Goal: Task Accomplishment & Management: Complete application form

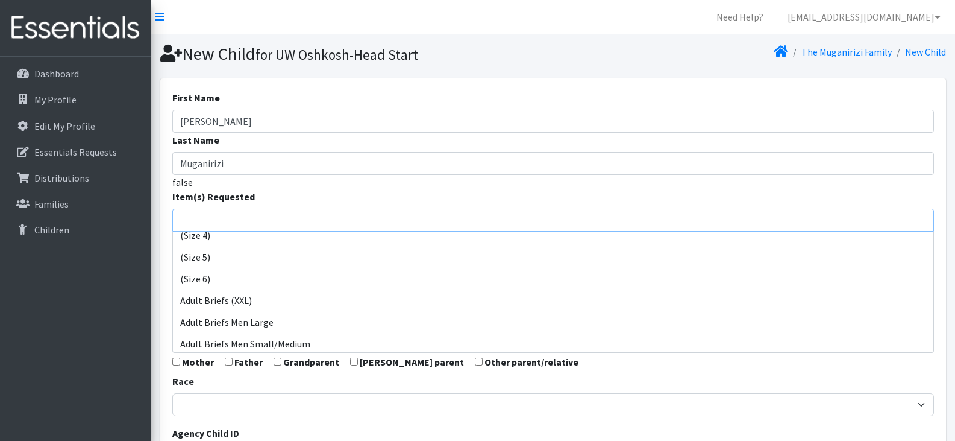
scroll to position [117, 0]
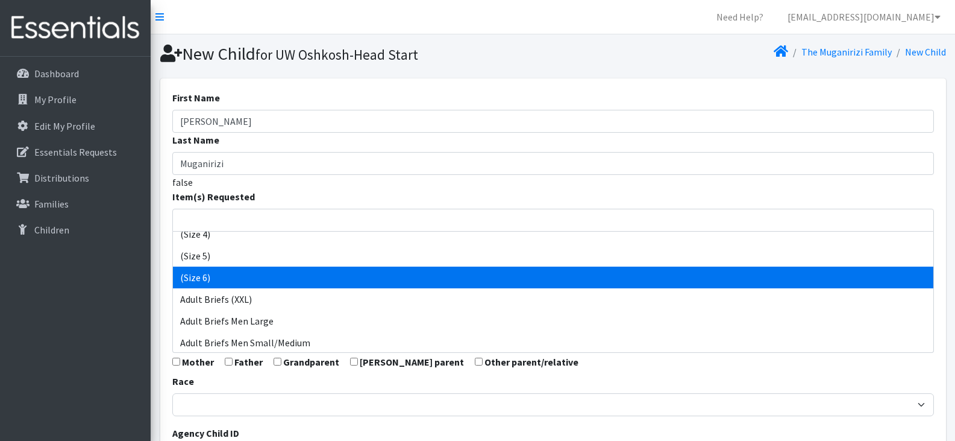
select select "14491"
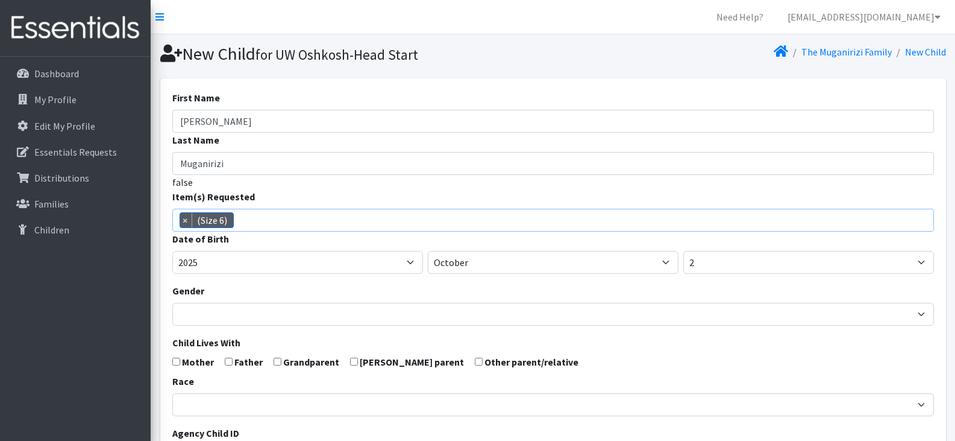
scroll to position [89, 0]
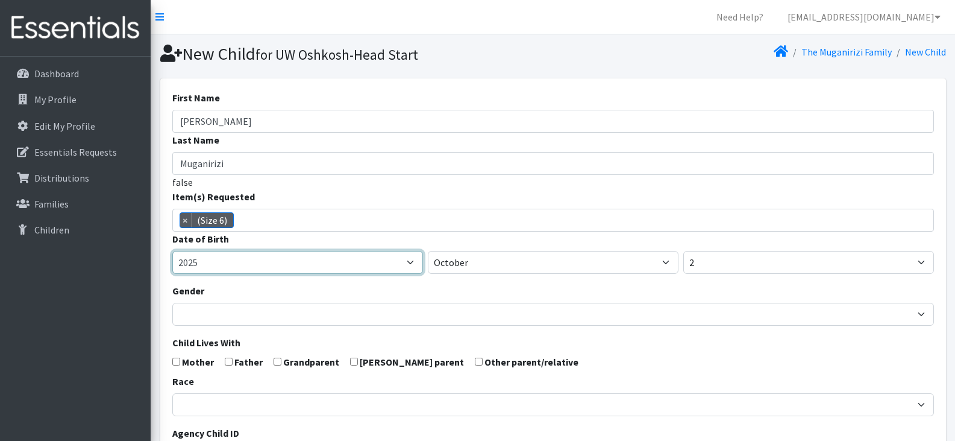
click at [411, 265] on select "2005 2006 2007 2008 2009 2010 2011 2012 2013 2014 2015 2016 2017 2018 2019 2020…" at bounding box center [297, 262] width 251 height 23
select select "2023"
click at [172, 251] on select "2005 2006 2007 2008 2009 2010 2011 2012 2013 2014 2015 2016 2017 2018 2019 2020…" at bounding box center [297, 262] width 251 height 23
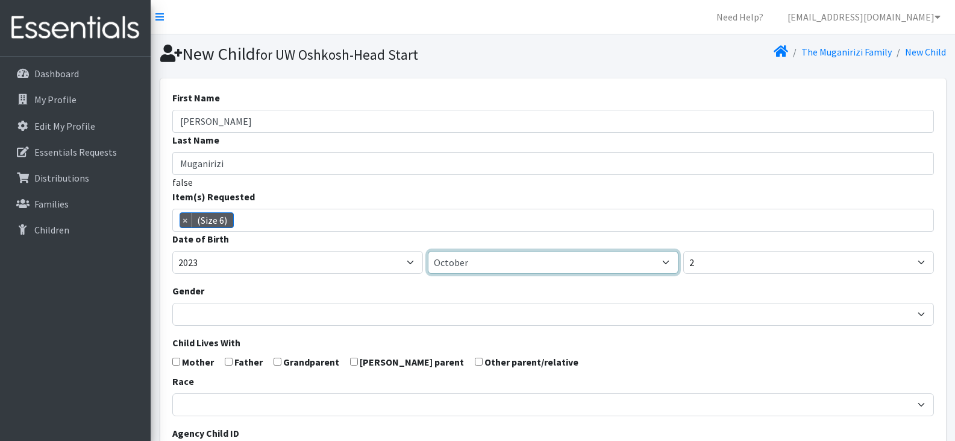
click at [485, 268] on select "January February March April May June July August September October November De…" at bounding box center [553, 262] width 251 height 23
select select "3"
click at [428, 251] on select "January February March April May June July August September October November De…" at bounding box center [553, 262] width 251 height 23
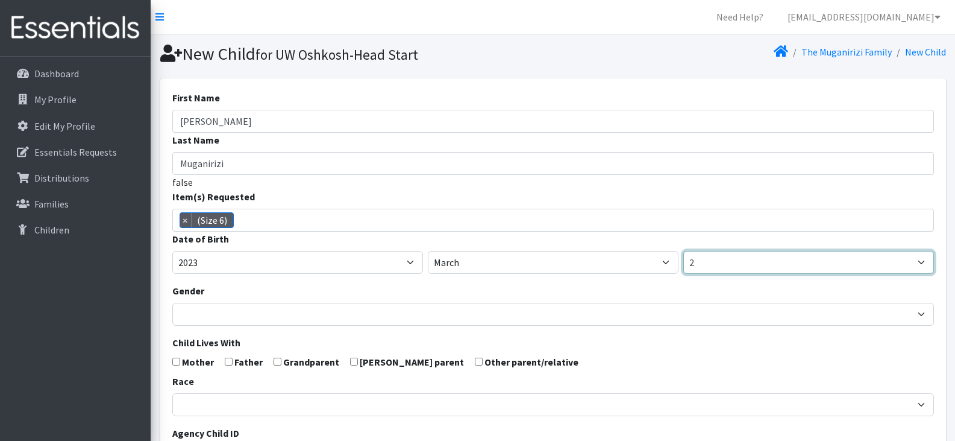
click at [715, 260] on select "1 2 3 4 5 6 7 8 9 10 11 12 13 14 15 16 17 18 19 20 21 22 23 24 25 26 27 28 29 3…" at bounding box center [808, 262] width 251 height 23
select select "1"
click at [683, 251] on select "1 2 3 4 5 6 7 8 9 10 11 12 13 14 15 16 17 18 19 20 21 22 23 24 25 26 27 28 29 3…" at bounding box center [808, 262] width 251 height 23
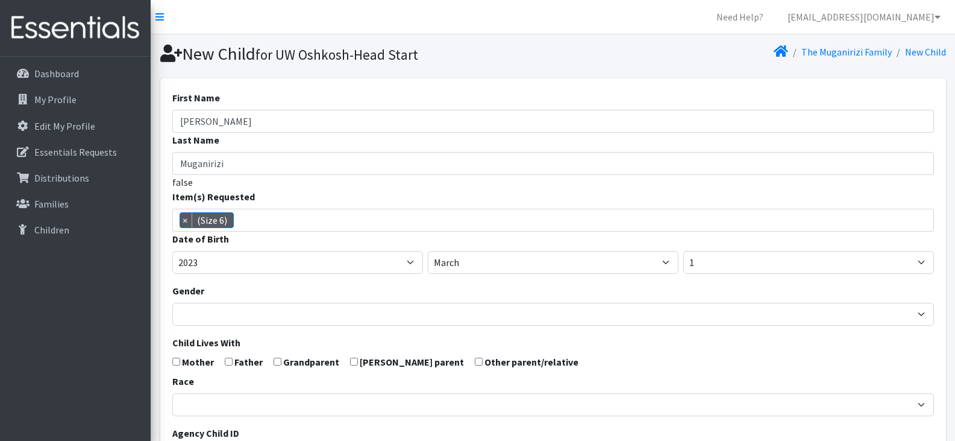
click at [178, 362] on input "checkbox" at bounding box center [176, 361] width 8 height 8
checkbox input "true"
click at [227, 360] on input "checkbox" at bounding box center [229, 361] width 8 height 8
checkbox input "true"
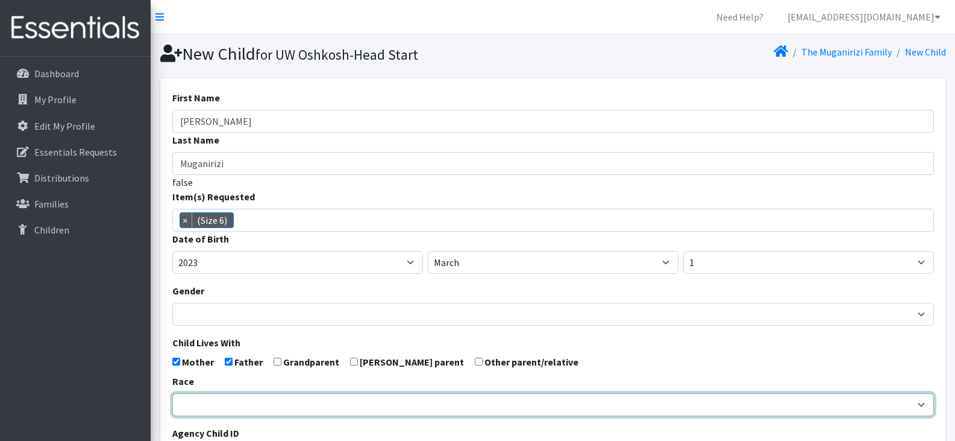
click at [257, 406] on select "African American Caucasian Hispanic Asian American Indian Pacific Islander Mult…" at bounding box center [553, 404] width 762 height 23
select select "African American"
click at [172, 393] on select "African American Caucasian Hispanic Asian American Indian Pacific Islander Mult…" at bounding box center [553, 404] width 762 height 23
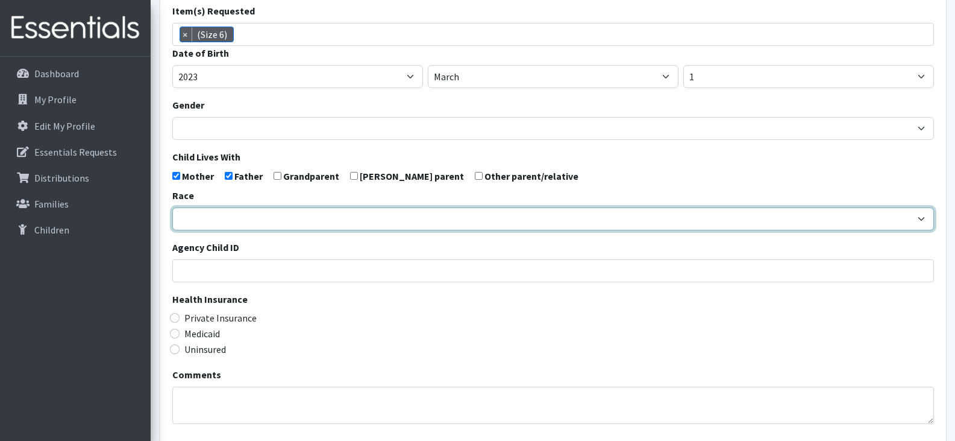
scroll to position [186, 0]
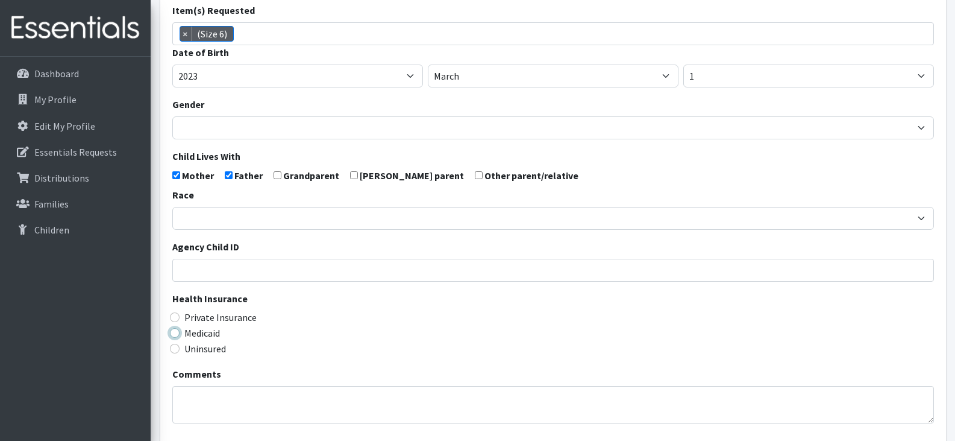
click at [178, 334] on input "Medicaid" at bounding box center [175, 333] width 10 height 10
radio input "true"
click at [350, 339] on div "Medicaid" at bounding box center [553, 332] width 762 height 14
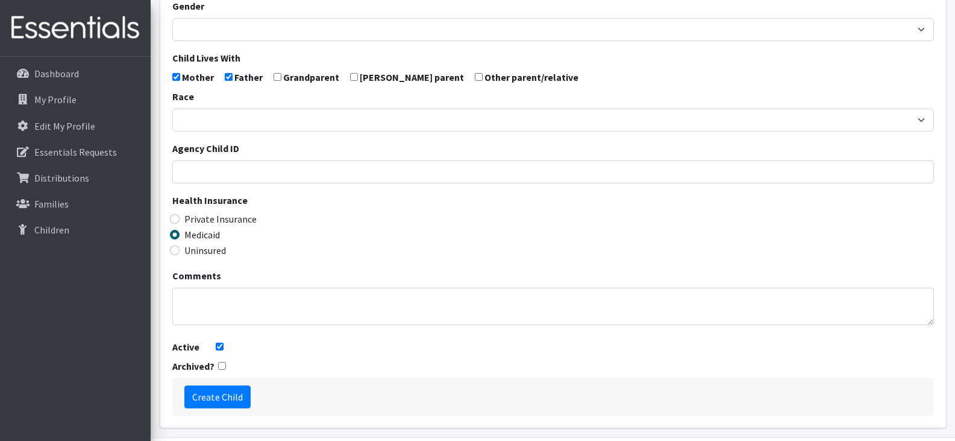
scroll to position [326, 0]
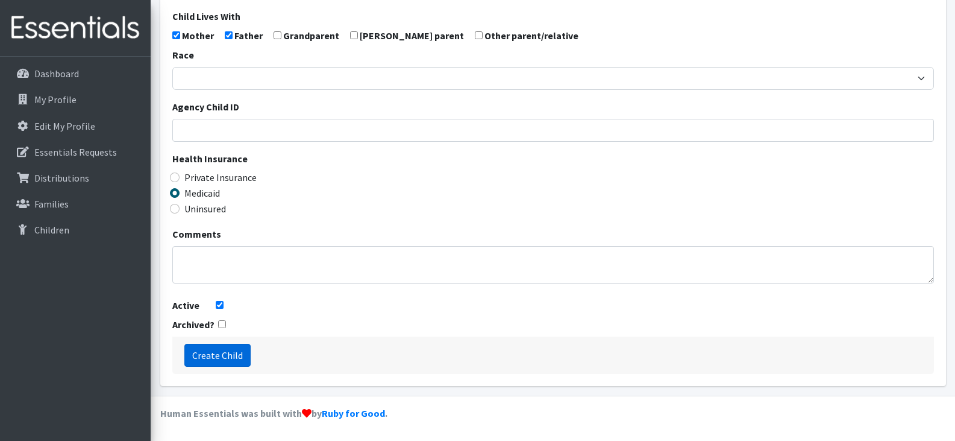
click at [208, 356] on input "Create Child" at bounding box center [217, 355] width 66 height 23
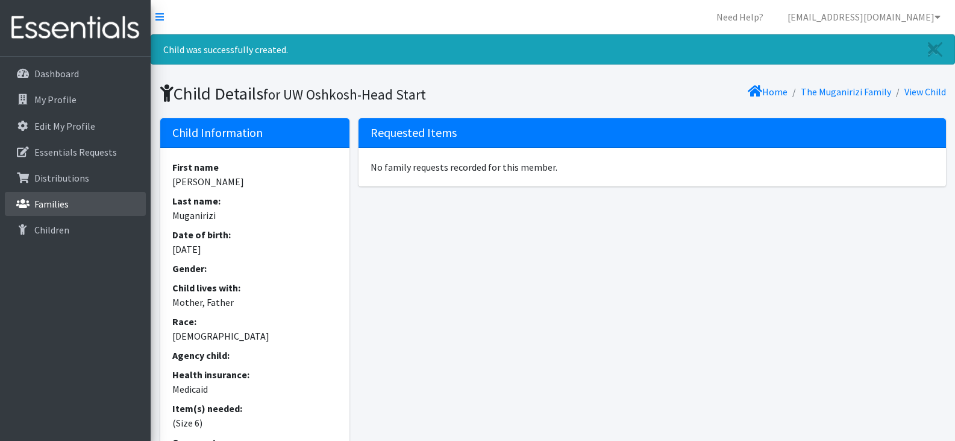
click at [78, 202] on link "Families" at bounding box center [75, 204] width 141 height 24
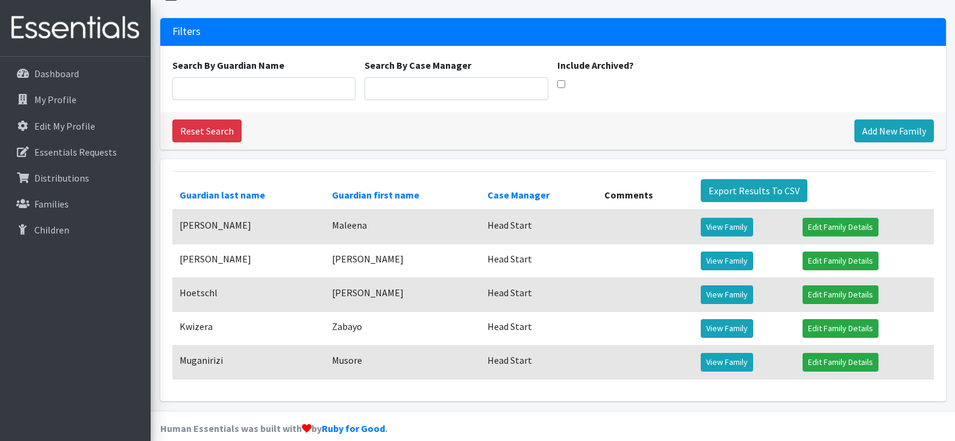
scroll to position [63, 0]
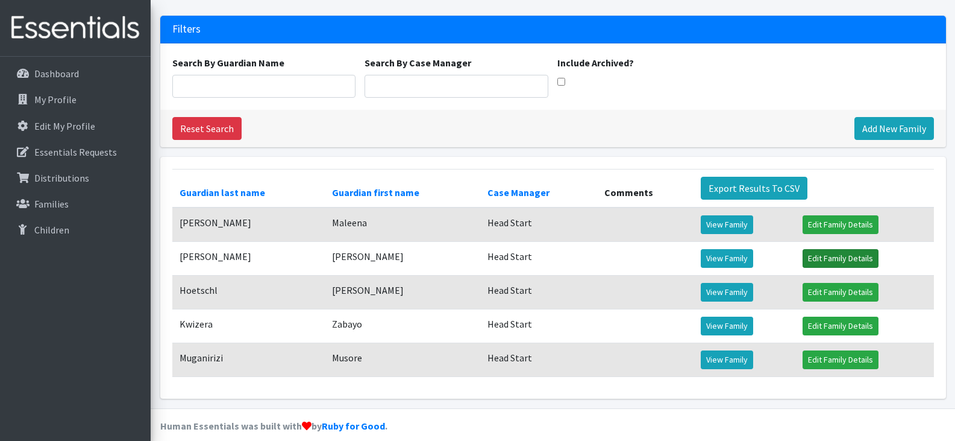
click at [820, 256] on link "Edit Family Details" at bounding box center [841, 258] width 76 height 19
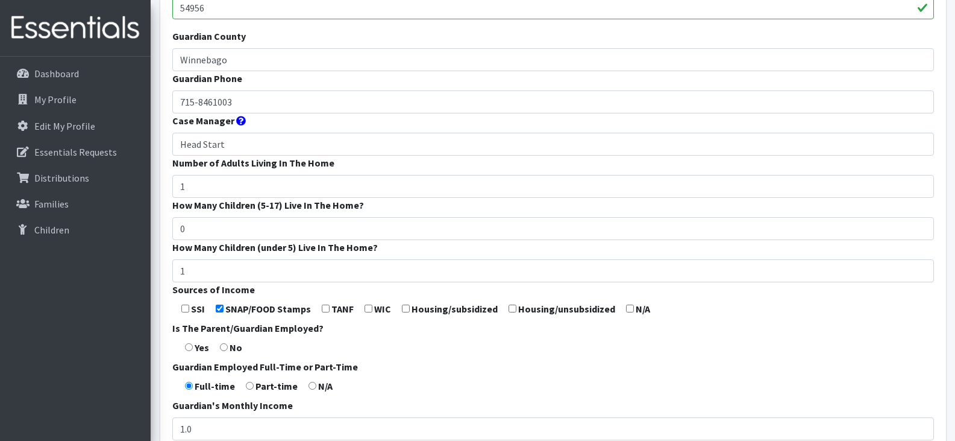
scroll to position [218, 0]
click at [236, 145] on input "Head Start" at bounding box center [553, 142] width 762 height 23
type input "H"
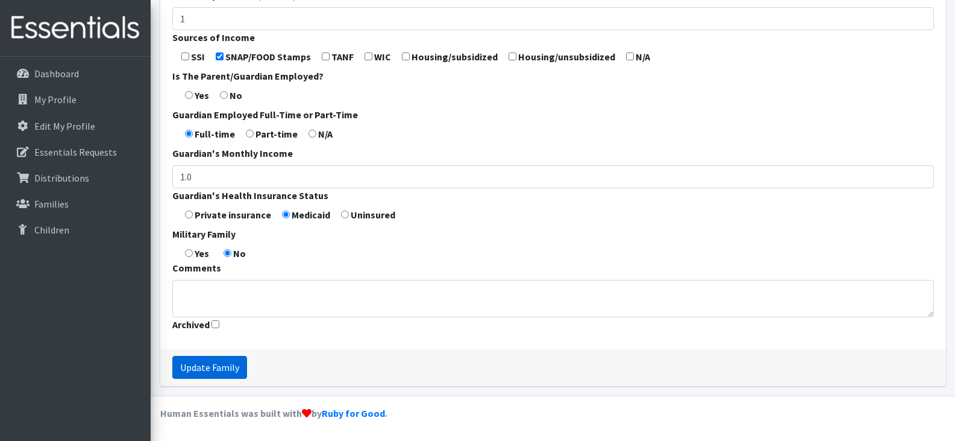
type input "Menasha Head Start"
click at [206, 366] on input "Update Family" at bounding box center [209, 367] width 75 height 23
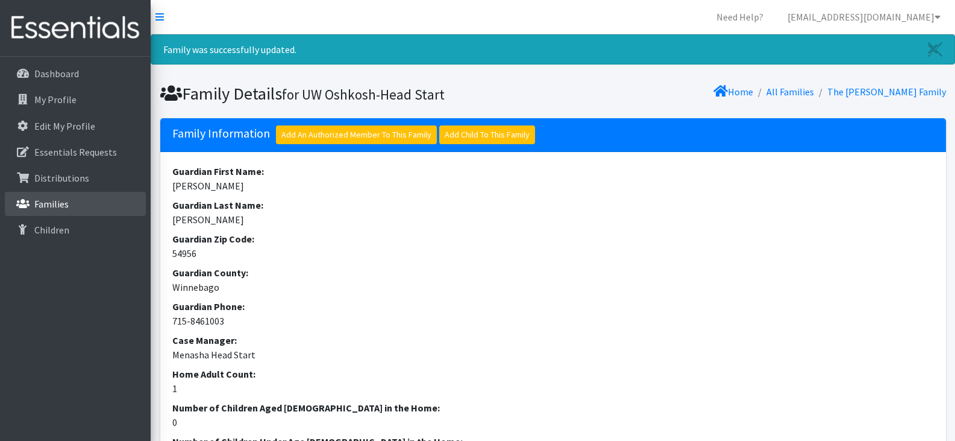
drag, startPoint x: 447, startPoint y: 304, endPoint x: 37, endPoint y: 204, distance: 422.0
click at [37, 204] on p "Families" at bounding box center [51, 204] width 34 height 12
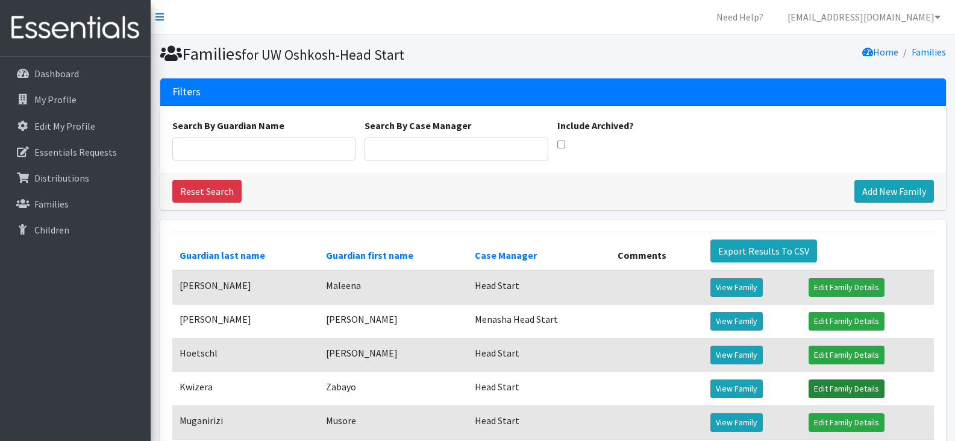
click at [838, 388] on link "Edit Family Details" at bounding box center [847, 388] width 76 height 19
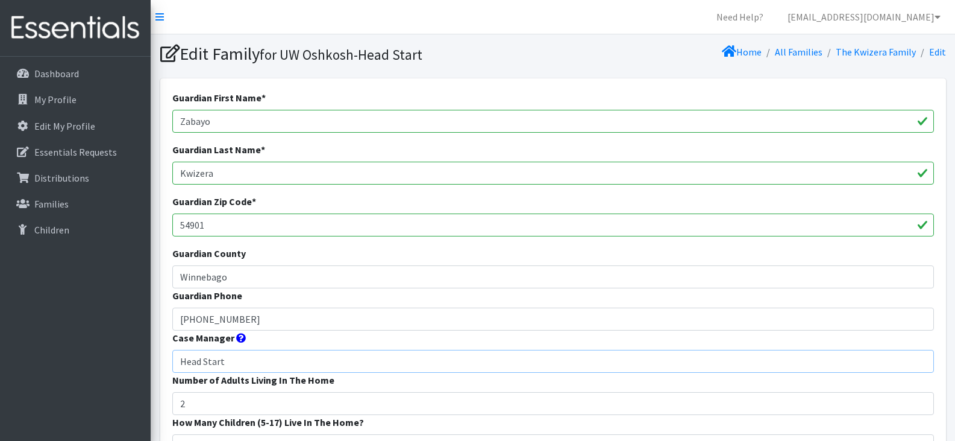
click at [183, 359] on input "Head Start" at bounding box center [553, 361] width 762 height 23
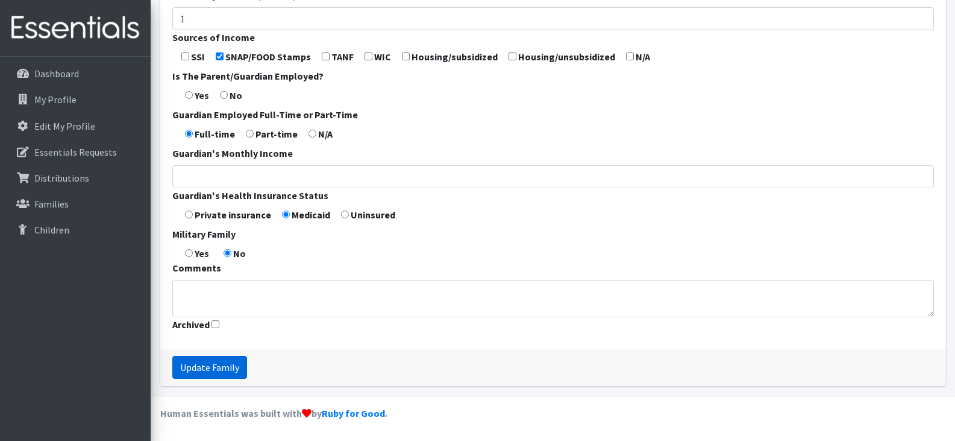
type input "[PERSON_NAME] Head Start"
click at [207, 370] on input "Update Family" at bounding box center [209, 367] width 75 height 23
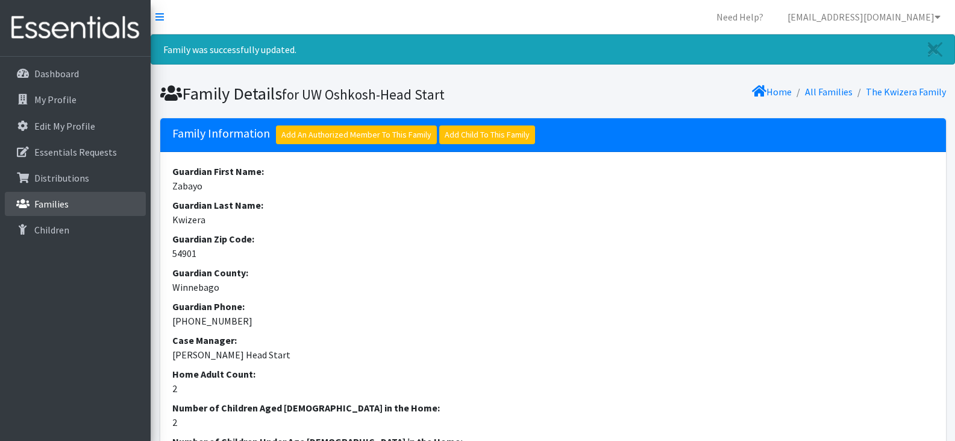
click at [66, 201] on p "Families" at bounding box center [51, 204] width 34 height 12
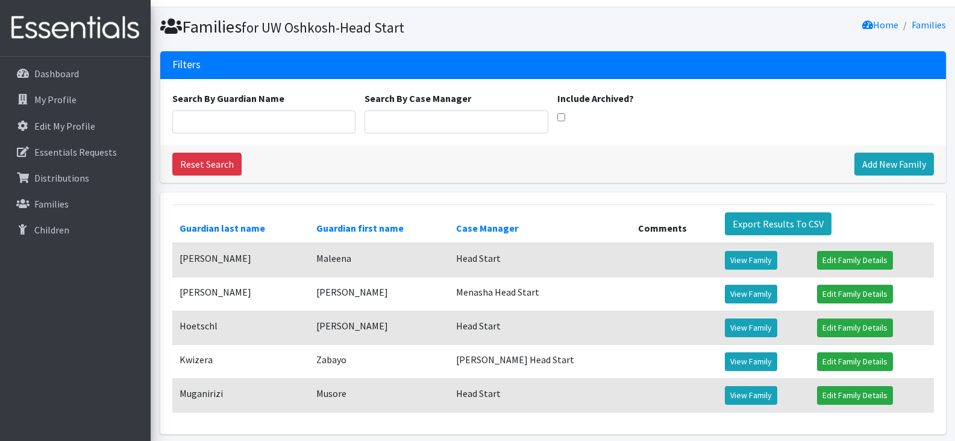
scroll to position [30, 0]
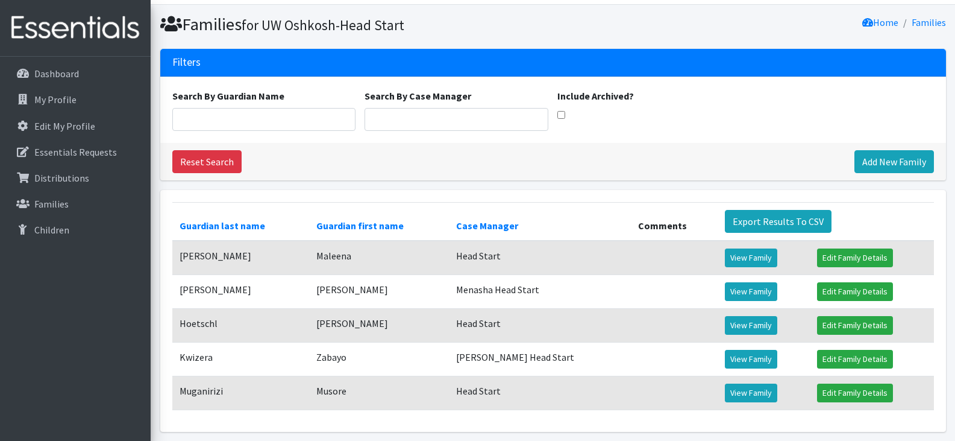
click at [300, 257] on td "[PERSON_NAME]" at bounding box center [240, 257] width 137 height 34
click at [844, 254] on link "Edit Family Details" at bounding box center [855, 257] width 76 height 19
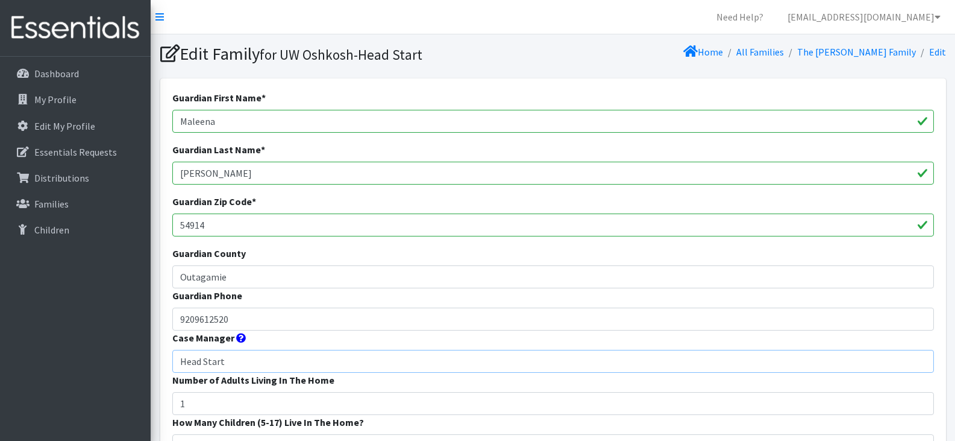
click at [181, 360] on input "Head Start" at bounding box center [553, 361] width 762 height 23
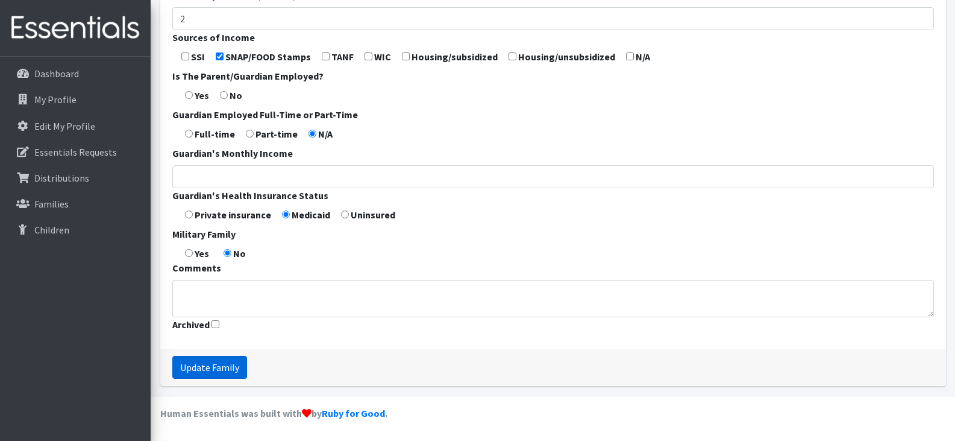
type input "CELC Head Start"
click at [190, 365] on input "Update Family" at bounding box center [209, 367] width 75 height 23
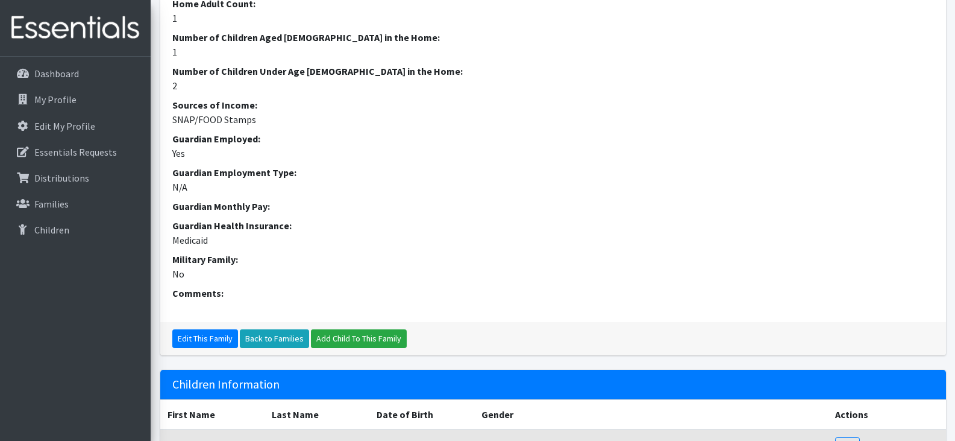
scroll to position [580, 0]
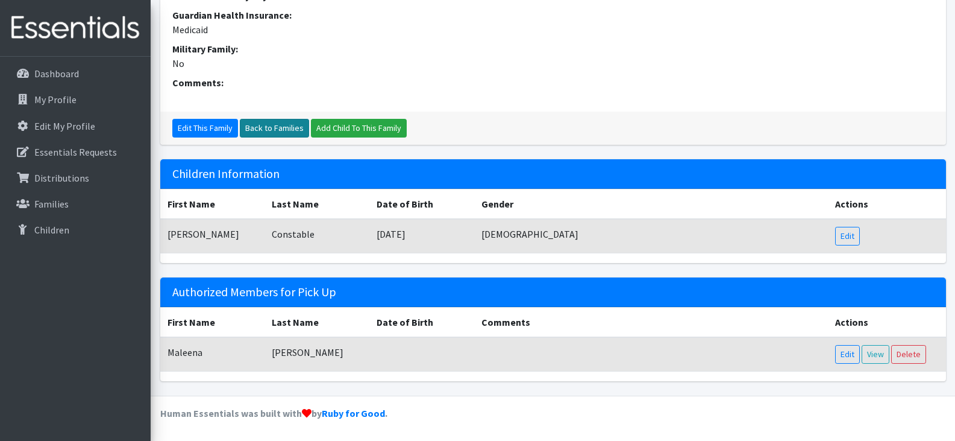
click at [281, 132] on link "Back to Families" at bounding box center [274, 128] width 69 height 19
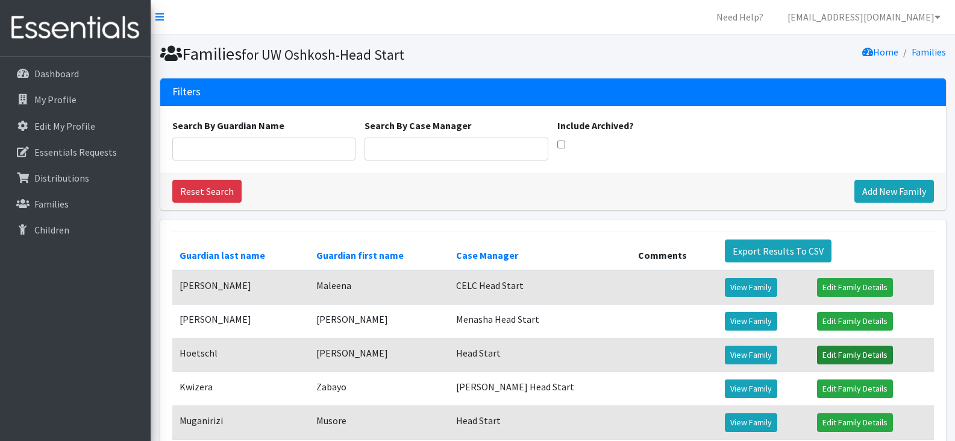
click at [834, 350] on link "Edit Family Details" at bounding box center [855, 354] width 76 height 19
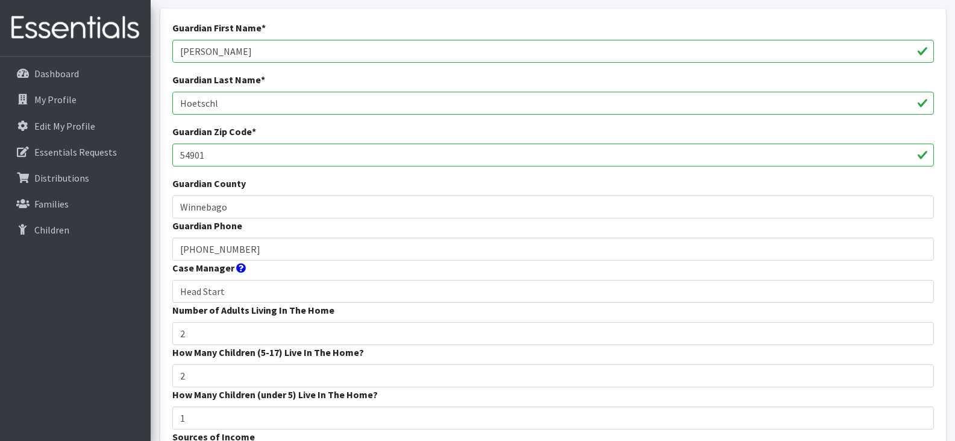
scroll to position [71, 0]
click at [180, 292] on input "Head Start" at bounding box center [553, 290] width 762 height 23
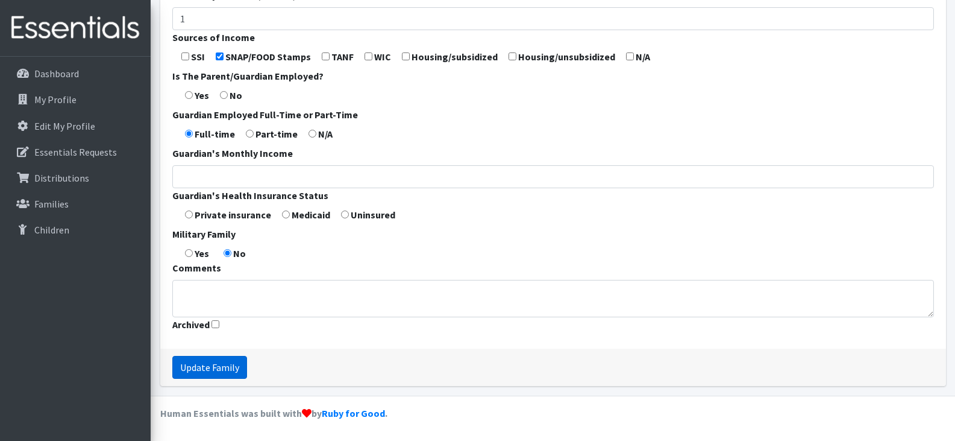
type input "[PERSON_NAME] Head Start"
click at [197, 367] on input "Update Family" at bounding box center [209, 367] width 75 height 23
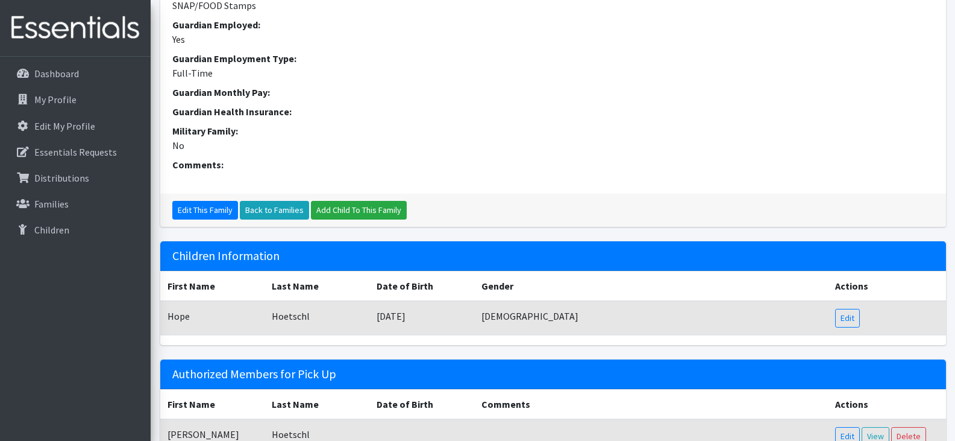
scroll to position [566, 0]
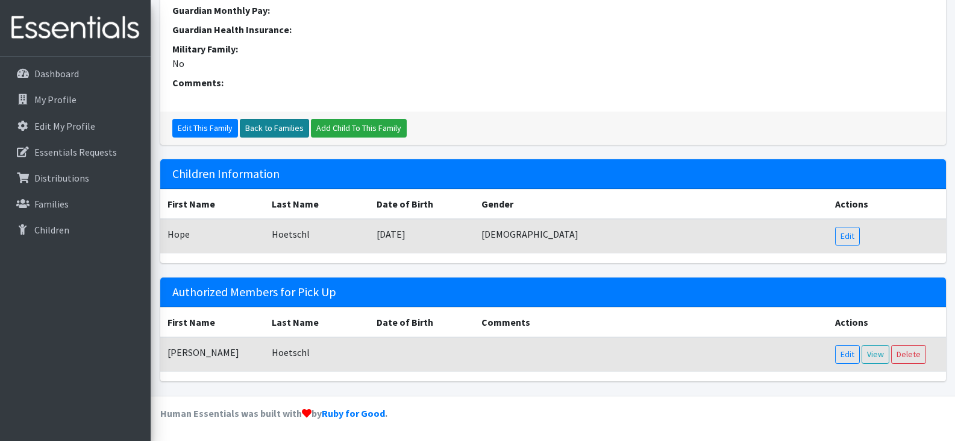
click at [289, 127] on link "Back to Families" at bounding box center [274, 128] width 69 height 19
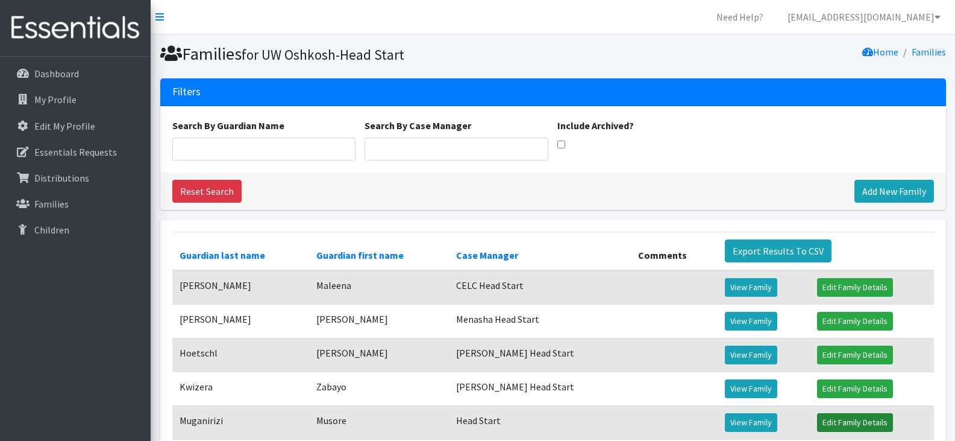
click at [829, 419] on link "Edit Family Details" at bounding box center [855, 422] width 76 height 19
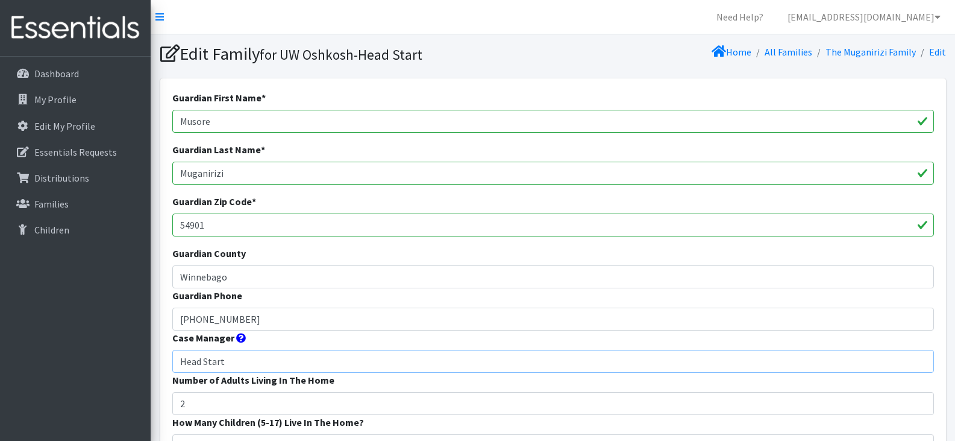
click at [180, 363] on input "Head Start" at bounding box center [553, 361] width 762 height 23
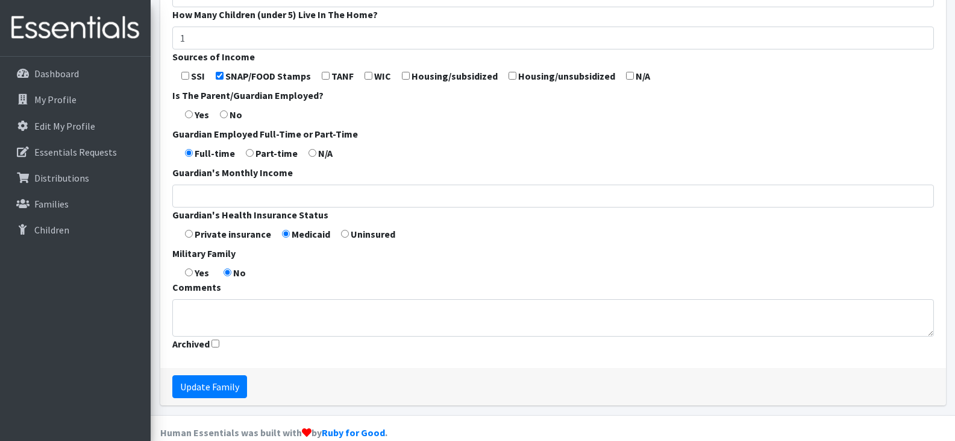
scroll to position [469, 0]
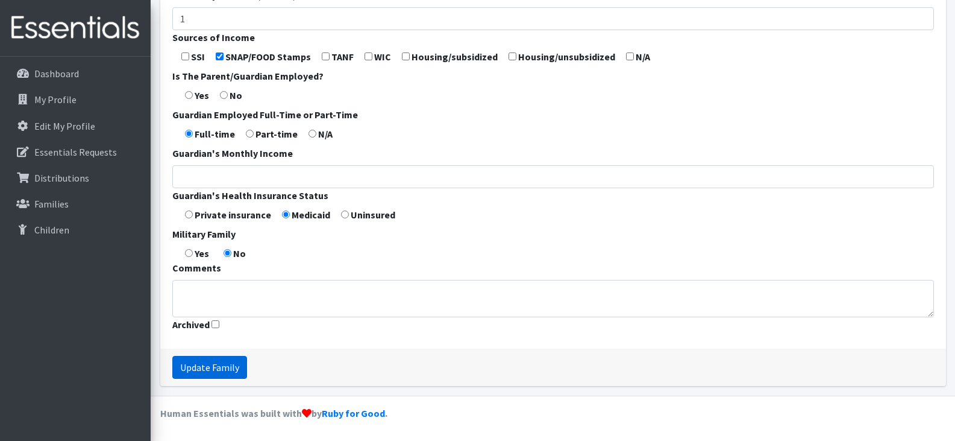
type input "Wilcox Head Start"
click at [210, 363] on input "Update Family" at bounding box center [209, 367] width 75 height 23
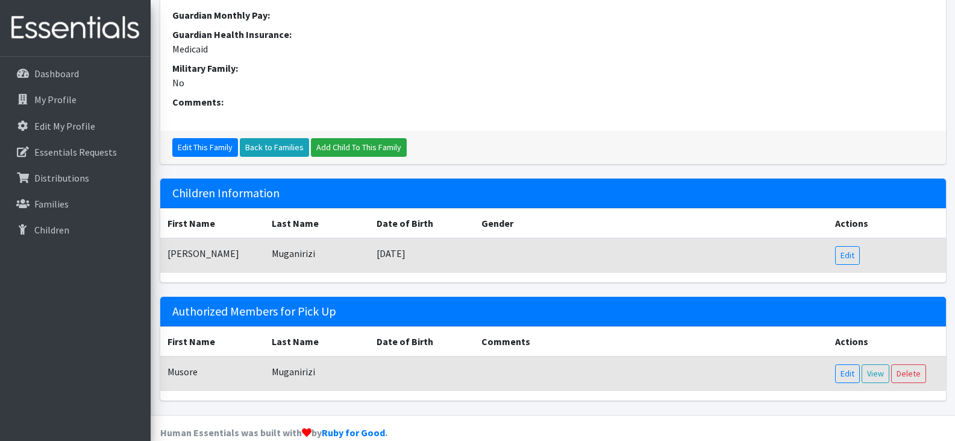
scroll to position [553, 0]
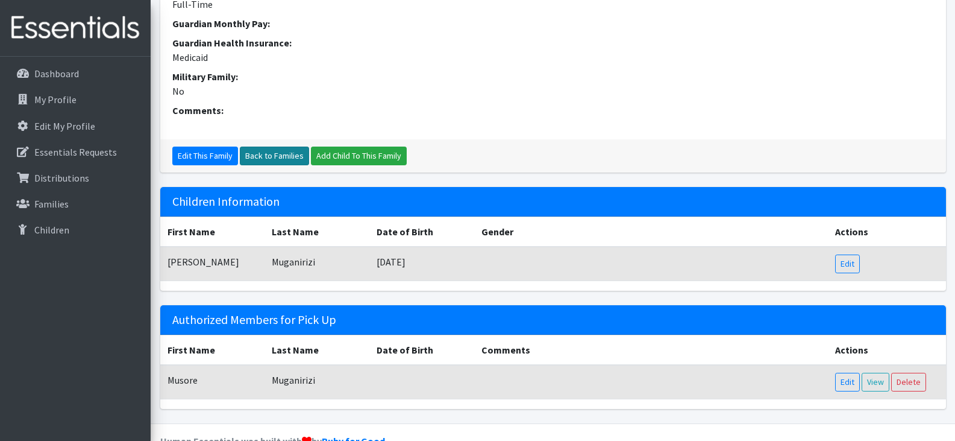
click at [266, 152] on link "Back to Families" at bounding box center [274, 155] width 69 height 19
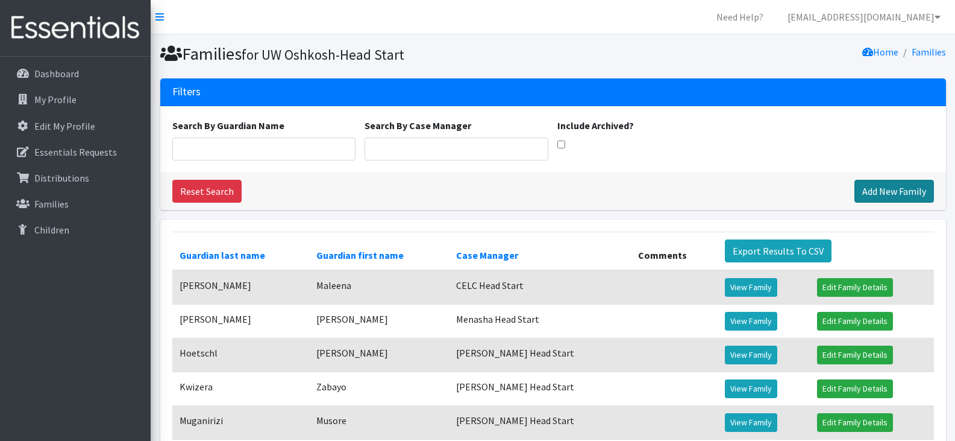
click at [870, 193] on link "Add New Family" at bounding box center [895, 191] width 80 height 23
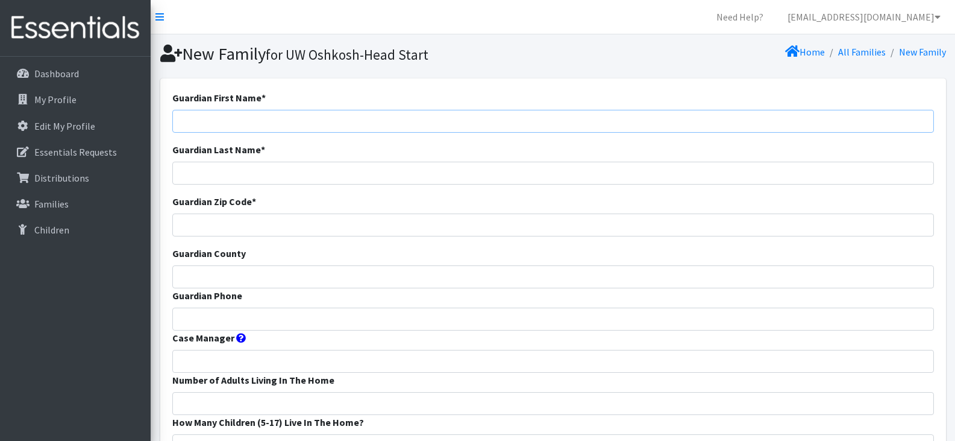
click at [231, 129] on input "Guardian First Name *" at bounding box center [553, 121] width 762 height 23
paste input "[PERSON_NAME]"
type input "[PERSON_NAME]"
click at [253, 329] on input "Guardian Phone" at bounding box center [553, 318] width 762 height 23
paste input "9209778968"
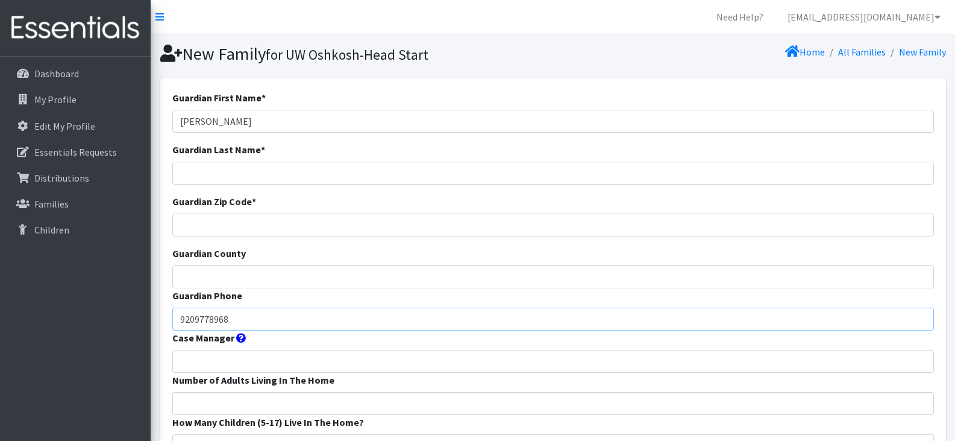
type input "9209778968"
drag, startPoint x: 242, startPoint y: 121, endPoint x: 207, endPoint y: 122, distance: 35.0
click at [207, 122] on input "Alexis Jordan" at bounding box center [553, 121] width 762 height 23
type input "Alexis"
type input "Jordan"
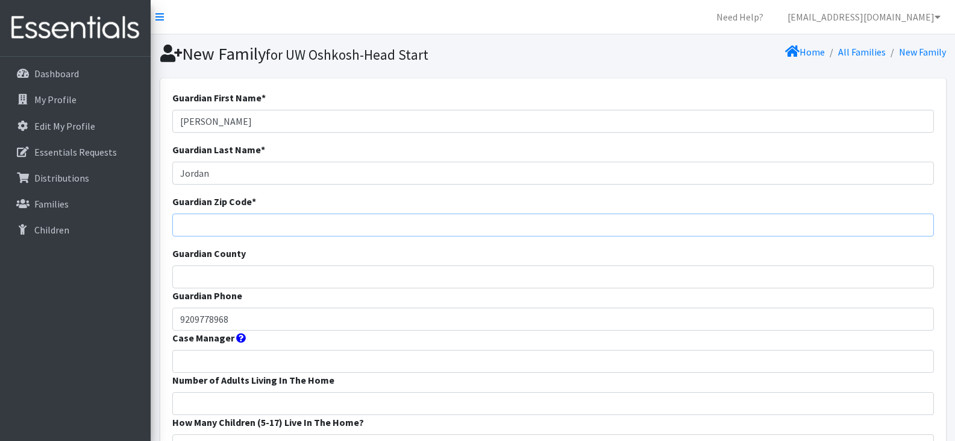
click at [231, 224] on input "Guardian Zip Code *" at bounding box center [553, 224] width 762 height 23
click at [241, 222] on input "Guardian Zip Code *" at bounding box center [553, 224] width 762 height 23
type input "54165"
click at [245, 278] on input "Guardian County" at bounding box center [553, 276] width 762 height 23
type input "S"
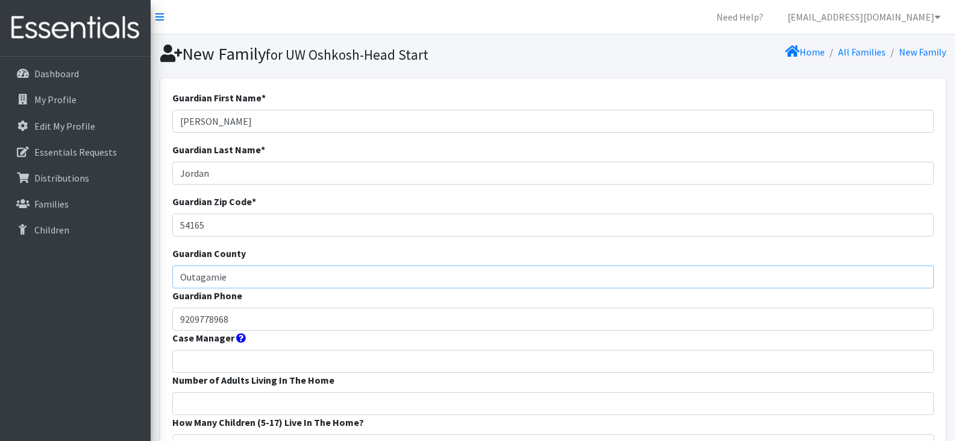
type input "Outagamie"
click at [262, 360] on input "Case Manager" at bounding box center [553, 361] width 762 height 23
click at [221, 359] on input "Case Manager" at bounding box center [553, 361] width 762 height 23
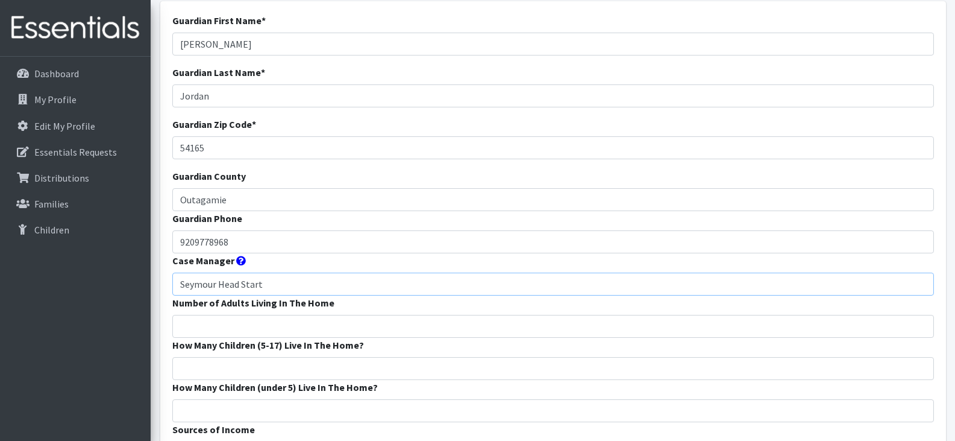
scroll to position [79, 0]
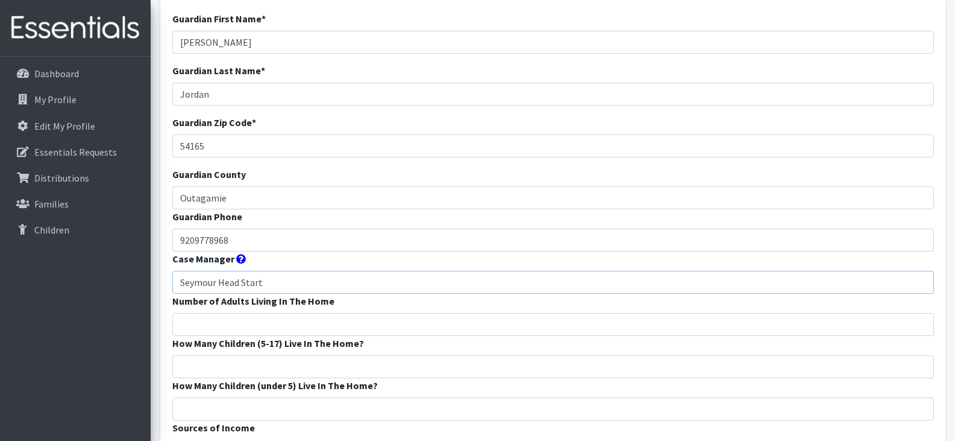
type input "Seymour Head Start"
click at [233, 323] on input "Number of Adults Living In The Home" at bounding box center [553, 324] width 762 height 23
type input "2"
click at [243, 366] on input "How Many Children (5-17) Live In The Home?" at bounding box center [553, 366] width 762 height 23
type input "0"
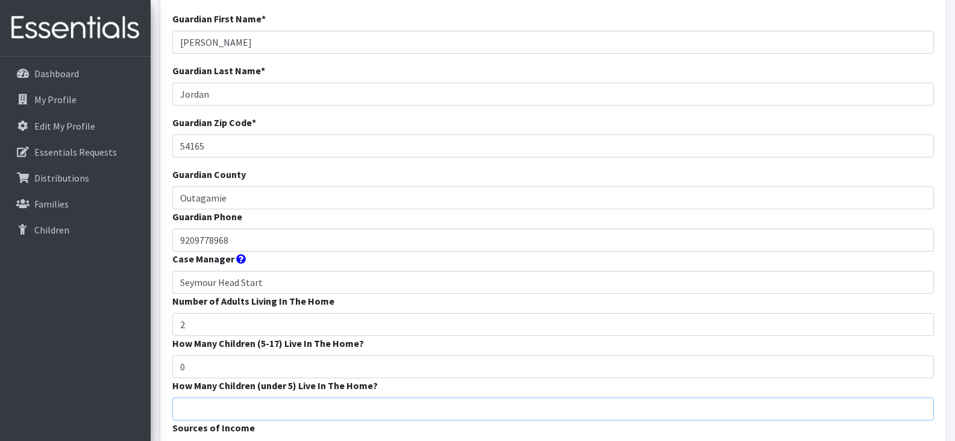
click at [262, 409] on input "How Many Children (under 5) Live In The Home?" at bounding box center [553, 408] width 762 height 23
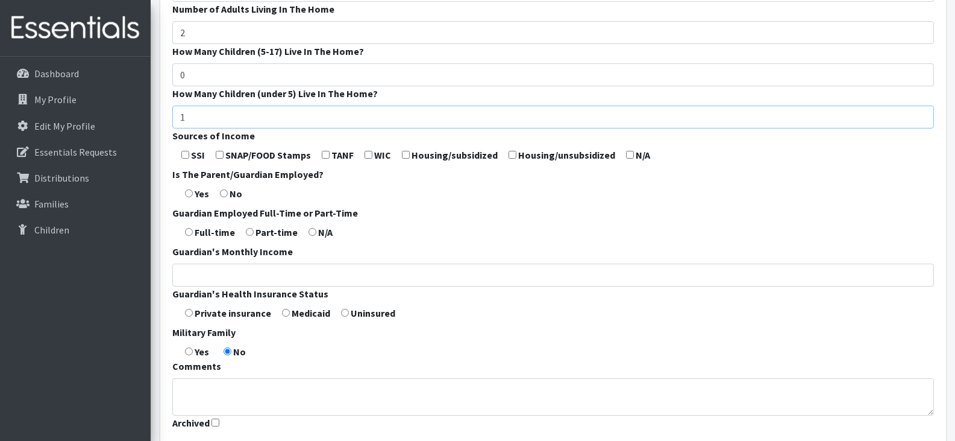
scroll to position [372, 0]
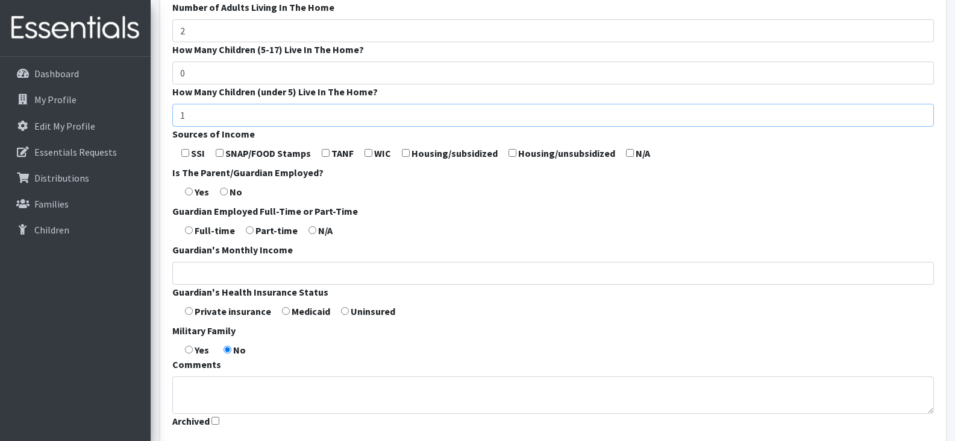
type input "1"
click at [218, 154] on input "checkbox" at bounding box center [220, 153] width 8 height 8
checkbox input "true"
click at [189, 193] on input "radio" at bounding box center [189, 191] width 8 height 8
radio input "true"
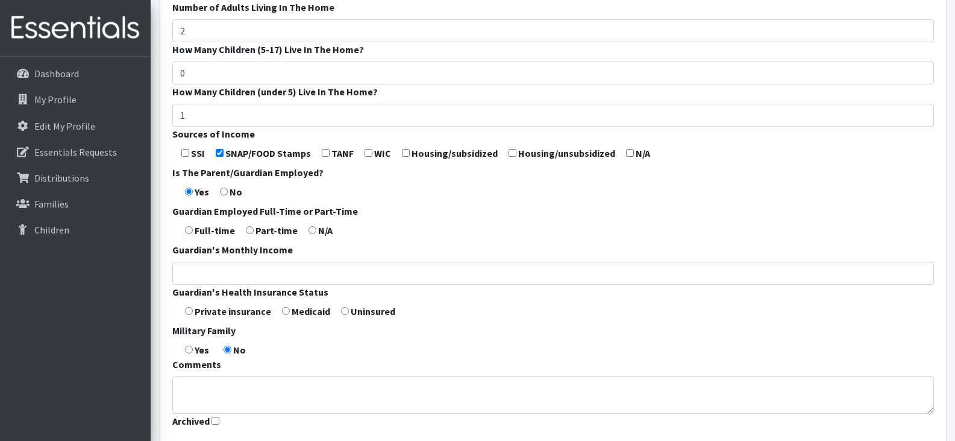
click at [189, 231] on input "radio" at bounding box center [189, 230] width 8 height 8
radio input "true"
click at [284, 315] on form "Guardian First Name * Alexis Guardian Last Name * Jordan Guardian Zip Code * 54…" at bounding box center [553, 75] width 762 height 715
click at [284, 307] on input "radio" at bounding box center [286, 311] width 8 height 8
radio input "true"
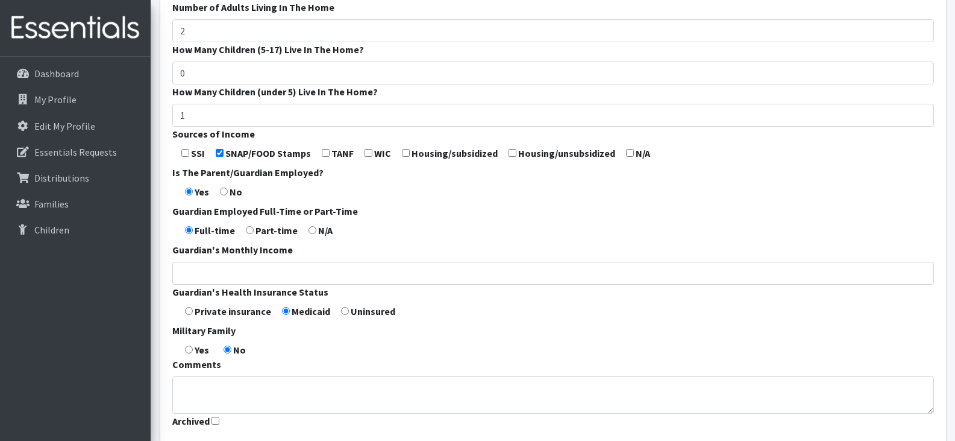
scroll to position [469, 0]
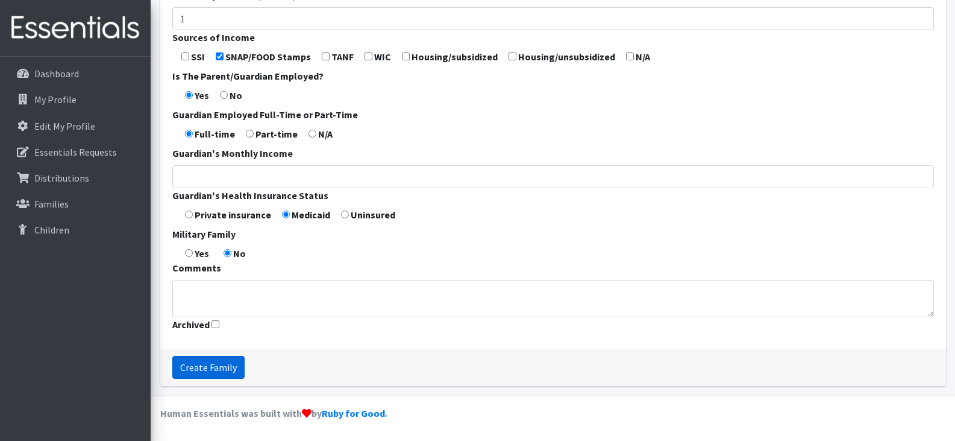
click at [201, 370] on input "Create Family" at bounding box center [208, 367] width 72 height 23
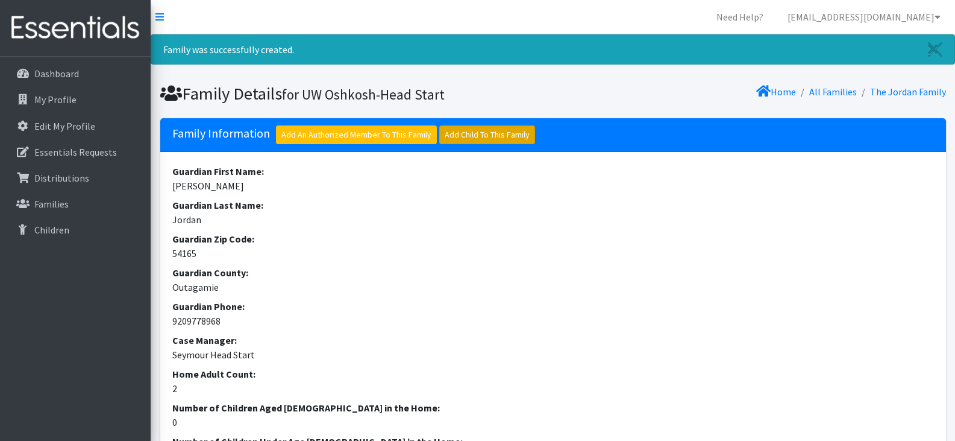
click at [471, 133] on link "Add Child To This Family" at bounding box center [487, 134] width 96 height 19
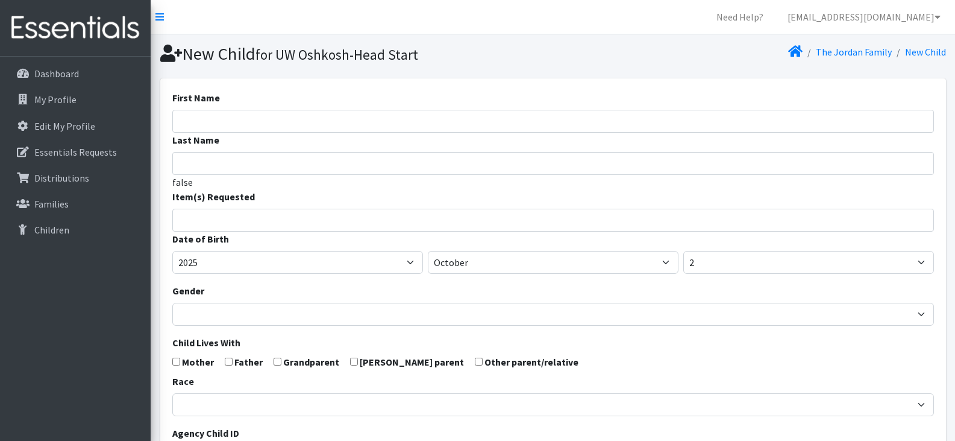
select select
click at [298, 121] on input "First Name" at bounding box center [553, 121] width 762 height 23
type input "Helaina"
click at [283, 166] on input "Last Name" at bounding box center [553, 163] width 762 height 23
type input "Jordan"
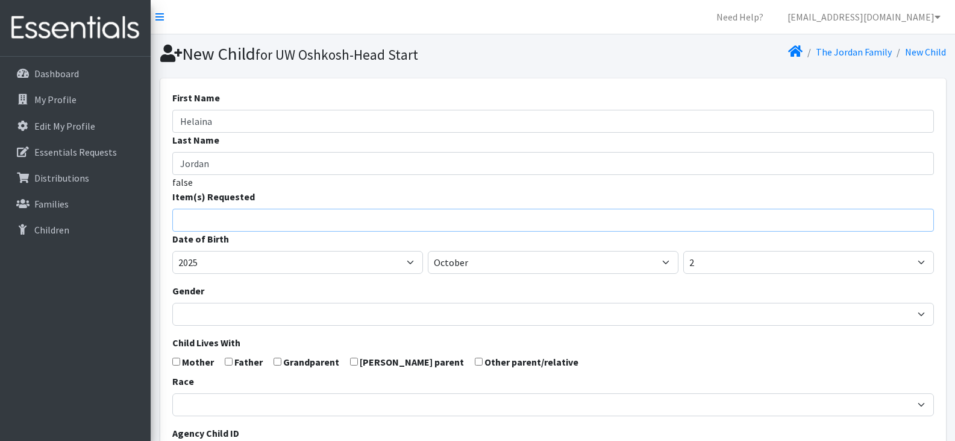
click at [281, 228] on span at bounding box center [553, 220] width 762 height 23
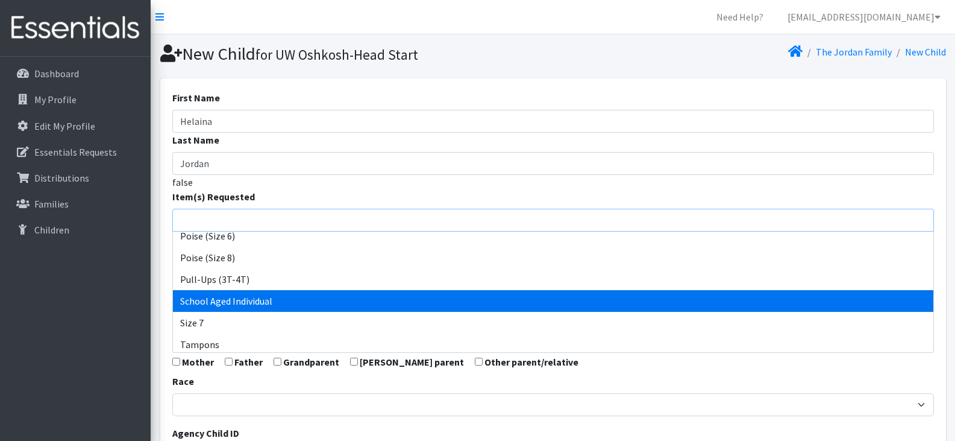
scroll to position [593, 0]
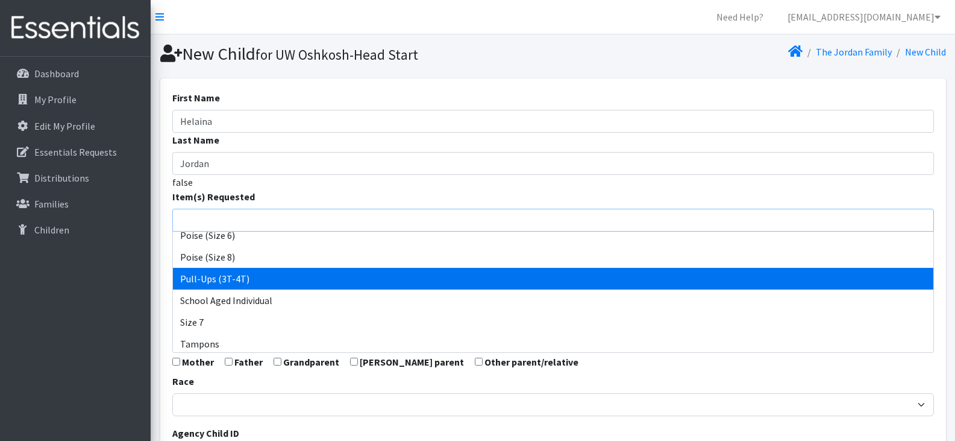
select select "14494"
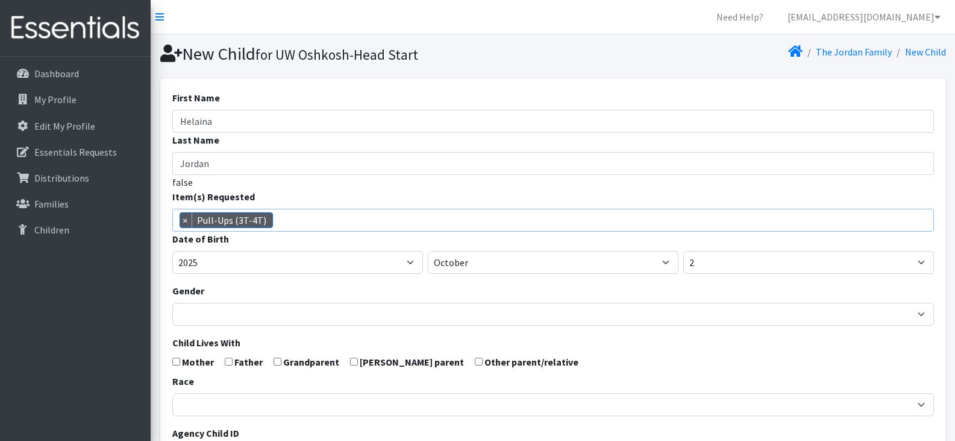
scroll to position [367, 0]
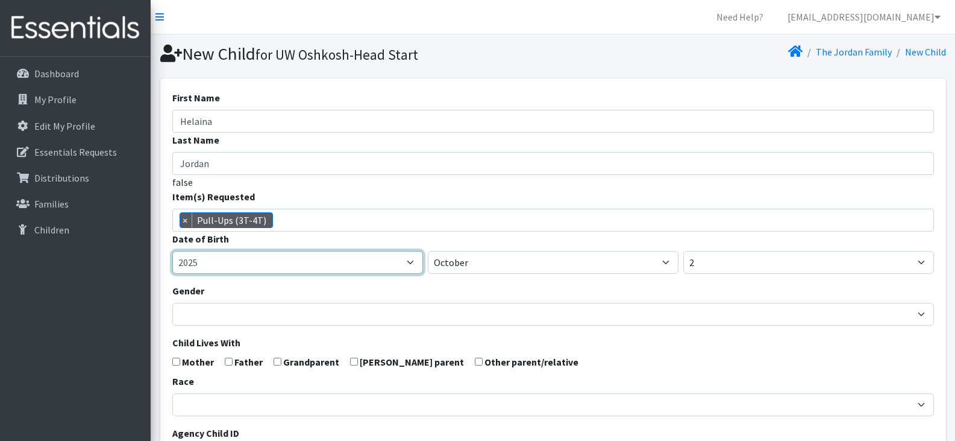
click at [267, 270] on select "2005 2006 2007 2008 2009 2010 2011 2012 2013 2014 2015 2016 2017 2018 2019 2020…" at bounding box center [297, 262] width 251 height 23
select select "2022"
click at [172, 251] on select "2005 2006 2007 2008 2009 2010 2011 2012 2013 2014 2015 2016 2017 2018 2019 2020…" at bounding box center [297, 262] width 251 height 23
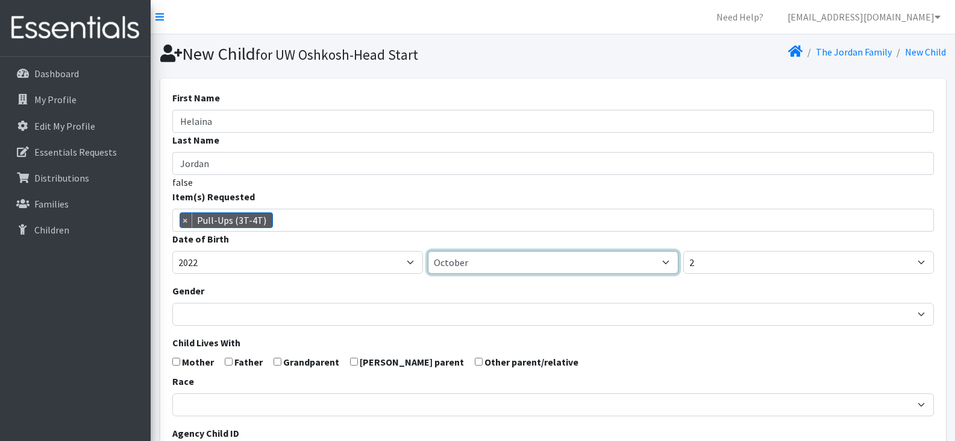
click at [484, 263] on select "January February March April May June July August September October November De…" at bounding box center [553, 262] width 251 height 23
select select "6"
click at [428, 251] on select "January February March April May June July August September October November De…" at bounding box center [553, 262] width 251 height 23
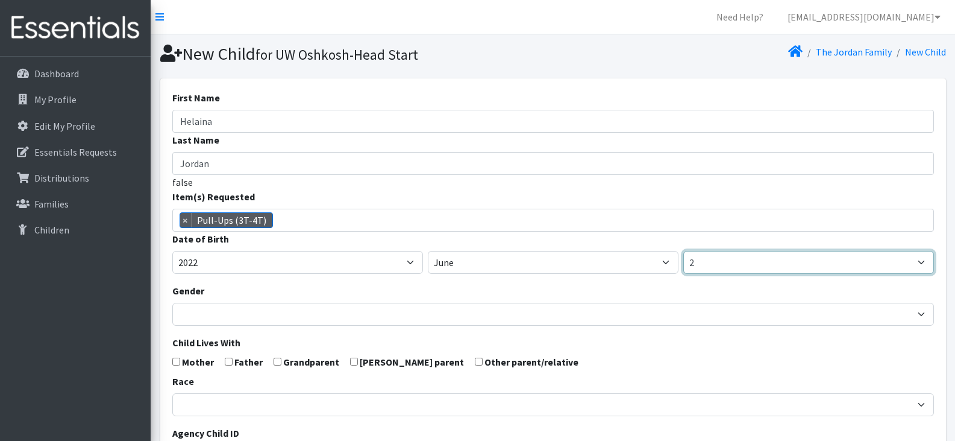
click at [721, 265] on select "1 2 3 4 5 6 7 8 9 10 11 12 13 14 15 16 17 18 19 20 21 22 23 24 25 26 27 28 29 3…" at bounding box center [808, 262] width 251 height 23
select select "3"
click at [683, 251] on select "1 2 3 4 5 6 7 8 9 10 11 12 13 14 15 16 17 18 19 20 21 22 23 24 25 26 27 28 29 3…" at bounding box center [808, 262] width 251 height 23
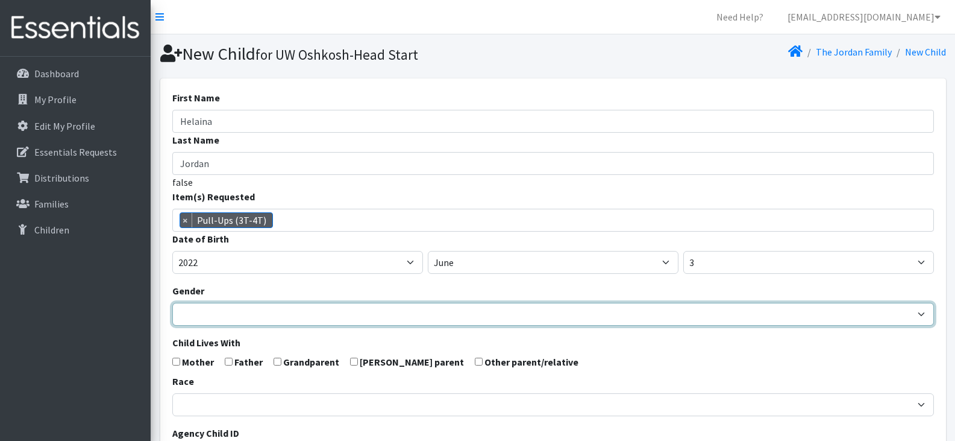
click at [273, 312] on select "Male Female" at bounding box center [553, 314] width 762 height 23
select select "[DEMOGRAPHIC_DATA]"
click at [172, 303] on select "Male Female" at bounding box center [553, 314] width 762 height 23
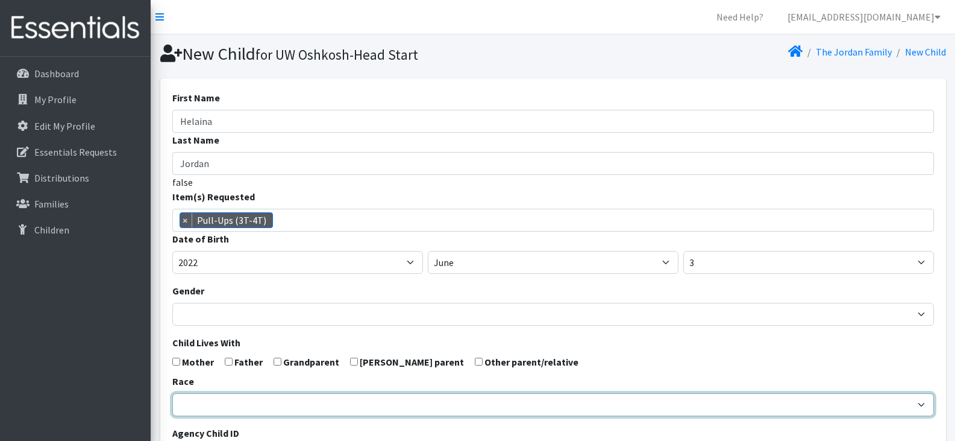
click at [297, 409] on select "African American Caucasian Hispanic Asian American Indian Pacific Islander Mult…" at bounding box center [553, 404] width 762 height 23
select select "Caucasian"
click at [172, 393] on select "African American Caucasian Hispanic Asian American Indian Pacific Islander Mult…" at bounding box center [553, 404] width 762 height 23
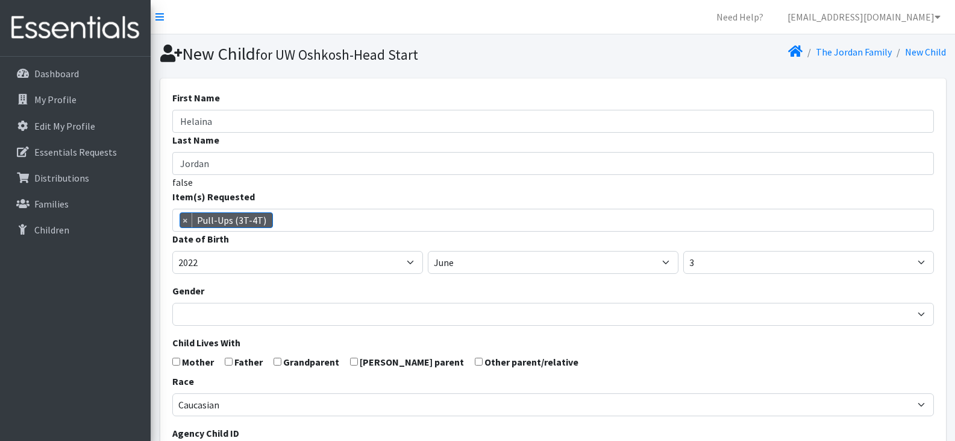
click at [394, 336] on form "First Name Helaina Last Name Jordan false Item(s) Requested (Newborn) (Preemie)…" at bounding box center [553, 394] width 762 height 609
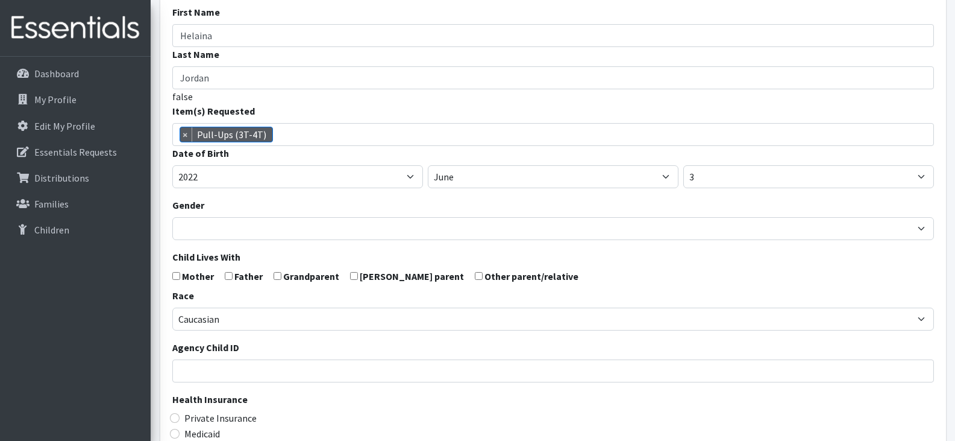
scroll to position [89, 0]
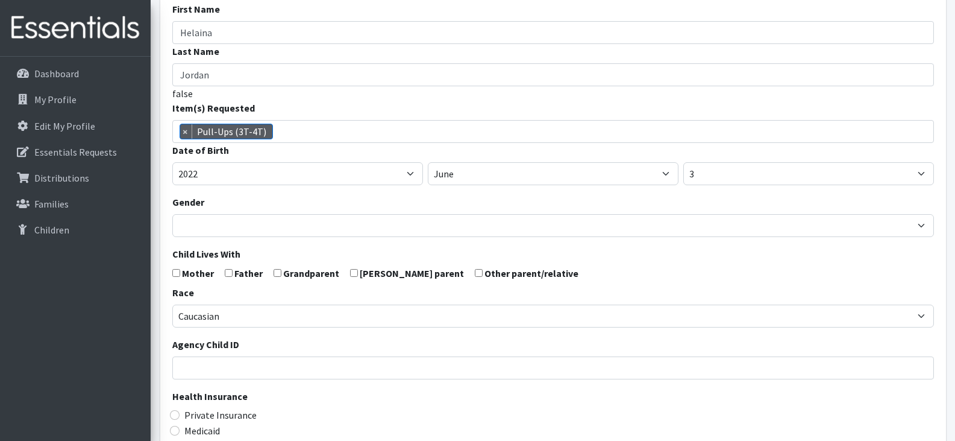
click at [228, 274] on input "checkbox" at bounding box center [229, 273] width 8 height 8
checkbox input "true"
click at [177, 272] on input "checkbox" at bounding box center [176, 273] width 8 height 8
checkbox input "true"
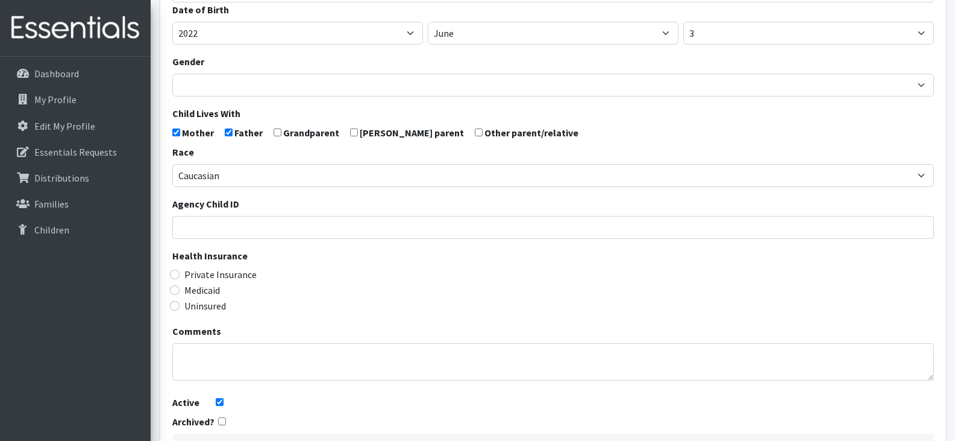
scroll to position [237, 0]
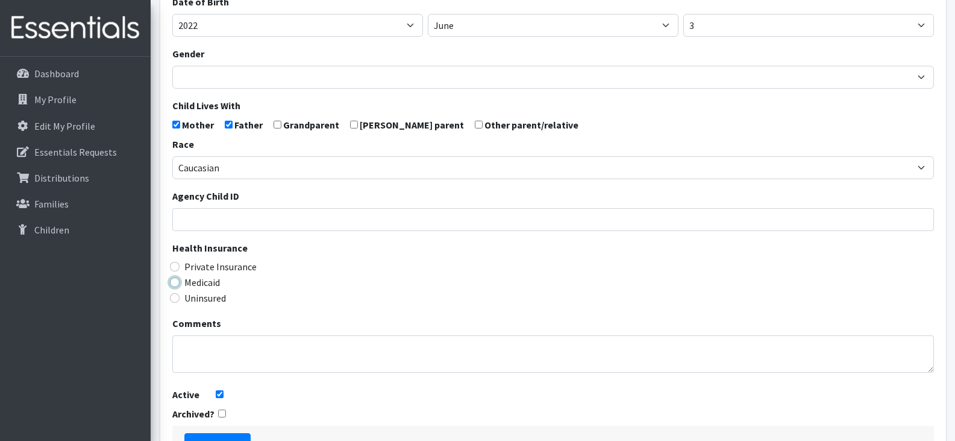
click at [177, 282] on input "Medicaid" at bounding box center [175, 282] width 10 height 10
radio input "true"
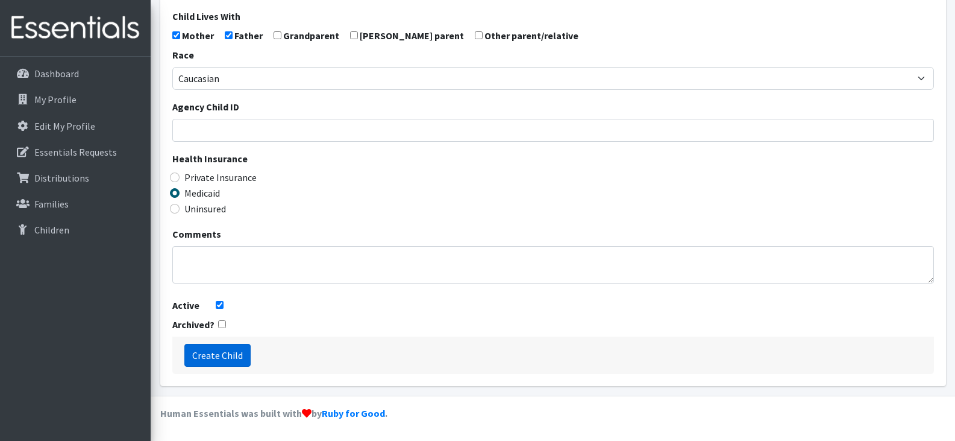
click at [222, 352] on input "Create Child" at bounding box center [217, 355] width 66 height 23
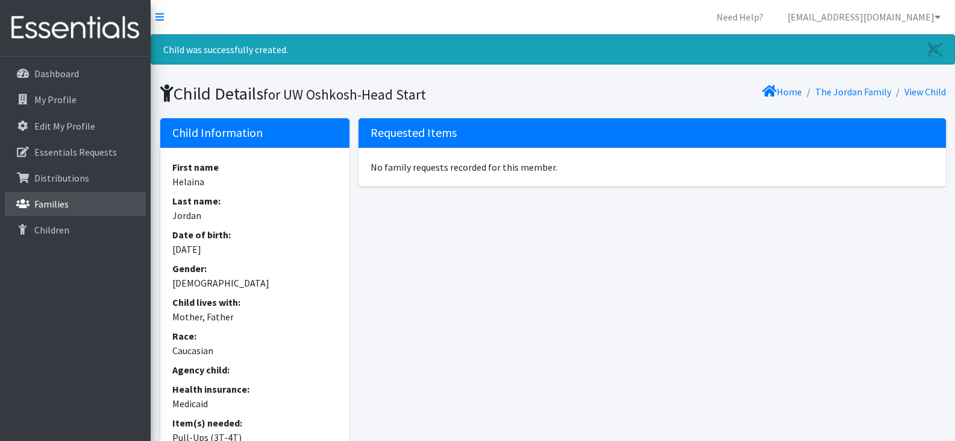
click at [49, 200] on p "Families" at bounding box center [51, 204] width 34 height 12
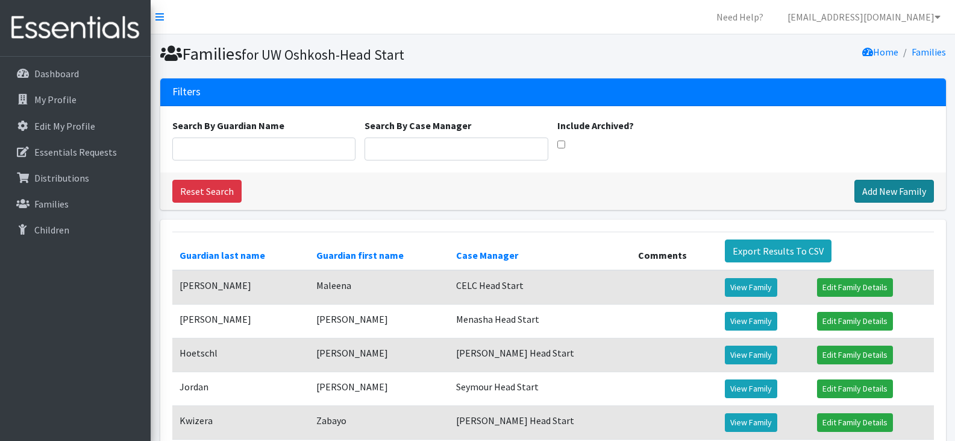
click at [888, 189] on link "Add New Family" at bounding box center [895, 191] width 80 height 23
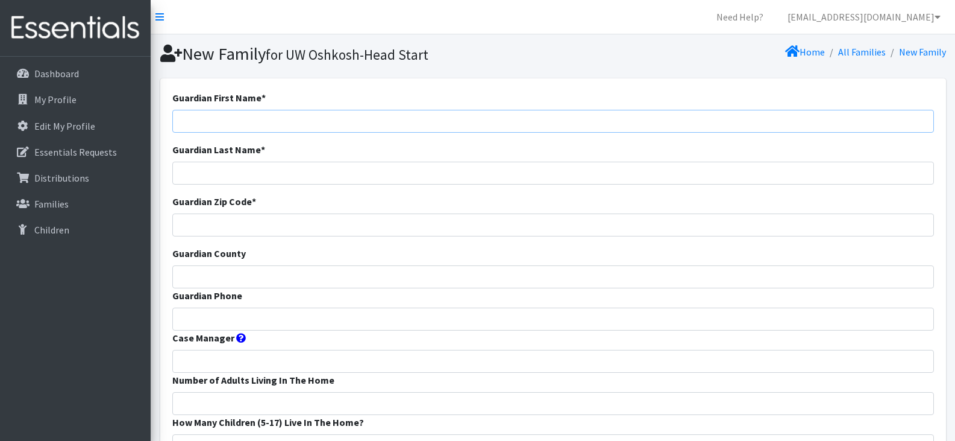
click at [198, 119] on input "Guardian First Name *" at bounding box center [553, 121] width 762 height 23
paste input "[PERSON_NAME]"
type input "[PERSON_NAME]"
click at [276, 321] on input "Guardian Phone" at bounding box center [553, 318] width 762 height 23
paste input "19205153498"
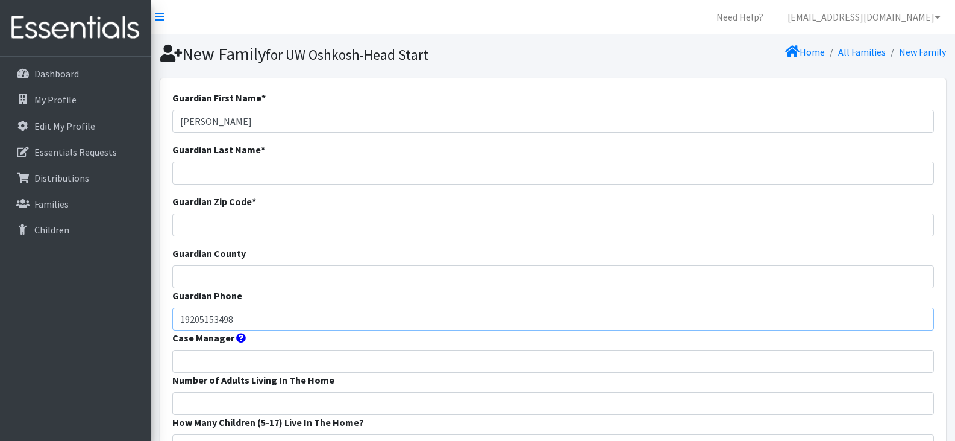
type input "19205153498"
drag, startPoint x: 263, startPoint y: 124, endPoint x: 221, endPoint y: 122, distance: 42.2
click at [221, 122] on input "[PERSON_NAME]" at bounding box center [553, 121] width 762 height 23
type input "Machaela"
type input "[PERSON_NAME]"
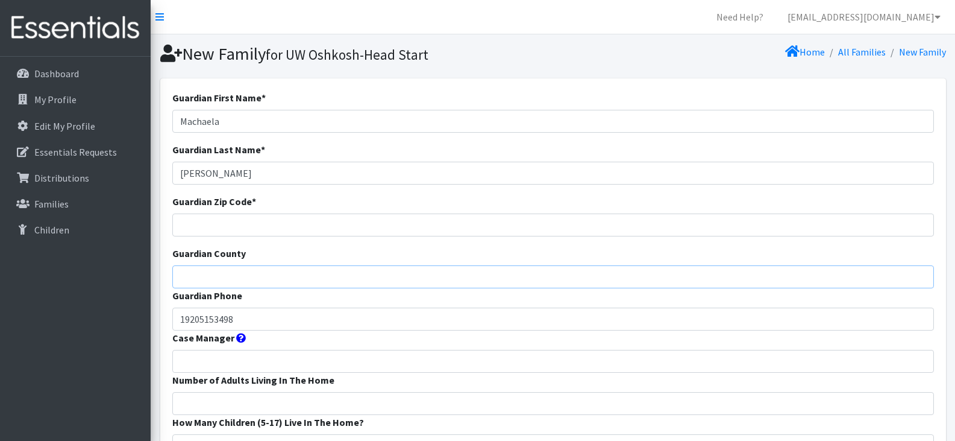
click at [240, 277] on input "Guardian County" at bounding box center [553, 276] width 762 height 23
type input "Winnebago"
click at [231, 221] on input "Guardian Zip Code *" at bounding box center [553, 224] width 762 height 23
type input "54901"
click at [239, 360] on input "Case Manager" at bounding box center [553, 361] width 762 height 23
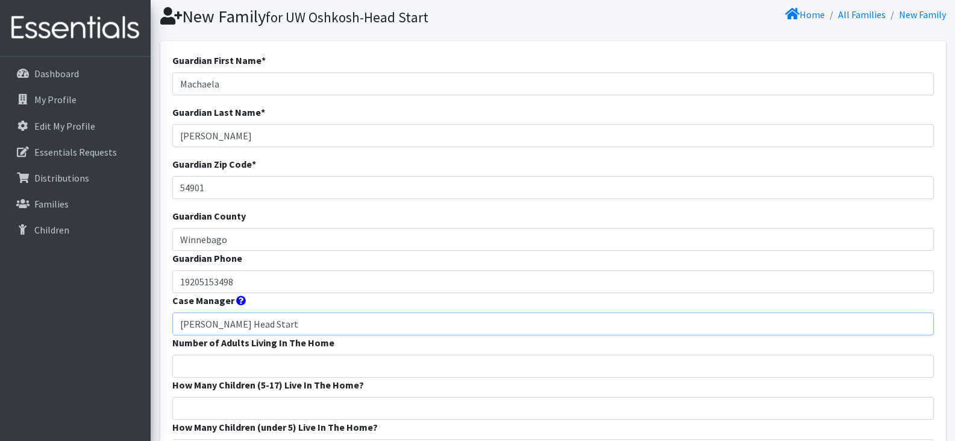
scroll to position [38, 0]
type input "[PERSON_NAME] Head Start"
click at [334, 367] on input "Number of Adults Living In The Home" at bounding box center [553, 365] width 762 height 23
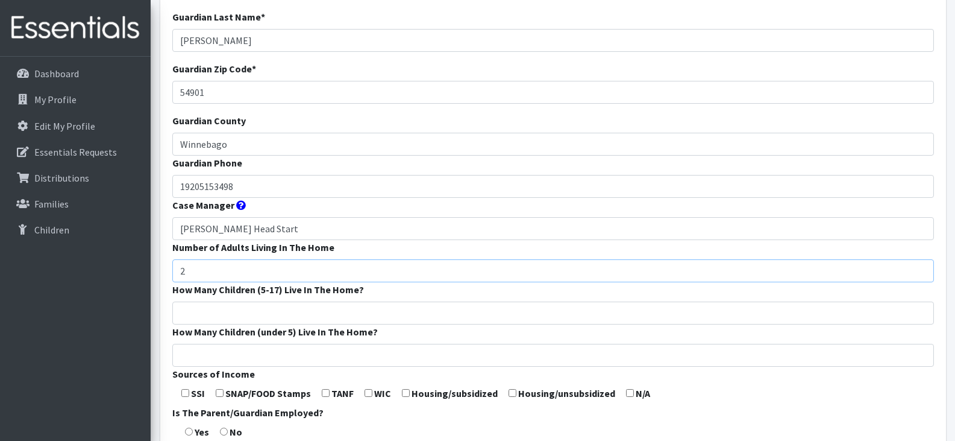
scroll to position [133, 0]
type input "2"
click at [304, 360] on input "How Many Children (under 5) Live In The Home?" at bounding box center [553, 354] width 762 height 23
type input "2"
click at [291, 309] on input "How Many Children (5-17) Live In The Home?" at bounding box center [553, 312] width 762 height 23
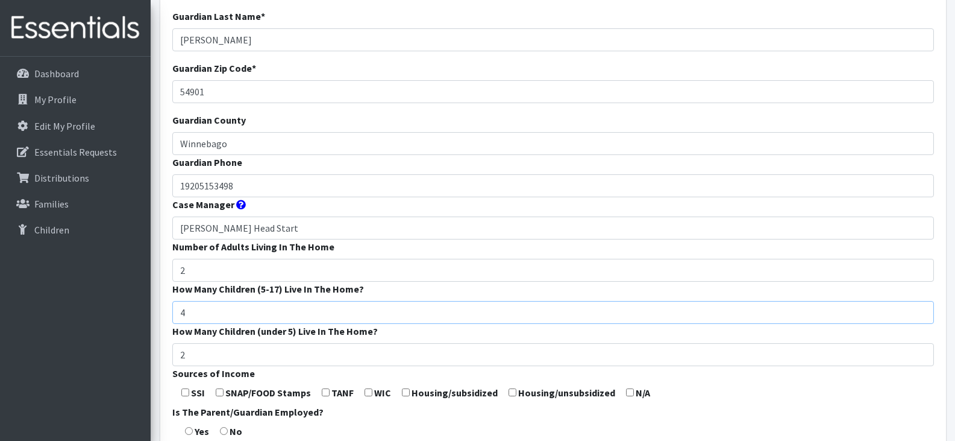
type input "4"
click at [221, 393] on input "checkbox" at bounding box center [220, 392] width 8 height 8
checkbox input "false"
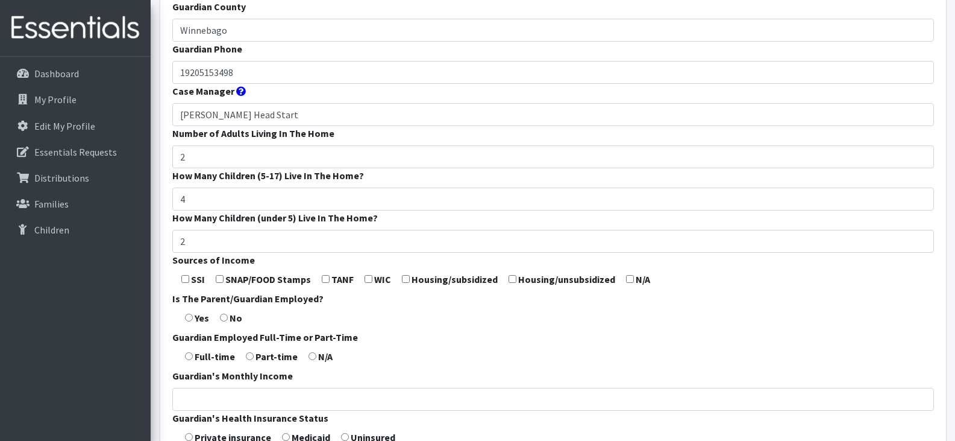
scroll to position [250, 0]
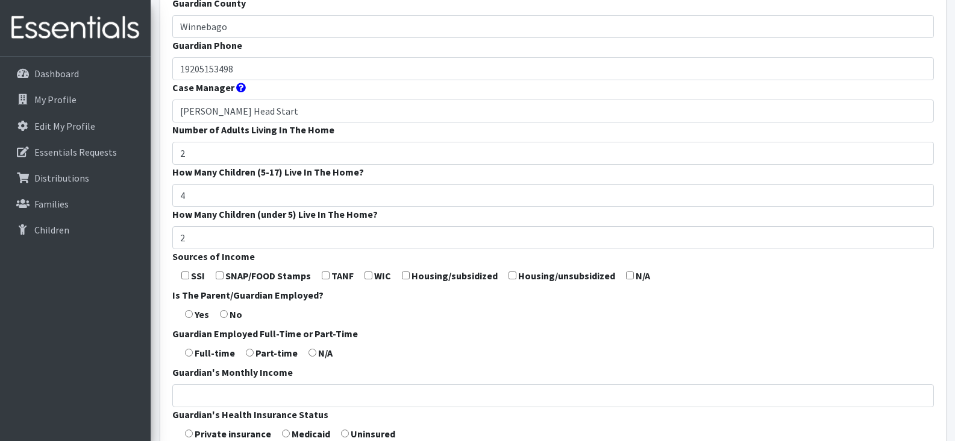
click at [190, 316] on input "radio" at bounding box center [189, 314] width 8 height 8
radio input "true"
click at [188, 354] on input "radio" at bounding box center [189, 352] width 8 height 8
radio input "true"
click at [336, 368] on form "Guardian First Name * Machaela Guardian Last Name * Jackson Guardian Zip Code *…" at bounding box center [553, 197] width 762 height 715
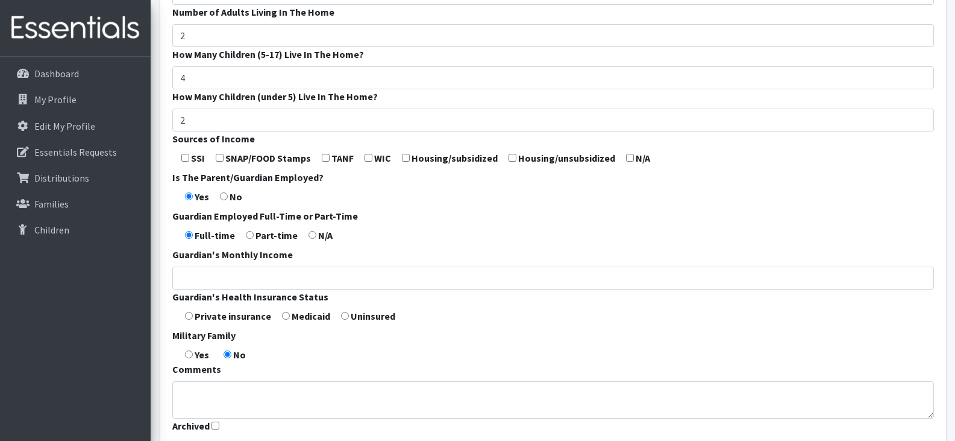
scroll to position [453, 0]
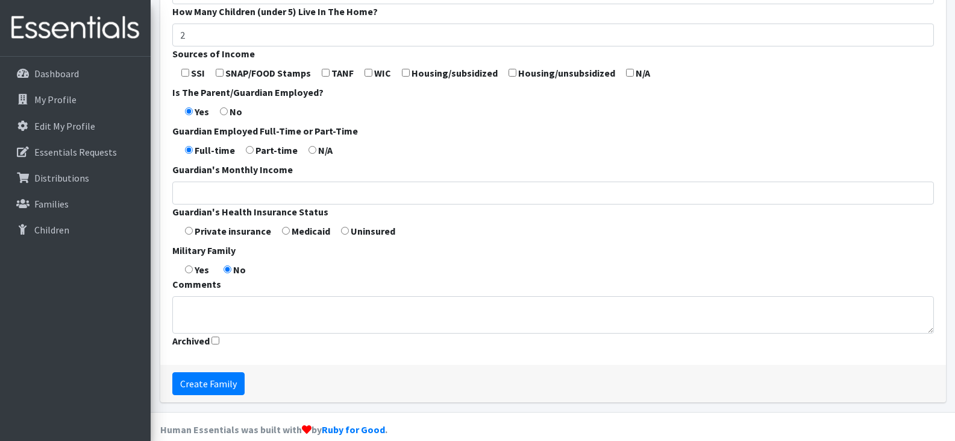
click at [288, 231] on input "radio" at bounding box center [286, 231] width 8 height 8
radio input "true"
click at [216, 377] on input "Create Family" at bounding box center [208, 383] width 72 height 23
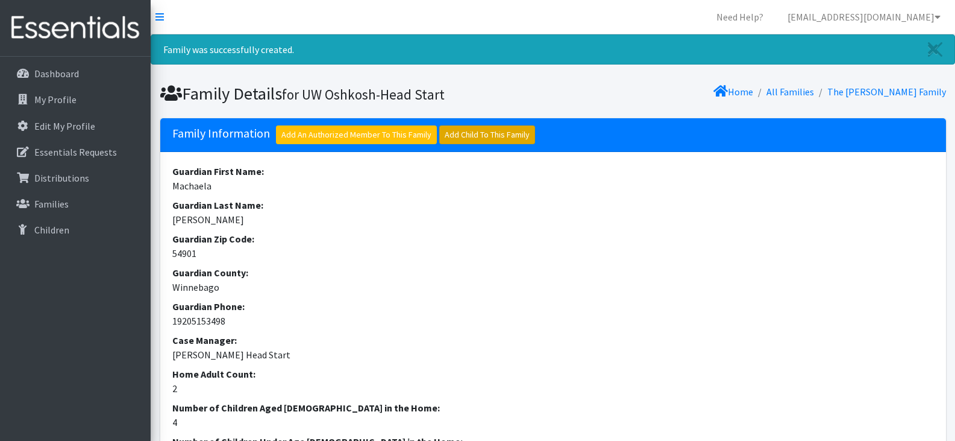
click at [490, 130] on link "Add Child To This Family" at bounding box center [487, 134] width 96 height 19
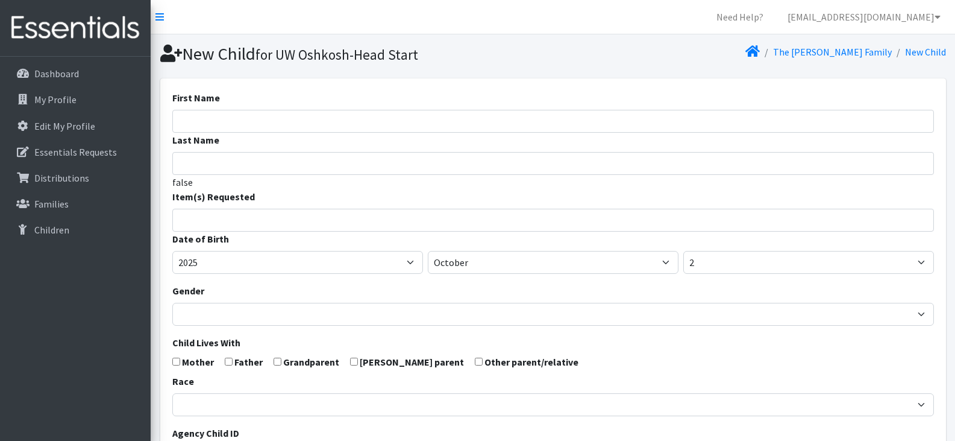
select select
click at [446, 121] on input "First Name" at bounding box center [553, 121] width 762 height 23
type input "Vayda"
type input "Jackson"
click at [420, 213] on input "search" at bounding box center [562, 218] width 758 height 11
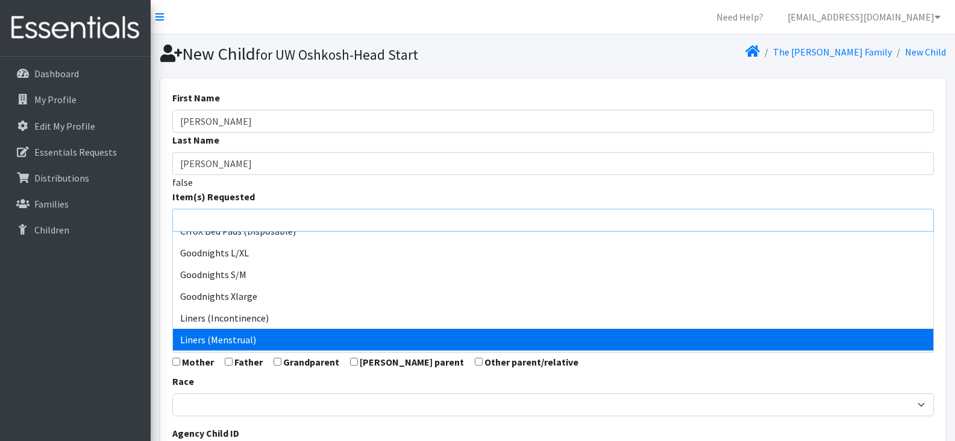
scroll to position [356, 0]
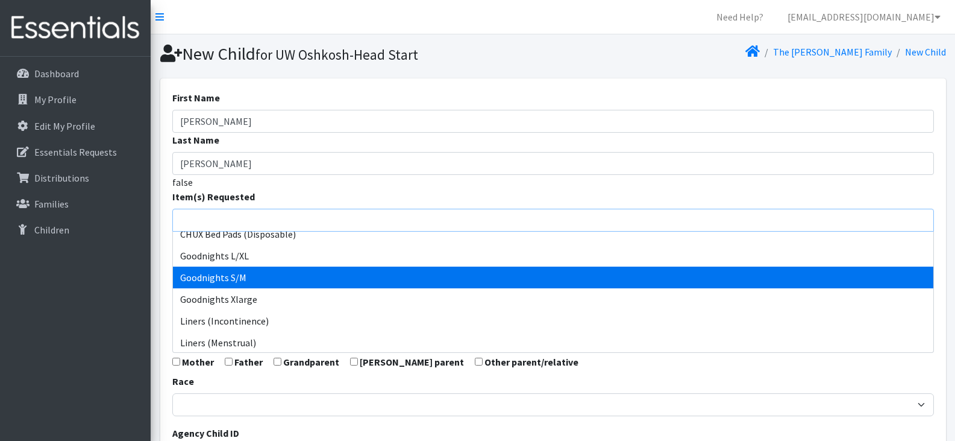
select select "15012"
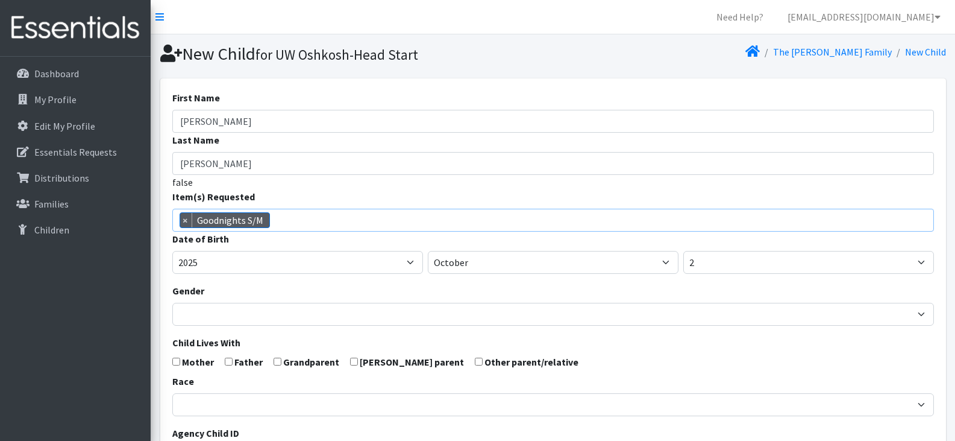
scroll to position [228, 0]
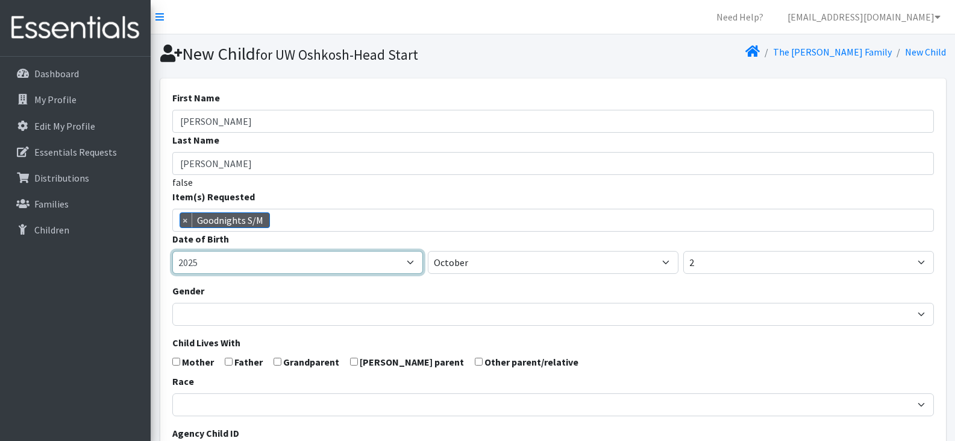
drag, startPoint x: 422, startPoint y: 277, endPoint x: 320, endPoint y: 265, distance: 103.2
click at [320, 265] on select "2005 2006 2007 2008 2009 2010 2011 2012 2013 2014 2015 2016 2017 2018 2019 2020…" at bounding box center [297, 262] width 251 height 23
select select "2022"
click at [172, 251] on select "2005 2006 2007 2008 2009 2010 2011 2012 2013 2014 2015 2016 2017 2018 2019 2020…" at bounding box center [297, 262] width 251 height 23
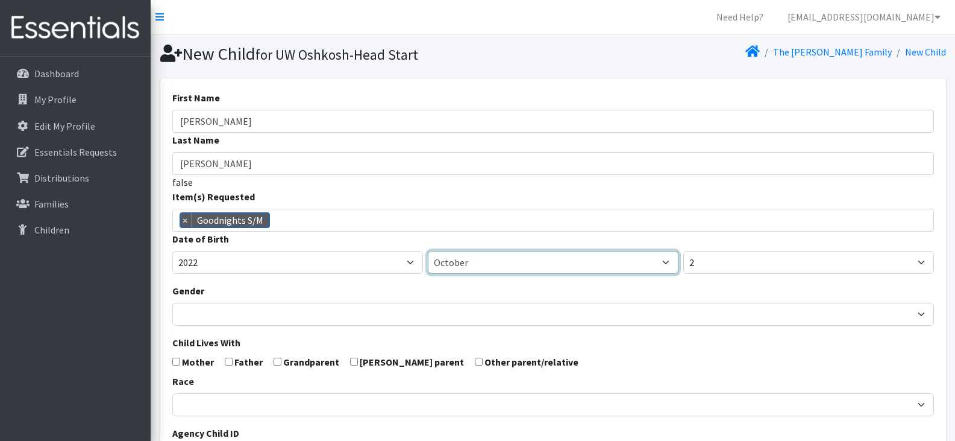
click at [483, 266] on select "January February March April May June July August September October November De…" at bounding box center [553, 262] width 251 height 23
select select "3"
click at [428, 251] on select "January February March April May June July August September October November De…" at bounding box center [553, 262] width 251 height 23
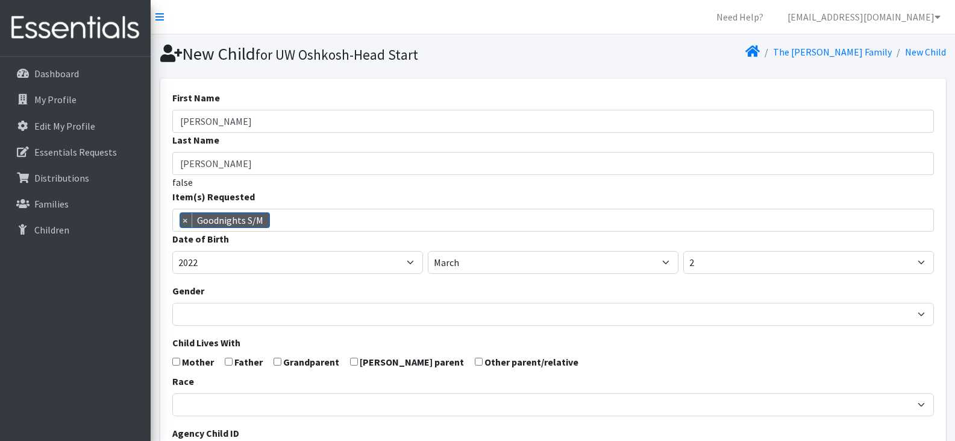
click at [707, 276] on form "First Name Vayda Last Name Jackson false Item(s) Requested (Newborn) (Preemie) …" at bounding box center [553, 394] width 762 height 609
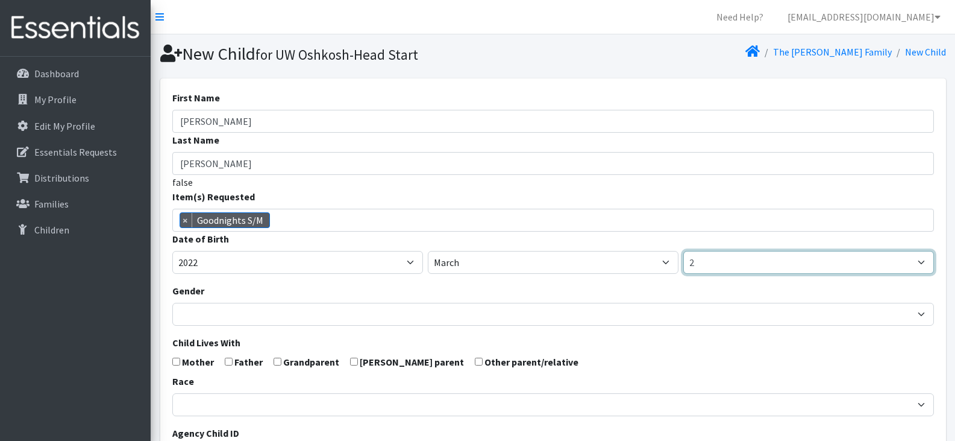
click at [708, 262] on select "1 2 3 4 5 6 7 8 9 10 11 12 13 14 15 16 17 18 19 20 21 22 23 24 25 26 27 28 29 3…" at bounding box center [808, 262] width 251 height 23
select select "1"
click at [683, 251] on select "1 2 3 4 5 6 7 8 9 10 11 12 13 14 15 16 17 18 19 20 21 22 23 24 25 26 27 28 29 3…" at bounding box center [808, 262] width 251 height 23
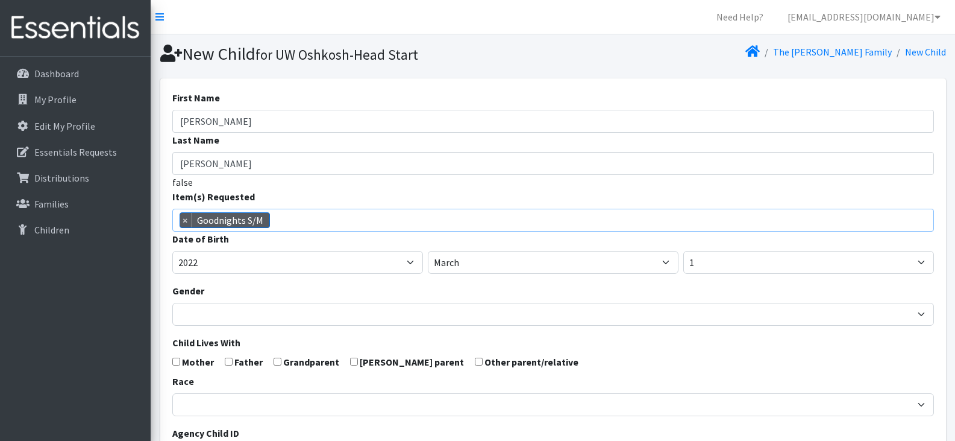
click at [288, 222] on span "× Goodnights S/M" at bounding box center [553, 220] width 762 height 23
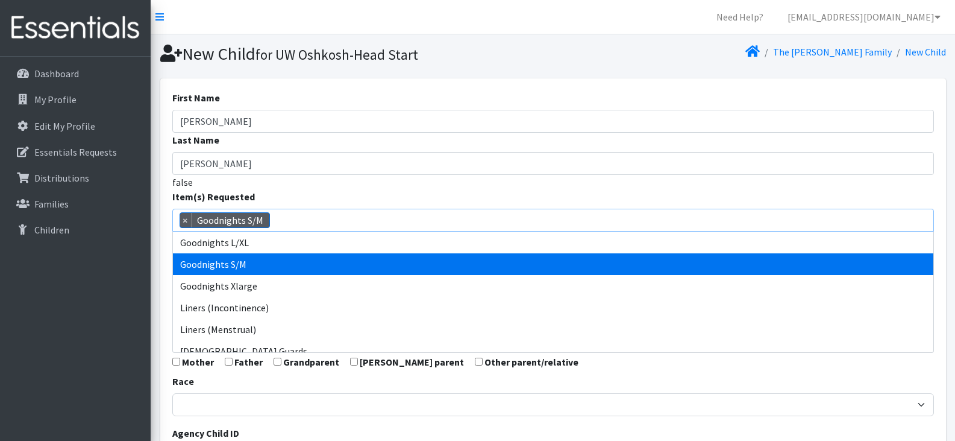
click at [288, 222] on span "× Goodnights S/M" at bounding box center [553, 220] width 762 height 23
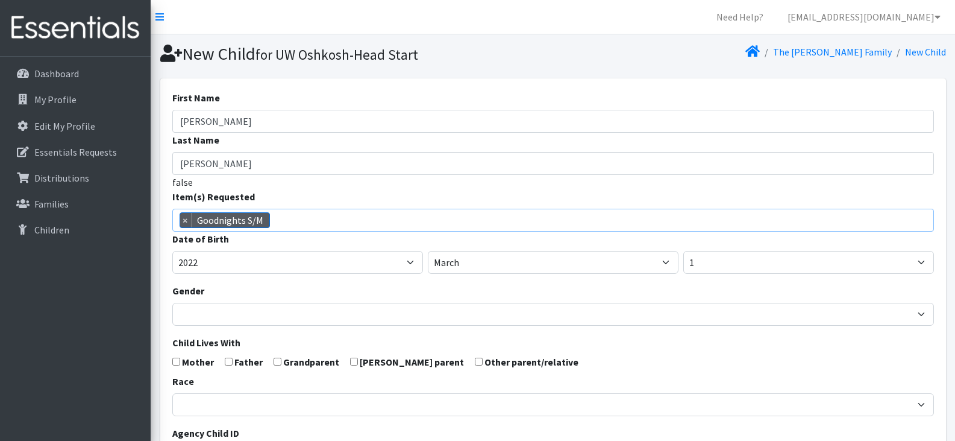
click at [288, 222] on span "× Goodnights S/M" at bounding box center [553, 220] width 762 height 23
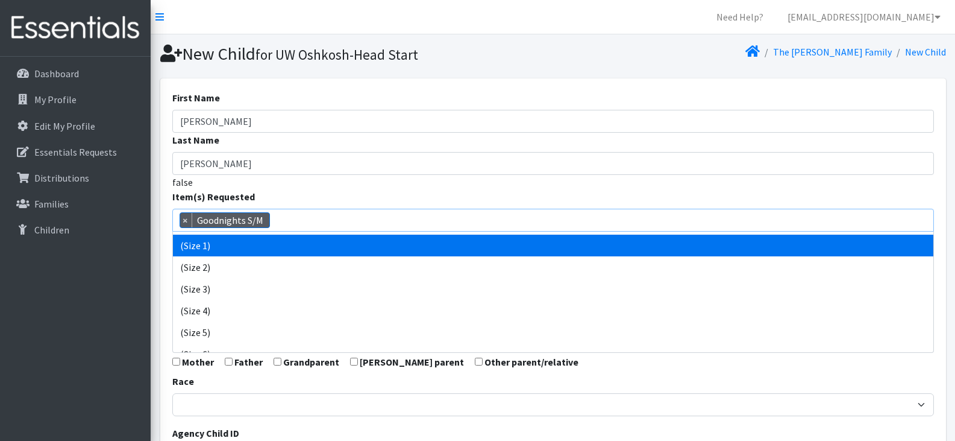
scroll to position [45, 0]
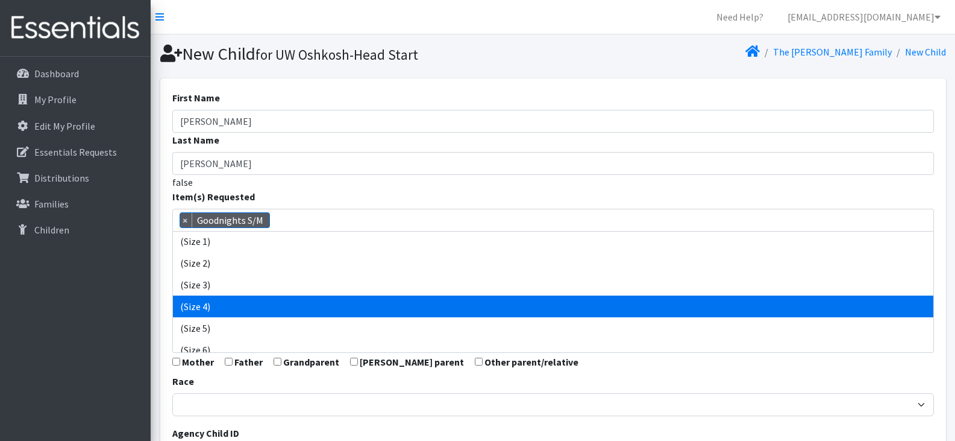
select select "14512"
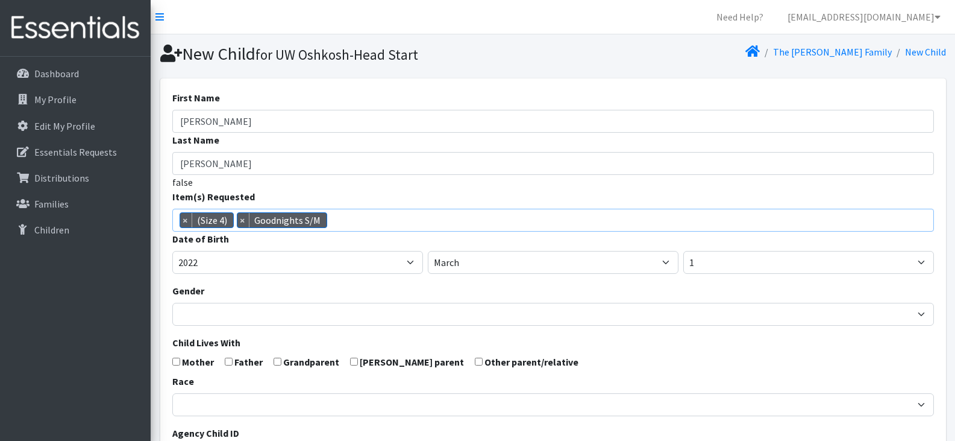
click at [352, 223] on span "× (Size 4) × Goodnights S/M" at bounding box center [553, 220] width 762 height 23
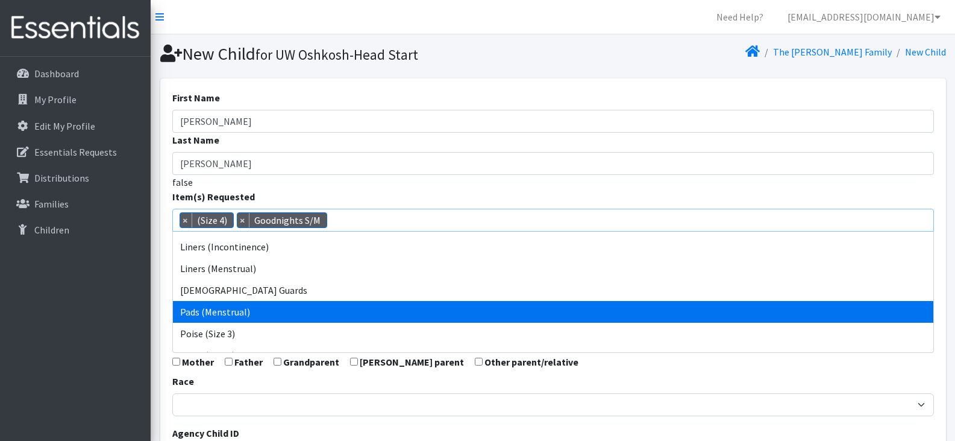
scroll to position [439, 0]
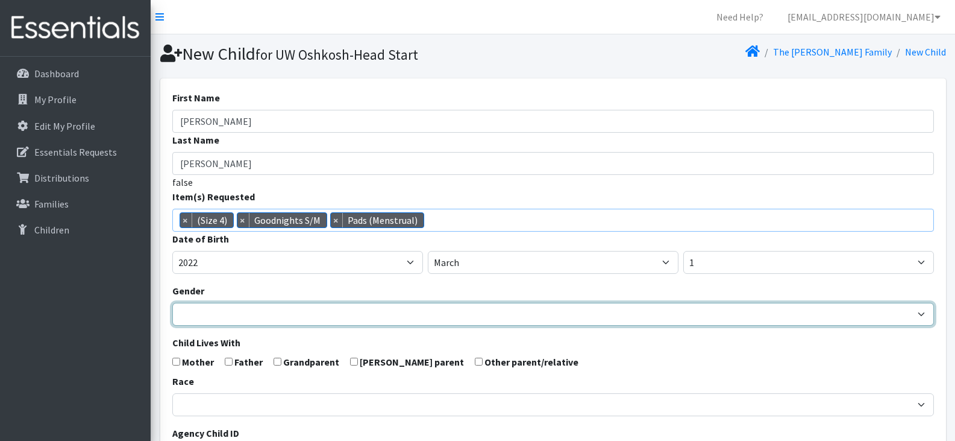
drag, startPoint x: 352, startPoint y: 306, endPoint x: 312, endPoint y: 316, distance: 41.1
click at [309, 315] on select "Male Female" at bounding box center [553, 314] width 762 height 23
select select "Female"
click at [172, 303] on select "Male Female" at bounding box center [553, 314] width 762 height 23
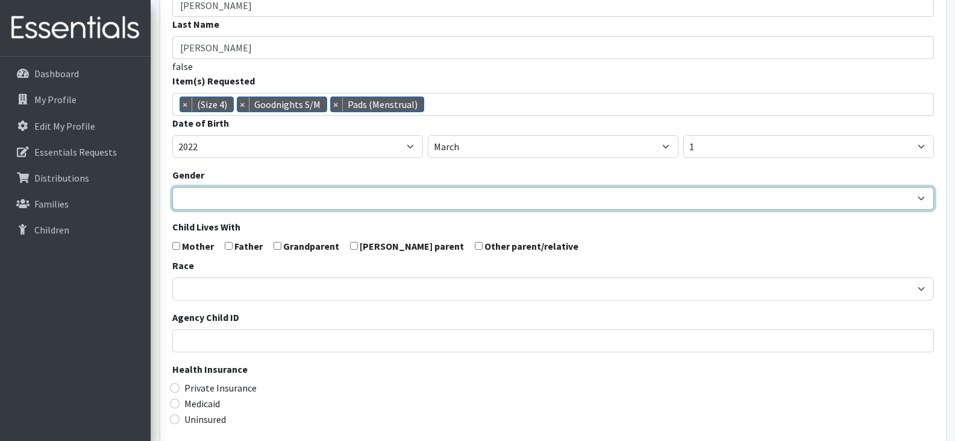
scroll to position [116, 0]
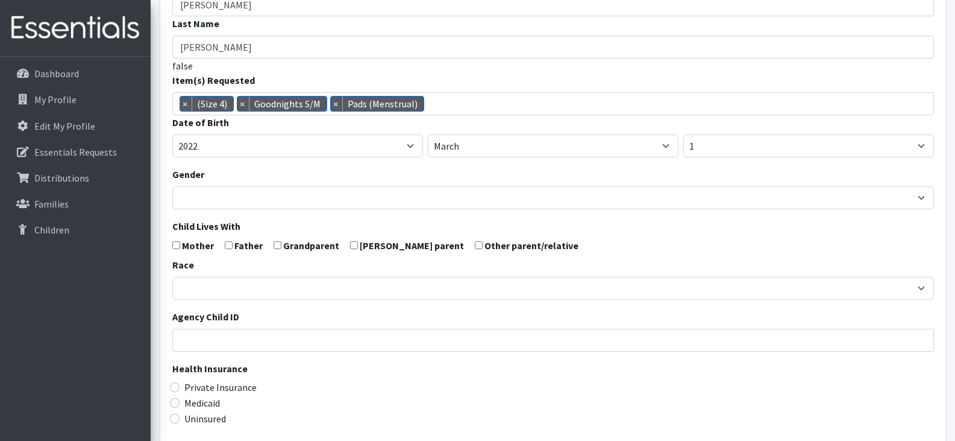
click at [174, 246] on input "checkbox" at bounding box center [176, 245] width 8 height 8
checkbox input "true"
click at [228, 246] on input "checkbox" at bounding box center [229, 245] width 8 height 8
checkbox input "true"
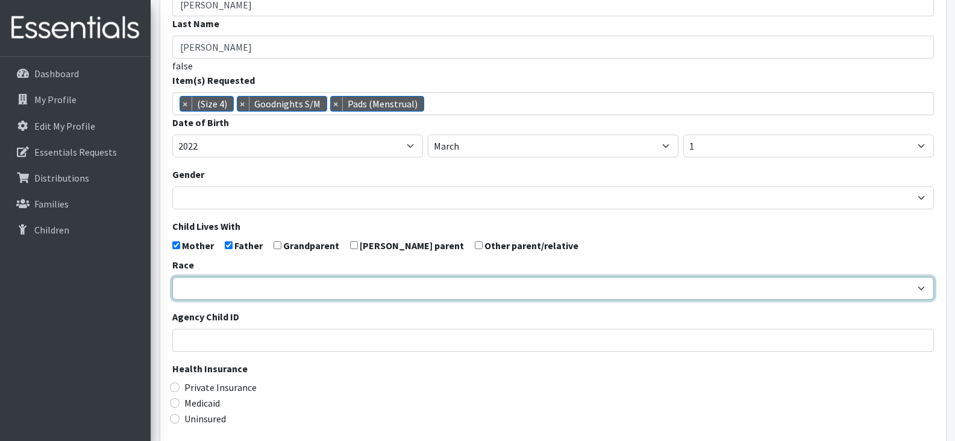
click at [246, 285] on select "African American Caucasian Hispanic Asian American Indian Pacific Islander Mult…" at bounding box center [553, 288] width 762 height 23
select select "Multi-racial"
click at [172, 277] on select "African American Caucasian Hispanic Asian American Indian Pacific Islander Mult…" at bounding box center [553, 288] width 762 height 23
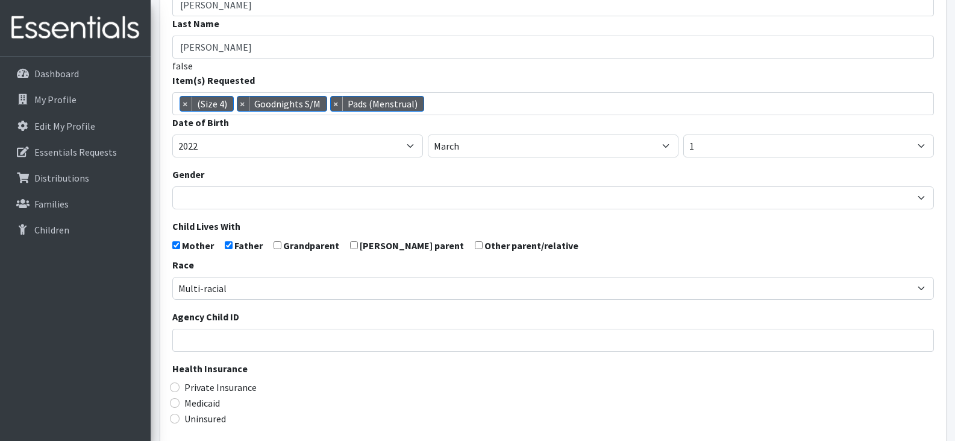
click at [351, 391] on div "Private Insurance" at bounding box center [553, 387] width 762 height 14
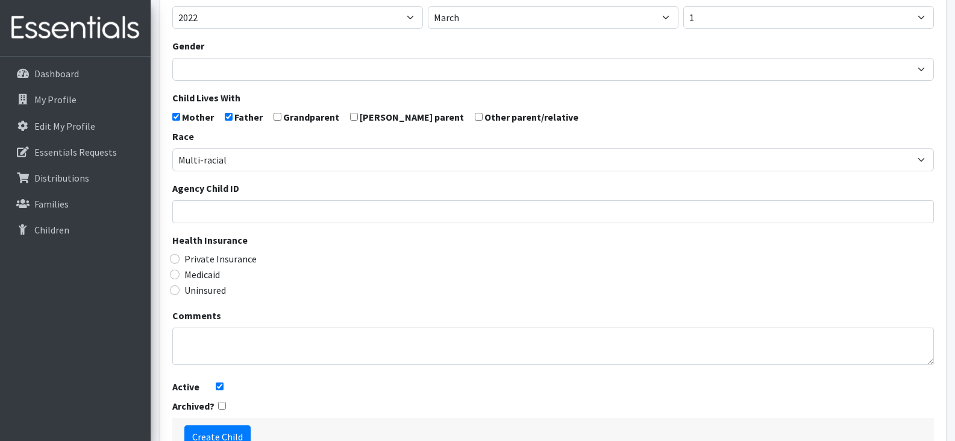
scroll to position [245, 0]
click at [198, 278] on label "Medicaid" at bounding box center [202, 273] width 36 height 14
click at [180, 278] on input "Medicaid" at bounding box center [175, 274] width 10 height 10
radio input "true"
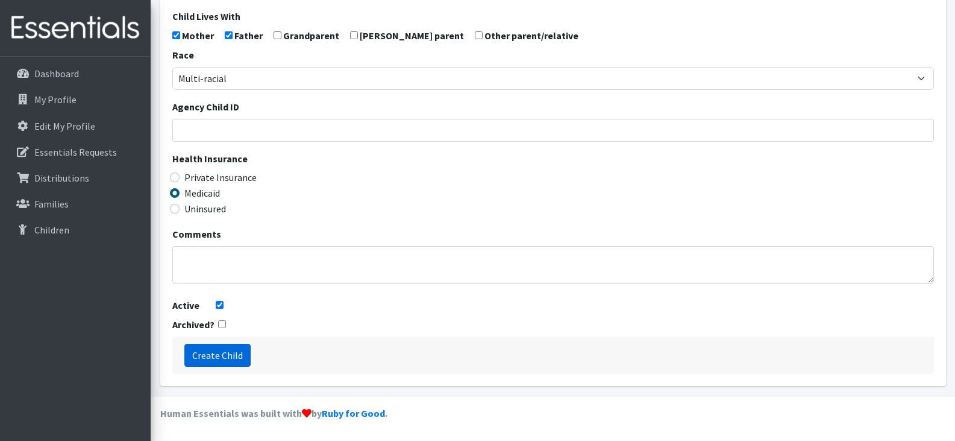
click at [214, 356] on input "Create Child" at bounding box center [217, 355] width 66 height 23
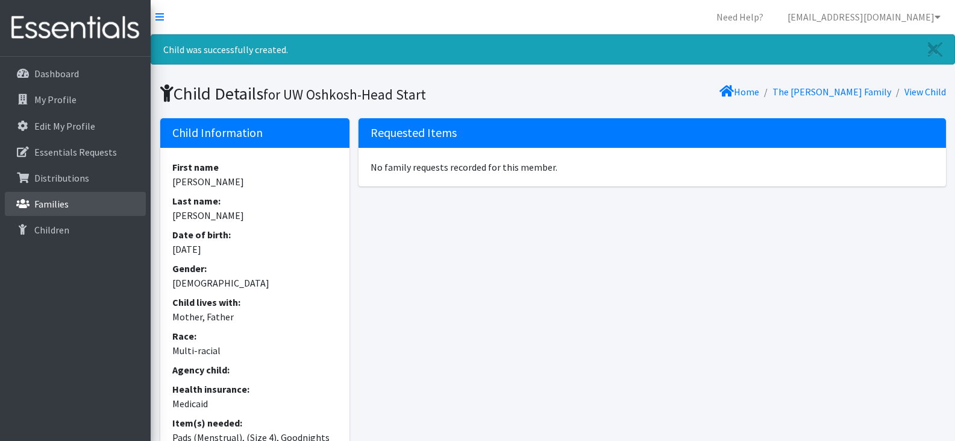
click at [72, 202] on link "Families" at bounding box center [75, 204] width 141 height 24
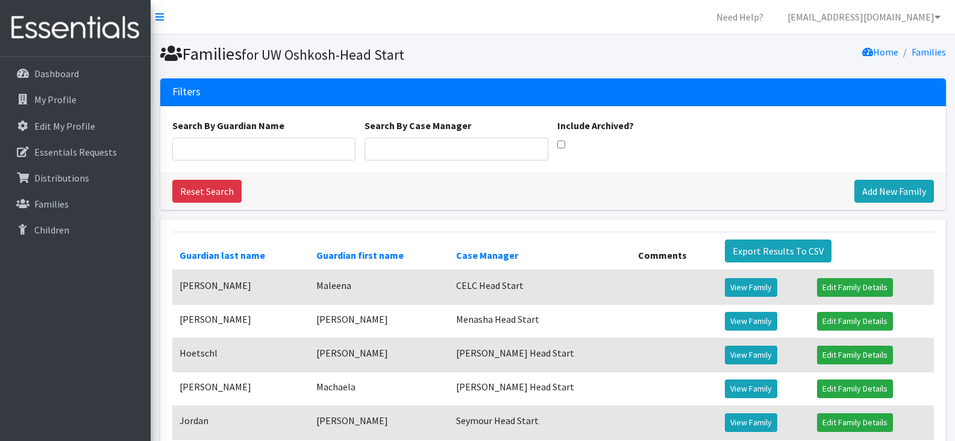
click at [683, 157] on div at bounding box center [778, 139] width 193 height 42
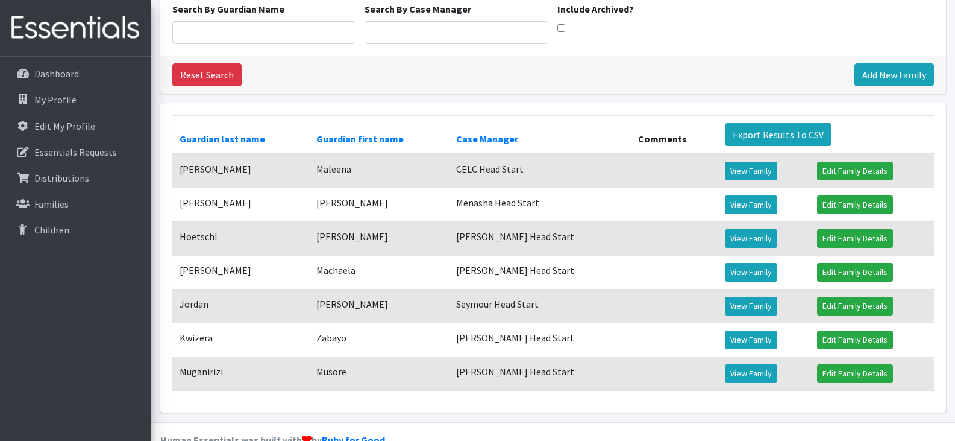
scroll to position [117, 0]
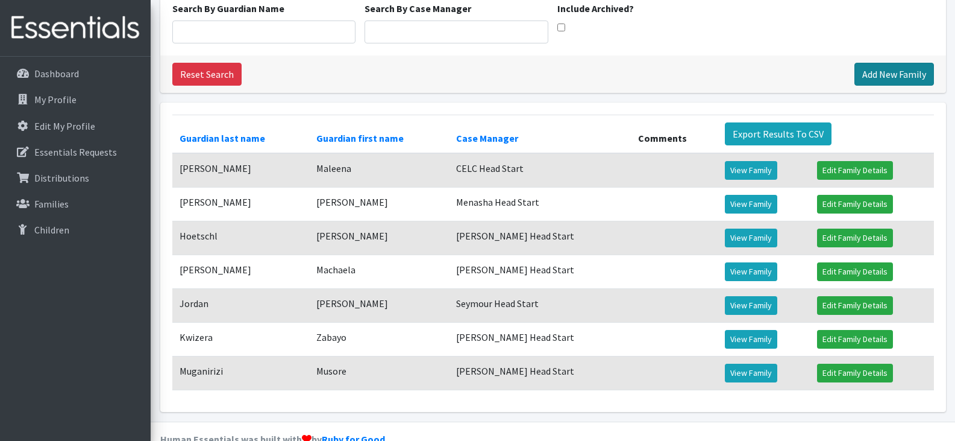
click at [893, 75] on link "Add New Family" at bounding box center [895, 74] width 80 height 23
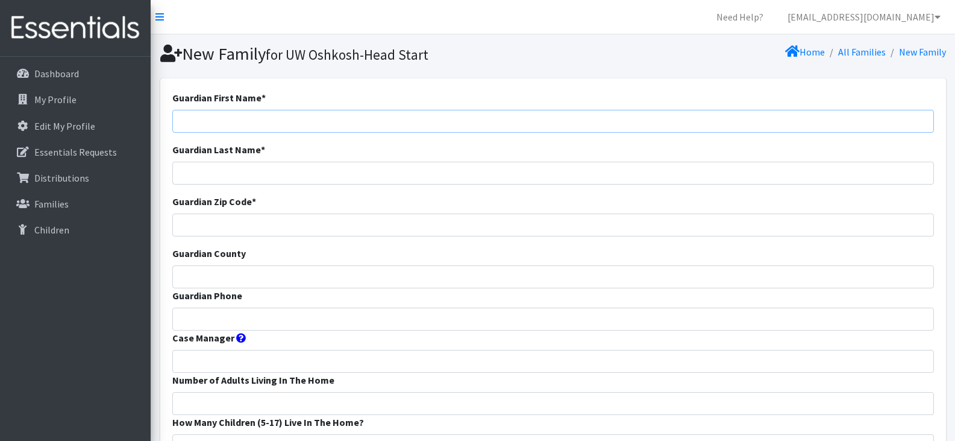
click at [381, 119] on input "Guardian First Name *" at bounding box center [553, 121] width 762 height 23
paste input "[PERSON_NAME]"
drag, startPoint x: 243, startPoint y: 120, endPoint x: 217, endPoint y: 126, distance: 26.6
click at [217, 126] on input "[PERSON_NAME]" at bounding box center [553, 121] width 762 height 23
type input "[PERSON_NAME]"
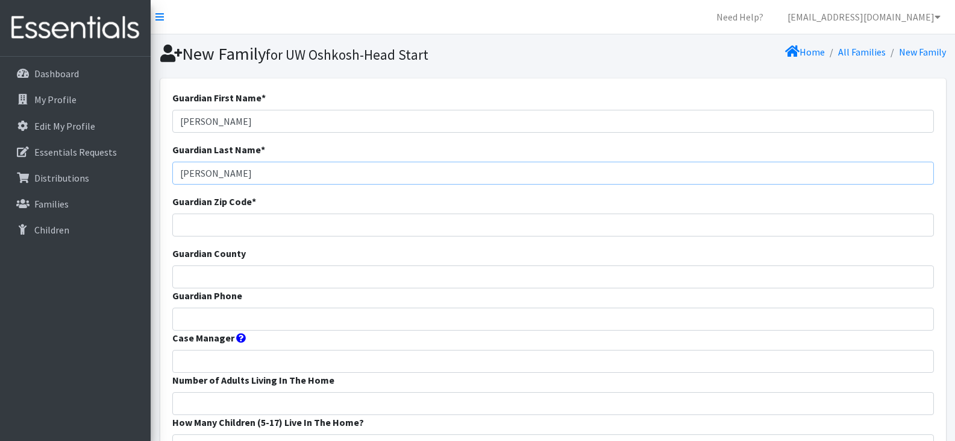
type input "[PERSON_NAME]"
click at [200, 228] on input "Guardian Zip Code *" at bounding box center [553, 224] width 762 height 23
type input "54900"
click at [213, 274] on input "Guardian County" at bounding box center [553, 276] width 762 height 23
type input "Outagamie"
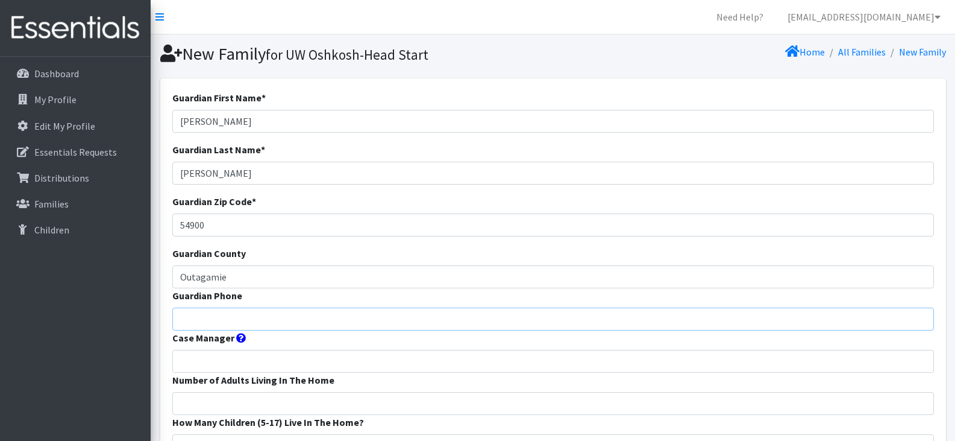
click at [288, 318] on input "Guardian Phone" at bounding box center [553, 318] width 762 height 23
paste input "[PHONE_NUMBER]"
type input "[PHONE_NUMBER]"
click at [283, 364] on input "Case Manager" at bounding box center [553, 361] width 762 height 23
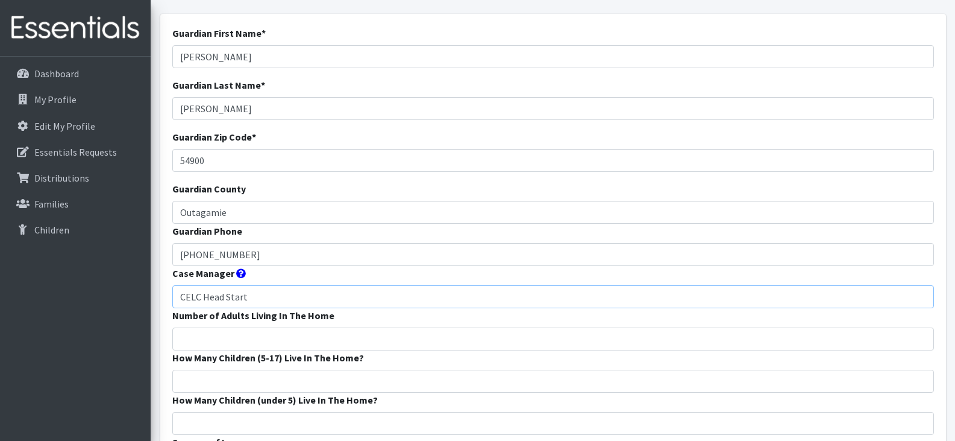
scroll to position [65, 0]
type input "CELC Head Start"
click at [247, 334] on input "Number of Adults Living In The Home" at bounding box center [553, 338] width 762 height 23
type input "2"
click at [234, 377] on input "How Many Children (5-17) Live In The Home?" at bounding box center [553, 380] width 762 height 23
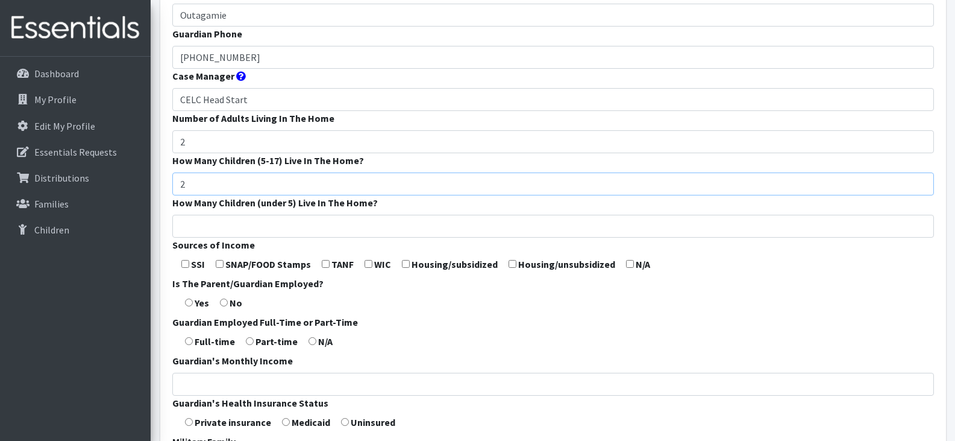
scroll to position [271, 0]
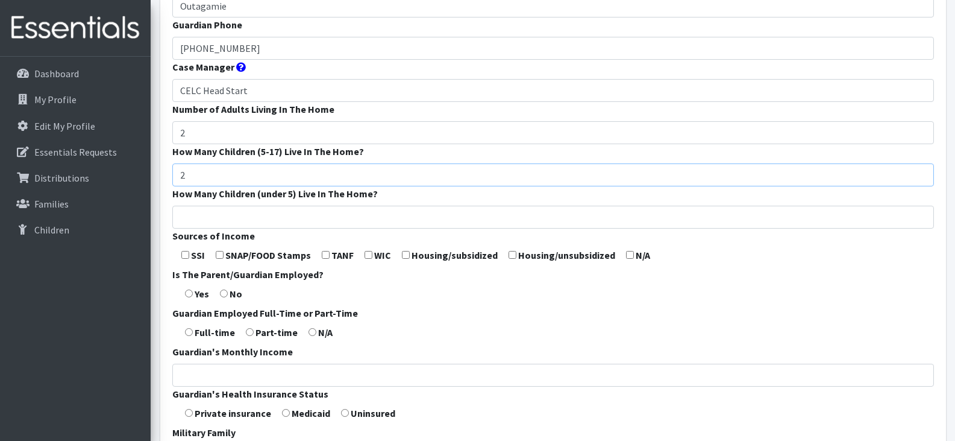
type input "2"
click at [210, 217] on input "How Many Children (under 5) Live In The Home?" at bounding box center [553, 217] width 762 height 23
type input "2"
click at [218, 254] on input "checkbox" at bounding box center [220, 255] width 8 height 8
checkbox input "true"
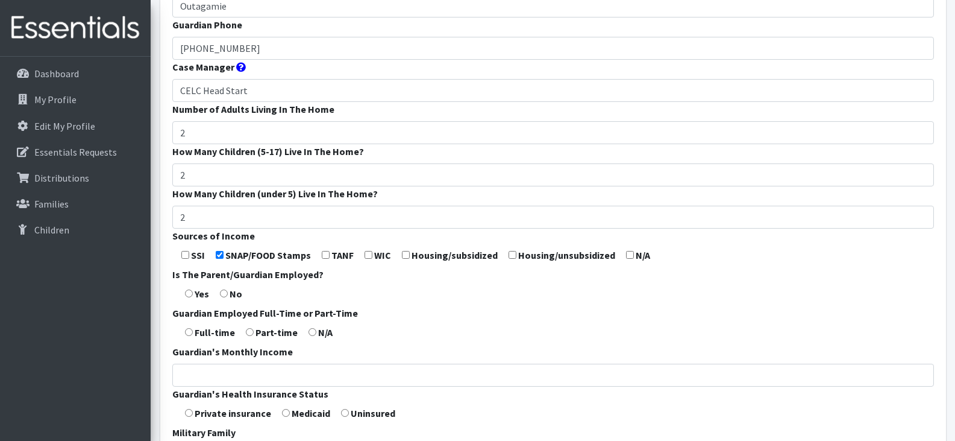
click at [191, 292] on input "radio" at bounding box center [189, 293] width 8 height 8
radio input "true"
click at [188, 333] on input "radio" at bounding box center [189, 332] width 8 height 8
radio input "true"
click at [287, 418] on form "Guardian First Name * [PERSON_NAME] Guardian Last Name * [PERSON_NAME] Guardian…" at bounding box center [553, 177] width 762 height 715
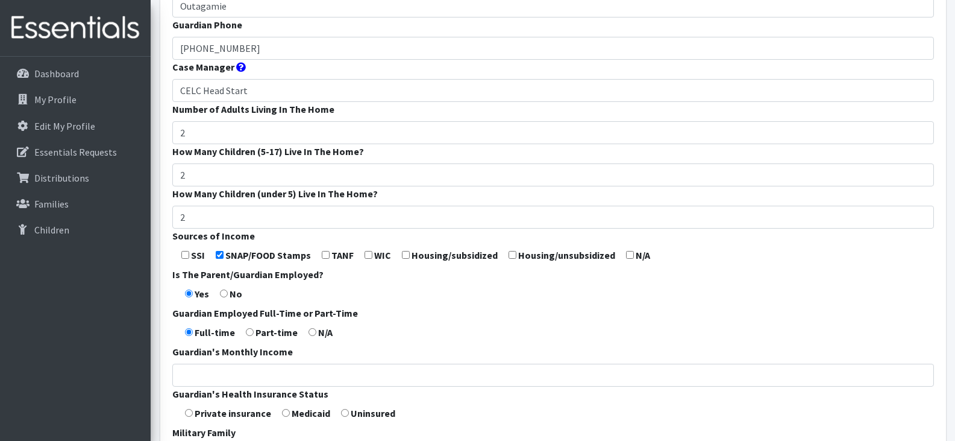
click at [287, 417] on form "Guardian First Name * [PERSON_NAME] Guardian Last Name * [PERSON_NAME] Guardian…" at bounding box center [553, 177] width 762 height 715
click at [285, 411] on input "radio" at bounding box center [286, 413] width 8 height 8
radio input "true"
click at [448, 416] on form "Guardian First Name * Jazmine Guardian Last Name * Jones Guardian Zip Code * 54…" at bounding box center [553, 177] width 762 height 715
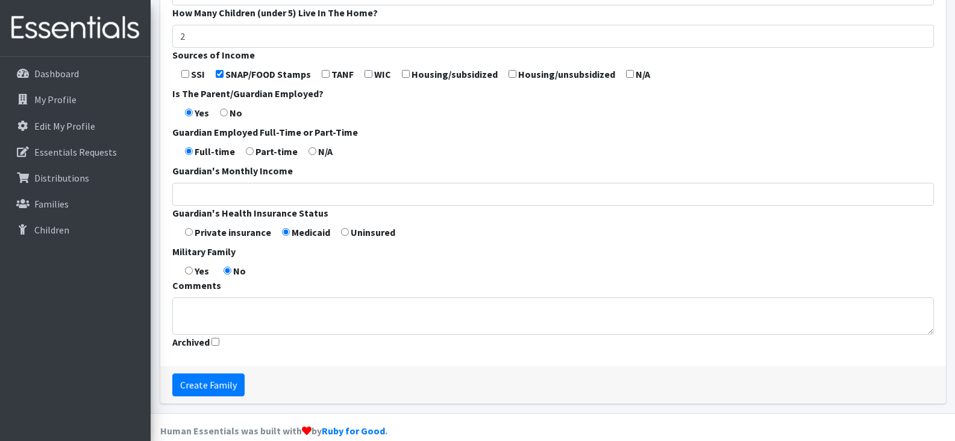
scroll to position [469, 0]
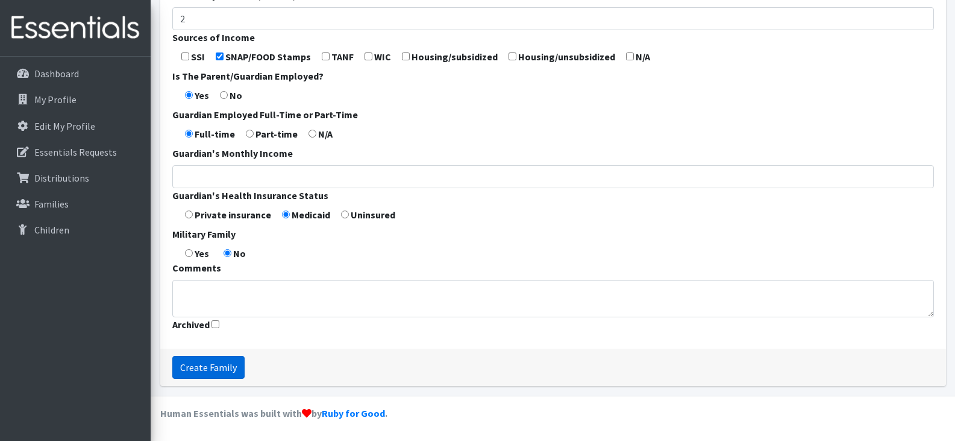
click at [196, 375] on input "Create Family" at bounding box center [208, 367] width 72 height 23
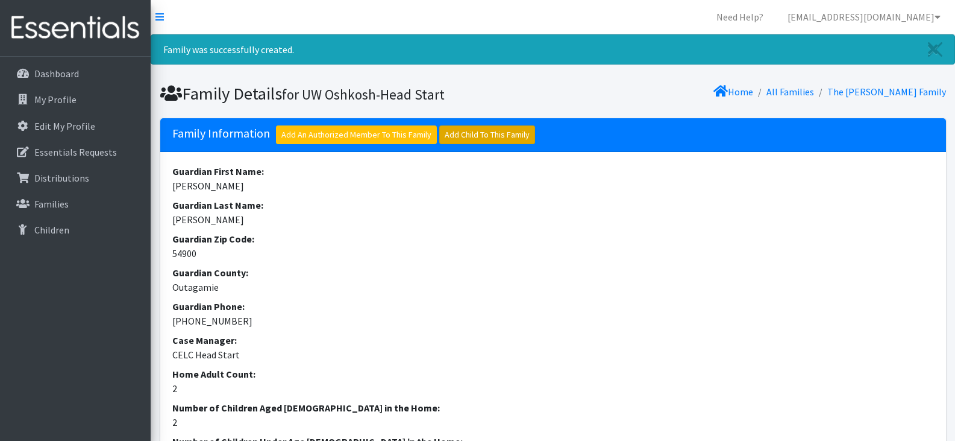
click at [474, 132] on link "Add Child To This Family" at bounding box center [487, 134] width 96 height 19
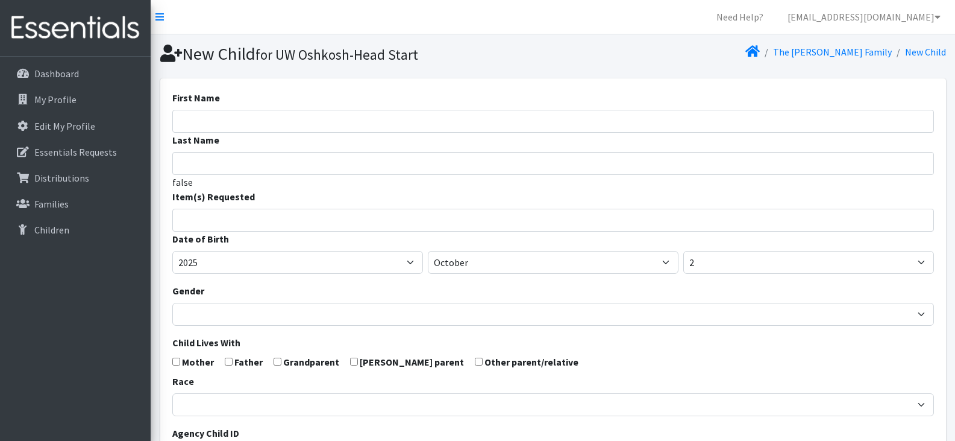
select select
click at [383, 118] on input "First Name" at bounding box center [553, 121] width 762 height 23
type input "[PERSON_NAME]"
click at [333, 218] on input "search" at bounding box center [562, 218] width 758 height 11
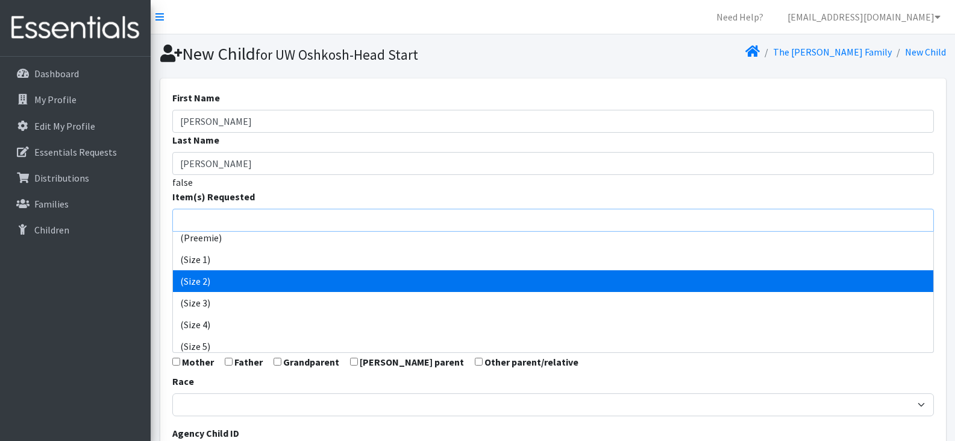
scroll to position [37, 0]
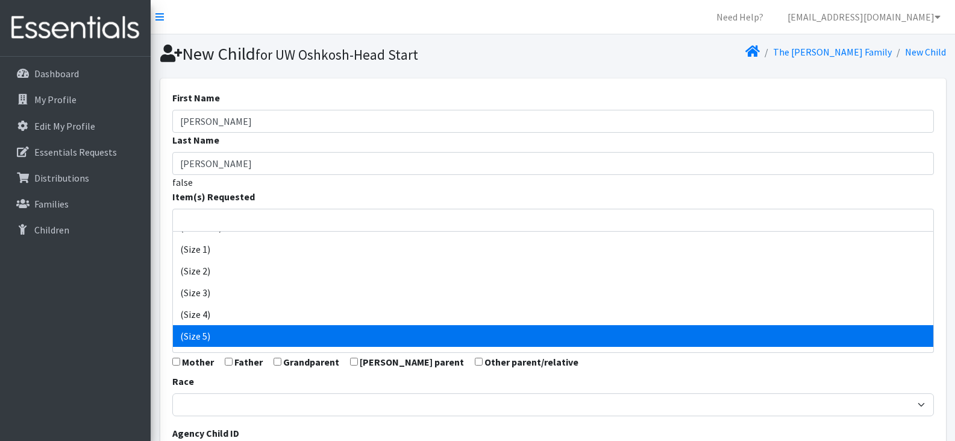
select select "14488"
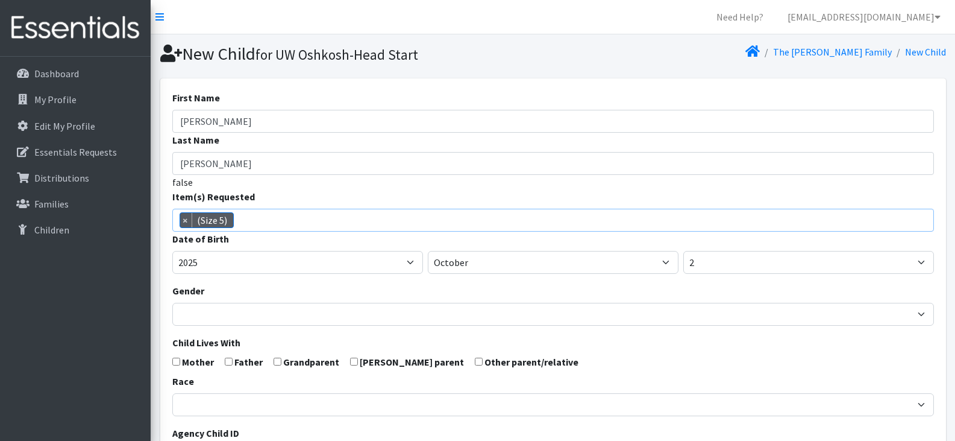
click at [334, 218] on span "× (Size 5)" at bounding box center [553, 220] width 762 height 23
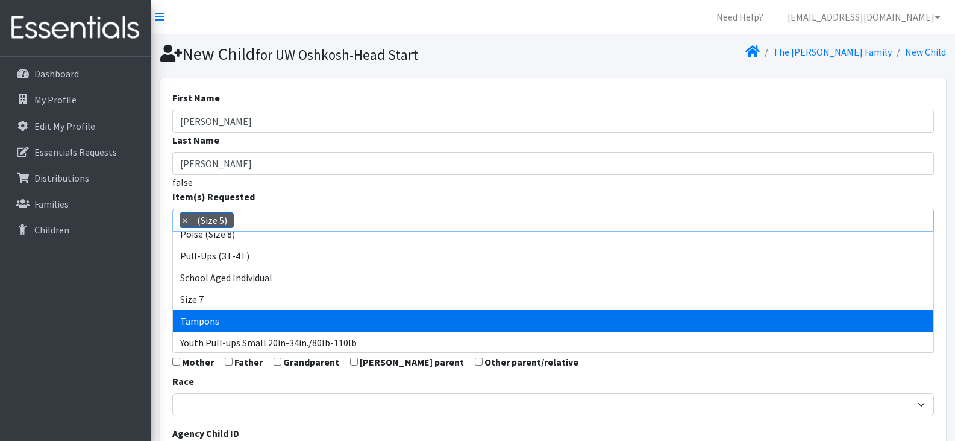
scroll to position [617, 0]
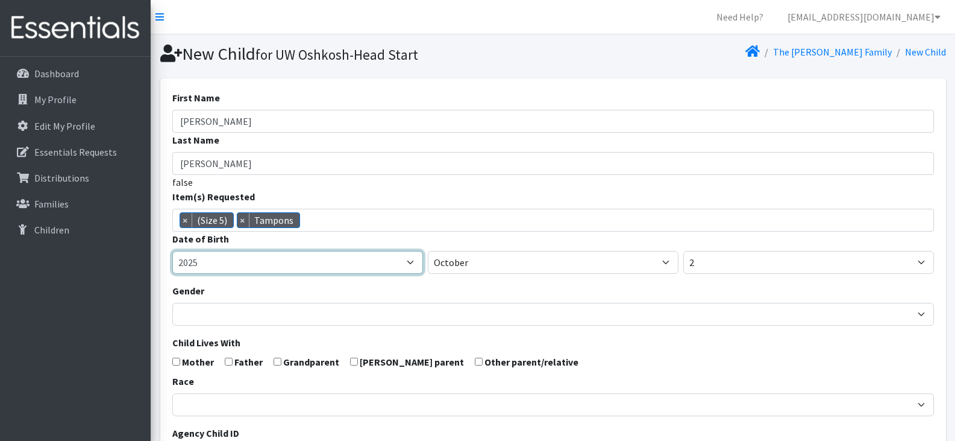
drag, startPoint x: 356, startPoint y: 315, endPoint x: 298, endPoint y: 256, distance: 82.3
click at [298, 256] on select "2005 2006 2007 2008 2009 2010 2011 2012 2013 2014 2015 2016 2017 2018 2019 2020…" at bounding box center [297, 262] width 251 height 23
select select "2021"
click at [172, 251] on select "2005 2006 2007 2008 2009 2010 2011 2012 2013 2014 2015 2016 2017 2018 2019 2020…" at bounding box center [297, 262] width 251 height 23
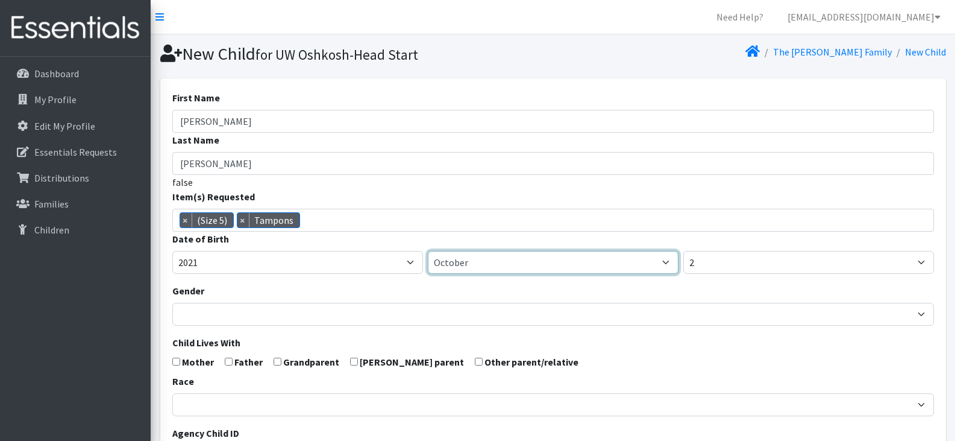
click at [487, 257] on select "January February March April May June July August September October November De…" at bounding box center [553, 262] width 251 height 23
click at [428, 251] on select "January February March April May June July August September October November De…" at bounding box center [553, 262] width 251 height 23
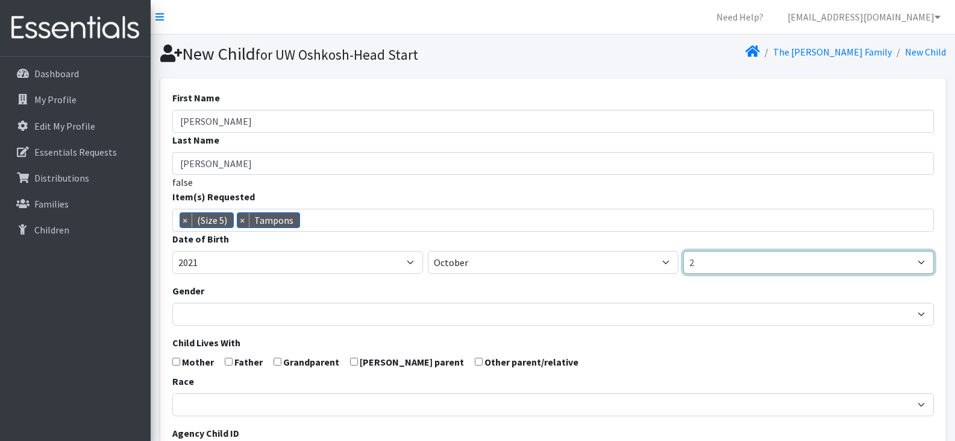
click at [752, 259] on select "1 2 3 4 5 6 7 8 9 10 11 12 13 14 15 16 17 18 19 20 21 22 23 24 25 26 27 28 29 3…" at bounding box center [808, 262] width 251 height 23
select select "23"
click at [683, 251] on select "1 2 3 4 5 6 7 8 9 10 11 12 13 14 15 16 17 18 19 20 21 22 23 24 25 26 27 28 29 3…" at bounding box center [808, 262] width 251 height 23
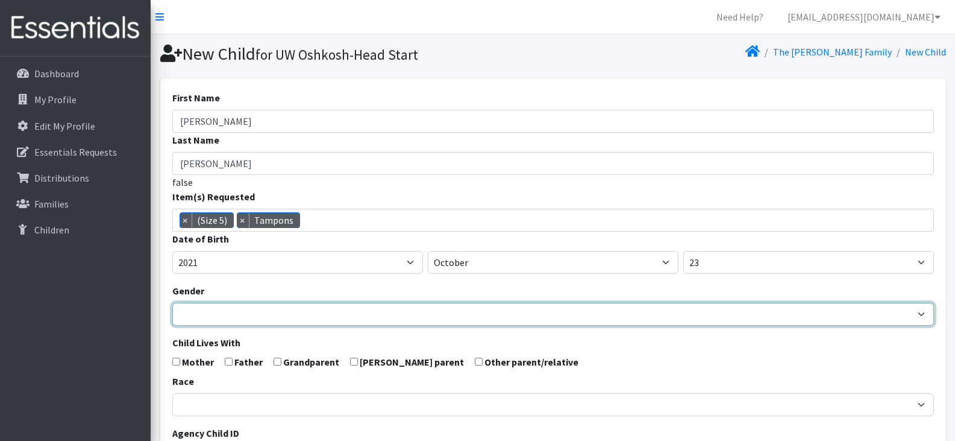
click at [252, 312] on select "Male Female" at bounding box center [553, 314] width 762 height 23
select select "Female"
click at [172, 303] on select "Male Female" at bounding box center [553, 314] width 762 height 23
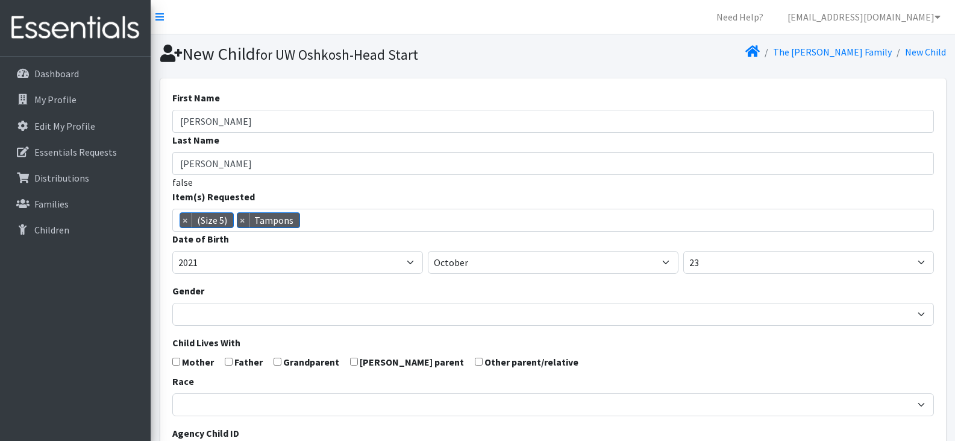
drag, startPoint x: 230, startPoint y: 362, endPoint x: 177, endPoint y: 360, distance: 53.1
click at [177, 360] on input "checkbox" at bounding box center [176, 361] width 8 height 8
checkbox input "true"
click at [226, 361] on input "checkbox" at bounding box center [229, 361] width 8 height 8
checkbox input "true"
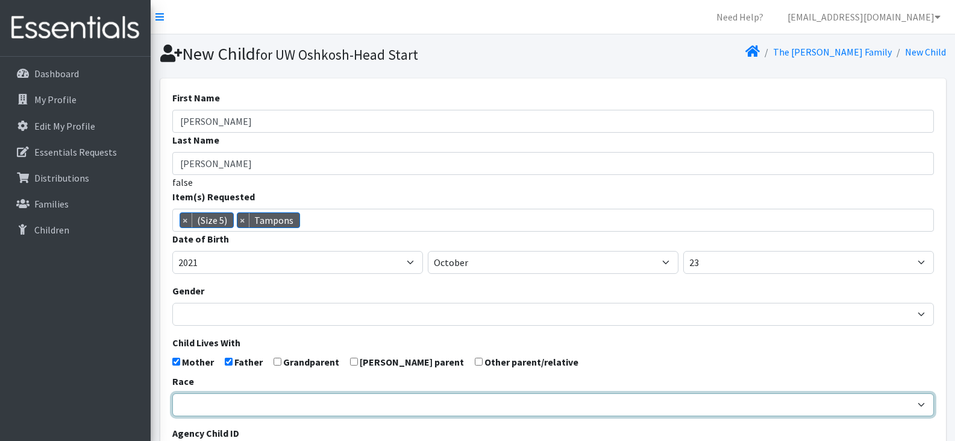
click at [244, 406] on select "African American Caucasian Hispanic Asian American Indian Pacific Islander Mult…" at bounding box center [553, 404] width 762 height 23
select select "Caucasian"
click at [172, 393] on select "African American Caucasian Hispanic Asian American Indian Pacific Islander Mult…" at bounding box center [553, 404] width 762 height 23
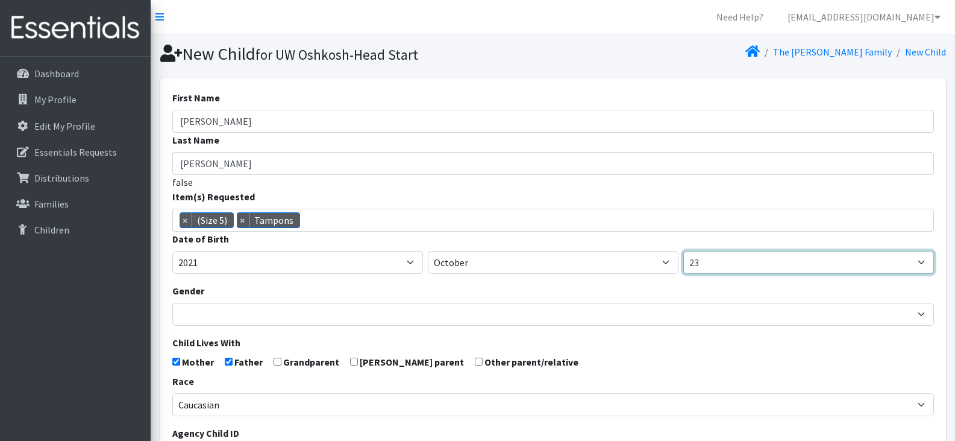
click at [711, 262] on select "1 2 3 4 5 6 7 8 9 10 11 12 13 14 15 16 17 18 19 20 21 22 23 24 25 26 27 28 29 3…" at bounding box center [808, 262] width 251 height 23
click at [710, 262] on select "1 2 3 4 5 6 7 8 9 10 11 12 13 14 15 16 17 18 19 20 21 22 23 24 25 26 27 28 29 3…" at bounding box center [808, 262] width 251 height 23
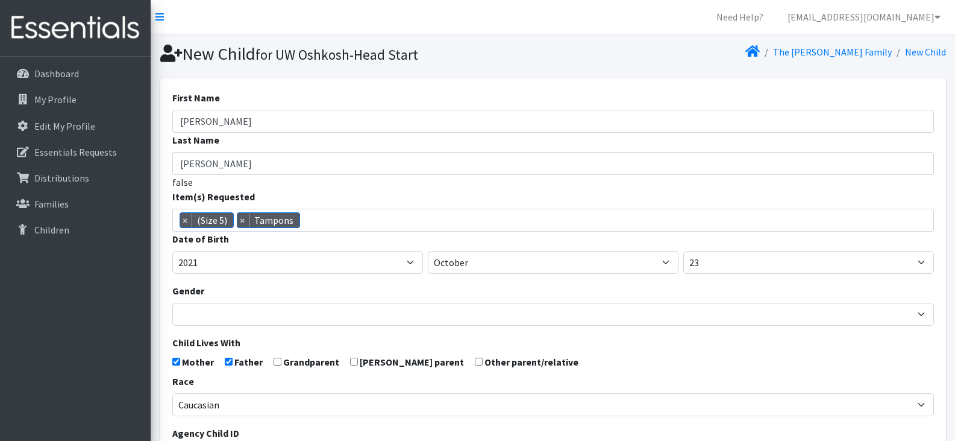
click at [723, 287] on div "Gender Male Female" at bounding box center [553, 304] width 762 height 42
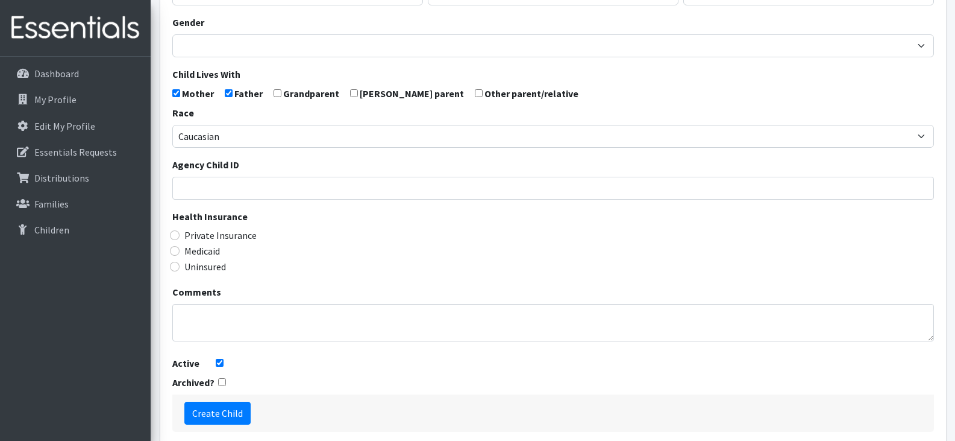
scroll to position [271, 0]
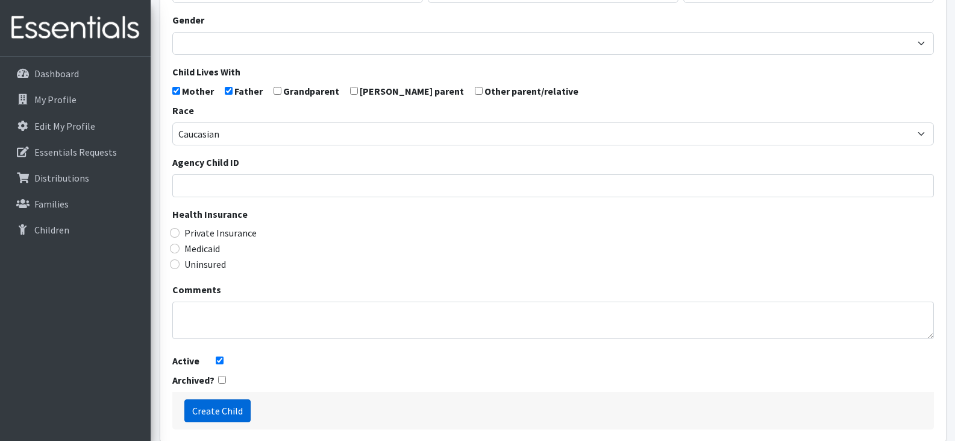
click at [221, 414] on input "Create Child" at bounding box center [217, 410] width 66 height 23
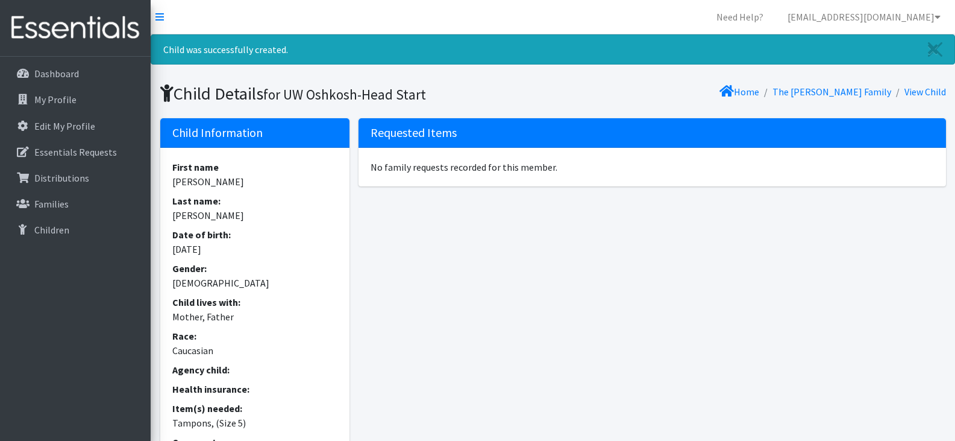
scroll to position [122, 0]
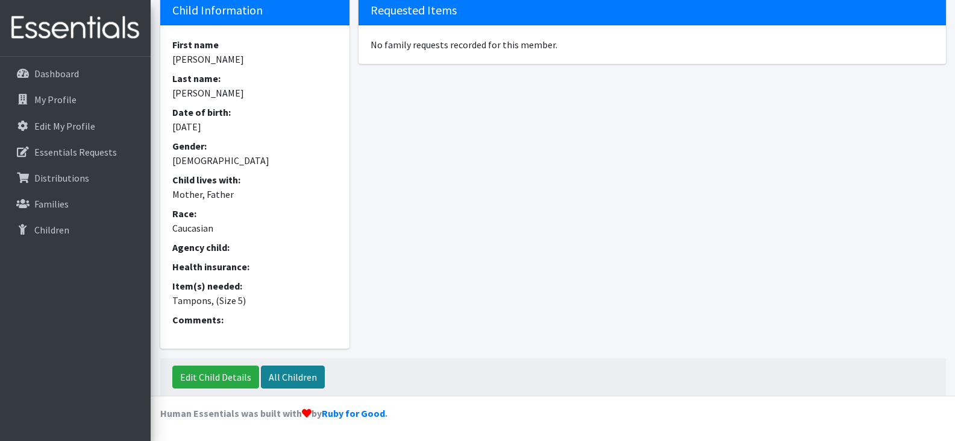
click at [282, 376] on link "All Children" at bounding box center [293, 376] width 64 height 23
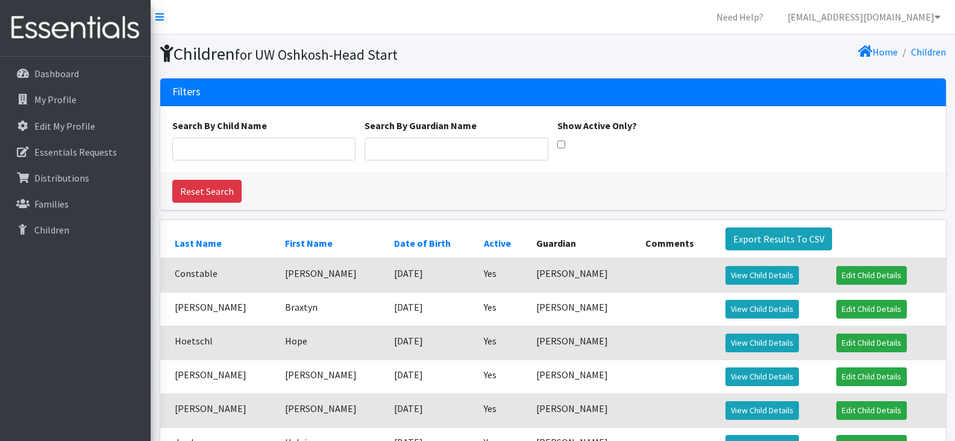
click at [791, 178] on div "Reset Search" at bounding box center [553, 190] width 786 height 37
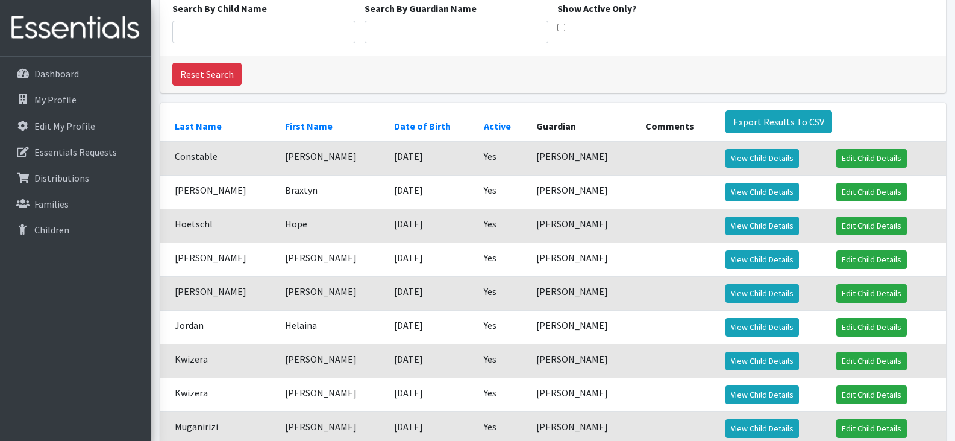
scroll to position [115, 0]
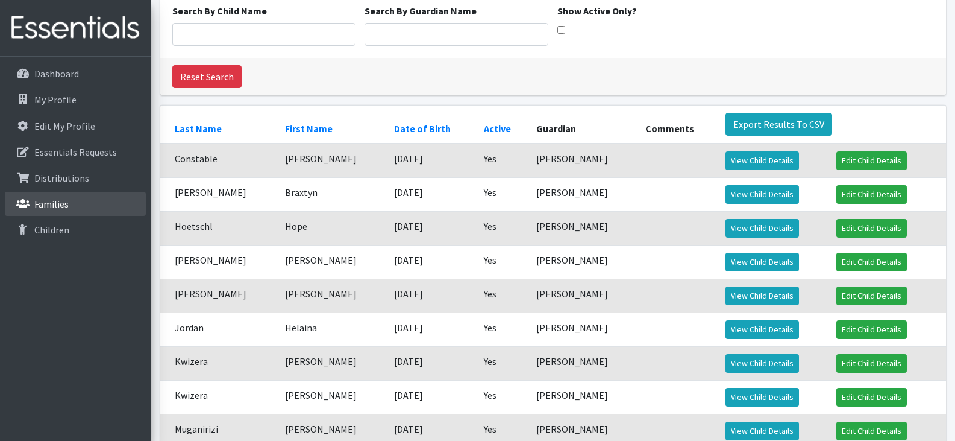
click at [48, 209] on p "Families" at bounding box center [51, 204] width 34 height 12
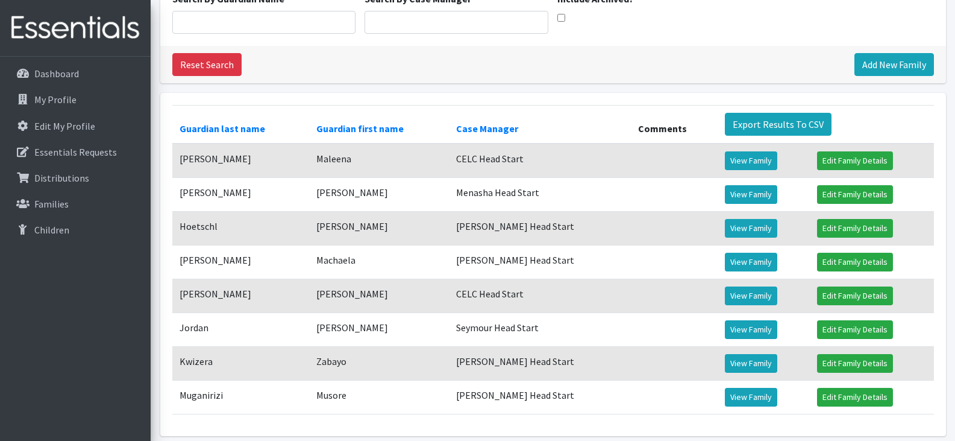
scroll to position [130, 0]
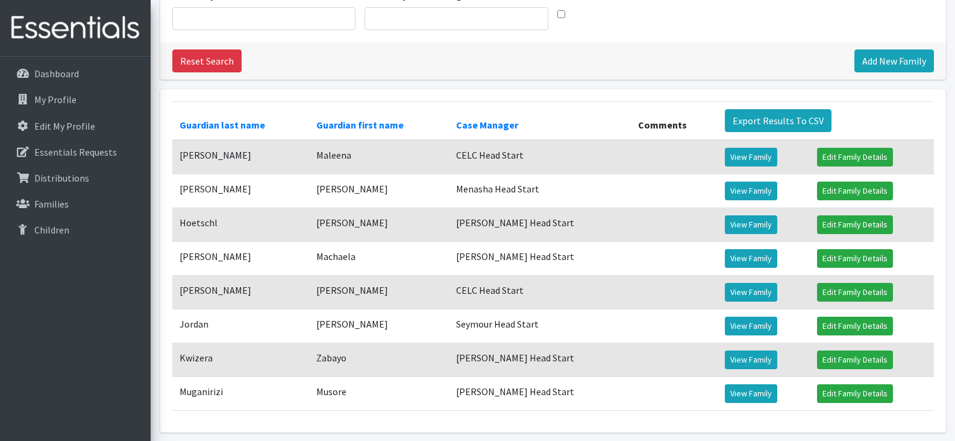
click at [281, 283] on td "[PERSON_NAME]" at bounding box center [240, 292] width 137 height 34
click at [745, 293] on link "View Family" at bounding box center [751, 292] width 52 height 19
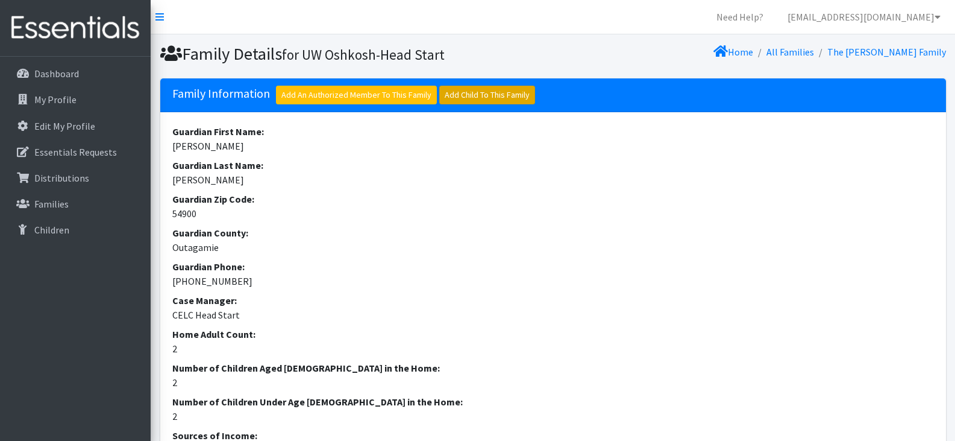
click at [457, 92] on link "Add Child To This Family" at bounding box center [487, 95] width 96 height 19
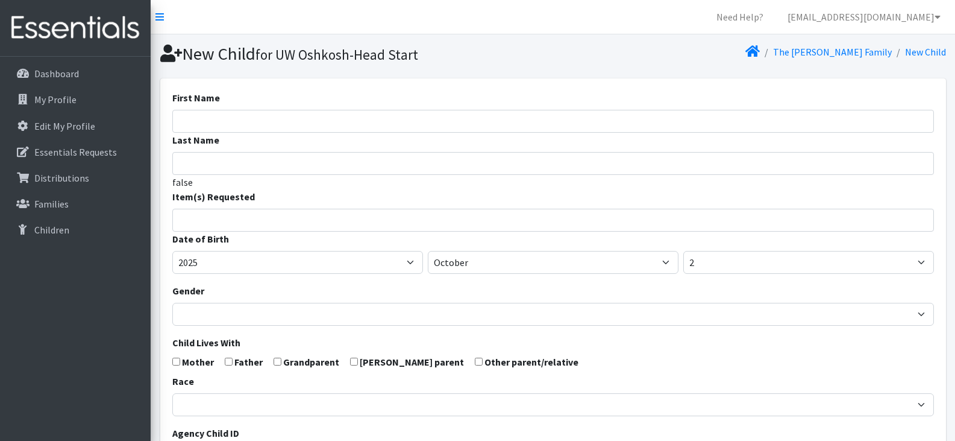
select select
click at [444, 122] on input "First Name" at bounding box center [553, 121] width 762 height 23
type input "[PERSON_NAME]"
click at [380, 219] on input "search" at bounding box center [562, 218] width 758 height 11
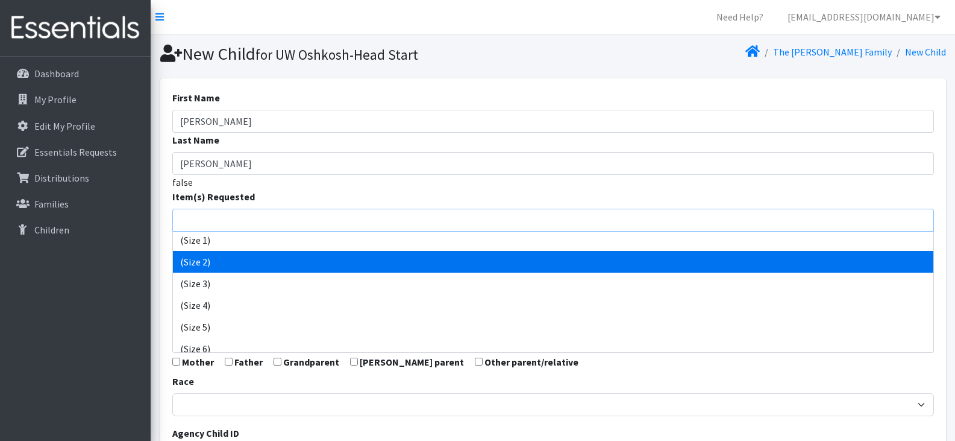
scroll to position [47, 0]
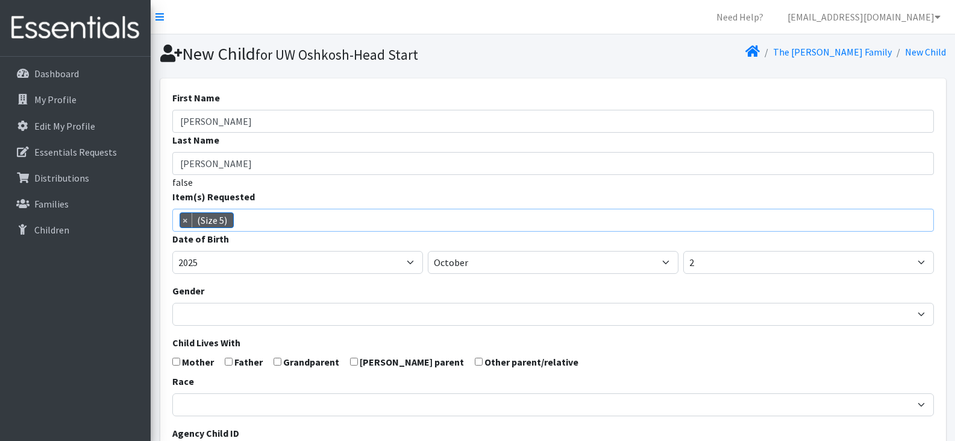
select select "14488"
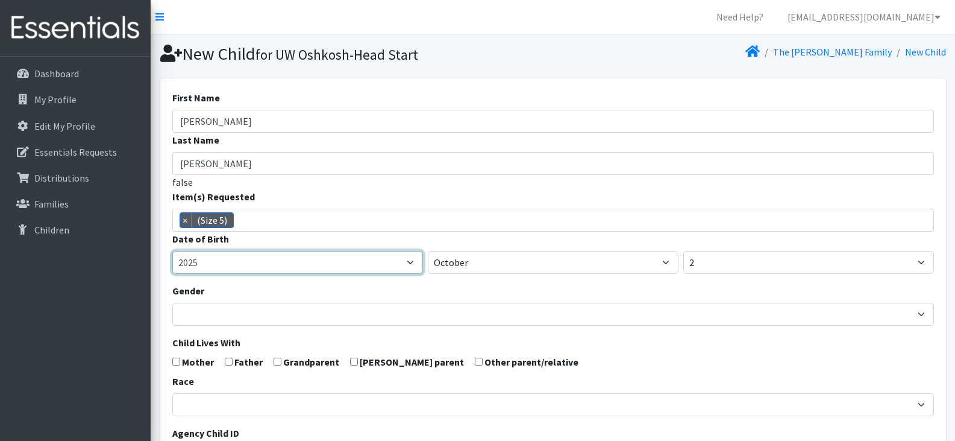
click at [355, 258] on select "2005 2006 2007 2008 2009 2010 2011 2012 2013 2014 2015 2016 2017 2018 2019 2020…" at bounding box center [297, 262] width 251 height 23
select select "2023"
click at [172, 251] on select "2005 2006 2007 2008 2009 2010 2011 2012 2013 2014 2015 2016 2017 2018 2019 2020…" at bounding box center [297, 262] width 251 height 23
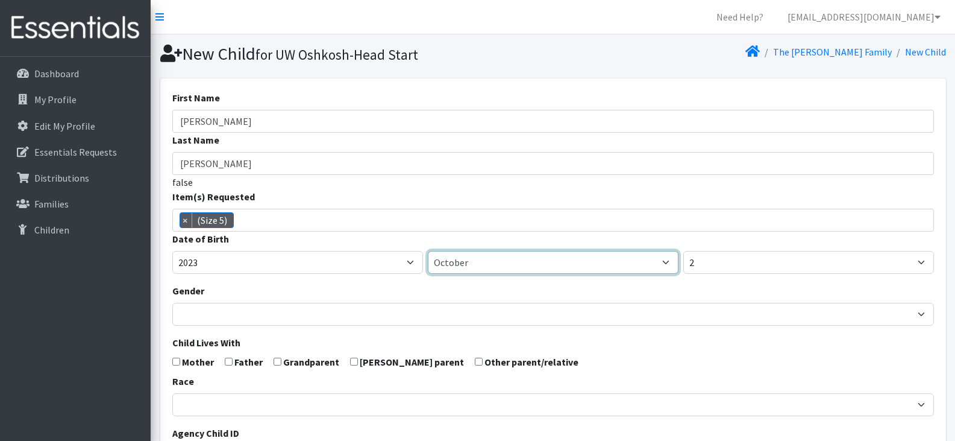
click at [509, 265] on select "January February March April May June July August September October November De…" at bounding box center [553, 262] width 251 height 23
select select "9"
click at [428, 251] on select "January February March April May June July August September October November De…" at bounding box center [553, 262] width 251 height 23
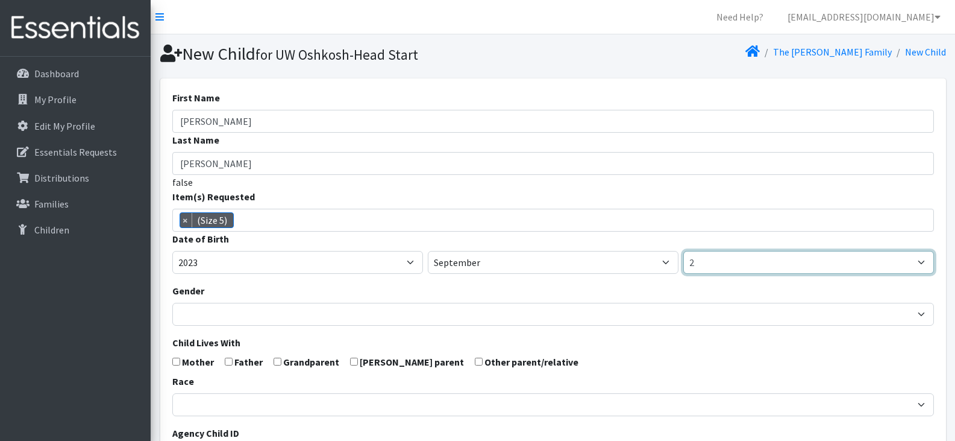
click at [726, 259] on select "1 2 3 4 5 6 7 8 9 10 11 12 13 14 15 16 17 18 19 20 21 22 23 24 25 26 27 28 29 3…" at bounding box center [808, 262] width 251 height 23
select select "15"
click at [683, 251] on select "1 2 3 4 5 6 7 8 9 10 11 12 13 14 15 16 17 18 19 20 21 22 23 24 25 26 27 28 29 3…" at bounding box center [808, 262] width 251 height 23
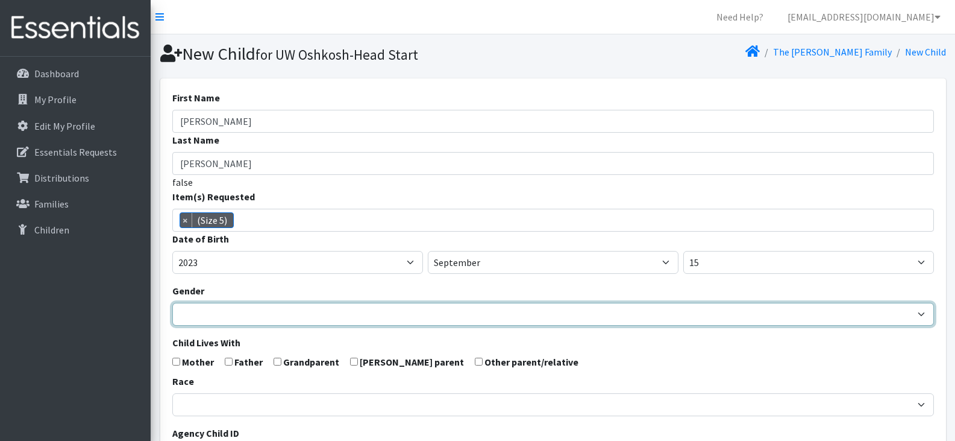
click at [248, 312] on select "Male Female" at bounding box center [553, 314] width 762 height 23
select select "Female"
click at [172, 303] on select "Male Female" at bounding box center [553, 314] width 762 height 23
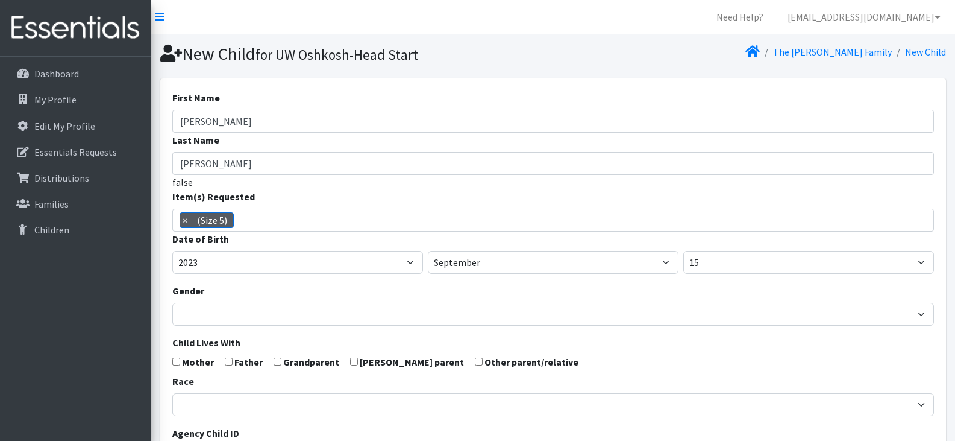
click at [230, 360] on input "checkbox" at bounding box center [229, 361] width 8 height 8
checkbox input "true"
click at [172, 362] on input "checkbox" at bounding box center [176, 361] width 8 height 8
checkbox input "true"
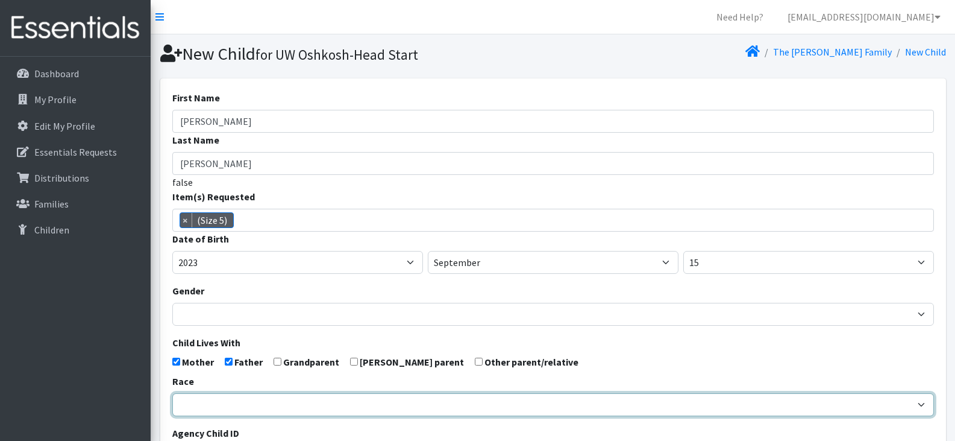
click at [218, 405] on select "African American Caucasian Hispanic Asian American Indian Pacific Islander Mult…" at bounding box center [553, 404] width 762 height 23
select select "Caucasian"
click at [172, 393] on select "African American Caucasian Hispanic Asian American Indian Pacific Islander Mult…" at bounding box center [553, 404] width 762 height 23
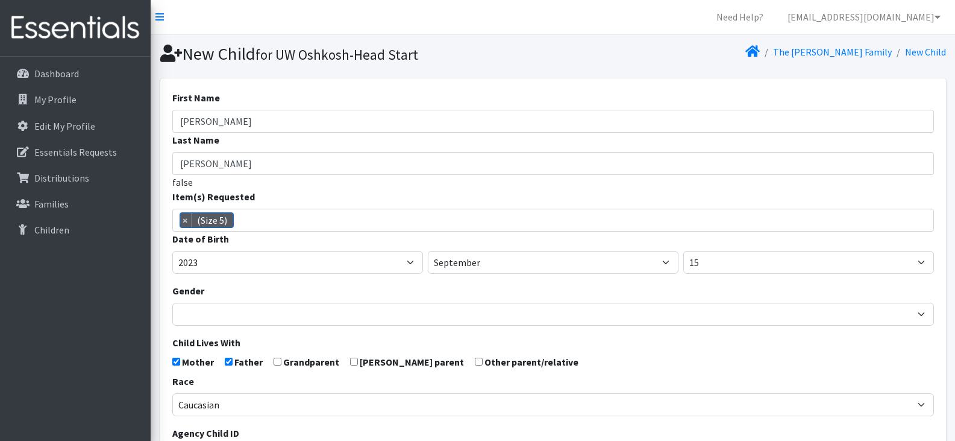
click at [648, 352] on form "First Name Juliana Last Name Jones false Item(s) Requested (Newborn) (Preemie) …" at bounding box center [553, 394] width 762 height 609
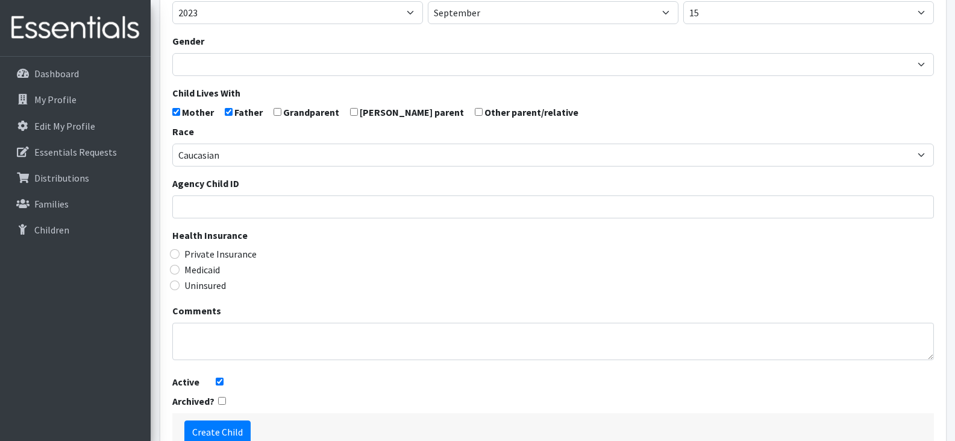
scroll to position [253, 0]
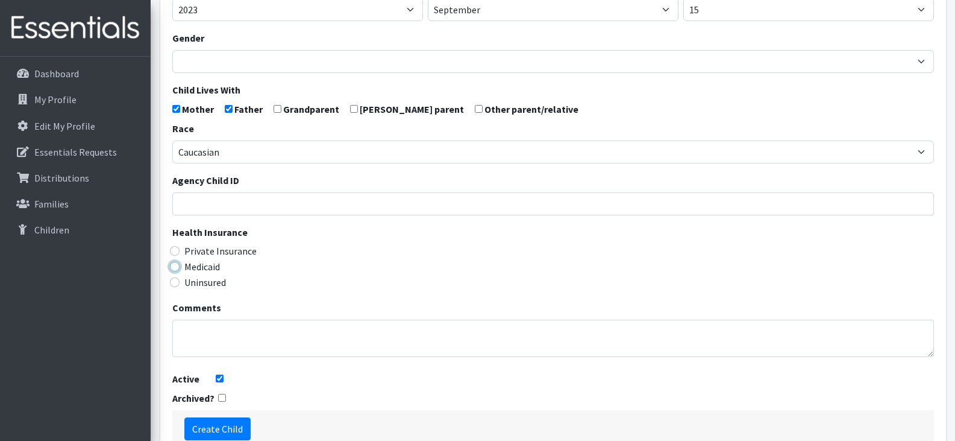
click at [175, 263] on input "Medicaid" at bounding box center [175, 267] width 10 height 10
radio input "true"
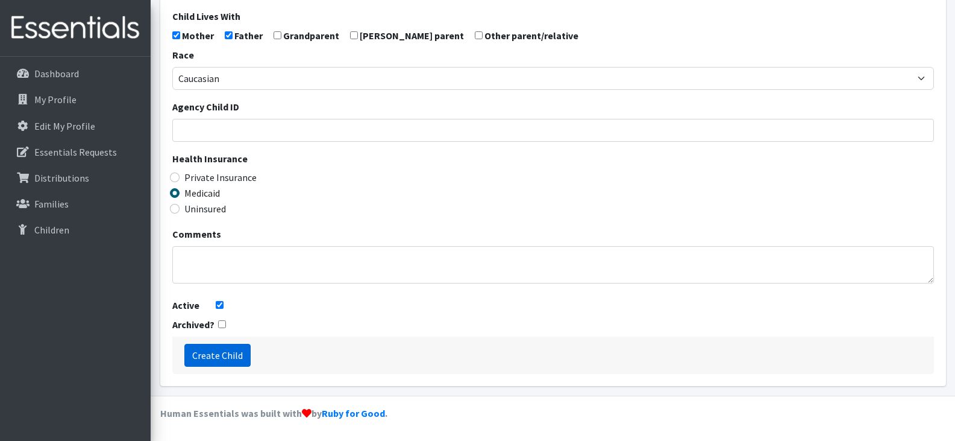
click at [224, 352] on input "Create Child" at bounding box center [217, 355] width 66 height 23
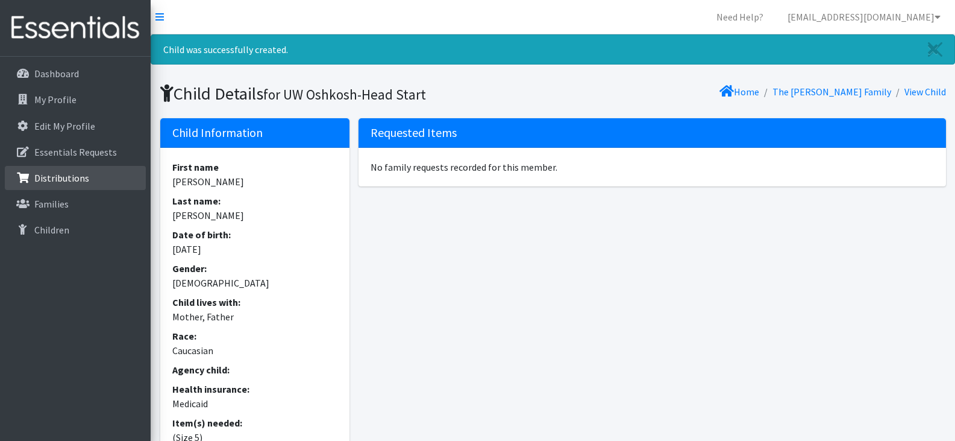
click at [67, 182] on p "Distributions" at bounding box center [61, 178] width 55 height 12
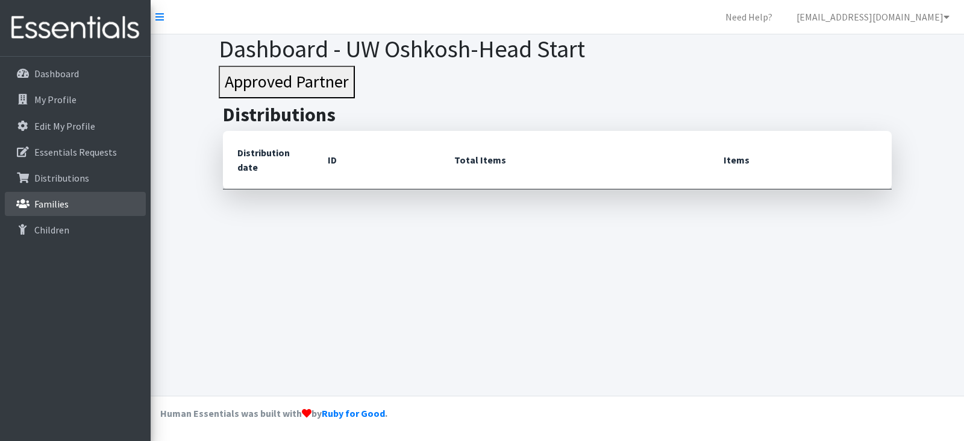
click at [70, 201] on link "Families" at bounding box center [75, 204] width 141 height 24
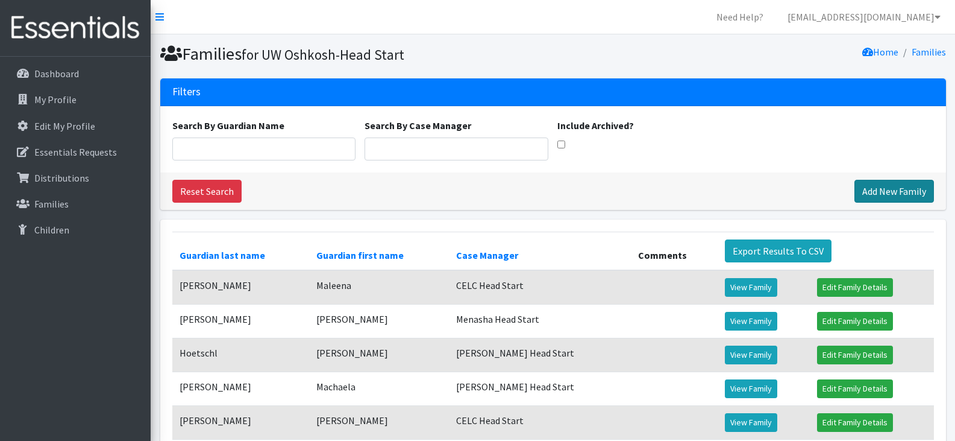
click at [896, 186] on link "Add New Family" at bounding box center [895, 191] width 80 height 23
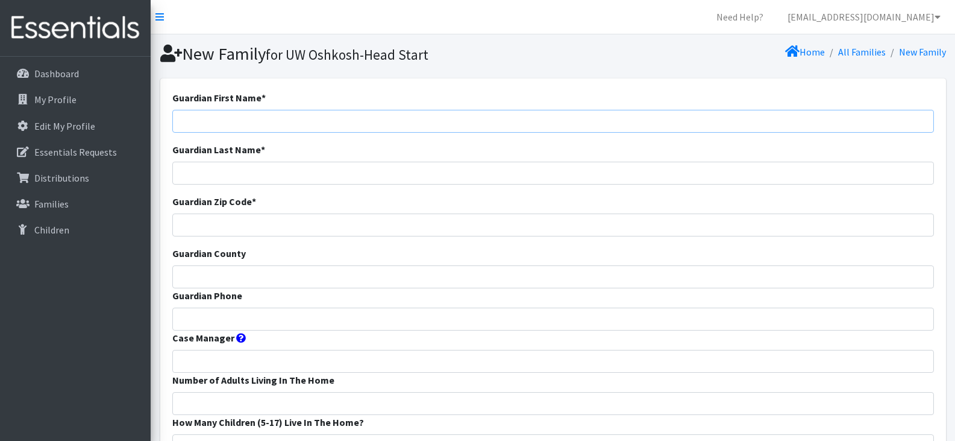
click at [380, 114] on input "Guardian First Name *" at bounding box center [553, 121] width 762 height 23
type input "[PERSON_NAME]"
type input "Fush"
click at [337, 221] on input "Guardian Zip Code *" at bounding box center [553, 224] width 762 height 23
type input "54952"
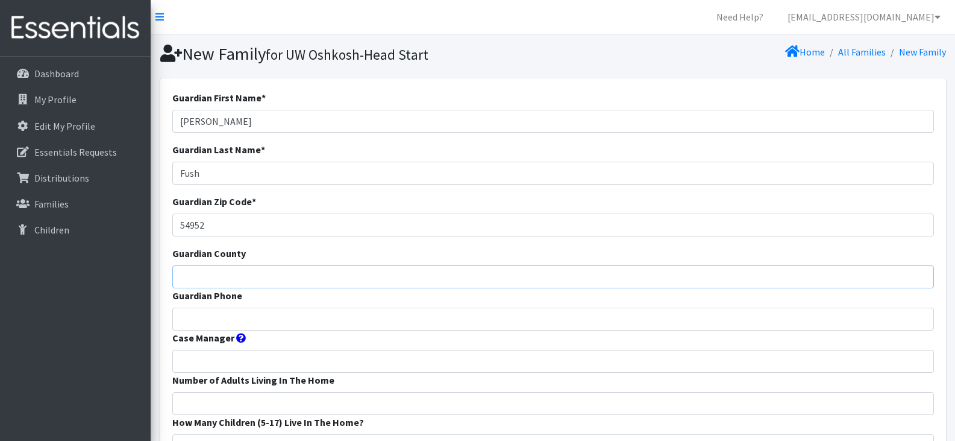
click at [334, 279] on input "Guardian County" at bounding box center [553, 276] width 762 height 23
type input "Winnebago"
click at [210, 315] on input "Guardian Phone" at bounding box center [553, 318] width 762 height 23
paste input "9202134694"
type input "9202134694"
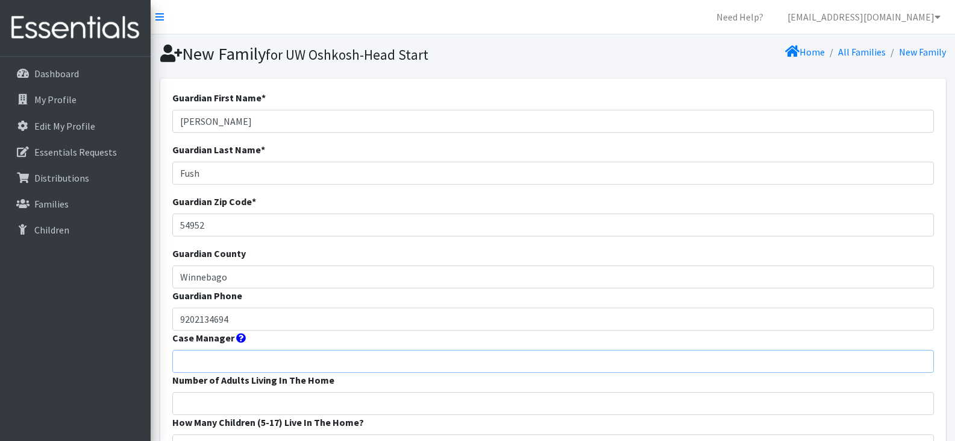
click at [235, 361] on input "Case Manager" at bounding box center [553, 361] width 762 height 23
type input "<"
type input "Menasha Head Start"
click at [278, 394] on input "Number of Adults Living In The Home" at bounding box center [553, 403] width 762 height 23
click at [278, 394] on input "1" at bounding box center [553, 403] width 762 height 23
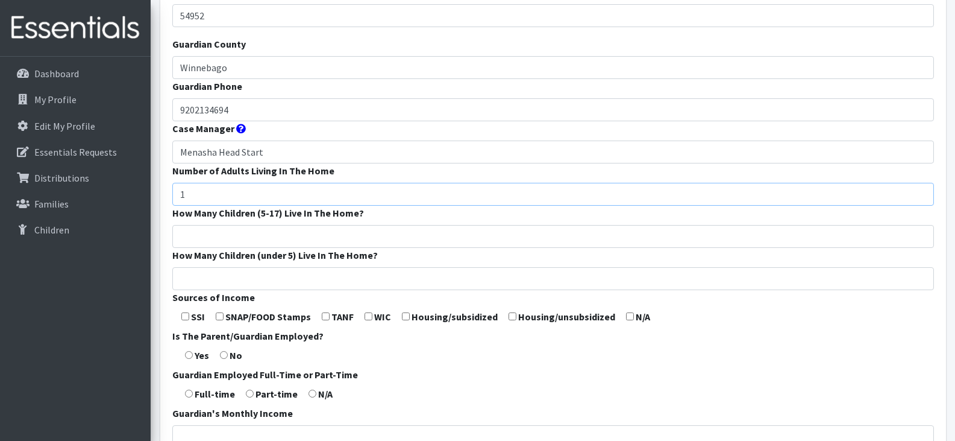
scroll to position [210, 0]
type input "1"
click at [238, 231] on input "How Many Children (5-17) Live In The Home?" at bounding box center [553, 235] width 762 height 23
type input "0"
click at [249, 281] on input "How Many Children (under 5) Live In The Home?" at bounding box center [553, 277] width 762 height 23
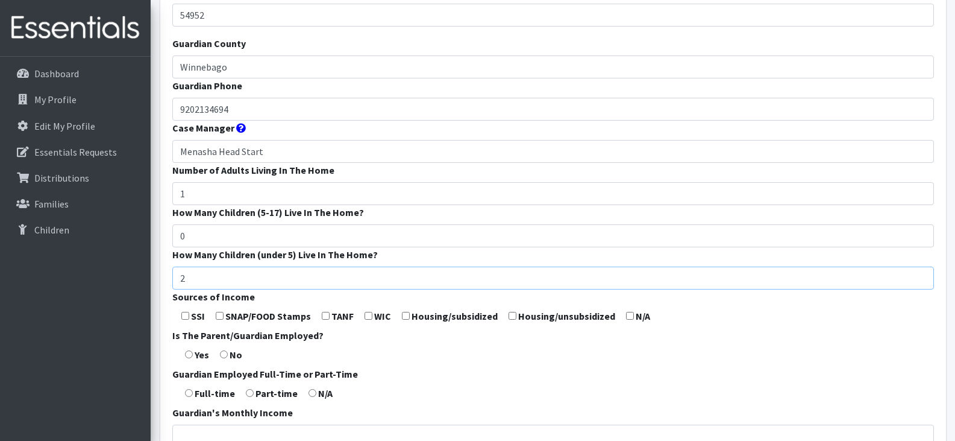
type input "2"
click at [219, 315] on input "checkbox" at bounding box center [220, 316] width 8 height 8
checkbox input "true"
click at [192, 351] on input "radio" at bounding box center [189, 354] width 8 height 8
radio input "true"
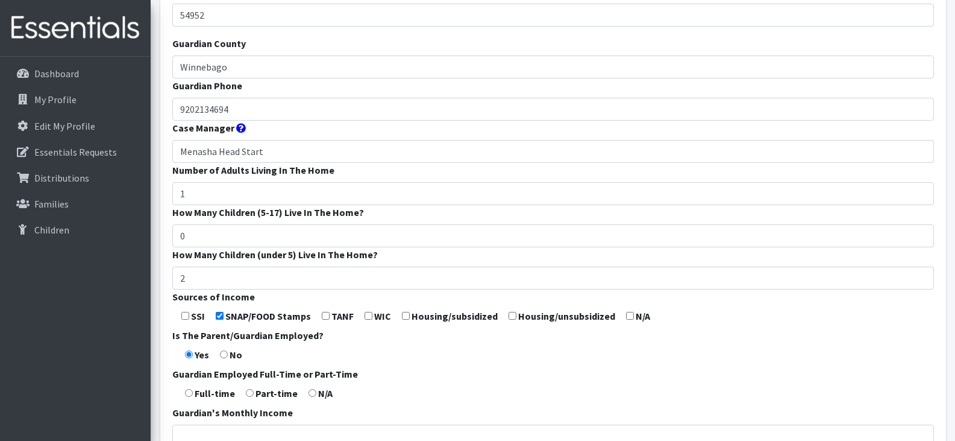
click at [190, 397] on form "Guardian First Name * Haile Guardian Last Name * Fush Guardian Zip Code * 54952…" at bounding box center [553, 238] width 762 height 715
click at [472, 358] on form "Guardian First Name * Haile Guardian Last Name * Fush Guardian Zip Code * 54952…" at bounding box center [553, 238] width 762 height 715
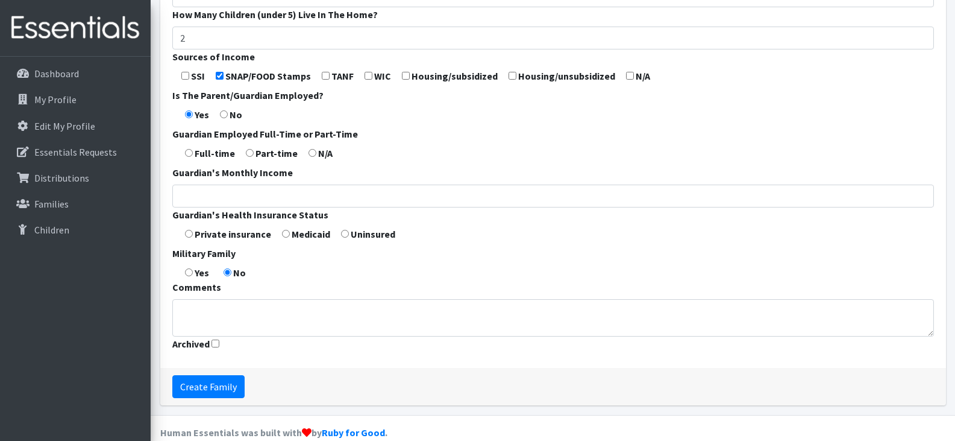
scroll to position [451, 0]
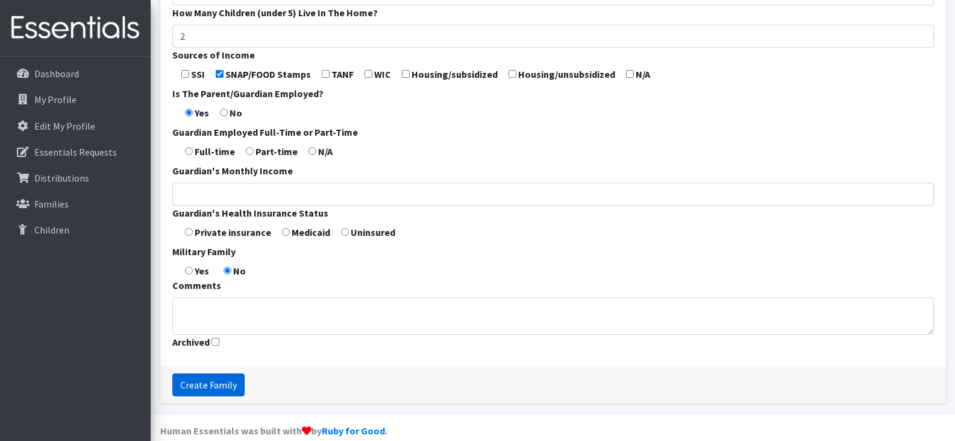
click at [213, 381] on input "Create Family" at bounding box center [208, 384] width 72 height 23
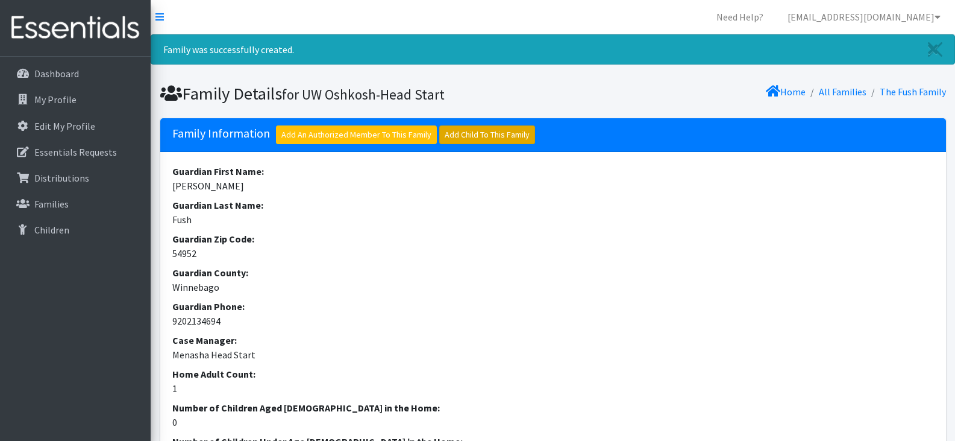
click at [471, 137] on link "Add Child To This Family" at bounding box center [487, 134] width 96 height 19
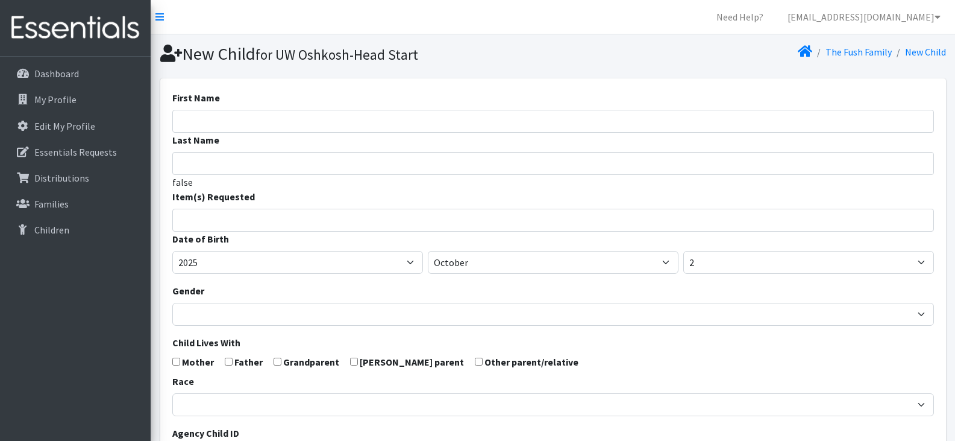
select select
click at [365, 118] on input "First Name" at bounding box center [553, 121] width 762 height 23
type input "Bear"
click at [359, 160] on input "Last Name" at bounding box center [553, 163] width 762 height 23
type input "Apesanahkwat"
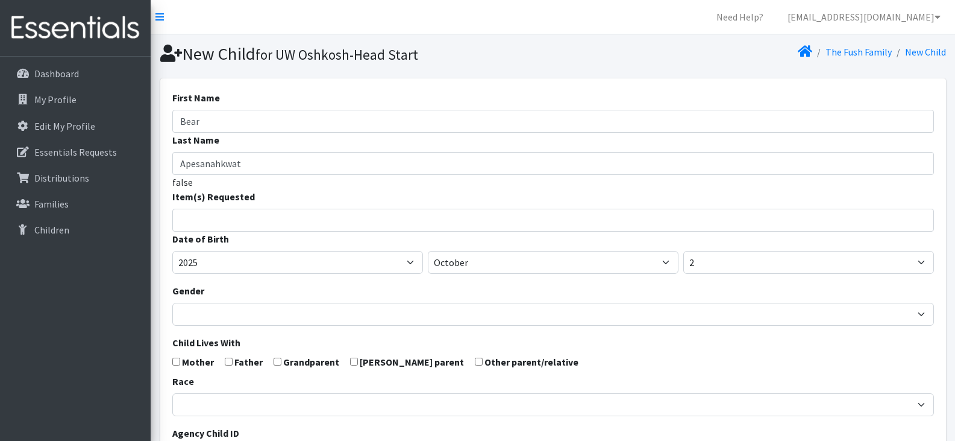
click at [336, 222] on input "search" at bounding box center [562, 218] width 758 height 11
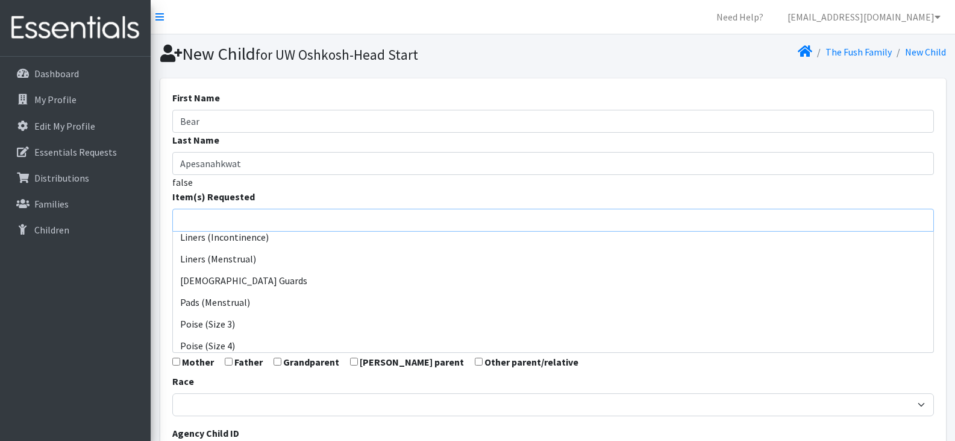
scroll to position [441, 0]
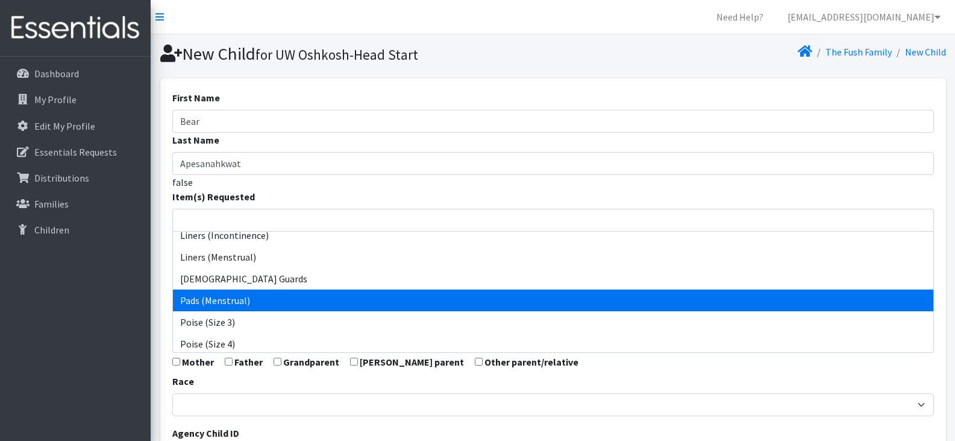
select select "14484"
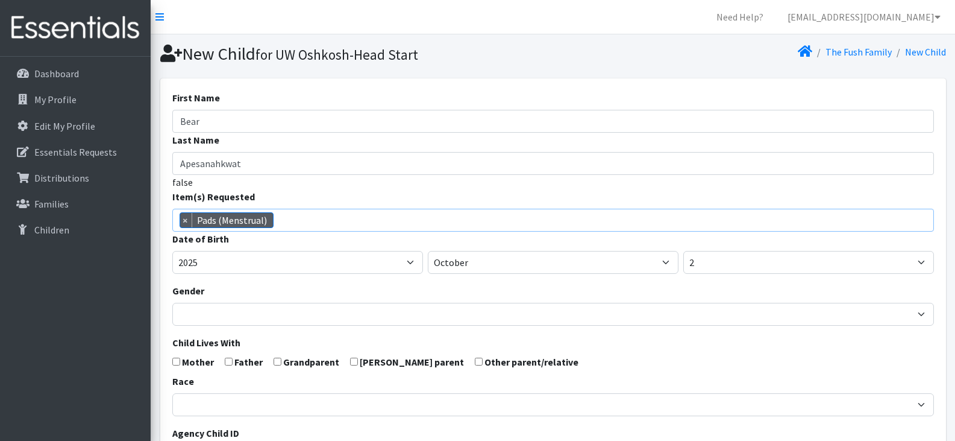
click at [318, 222] on span "× Pads (Menstrual)" at bounding box center [553, 220] width 762 height 23
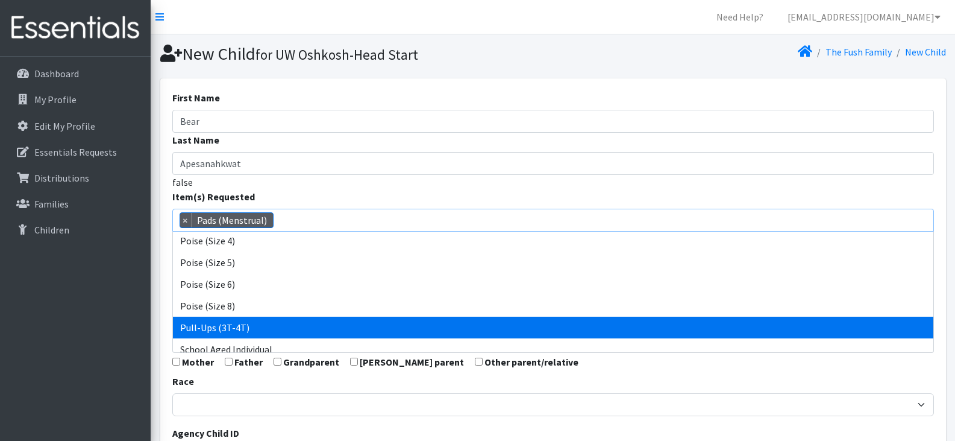
scroll to position [617, 0]
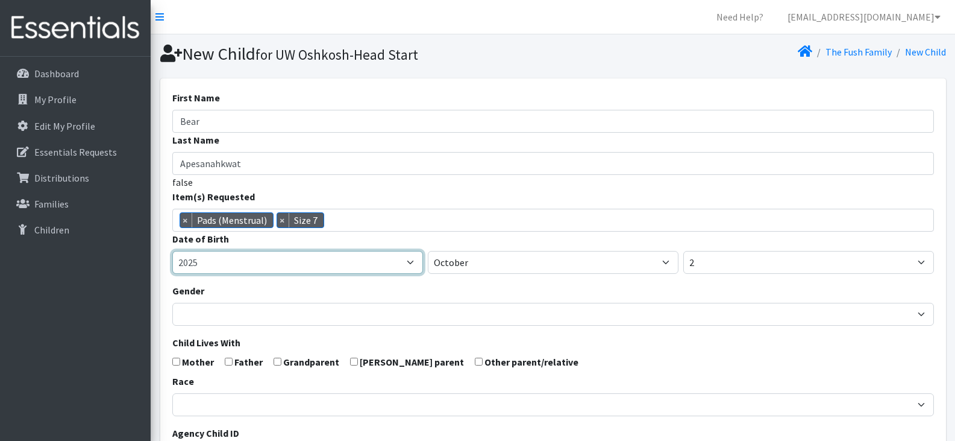
click at [296, 262] on select "2005 2006 2007 2008 2009 2010 2011 2012 2013 2014 2015 2016 2017 2018 2019 2020…" at bounding box center [297, 262] width 251 height 23
select select "2021"
click at [172, 251] on select "2005 2006 2007 2008 2009 2010 2011 2012 2013 2014 2015 2016 2017 2018 2019 2020…" at bounding box center [297, 262] width 251 height 23
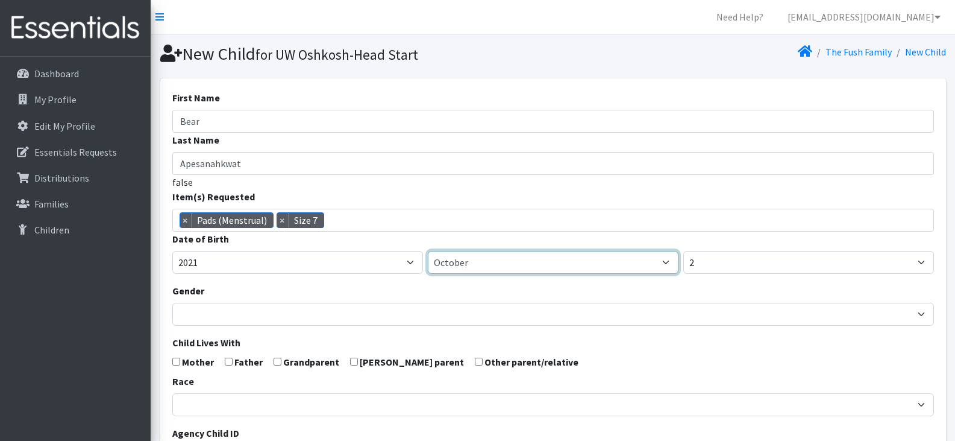
click at [484, 268] on select "January February March April May June July August September October November De…" at bounding box center [553, 262] width 251 height 23
select select "12"
click at [428, 251] on select "January February March April May June July August September October November De…" at bounding box center [553, 262] width 251 height 23
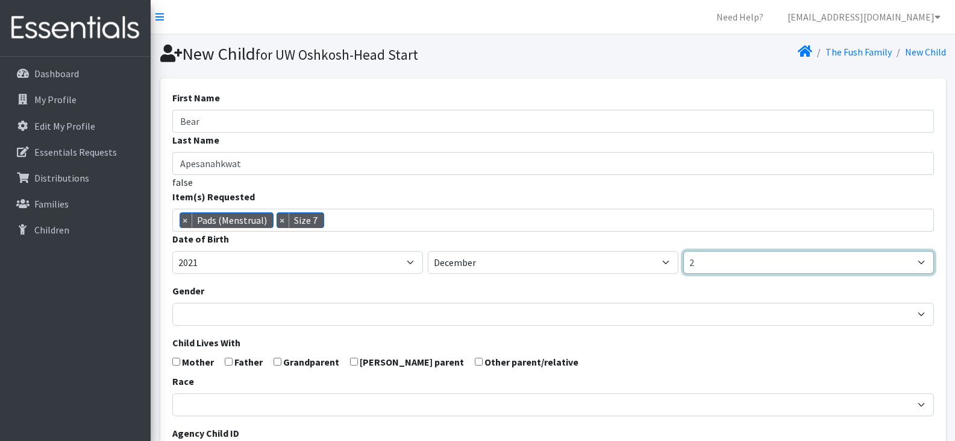
click at [716, 263] on select "1 2 3 4 5 6 7 8 9 10 11 12 13 14 15 16 17 18 19 20 21 22 23 24 25 26 27 28 29 3…" at bounding box center [808, 262] width 251 height 23
select select "12"
click at [683, 251] on select "1 2 3 4 5 6 7 8 9 10 11 12 13 14 15 16 17 18 19 20 21 22 23 24 25 26 27 28 29 3…" at bounding box center [808, 262] width 251 height 23
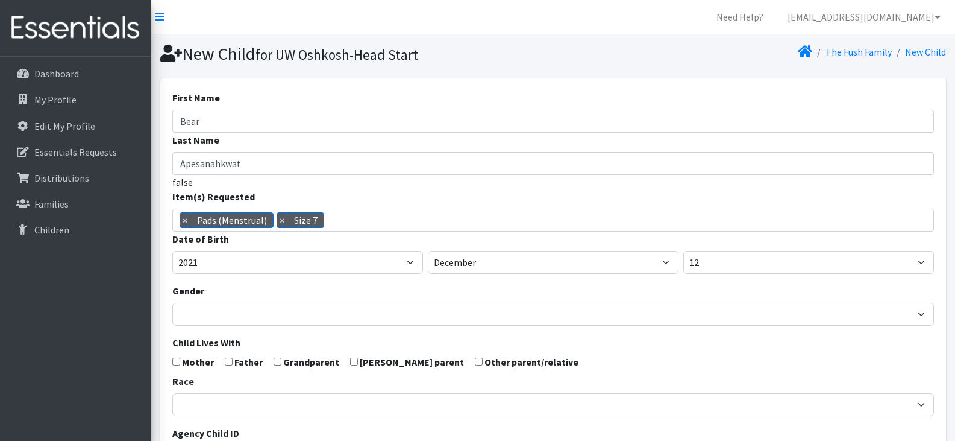
click at [172, 361] on input "checkbox" at bounding box center [176, 361] width 8 height 8
checkbox input "true"
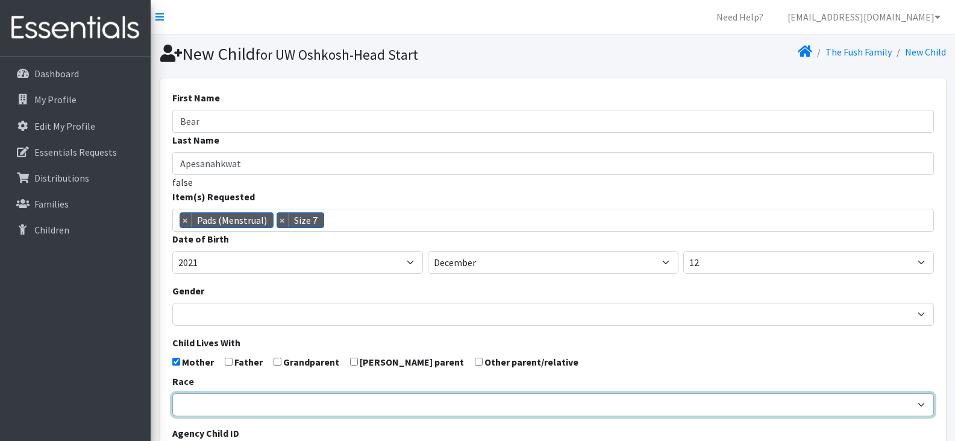
click at [223, 404] on select "[DEMOGRAPHIC_DATA] Caucasian Hispanic [DEMOGRAPHIC_DATA] [DEMOGRAPHIC_DATA] Isl…" at bounding box center [553, 404] width 762 height 23
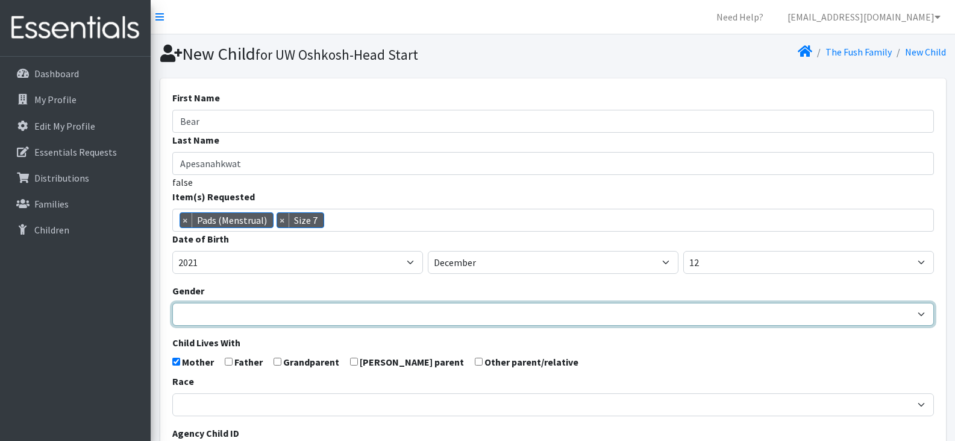
click at [272, 316] on select "[DEMOGRAPHIC_DATA] [DEMOGRAPHIC_DATA]" at bounding box center [553, 314] width 762 height 23
select select "[DEMOGRAPHIC_DATA]"
click at [172, 303] on select "[DEMOGRAPHIC_DATA] [DEMOGRAPHIC_DATA]" at bounding box center [553, 314] width 762 height 23
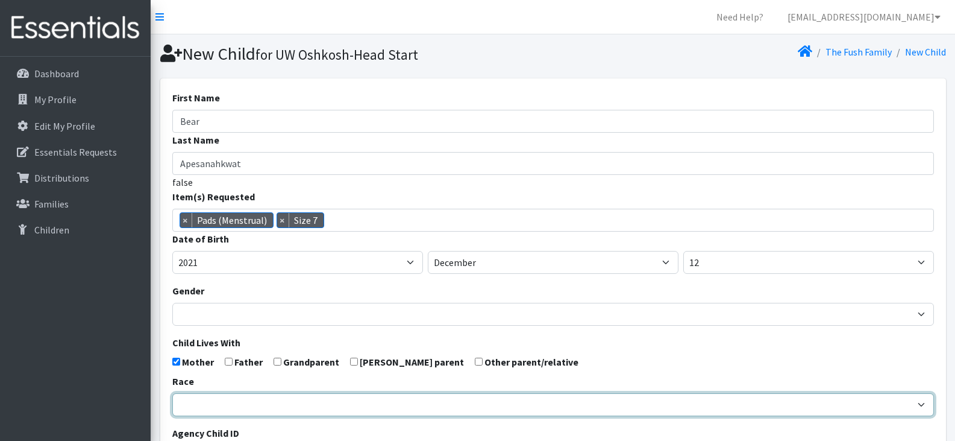
click at [243, 402] on select "[DEMOGRAPHIC_DATA] Caucasian Hispanic [DEMOGRAPHIC_DATA] [DEMOGRAPHIC_DATA] Isl…" at bounding box center [553, 404] width 762 height 23
select select "Multi-racial"
click at [172, 393] on select "[DEMOGRAPHIC_DATA] Caucasian Hispanic [DEMOGRAPHIC_DATA] [DEMOGRAPHIC_DATA] Isl…" at bounding box center [553, 404] width 762 height 23
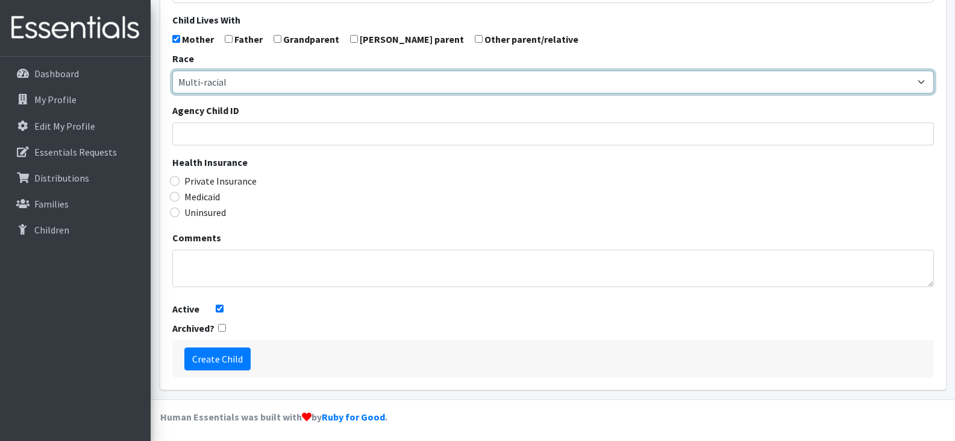
scroll to position [324, 0]
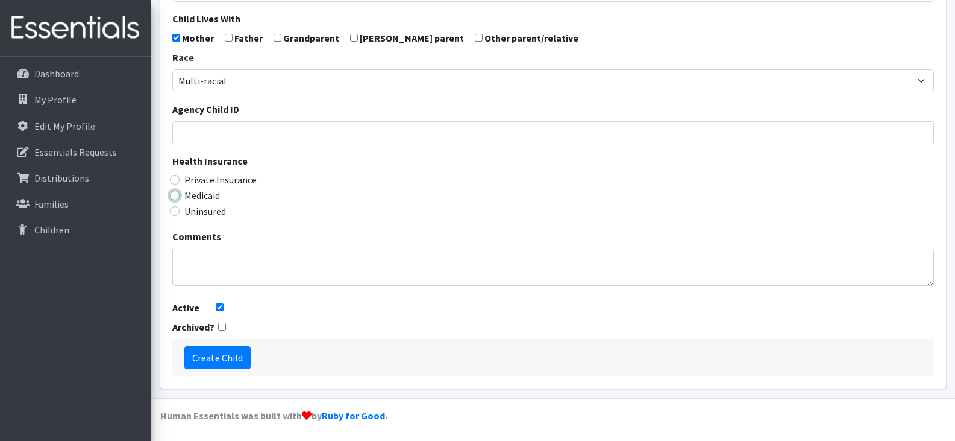
click at [175, 195] on input "Medicaid" at bounding box center [175, 195] width 10 height 10
radio input "true"
click at [204, 358] on input "Create Child" at bounding box center [217, 357] width 66 height 23
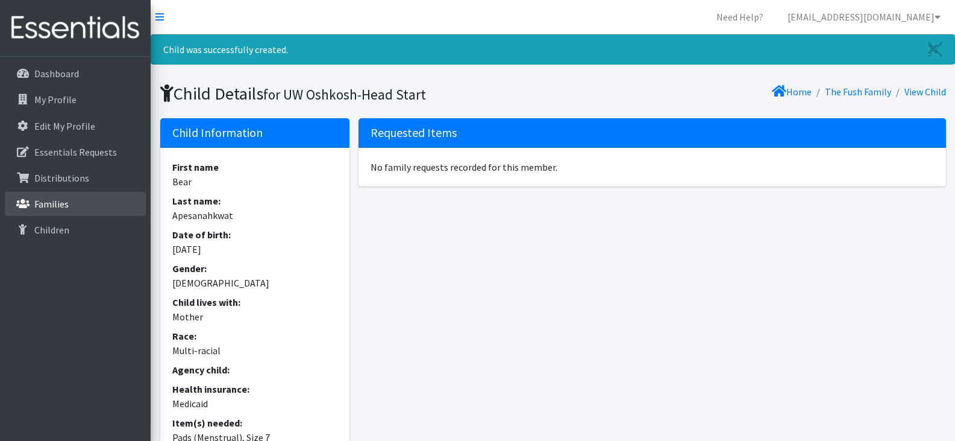
click at [68, 209] on link "Families" at bounding box center [75, 204] width 141 height 24
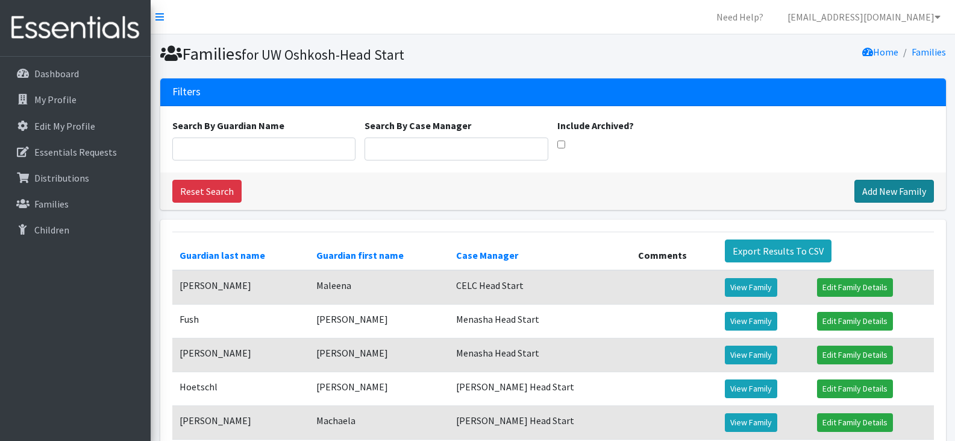
click at [873, 186] on link "Add New Family" at bounding box center [895, 191] width 80 height 23
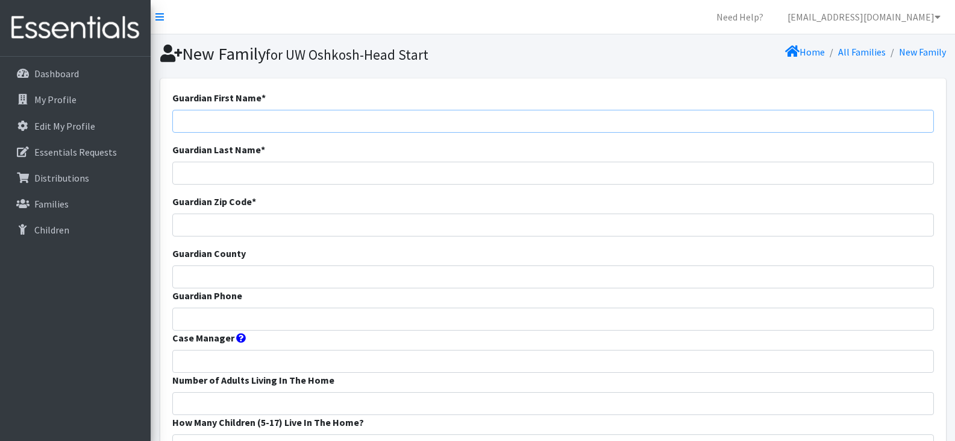
click at [242, 123] on input "Guardian First Name *" at bounding box center [553, 121] width 762 height 23
paste input "[PERSON_NAME]"
drag, startPoint x: 242, startPoint y: 123, endPoint x: 204, endPoint y: 124, distance: 38.0
click at [204, 124] on input "[PERSON_NAME]" at bounding box center [553, 121] width 762 height 23
type input "[PERSON_NAME]"
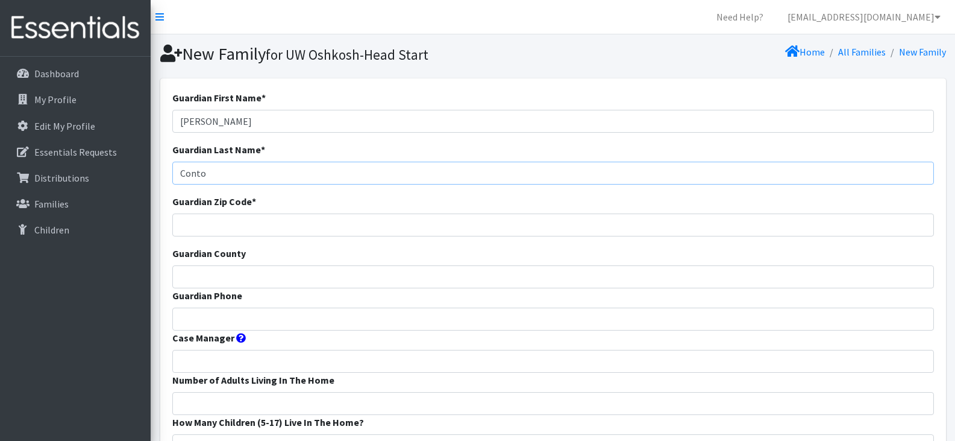
type input "Conto"
click at [257, 232] on input "Guardian Zip Code *" at bounding box center [553, 224] width 762 height 23
type input "54929"
click at [257, 279] on input "Guardian County" at bounding box center [553, 276] width 762 height 23
type input "Shawano"
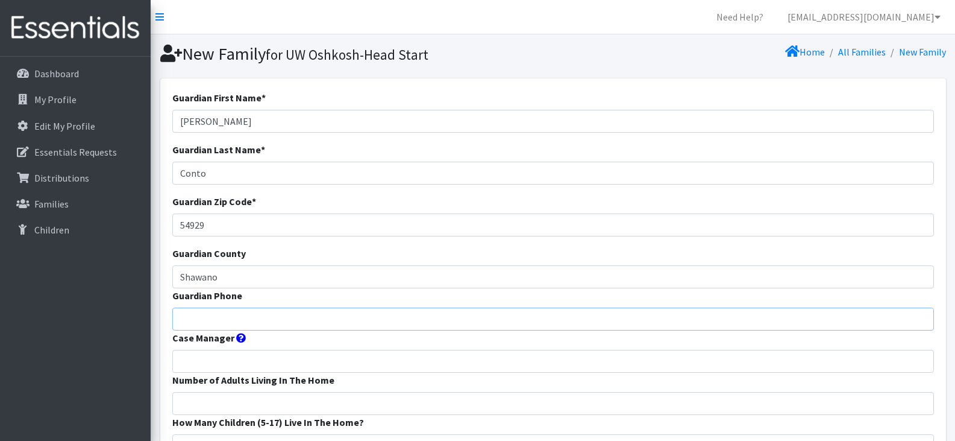
click at [225, 313] on input "Guardian Phone" at bounding box center [553, 318] width 762 height 23
paste input "7157015745"
type input "7157015745"
click at [227, 362] on input "Case Manager" at bounding box center [553, 361] width 762 height 23
type input "Shawano Head Start"
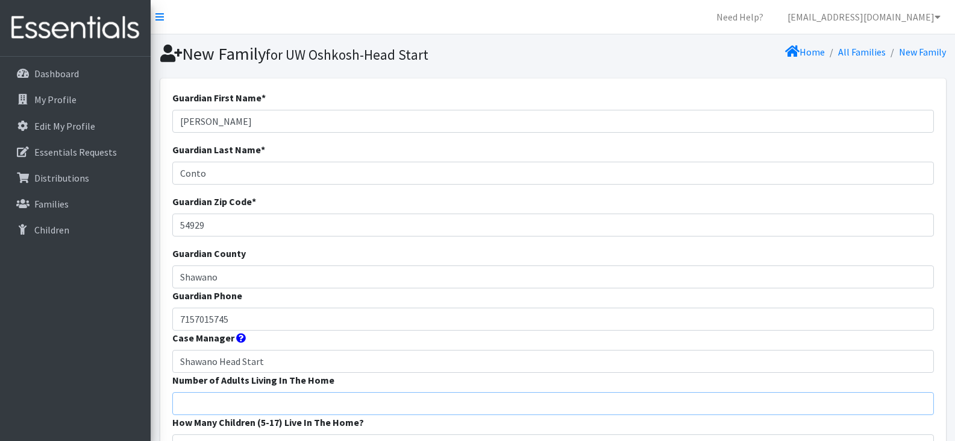
click at [229, 401] on input "Number of Adults Living In The Home" at bounding box center [553, 403] width 762 height 23
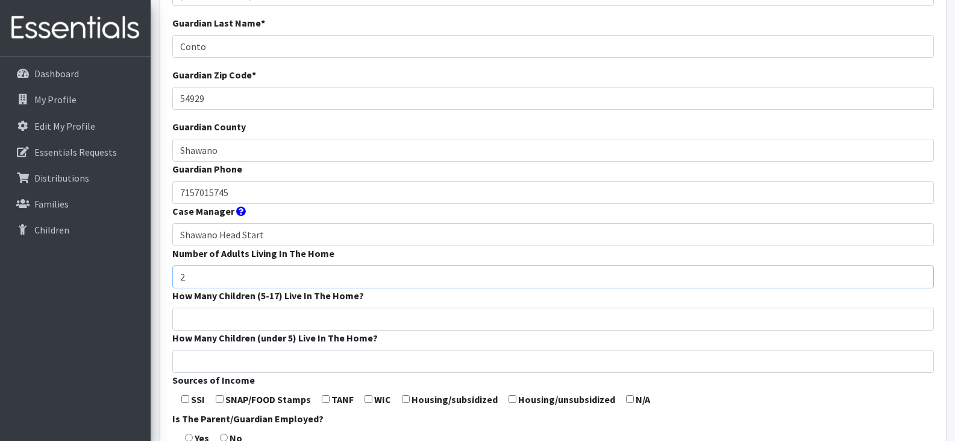
scroll to position [155, 0]
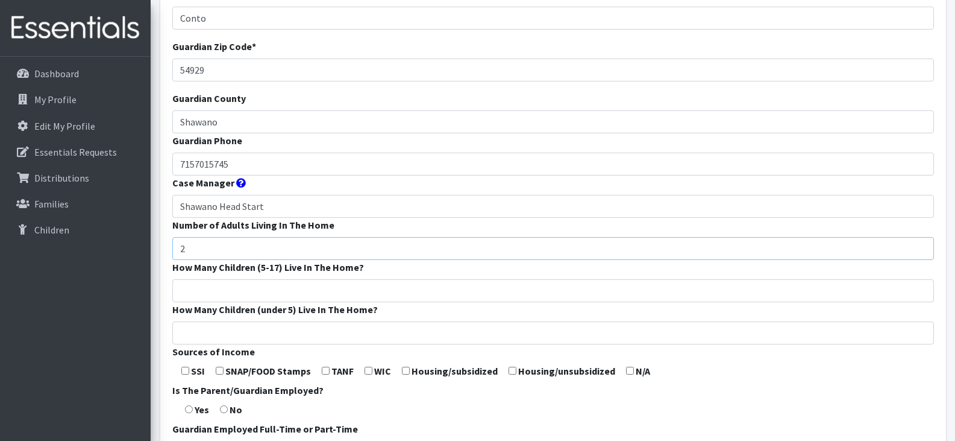
type input "2"
click at [228, 289] on input "How Many Children (5-17) Live In The Home?" at bounding box center [553, 290] width 762 height 23
type input "1"
click at [233, 337] on input "How Many Children (under 5) Live In The Home?" at bounding box center [553, 332] width 762 height 23
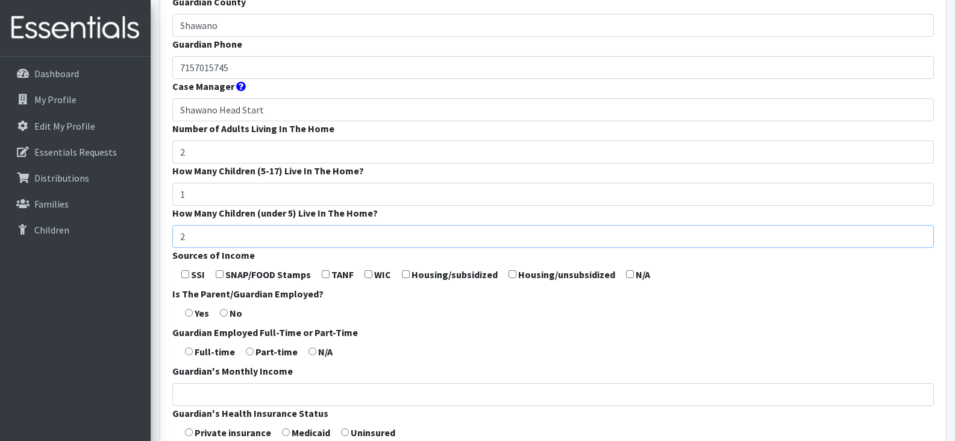
scroll to position [252, 0]
type input "2"
click at [223, 275] on input "checkbox" at bounding box center [220, 273] width 8 height 8
checkbox input "true"
click at [192, 310] on input "radio" at bounding box center [189, 312] width 8 height 8
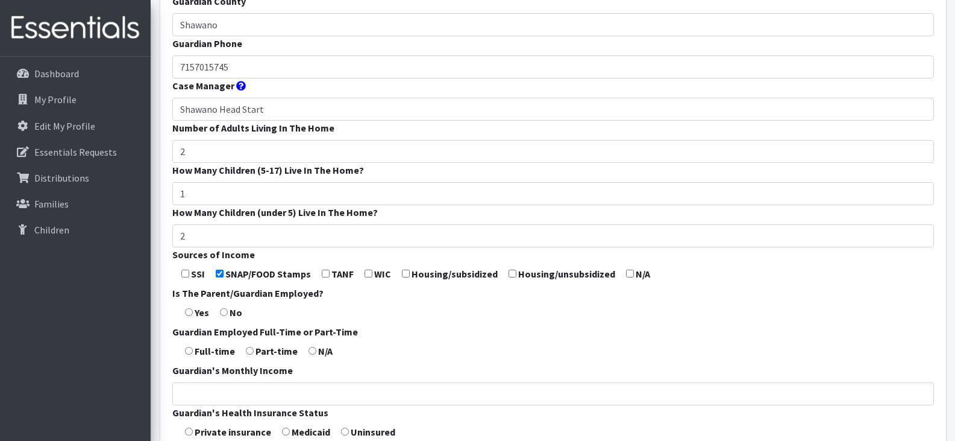
radio input "true"
click at [191, 349] on input "radio" at bounding box center [189, 351] width 8 height 8
radio input "true"
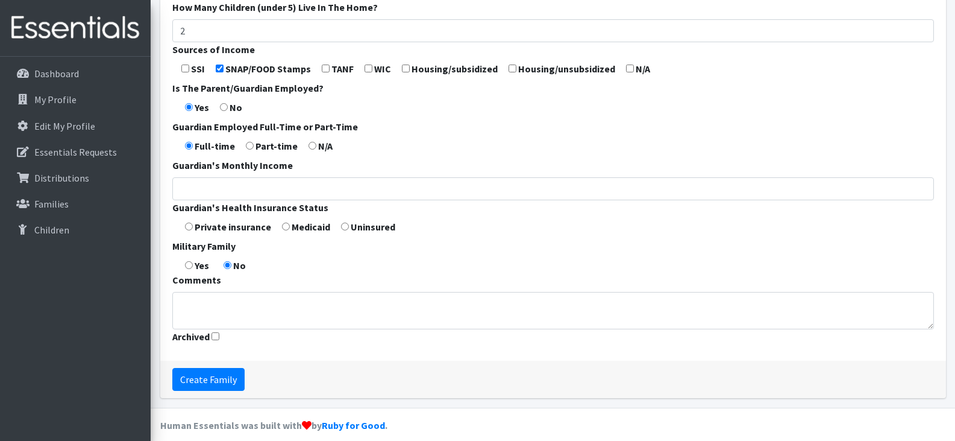
scroll to position [469, 0]
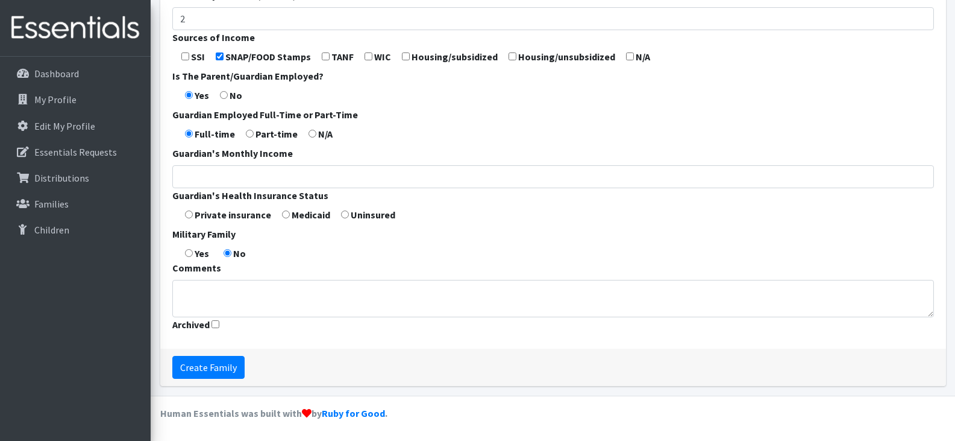
click at [284, 215] on input "radio" at bounding box center [286, 214] width 8 height 8
radio input "true"
click at [209, 374] on input "Create Family" at bounding box center [208, 367] width 72 height 23
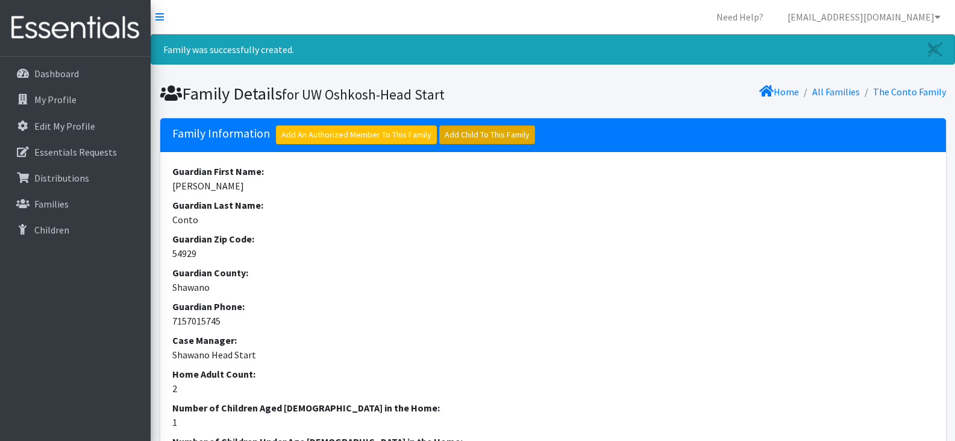
click at [462, 134] on link "Add Child To This Family" at bounding box center [487, 134] width 96 height 19
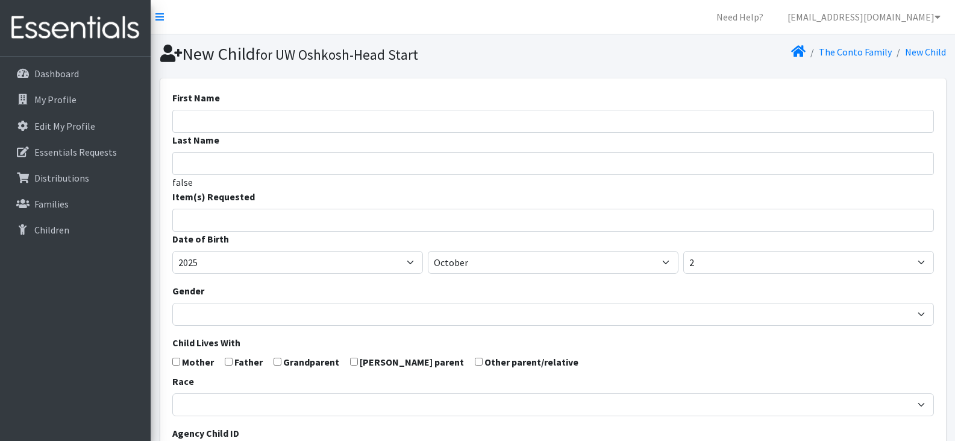
select select
click at [398, 121] on input "First Name" at bounding box center [553, 121] width 762 height 23
type input "Cash"
type input "[PERSON_NAME]"
click at [337, 227] on span at bounding box center [553, 220] width 762 height 23
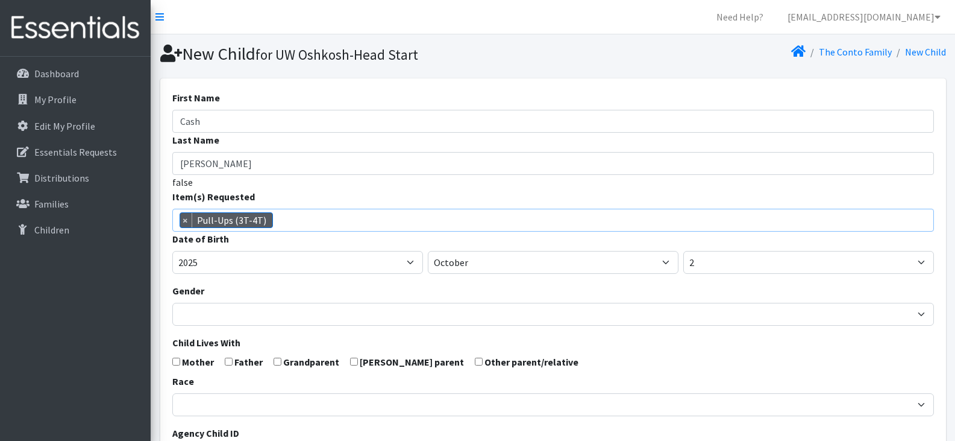
scroll to position [367, 0]
click at [330, 219] on span "× Pull-Ups (3T-4T)" at bounding box center [553, 220] width 762 height 23
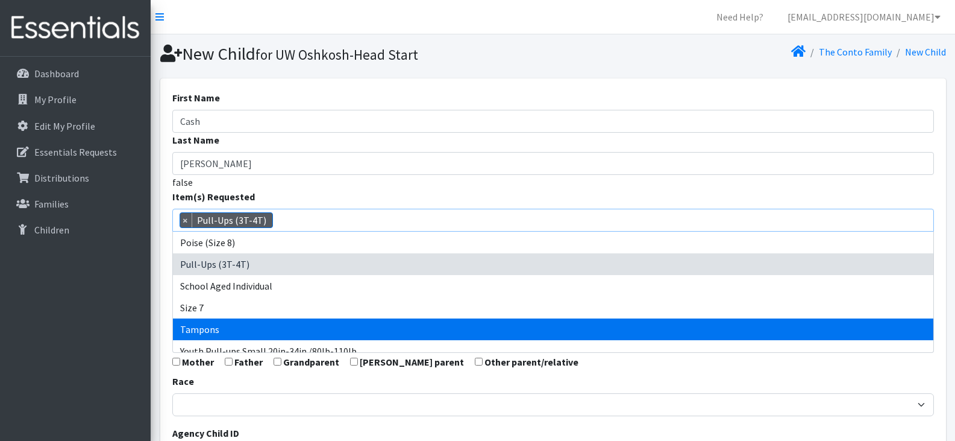
scroll to position [617, 0]
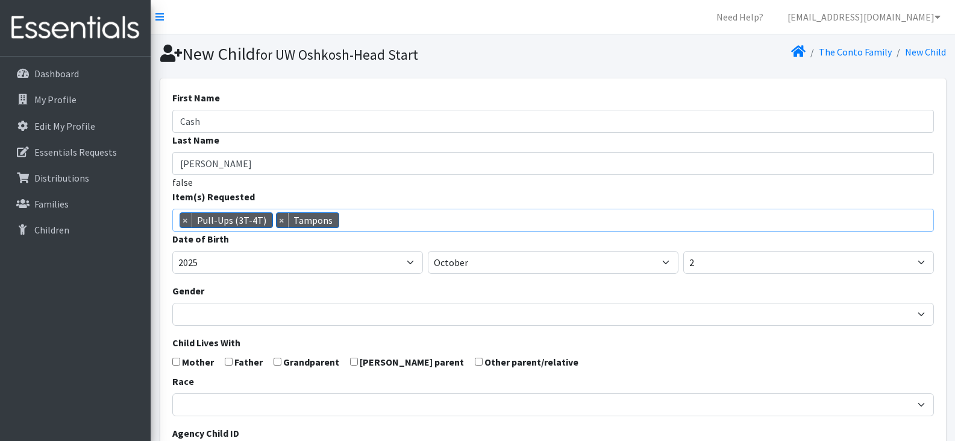
click at [378, 219] on span "× Pull-Ups (3T-4T) × Tampons" at bounding box center [553, 220] width 762 height 23
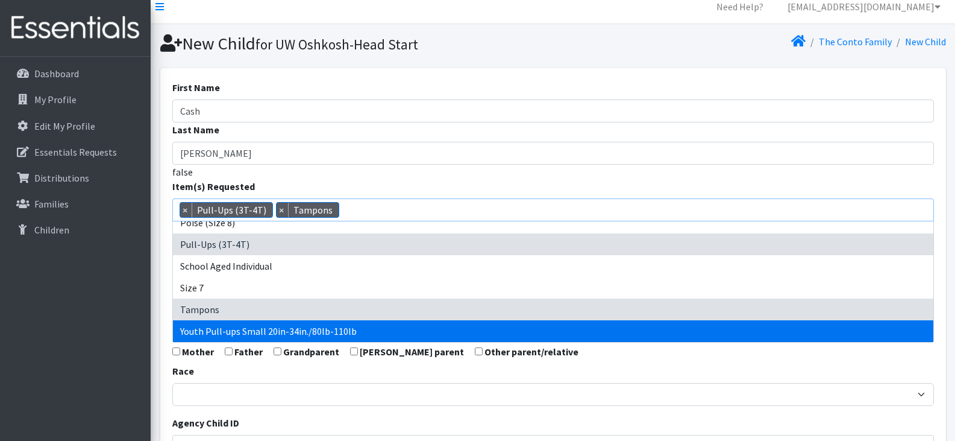
scroll to position [0, 0]
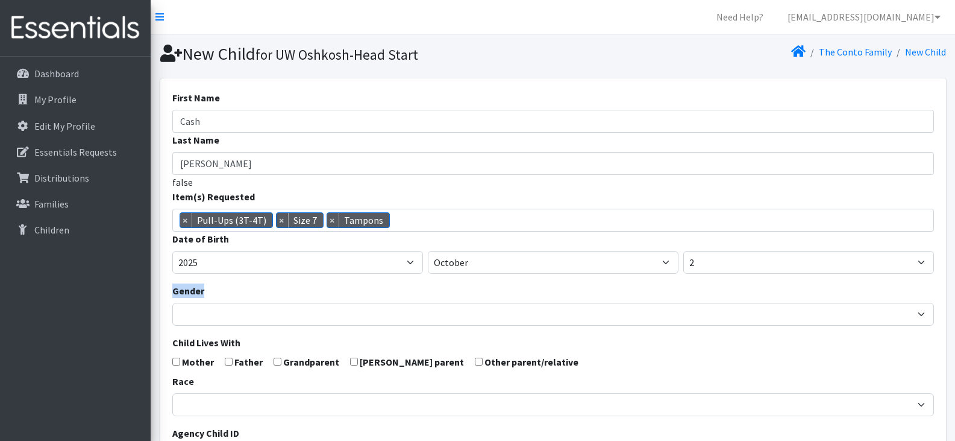
click at [381, 292] on div "Gender [DEMOGRAPHIC_DATA] [DEMOGRAPHIC_DATA]" at bounding box center [553, 304] width 762 height 42
click at [438, 224] on span "× Pull-Ups (3T-4T) × Size 7 × Tampons" at bounding box center [553, 220] width 762 height 23
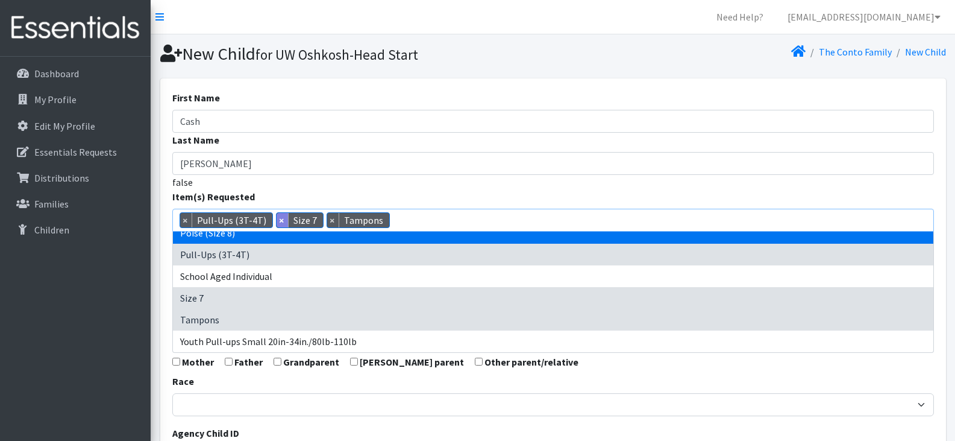
click at [277, 219] on span "×" at bounding box center [283, 220] width 12 height 14
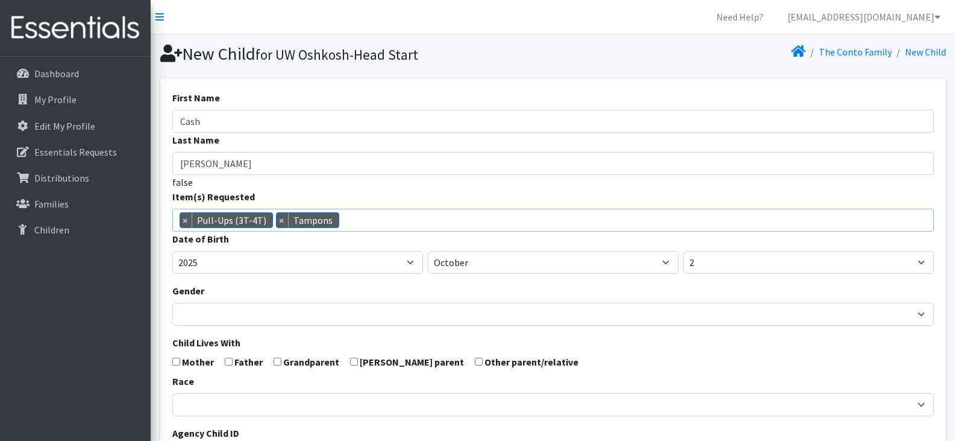
click at [356, 219] on span "× Pull-Ups (3T-4T) × Tampons" at bounding box center [553, 220] width 762 height 23
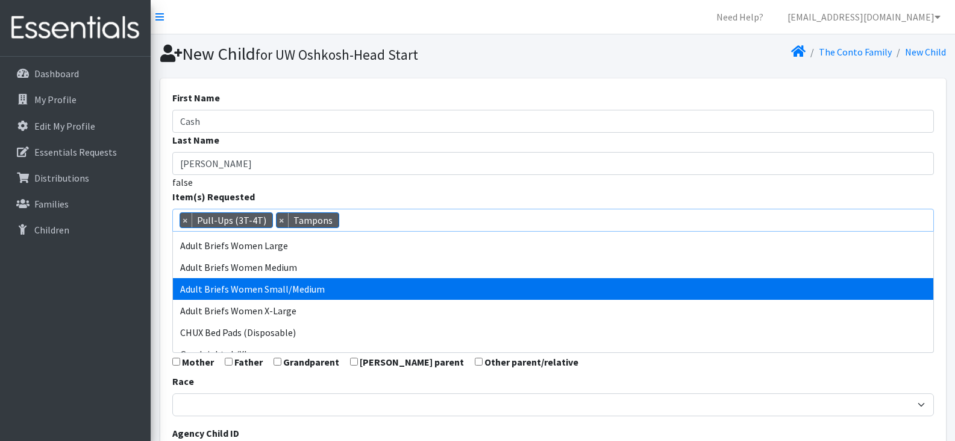
scroll to position [257, 0]
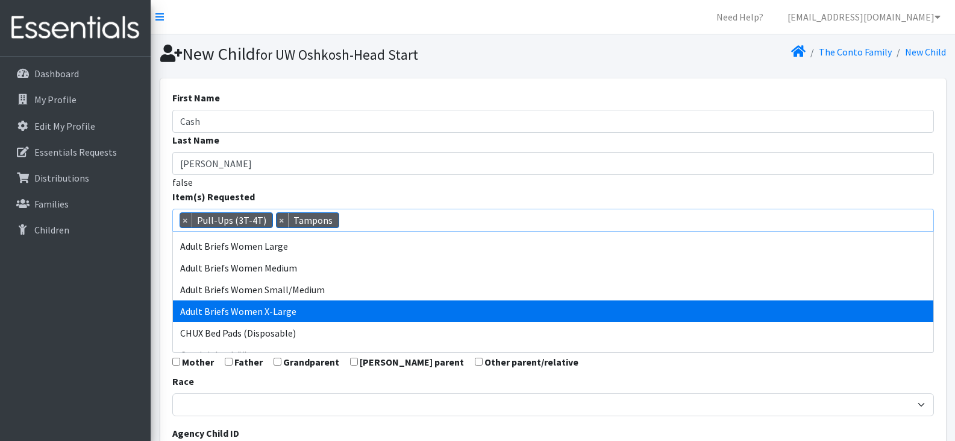
select select "14775"
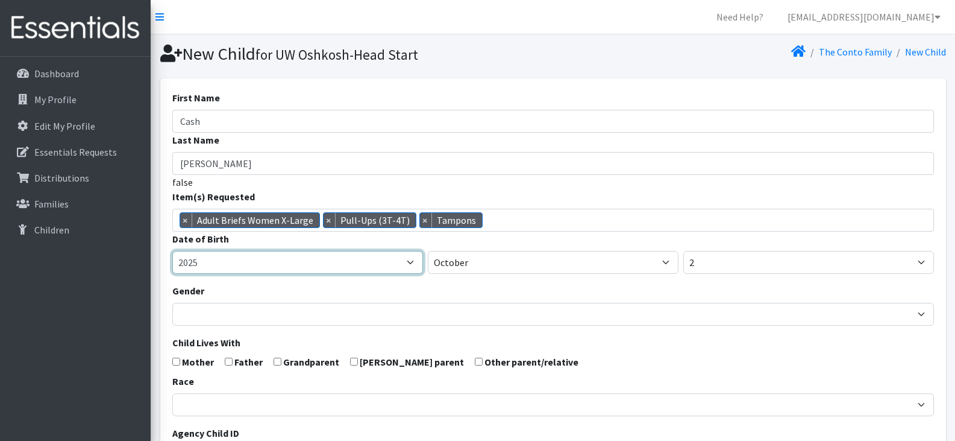
click at [326, 269] on select "2005 2006 2007 2008 2009 2010 2011 2012 2013 2014 2015 2016 2017 2018 2019 2020…" at bounding box center [297, 262] width 251 height 23
select select "2022"
click at [172, 251] on select "2005 2006 2007 2008 2009 2010 2011 2012 2013 2014 2015 2016 2017 2018 2019 2020…" at bounding box center [297, 262] width 251 height 23
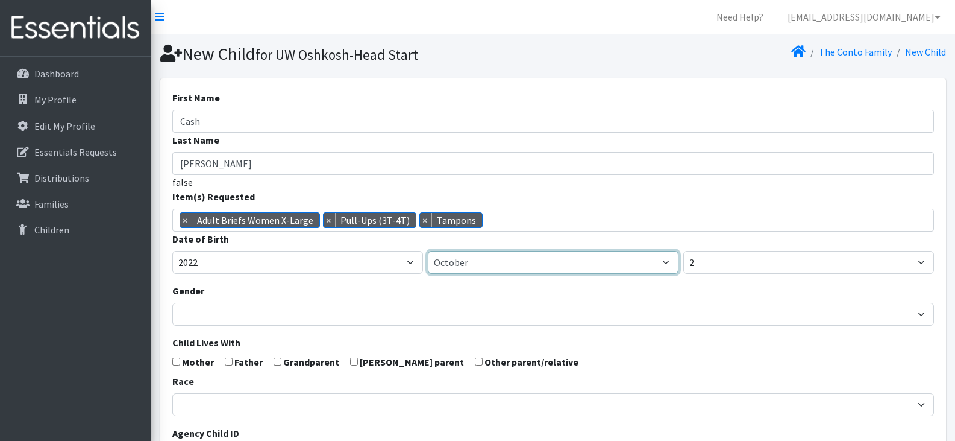
click at [478, 255] on select "January February March April May June July August September October November De…" at bounding box center [553, 262] width 251 height 23
select select "2"
click at [428, 251] on select "January February March April May June July August September October November De…" at bounding box center [553, 262] width 251 height 23
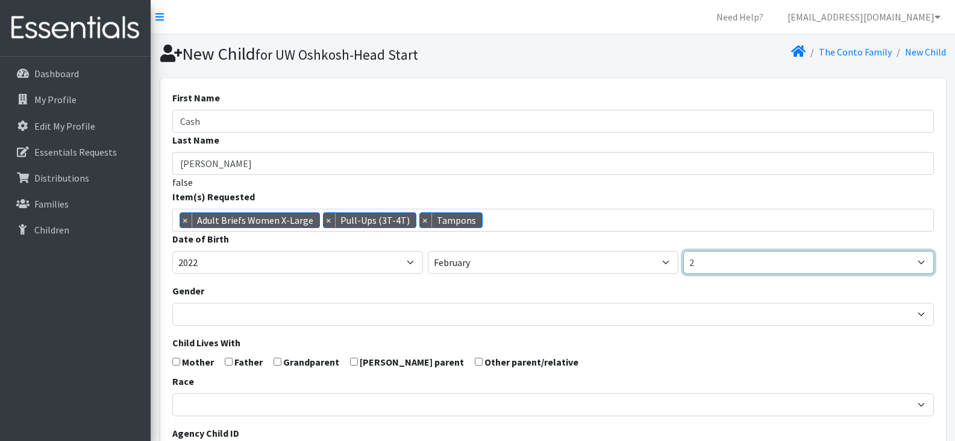
click at [709, 266] on select "1 2 3 4 5 6 7 8 9 10 11 12 13 14 15 16 17 18 19 20 21 22 23 24 25 26 27 28 29 3…" at bounding box center [808, 262] width 251 height 23
select select "20"
click at [683, 251] on select "1 2 3 4 5 6 7 8 9 10 11 12 13 14 15 16 17 18 19 20 21 22 23 24 25 26 27 28 29 3…" at bounding box center [808, 262] width 251 height 23
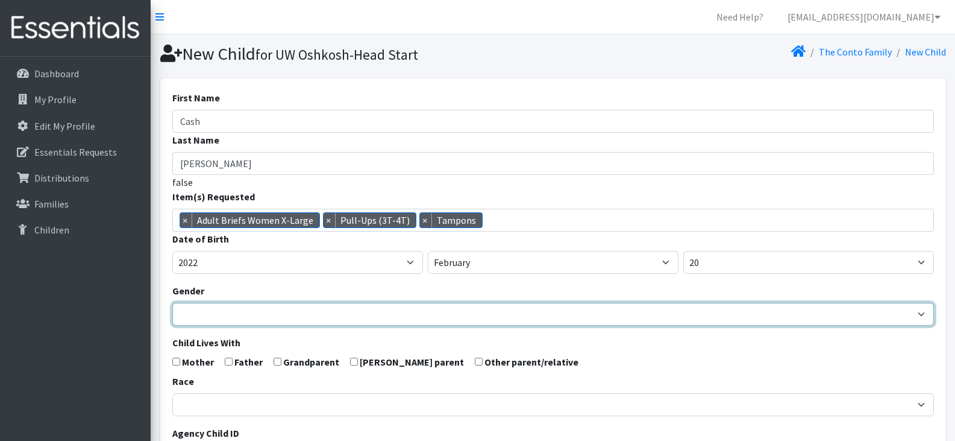
click at [448, 307] on select "Male Female" at bounding box center [553, 314] width 762 height 23
select select "[DEMOGRAPHIC_DATA]"
click at [172, 303] on select "Male Female" at bounding box center [553, 314] width 762 height 23
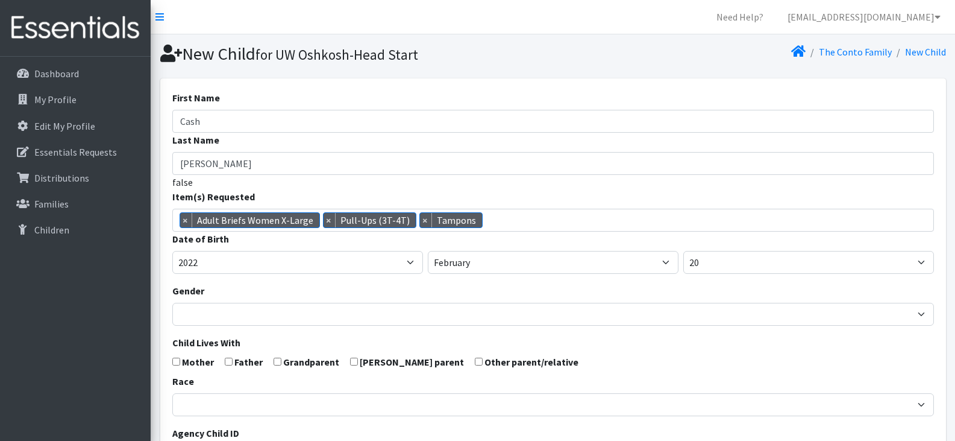
click at [178, 361] on input "checkbox" at bounding box center [176, 361] width 8 height 8
checkbox input "true"
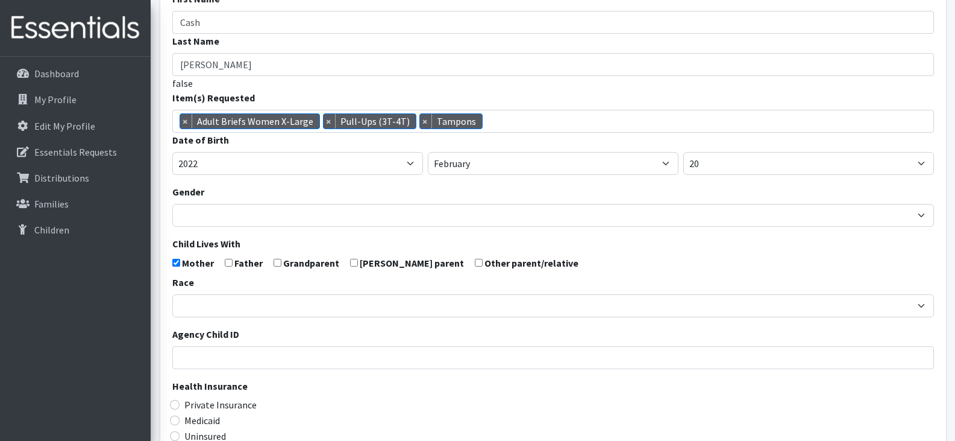
scroll to position [99, 0]
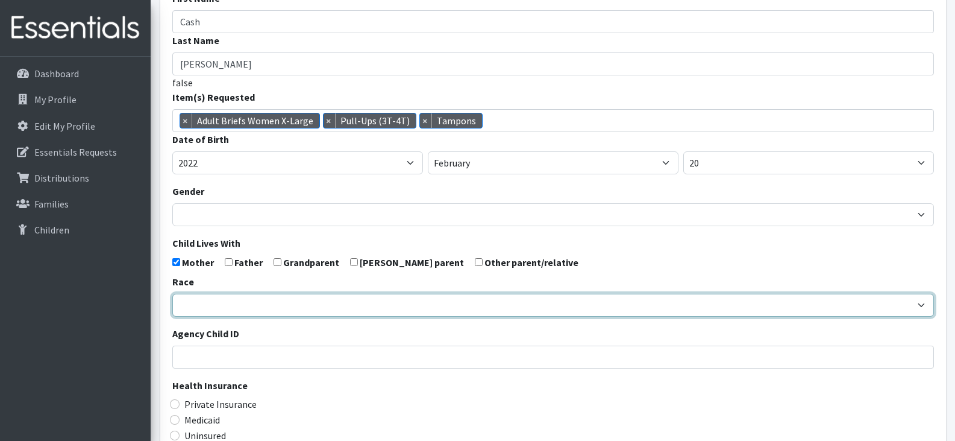
click at [244, 306] on select "African American Caucasian Hispanic Asian American Indian Pacific Islander Mult…" at bounding box center [553, 304] width 762 height 23
select select "Caucasian"
click at [172, 293] on select "African American Caucasian Hispanic Asian American Indian Pacific Islander Mult…" at bounding box center [553, 304] width 762 height 23
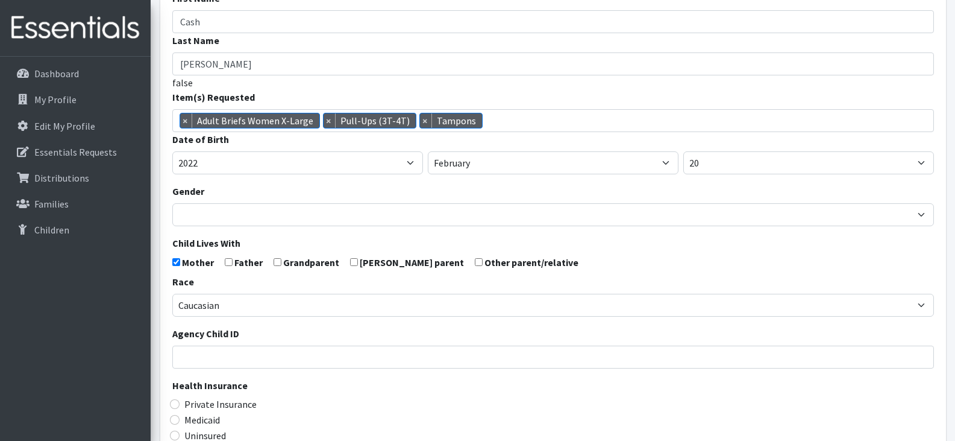
click at [338, 394] on legend "Health Insurance" at bounding box center [553, 387] width 762 height 19
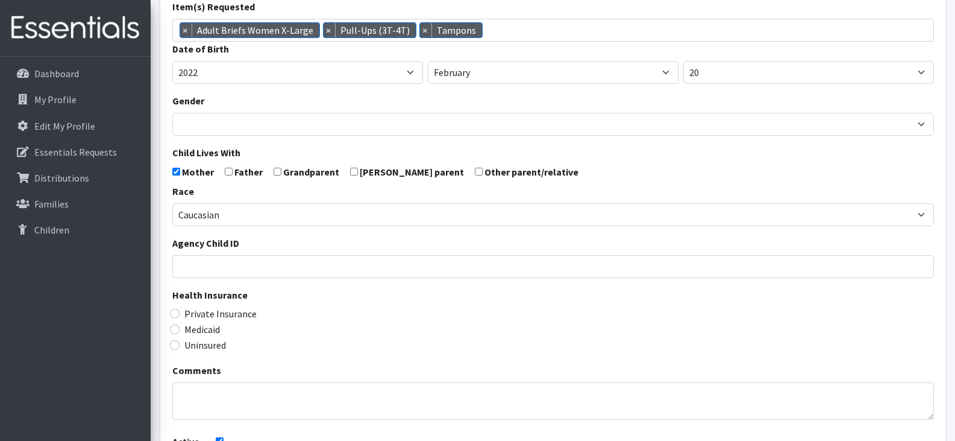
scroll to position [192, 0]
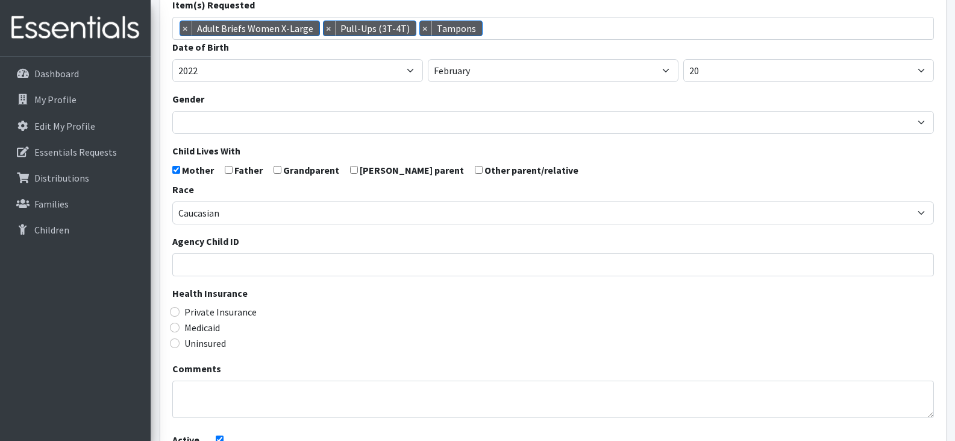
click at [212, 328] on label "Medicaid" at bounding box center [202, 327] width 36 height 14
click at [180, 328] on input "Medicaid" at bounding box center [175, 327] width 10 height 10
radio input "true"
click at [360, 361] on form "First Name Cash Last Name Giese false Item(s) Requested (Newborn) (Preemie) (Si…" at bounding box center [553, 203] width 762 height 609
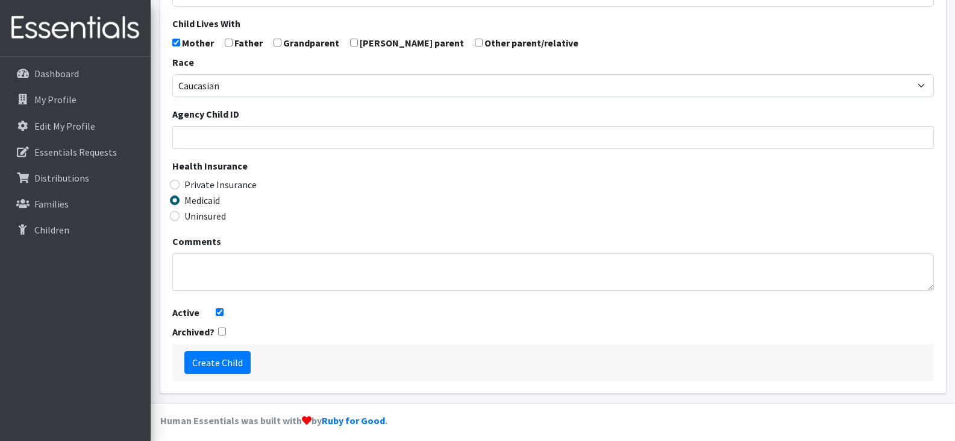
scroll to position [322, 0]
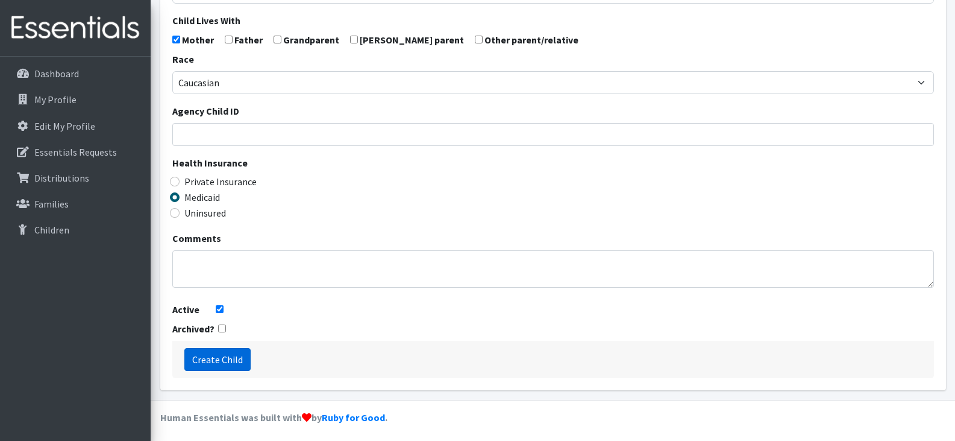
click at [225, 356] on input "Create Child" at bounding box center [217, 359] width 66 height 23
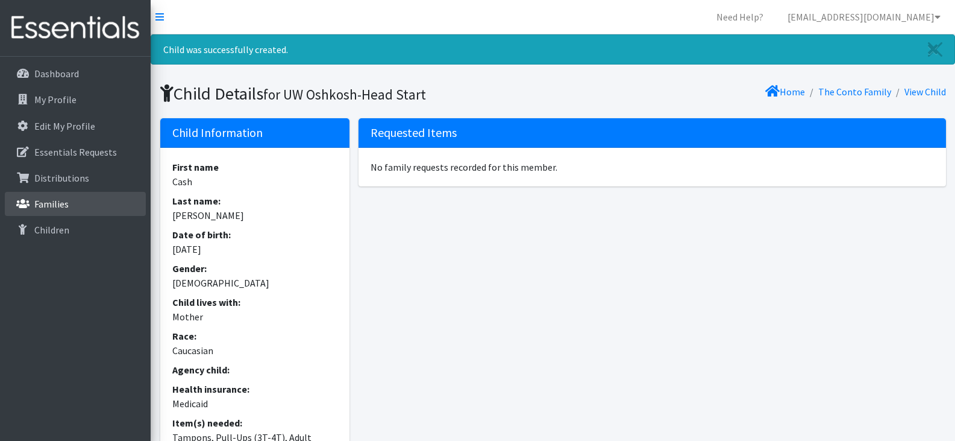
click at [62, 209] on p "Families" at bounding box center [51, 204] width 34 height 12
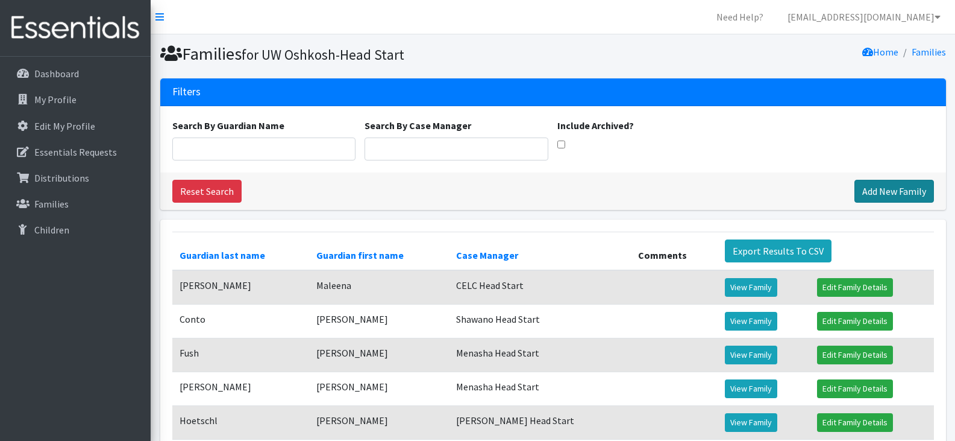
click at [888, 193] on link "Add New Family" at bounding box center [895, 191] width 80 height 23
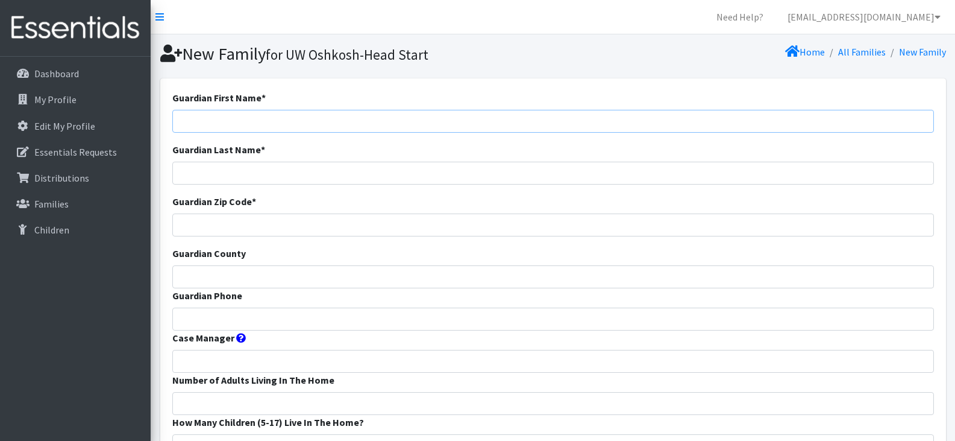
click at [284, 116] on input "Guardian First Name *" at bounding box center [553, 121] width 762 height 23
paste input "Stephany Maradiaga Rodriguez"
drag, startPoint x: 305, startPoint y: 121, endPoint x: 219, endPoint y: 121, distance: 85.6
click at [219, 121] on input "Stephany Maradiaga Rodriguez" at bounding box center [553, 121] width 762 height 23
type input "Stephany"
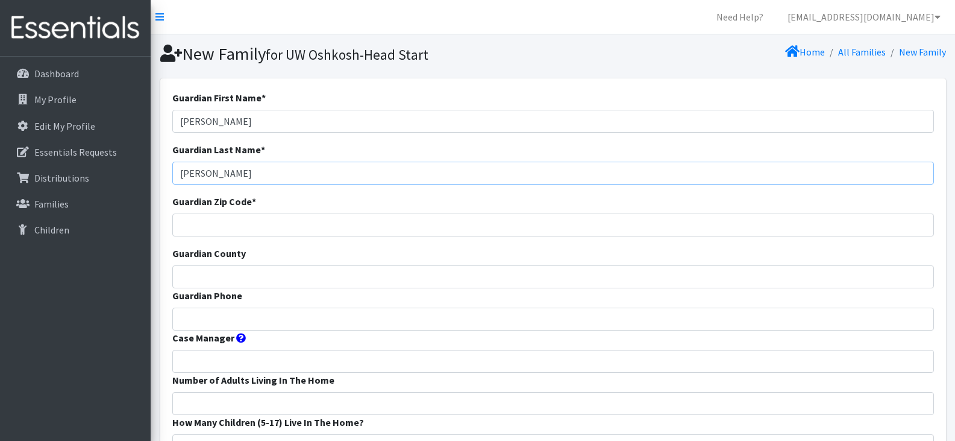
type input "Maradiaga Rodriguez"
click at [324, 223] on input "Guardian Zip Code *" at bounding box center [553, 224] width 762 height 23
type input "54140"
click at [272, 279] on input "Guardian County" at bounding box center [553, 276] width 762 height 23
type input "Outagamie"
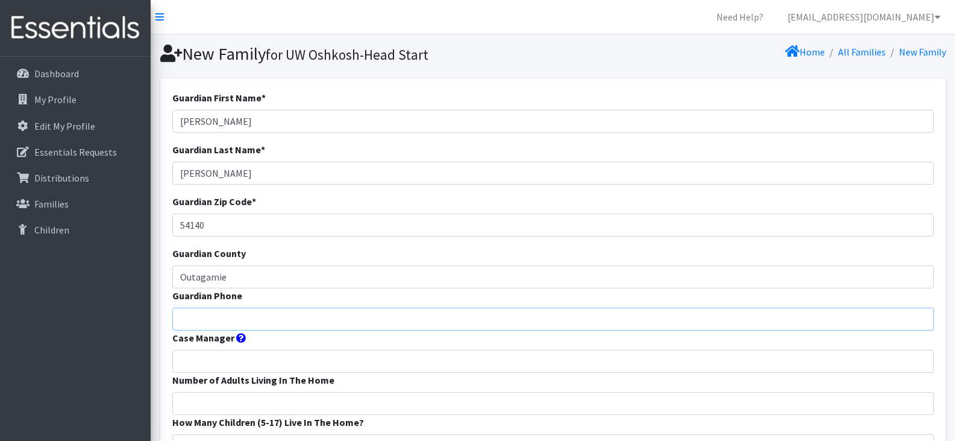
click at [319, 315] on input "Guardian Phone" at bounding box center [553, 318] width 762 height 23
paste input "9206599065"
type input "9206599065"
click at [295, 359] on input "Case Manager" at bounding box center [553, 361] width 762 height 23
type input "CELC Head Start"
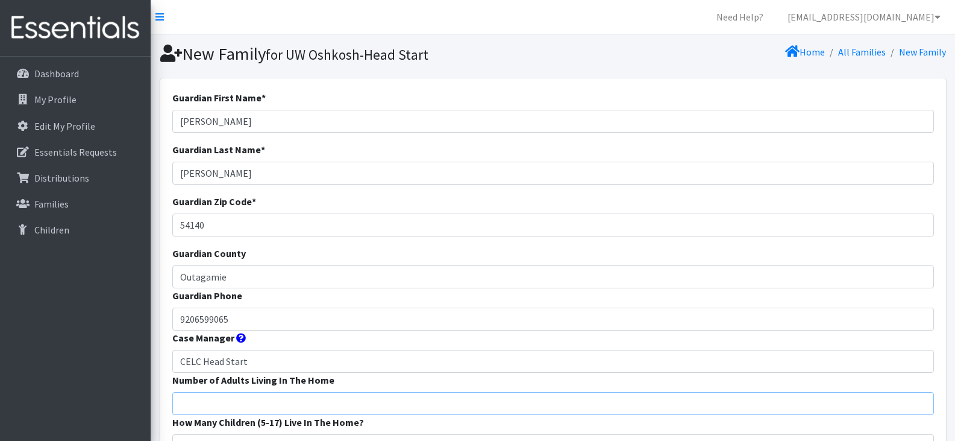
click at [290, 404] on input "Number of Adults Living In The Home" at bounding box center [553, 403] width 762 height 23
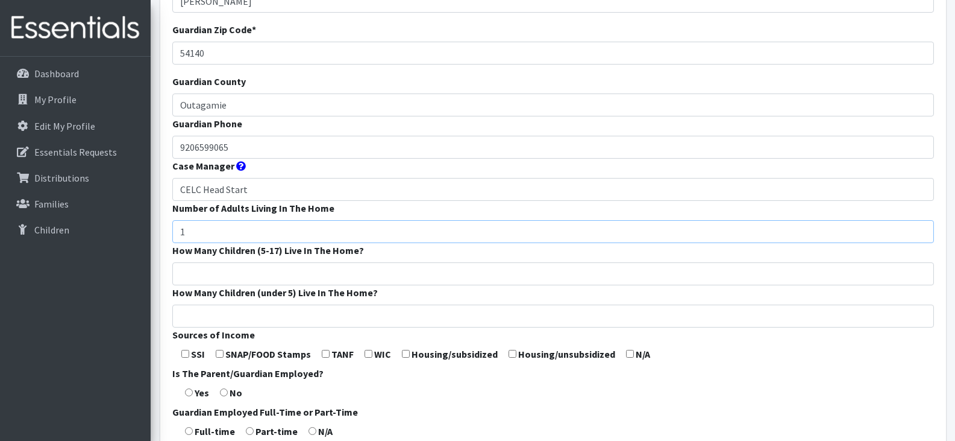
scroll to position [202, 0]
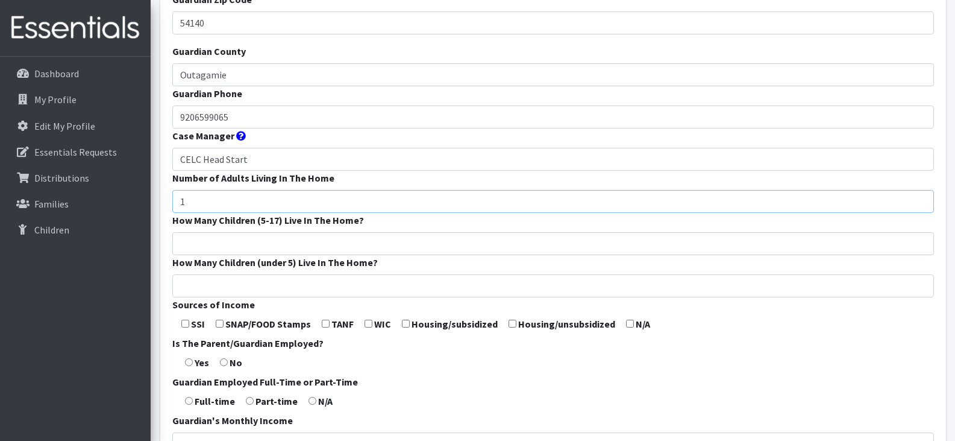
type input "1"
click at [246, 241] on input "How Many Children (5-17) Live In The Home?" at bounding box center [553, 243] width 762 height 23
type input "2"
click at [243, 286] on input "How Many Children (under 5) Live In The Home?" at bounding box center [553, 285] width 762 height 23
type input "1"
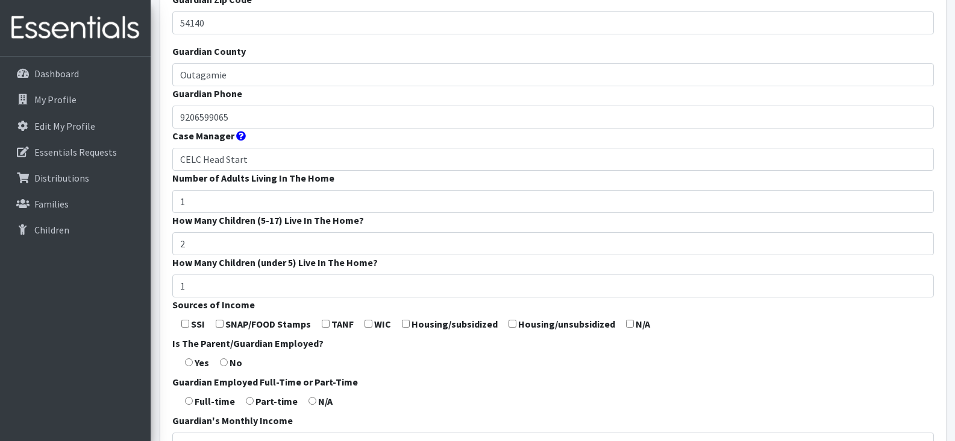
click at [381, 378] on form "Guardian First Name * Stephany Guardian Last Name * Maradiaga Rodriguez Guardia…" at bounding box center [553, 246] width 762 height 715
click at [216, 321] on form "Guardian First Name * Stephany Guardian Last Name * Maradiaga Rodriguez Guardia…" at bounding box center [553, 246] width 762 height 715
click at [192, 365] on input "radio" at bounding box center [189, 362] width 8 height 8
radio input "true"
click at [190, 397] on input "radio" at bounding box center [189, 401] width 8 height 8
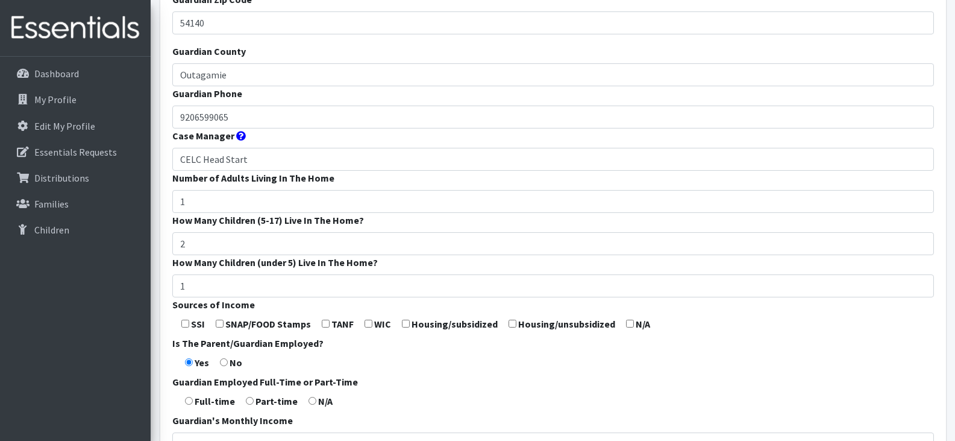
radio input "true"
click at [376, 403] on form "Guardian First Name * Stephany Guardian Last Name * Maradiaga Rodriguez Guardia…" at bounding box center [553, 246] width 762 height 715
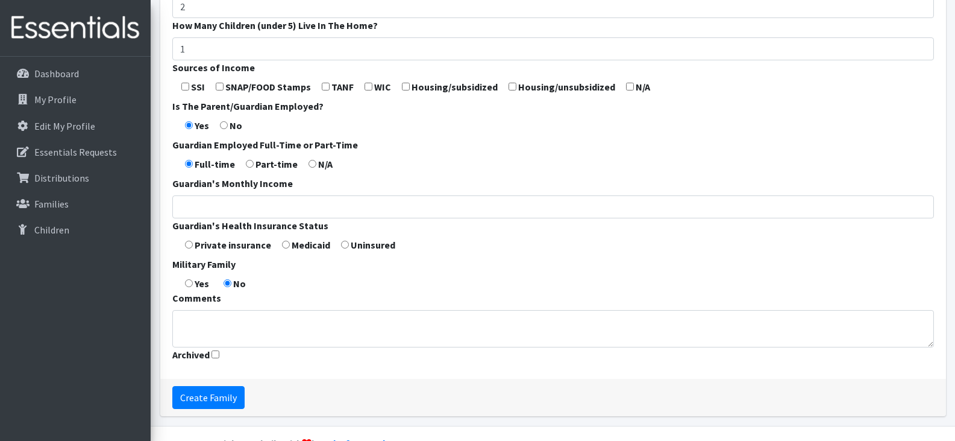
scroll to position [469, 0]
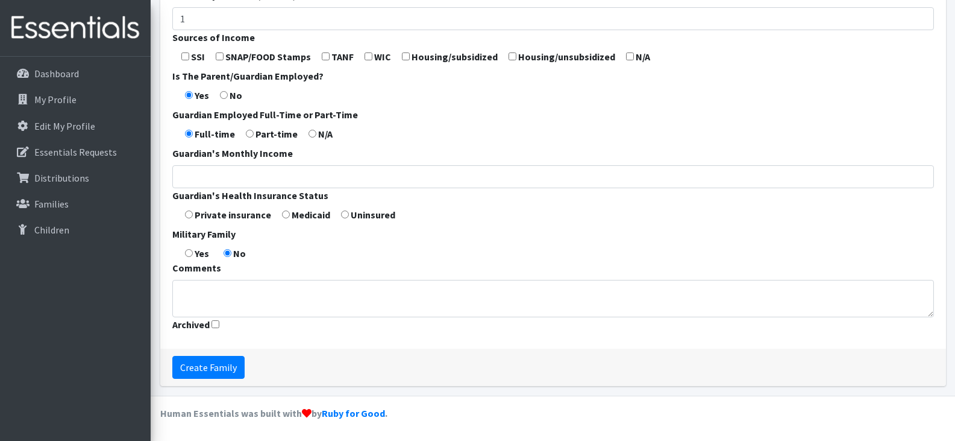
click at [283, 218] on input "radio" at bounding box center [286, 214] width 8 height 8
radio input "true"
click at [227, 364] on input "Create Family" at bounding box center [208, 367] width 72 height 23
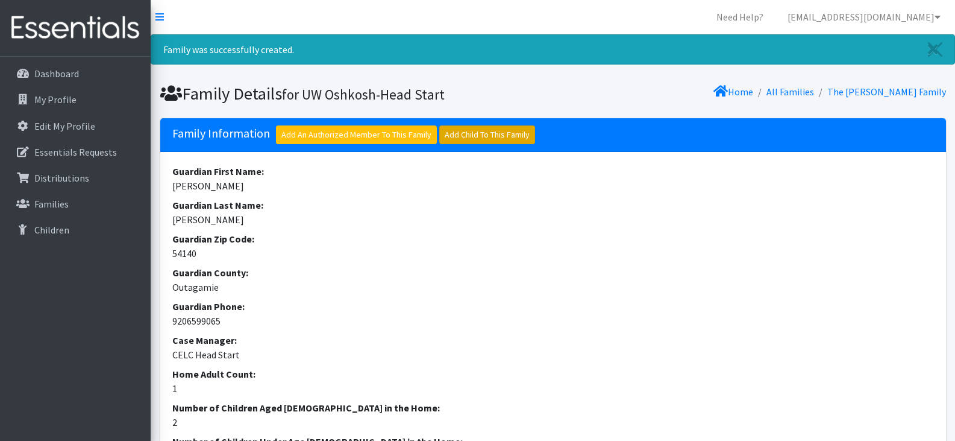
click at [479, 133] on link "Add Child To This Family" at bounding box center [487, 134] width 96 height 19
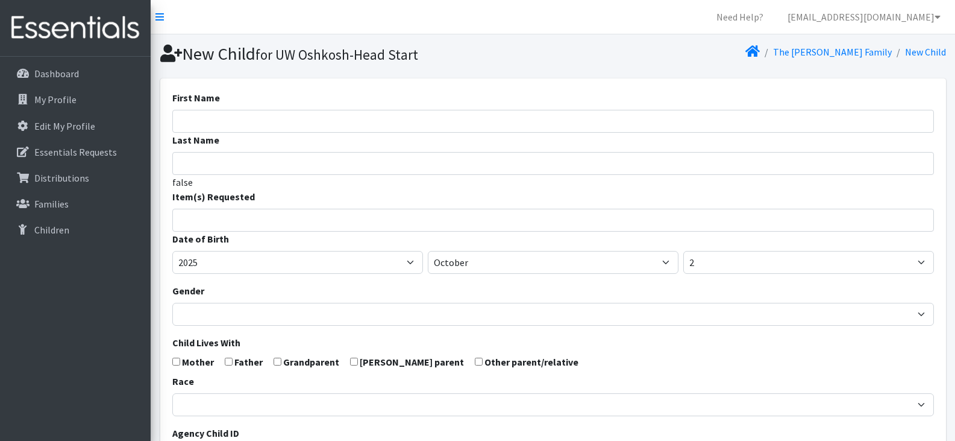
select select
click at [468, 124] on input "First Name" at bounding box center [553, 121] width 762 height 23
paste input "[PERSON_NAME]"
drag, startPoint x: 303, startPoint y: 121, endPoint x: 212, endPoint y: 127, distance: 91.8
click at [212, 127] on input "[PERSON_NAME]" at bounding box center [553, 121] width 762 height 23
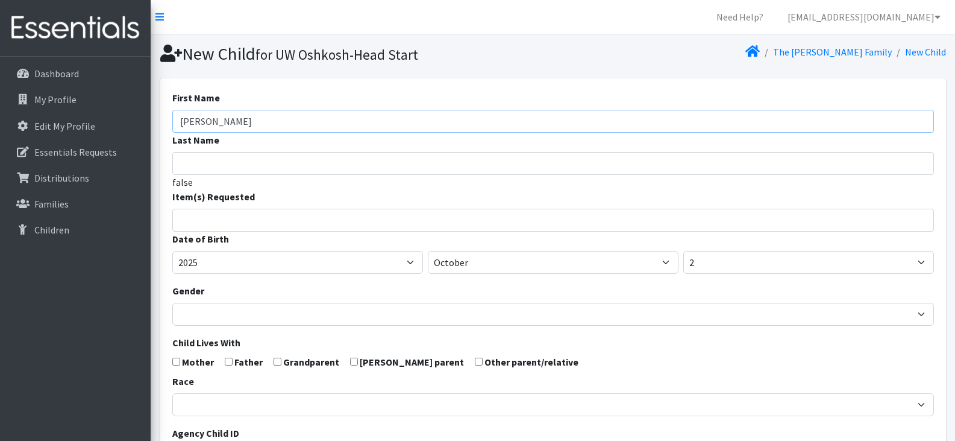
type input "[PERSON_NAME]"
click at [229, 222] on input "search" at bounding box center [562, 218] width 758 height 11
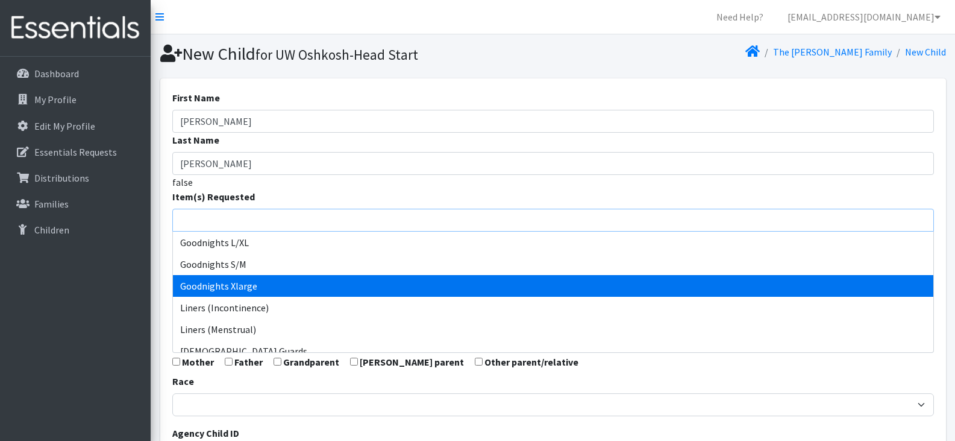
scroll to position [368, 0]
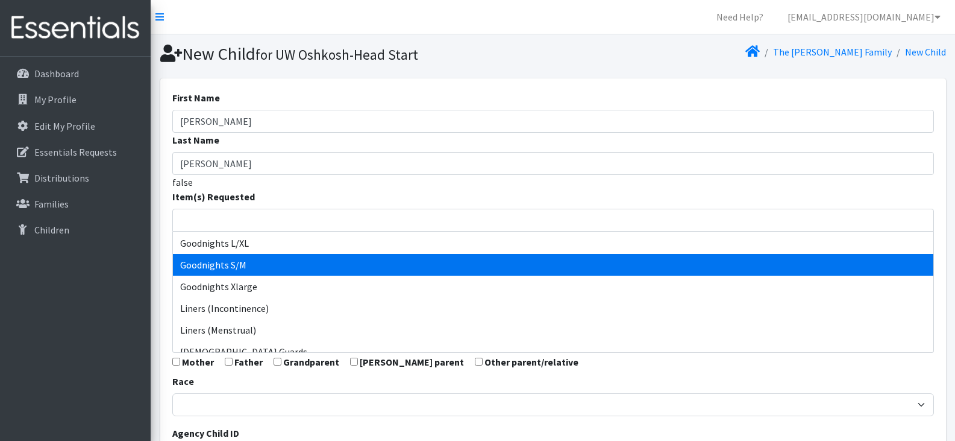
select select "15012"
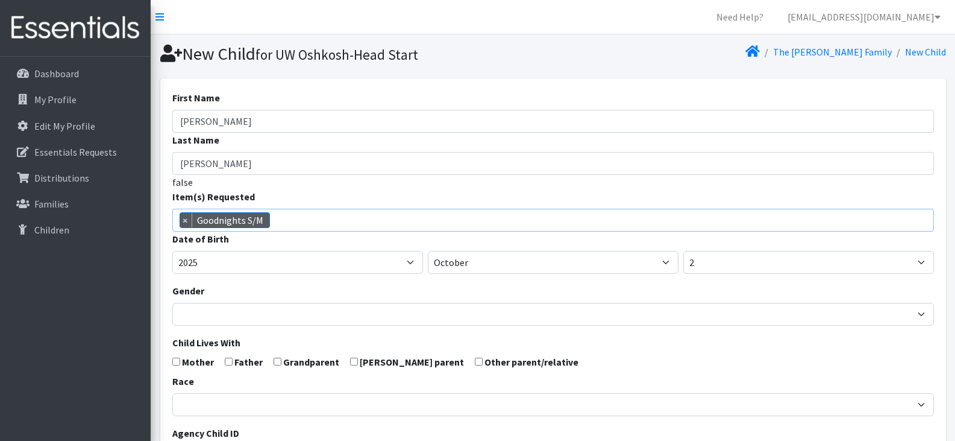
scroll to position [228, 0]
click at [310, 221] on span "× Goodnights S/M" at bounding box center [553, 220] width 762 height 23
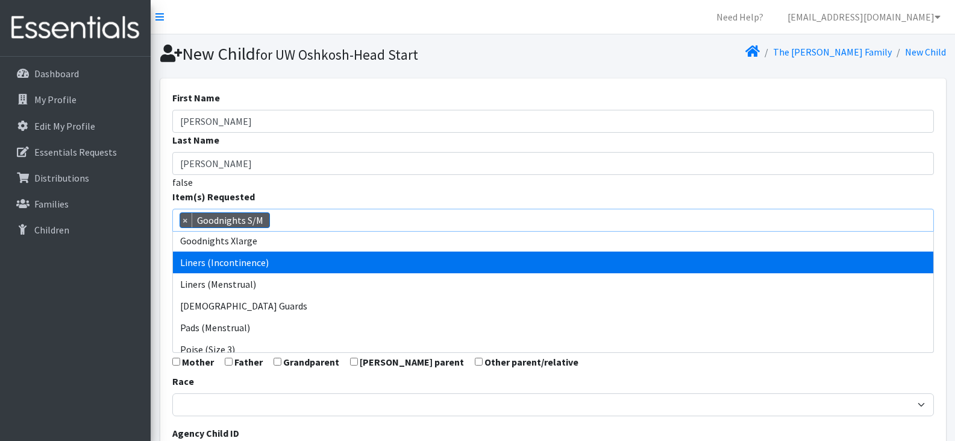
scroll to position [427, 0]
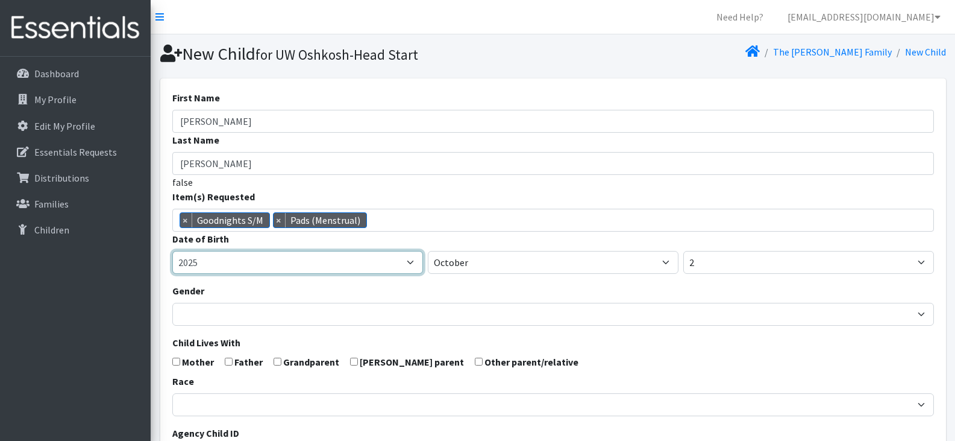
click at [318, 262] on select "2005 2006 2007 2008 2009 2010 2011 2012 2013 2014 2015 2016 2017 2018 2019 2020…" at bounding box center [297, 262] width 251 height 23
select select "2021"
click at [172, 251] on select "2005 2006 2007 2008 2009 2010 2011 2012 2013 2014 2015 2016 2017 2018 2019 2020…" at bounding box center [297, 262] width 251 height 23
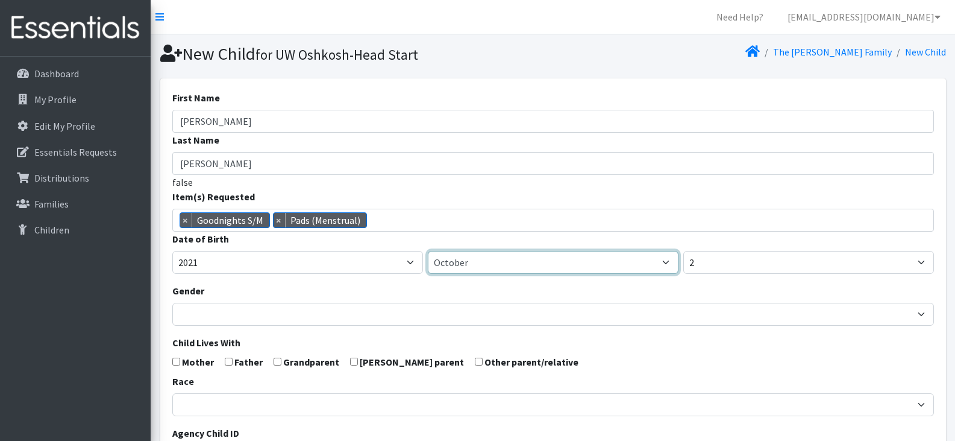
click at [494, 264] on select "January February March April May June July August September October November De…" at bounding box center [553, 262] width 251 height 23
select select "8"
click at [428, 251] on select "January February March April May June July August September October November De…" at bounding box center [553, 262] width 251 height 23
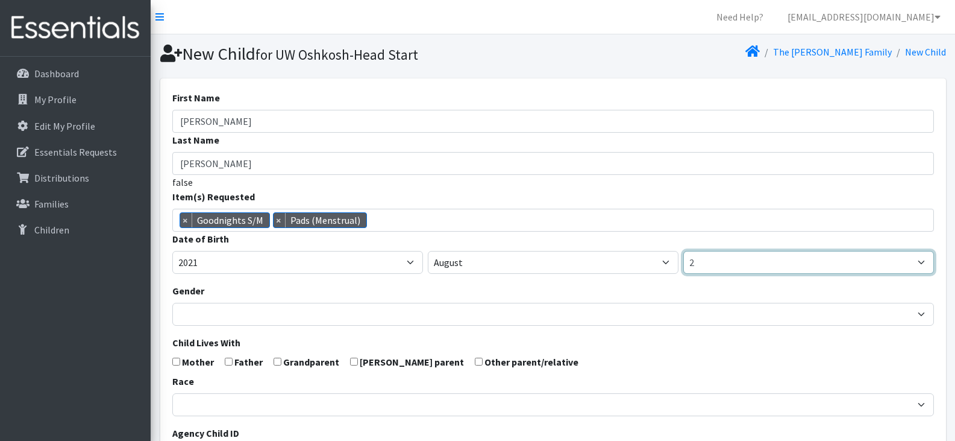
click at [720, 263] on select "1 2 3 4 5 6 7 8 9 10 11 12 13 14 15 16 17 18 19 20 21 22 23 24 25 26 27 28 29 3…" at bounding box center [808, 262] width 251 height 23
select select "10"
click at [683, 251] on select "1 2 3 4 5 6 7 8 9 10 11 12 13 14 15 16 17 18 19 20 21 22 23 24 25 26 27 28 29 3…" at bounding box center [808, 262] width 251 height 23
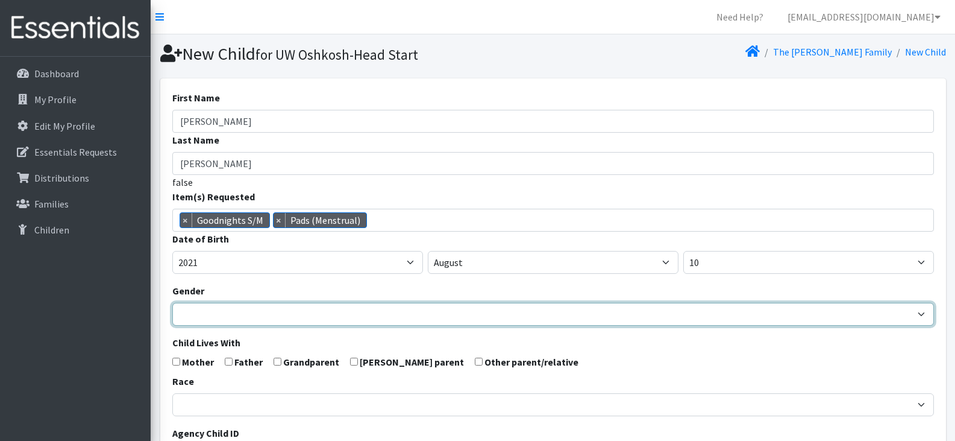
click at [262, 315] on select "Male Female" at bounding box center [553, 314] width 762 height 23
select select "Female"
click at [172, 303] on select "Male Female" at bounding box center [553, 314] width 762 height 23
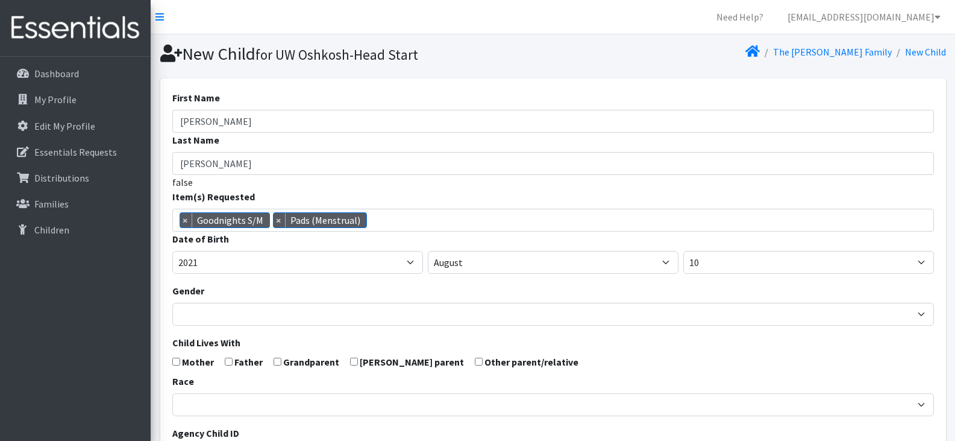
click at [176, 361] on input "checkbox" at bounding box center [176, 361] width 8 height 8
checkbox input "true"
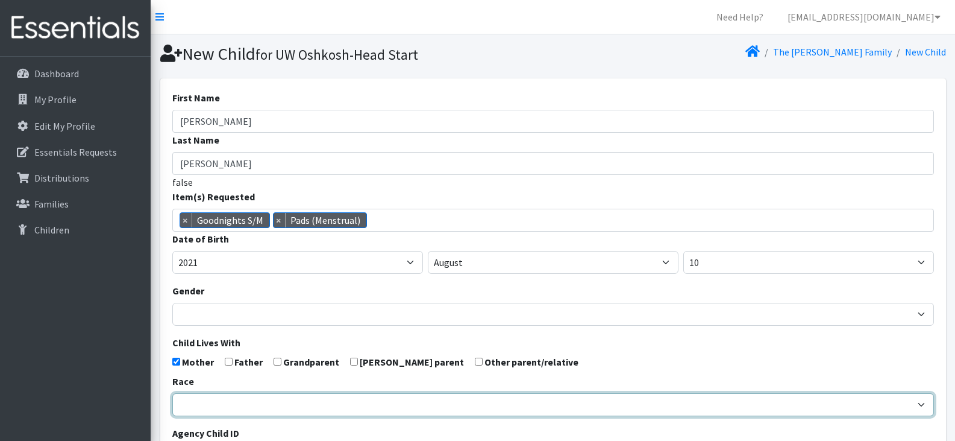
click at [219, 404] on select "African American Caucasian Hispanic Asian American Indian Pacific Islander Mult…" at bounding box center [553, 404] width 762 height 23
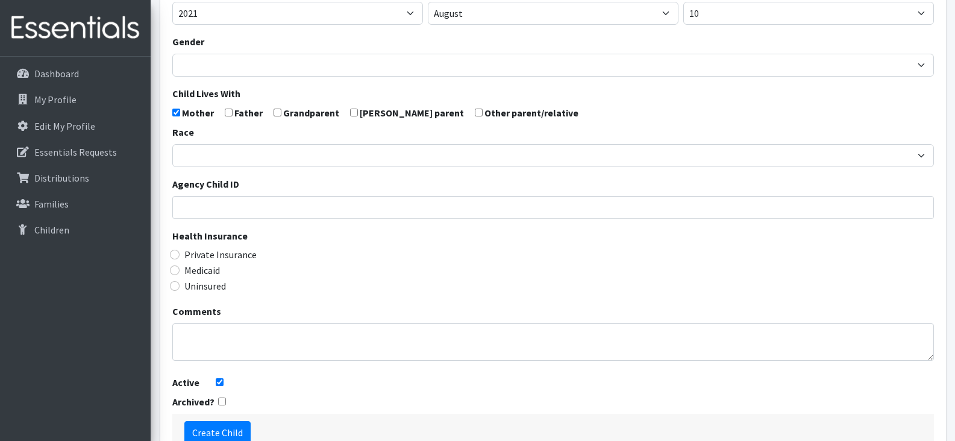
scroll to position [251, 0]
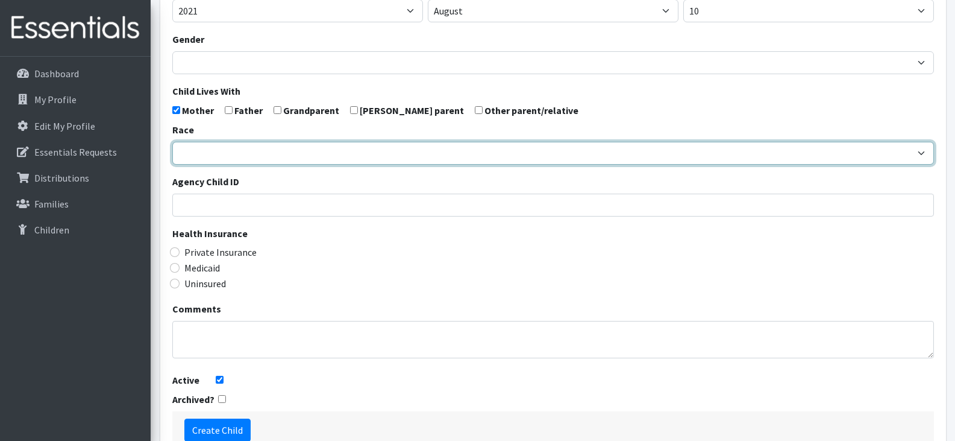
click at [240, 149] on select "[DEMOGRAPHIC_DATA] Caucasian Hispanic [DEMOGRAPHIC_DATA] [DEMOGRAPHIC_DATA] Isl…" at bounding box center [553, 153] width 762 height 23
select select "[DEMOGRAPHIC_DATA]"
click at [172, 142] on select "[DEMOGRAPHIC_DATA] Caucasian Hispanic [DEMOGRAPHIC_DATA] [DEMOGRAPHIC_DATA] Isl…" at bounding box center [553, 153] width 762 height 23
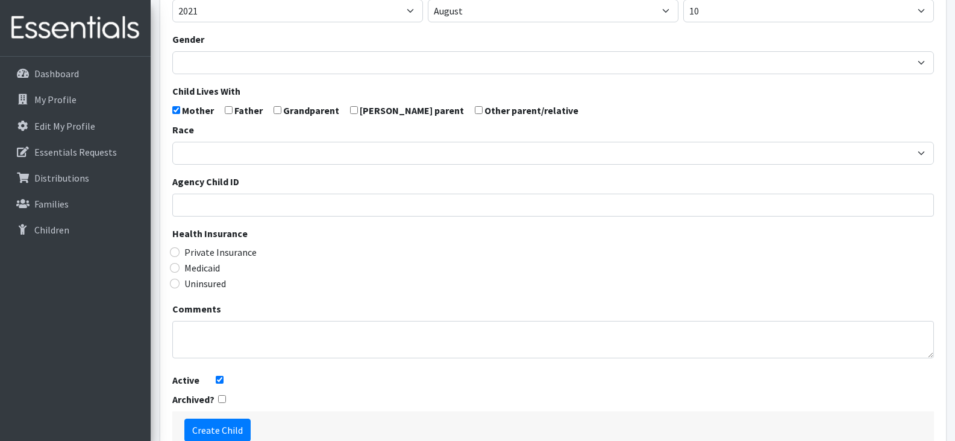
click at [207, 270] on label "Medicaid" at bounding box center [202, 267] width 36 height 14
click at [180, 270] on input "Medicaid" at bounding box center [175, 268] width 10 height 10
radio input "true"
click at [322, 397] on form "First Name Britney Last Name Maradiaga Rodriguez false Item(s) Requested (Newbo…" at bounding box center [553, 143] width 762 height 609
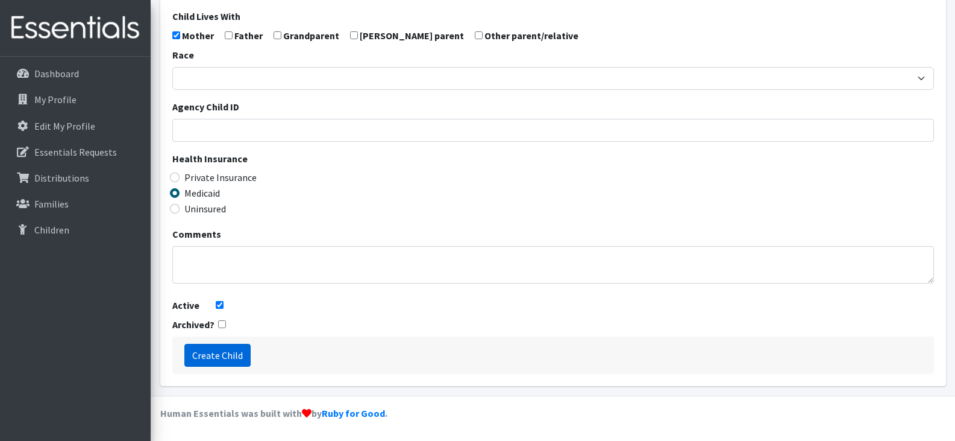
click at [228, 353] on input "Create Child" at bounding box center [217, 355] width 66 height 23
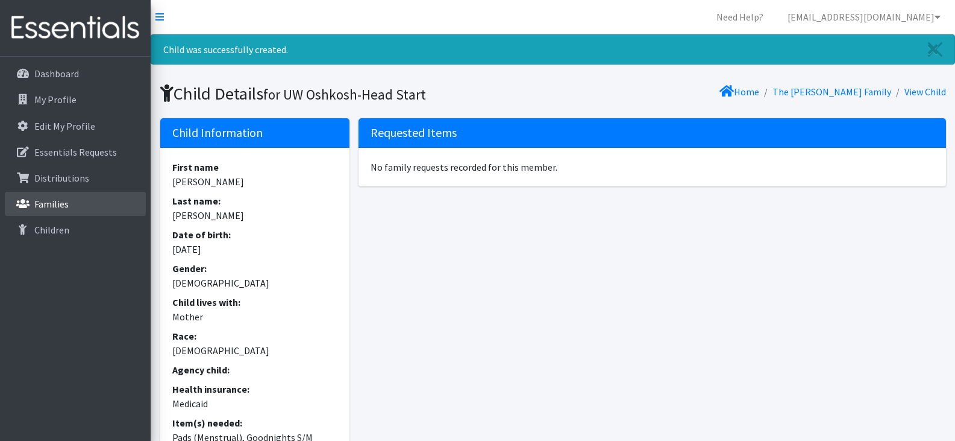
click at [46, 204] on p "Families" at bounding box center [51, 204] width 34 height 12
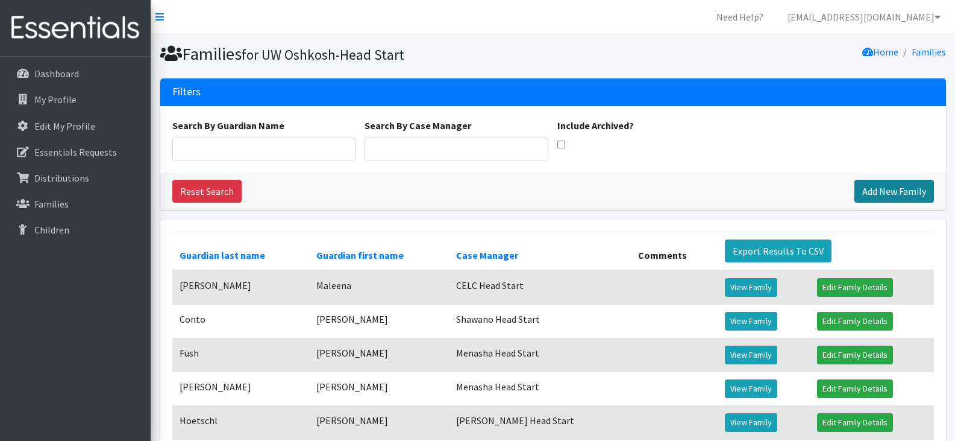
click at [921, 189] on link "Add New Family" at bounding box center [895, 191] width 80 height 23
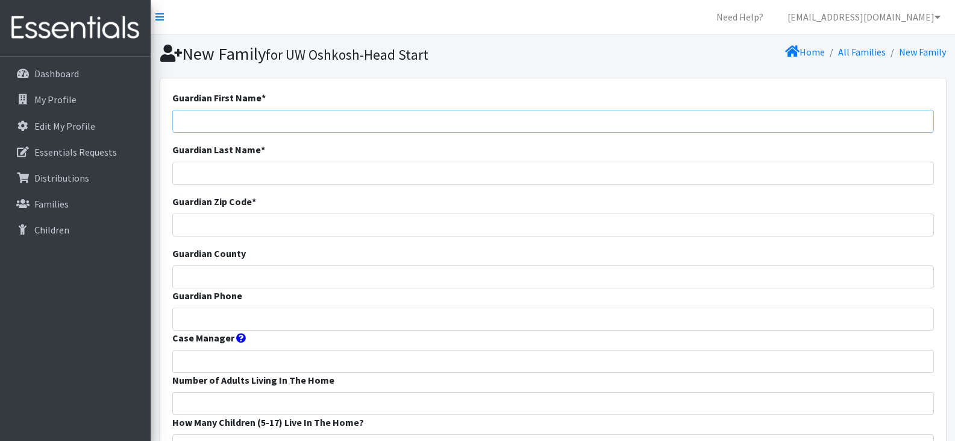
click at [192, 127] on input "Guardian First Name *" at bounding box center [553, 121] width 762 height 23
paste input "[PERSON_NAME]"
drag, startPoint x: 231, startPoint y: 119, endPoint x: 206, endPoint y: 127, distance: 27.3
click at [206, 127] on input "[PERSON_NAME]" at bounding box center [553, 121] width 762 height 23
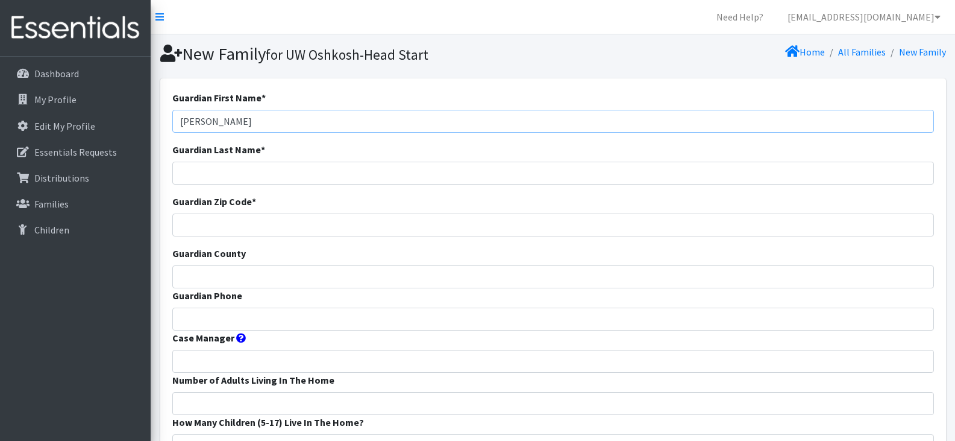
type input "[PERSON_NAME]"
click at [208, 224] on input "Guardian Zip Code *" at bounding box center [553, 224] width 762 height 23
type input "54911"
click at [223, 279] on input "Guardian County" at bounding box center [553, 276] width 762 height 23
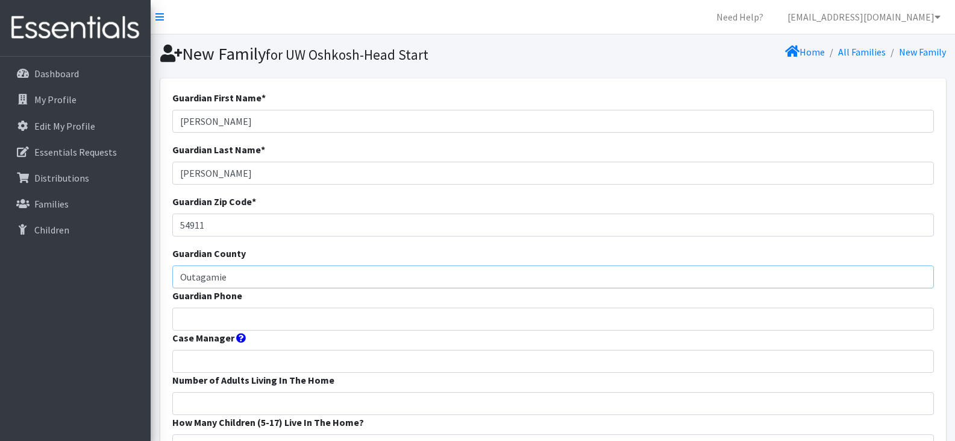
type input "Outagamie"
click at [342, 319] on input "Guardian Phone" at bounding box center [553, 318] width 762 height 23
paste input "7089829074"
type input "7089829074"
click at [290, 359] on input "Case Manager" at bounding box center [553, 361] width 762 height 23
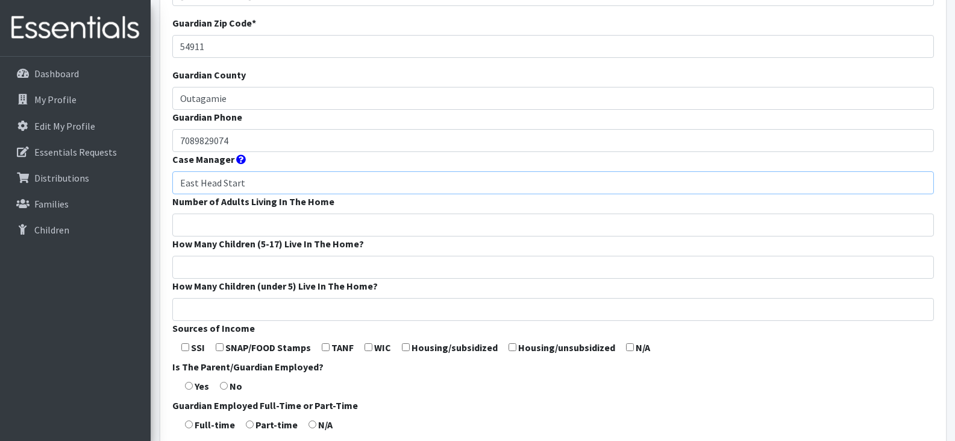
scroll to position [179, 0]
type input "East Head Start"
click at [247, 227] on input "Number of Adults Living In The Home" at bounding box center [553, 224] width 762 height 23
type input "2"
click at [246, 267] on input "How Many Children (5-17) Live In The Home?" at bounding box center [553, 266] width 762 height 23
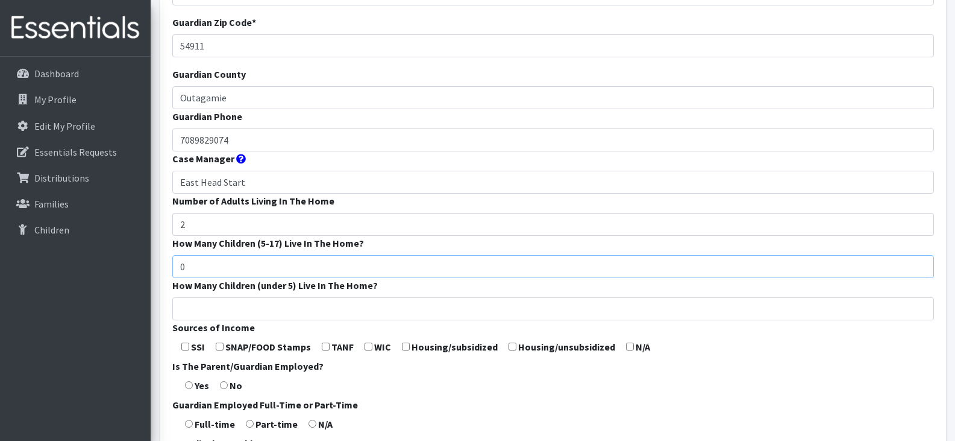
type input "0"
click at [252, 315] on input "How Many Children (under 5) Live In The Home?" at bounding box center [553, 308] width 762 height 23
type input "2"
click at [222, 345] on input "checkbox" at bounding box center [220, 346] width 8 height 8
checkbox input "true"
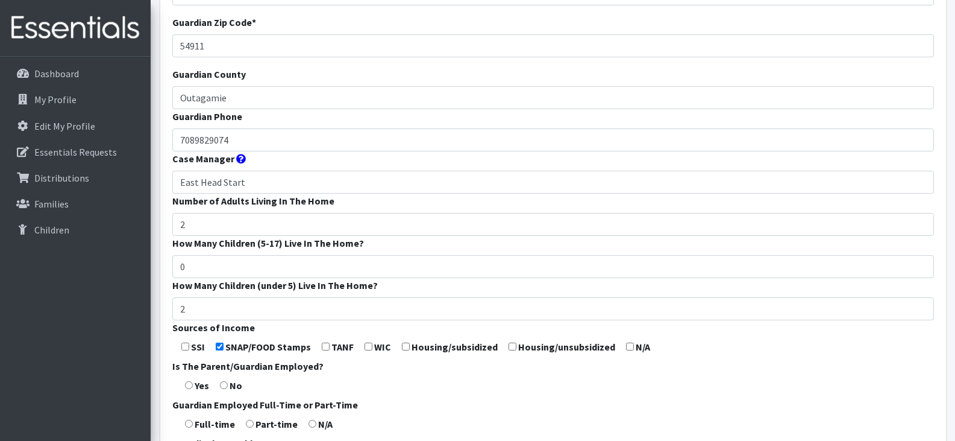
click at [190, 384] on input "radio" at bounding box center [189, 385] width 8 height 8
radio input "true"
click at [190, 384] on input "radio" at bounding box center [189, 385] width 8 height 8
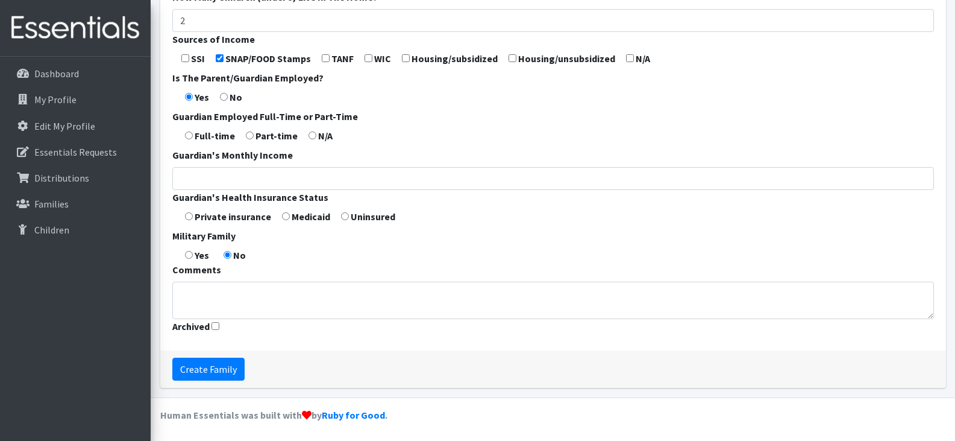
scroll to position [468, 0]
click at [213, 366] on input "Create Family" at bounding box center [208, 368] width 72 height 23
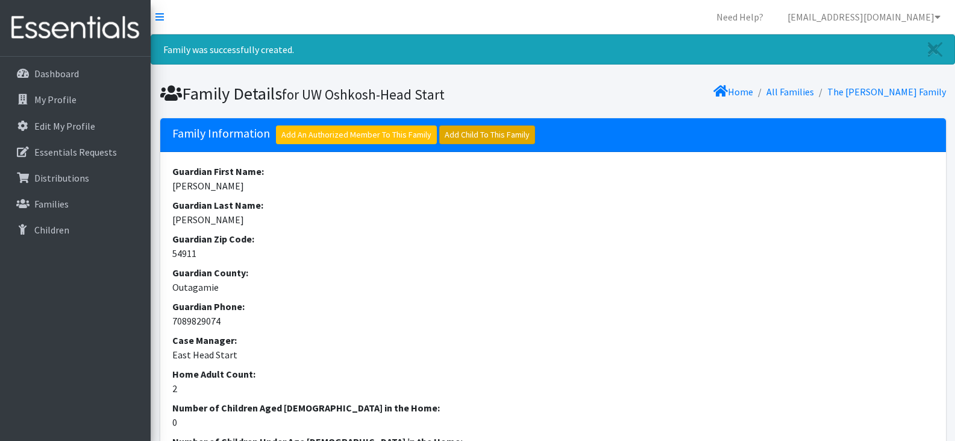
click at [471, 134] on link "Add Child To This Family" at bounding box center [487, 134] width 96 height 19
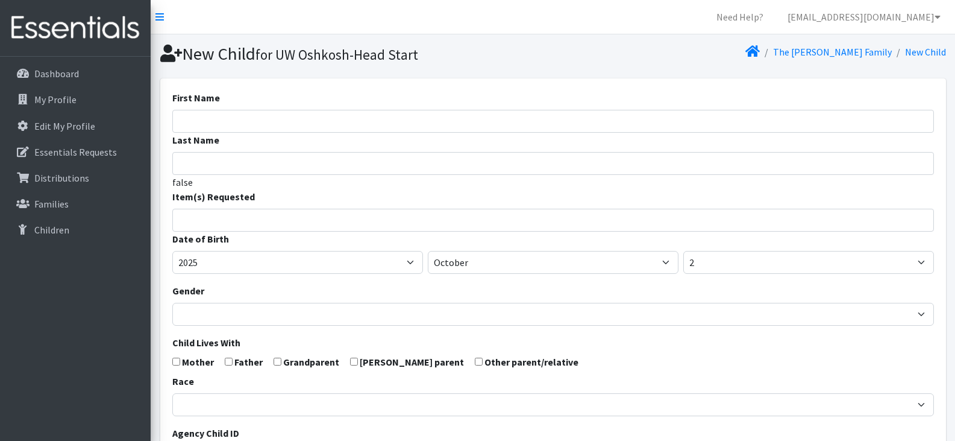
select select
click at [281, 122] on input "First Name" at bounding box center [553, 121] width 762 height 23
paste input "[PERSON_NAME]"
drag, startPoint x: 243, startPoint y: 121, endPoint x: 207, endPoint y: 124, distance: 36.8
click at [207, 124] on input "[PERSON_NAME]" at bounding box center [553, 121] width 762 height 23
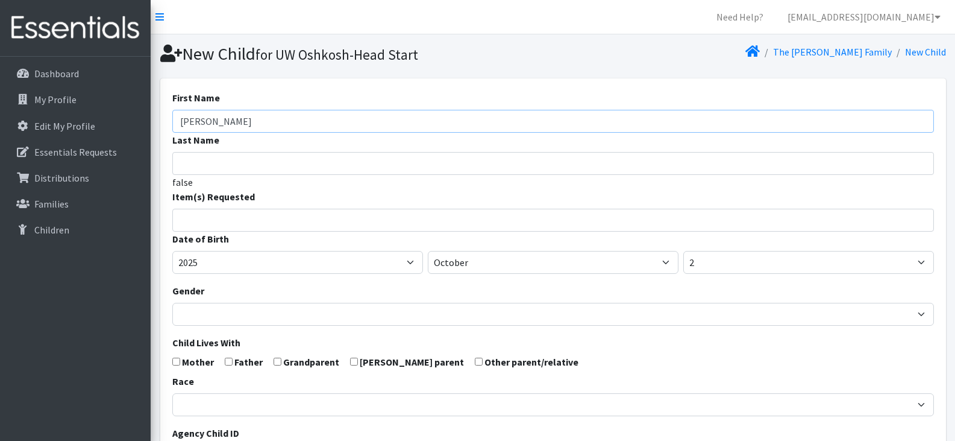
type input "[PERSON_NAME]"
click at [220, 165] on input "arvizu" at bounding box center [553, 163] width 762 height 23
type input "[PERSON_NAME]"
click at [239, 221] on input "search" at bounding box center [562, 218] width 758 height 11
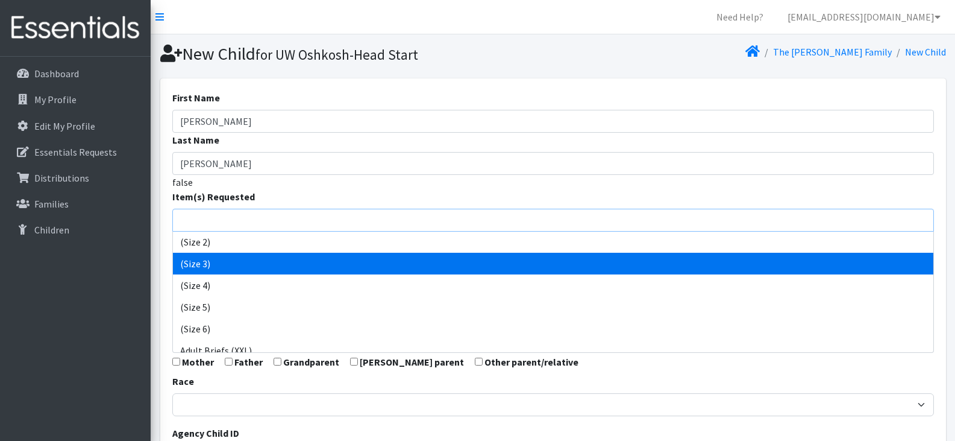
scroll to position [69, 0]
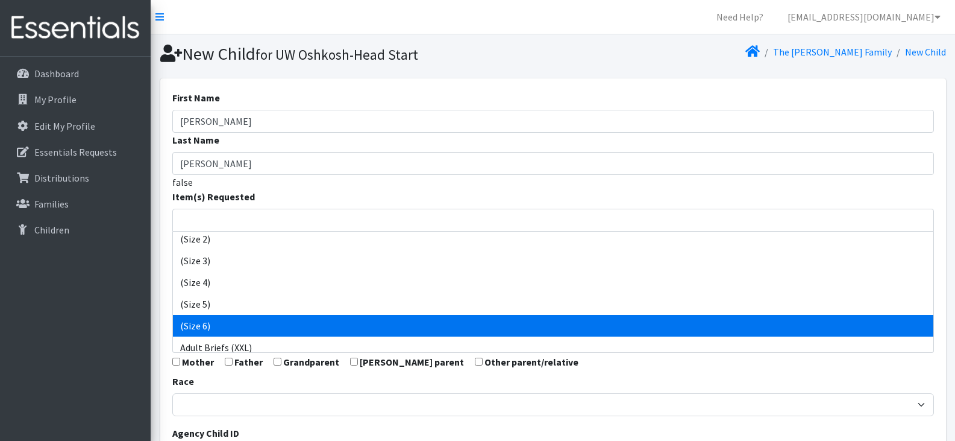
select select "14491"
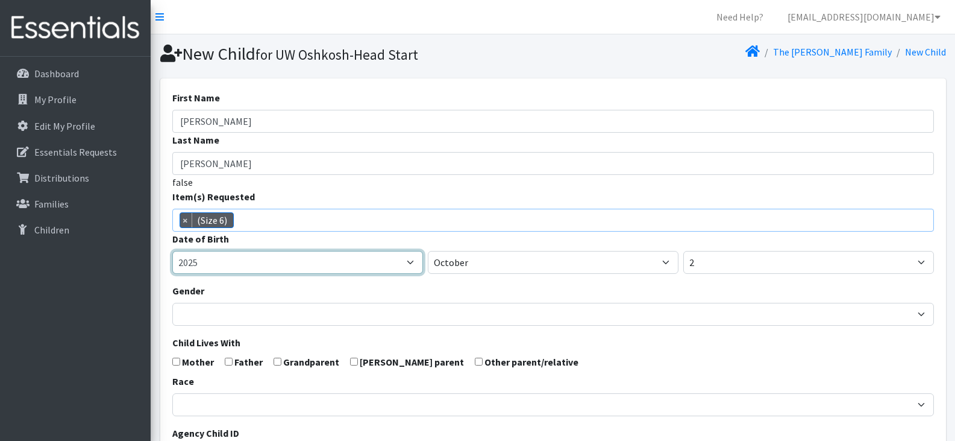
click at [374, 265] on select "2005 2006 2007 2008 2009 2010 2011 2012 2013 2014 2015 2016 2017 2018 2019 2020…" at bounding box center [297, 262] width 251 height 23
select select "2024"
click at [172, 251] on select "2005 2006 2007 2008 2009 2010 2011 2012 2013 2014 2015 2016 2017 2018 2019 2020…" at bounding box center [297, 262] width 251 height 23
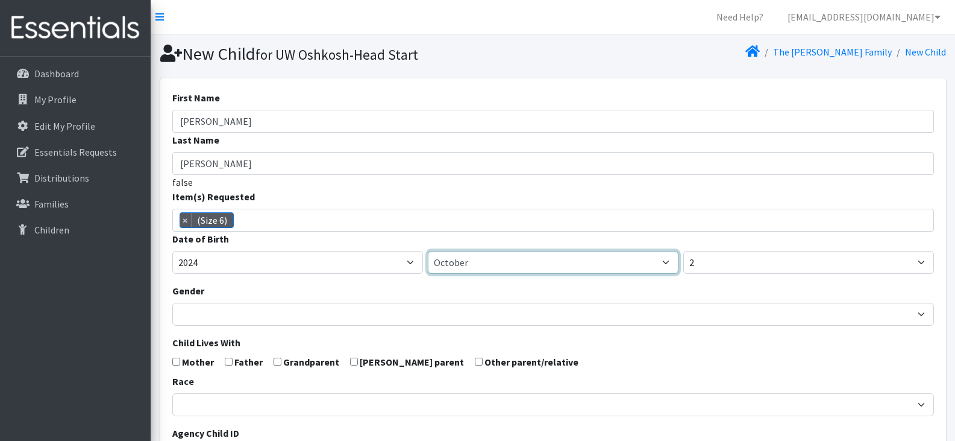
click at [523, 257] on select "January February March April May June July August September October November De…" at bounding box center [553, 262] width 251 height 23
select select "1"
click at [428, 251] on select "January February March April May June July August September October November De…" at bounding box center [553, 262] width 251 height 23
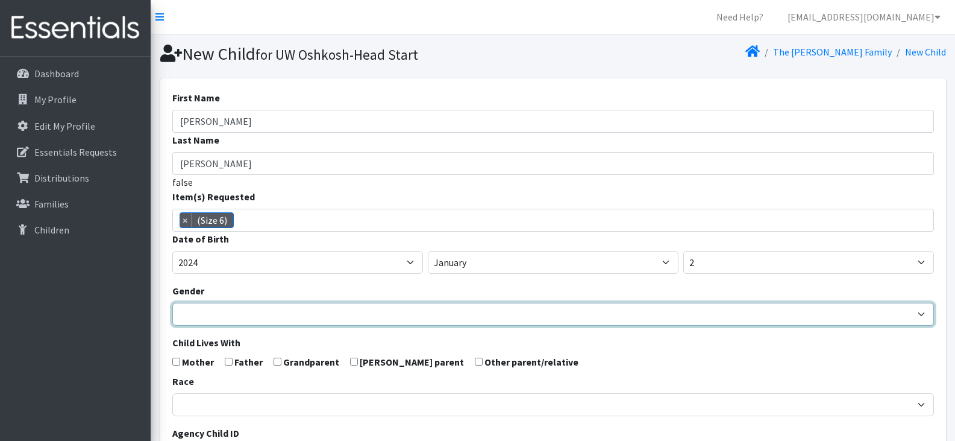
click at [292, 314] on select "Male Female" at bounding box center [553, 314] width 762 height 23
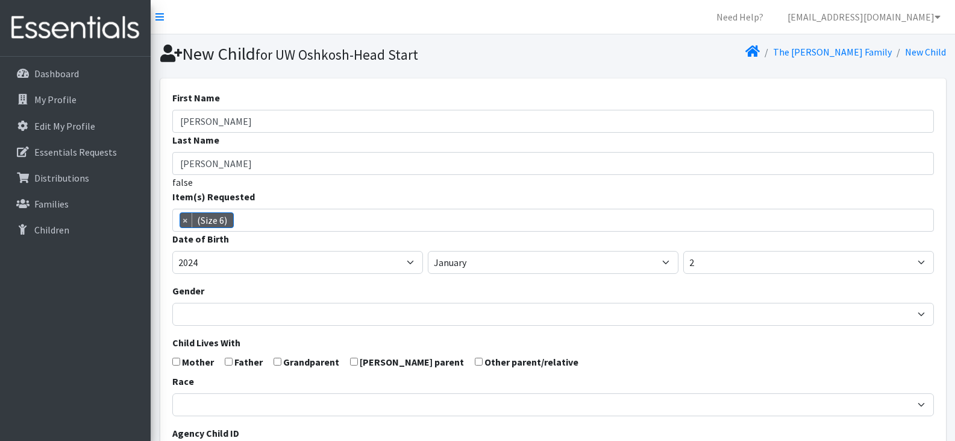
click at [478, 281] on form "First Name Efraín Last Name Arvizu false Item(s) Requested (Newborn) (Preemie) …" at bounding box center [553, 394] width 762 height 609
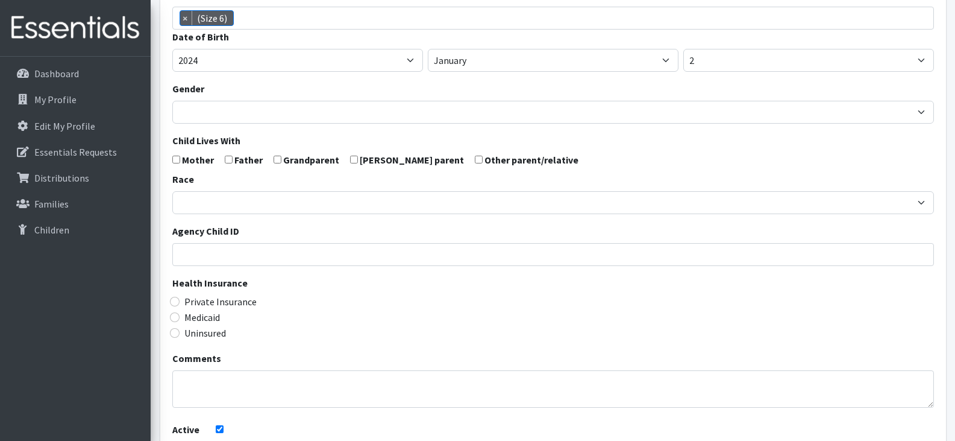
scroll to position [204, 0]
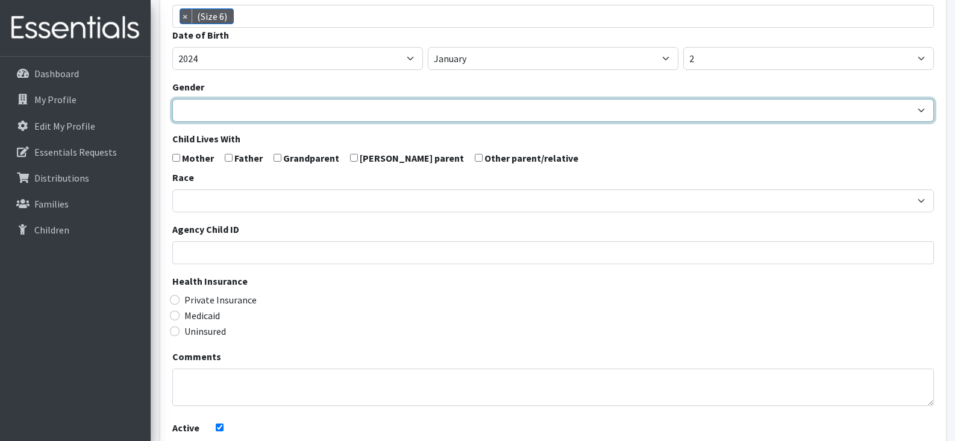
click at [194, 109] on select "Male Female" at bounding box center [553, 110] width 762 height 23
select select "Male"
click at [172, 99] on select "Male Female" at bounding box center [553, 110] width 762 height 23
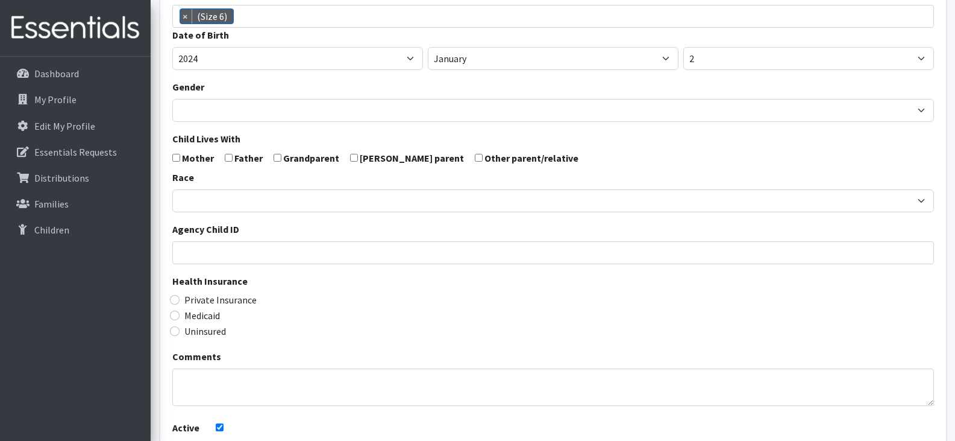
click at [178, 157] on input "checkbox" at bounding box center [176, 158] width 8 height 8
checkbox input "true"
click at [234, 160] on label "Father" at bounding box center [248, 158] width 28 height 14
click at [227, 157] on input "checkbox" at bounding box center [229, 158] width 8 height 8
checkbox input "true"
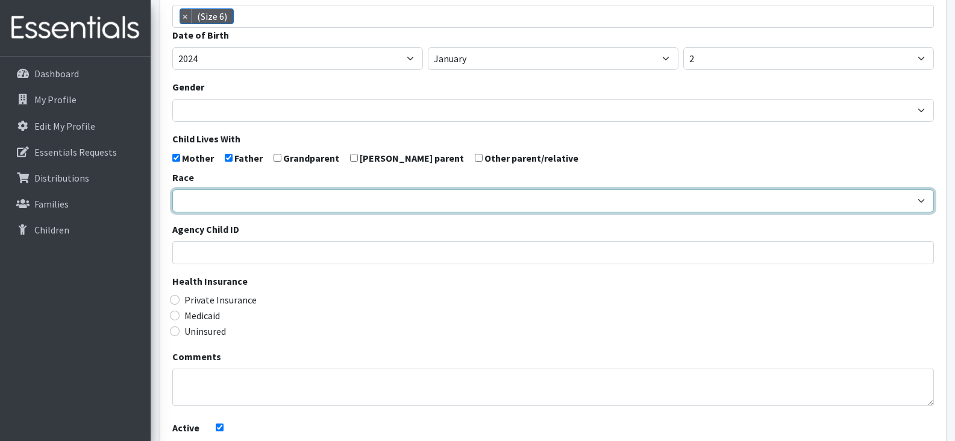
click at [240, 206] on select "[DEMOGRAPHIC_DATA] Caucasian Hispanic [DEMOGRAPHIC_DATA] [DEMOGRAPHIC_DATA] Isl…" at bounding box center [553, 200] width 762 height 23
select select "Caucasian"
click at [172, 189] on select "African American Caucasian Hispanic Asian American Indian Pacific Islander Mult…" at bounding box center [553, 200] width 762 height 23
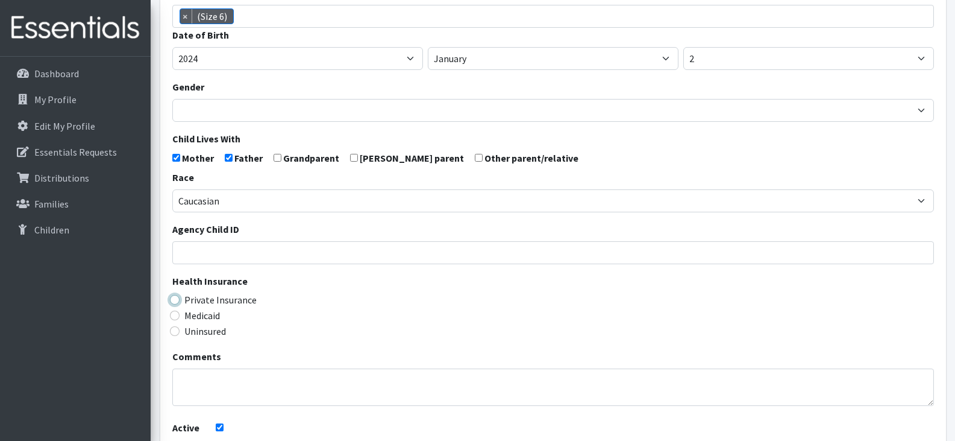
click at [176, 301] on input "Private Insurance" at bounding box center [175, 300] width 10 height 10
radio input "true"
click at [345, 335] on div "Uninsured" at bounding box center [553, 331] width 762 height 14
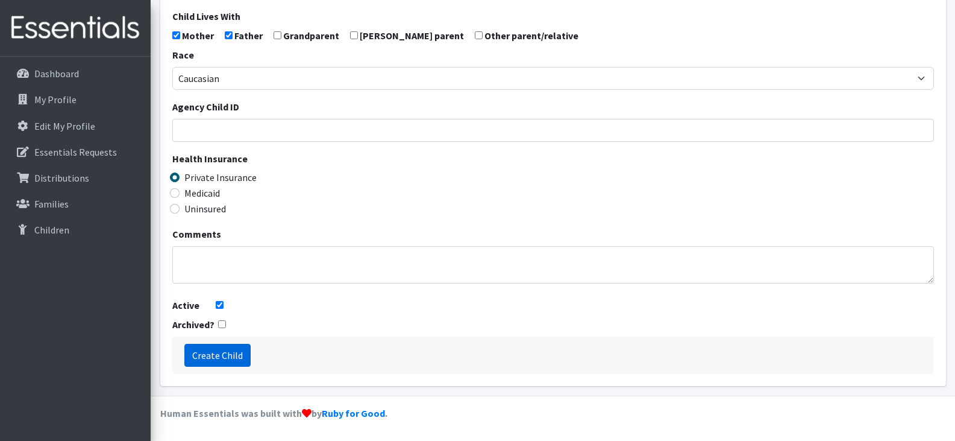
click at [226, 350] on input "Create Child" at bounding box center [217, 355] width 66 height 23
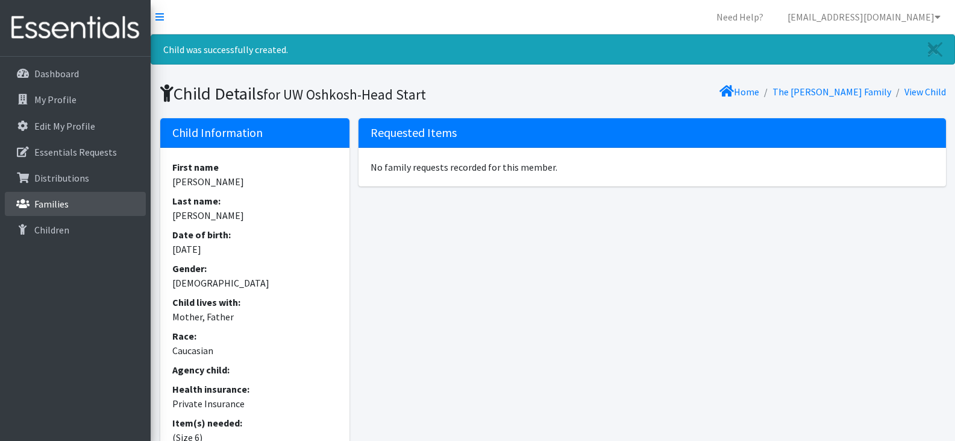
click at [55, 197] on link "Families" at bounding box center [75, 204] width 141 height 24
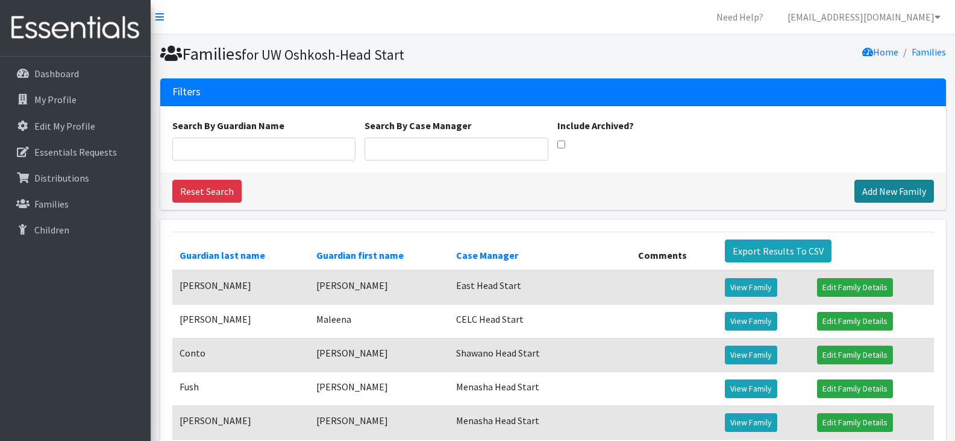
click at [880, 185] on link "Add New Family" at bounding box center [895, 191] width 80 height 23
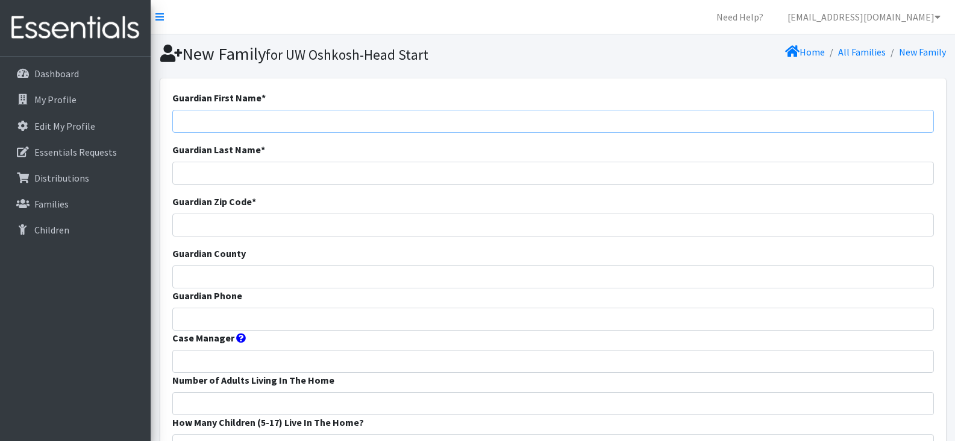
click at [301, 113] on input "Guardian First Name *" at bounding box center [553, 121] width 762 height 23
paste input "[PERSON_NAME]"
drag, startPoint x: 252, startPoint y: 119, endPoint x: 218, endPoint y: 124, distance: 34.7
click at [218, 124] on input "[PERSON_NAME]" at bounding box center [553, 121] width 762 height 23
type input "[PERSON_NAME]"
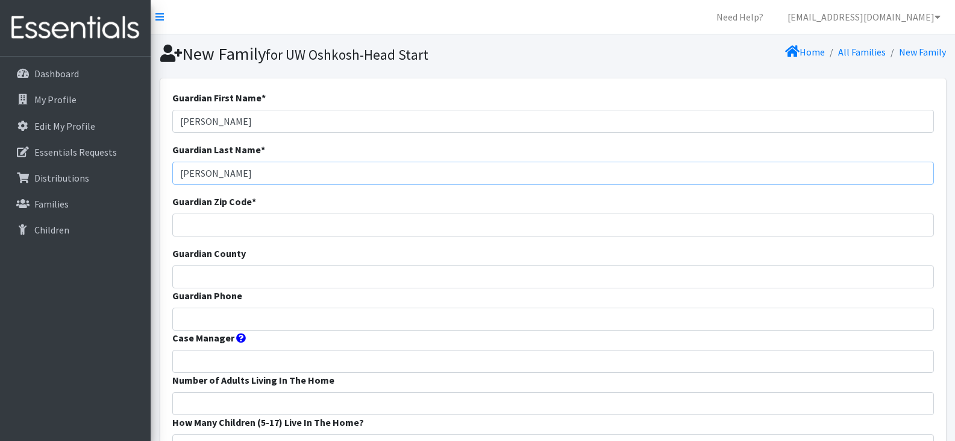
type input "[PERSON_NAME]"
click at [256, 227] on input "Guardian Zip Code *" at bounding box center [553, 224] width 762 height 23
type input "54915"
click at [256, 277] on input "Guardian County" at bounding box center [553, 276] width 762 height 23
type input ")"
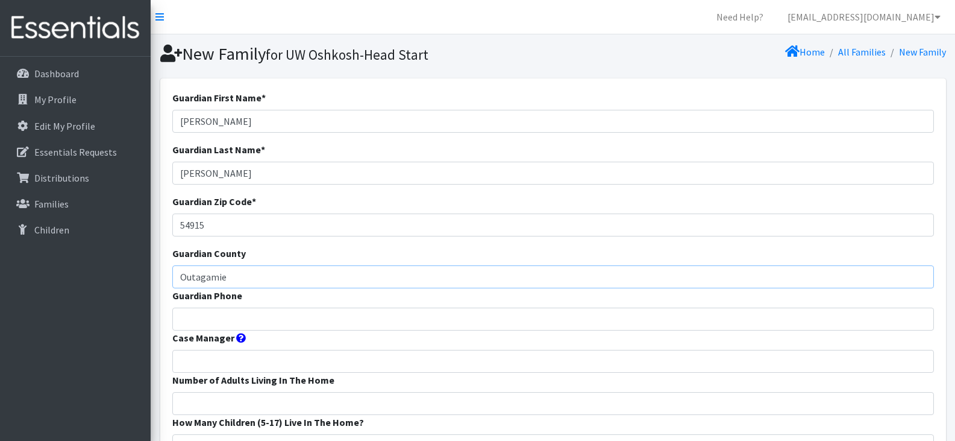
type input "Outagamie"
click at [325, 316] on input "Guardian Phone" at bounding box center [553, 318] width 762 height 23
paste input "3463065560"
type input "3463065560"
click at [306, 362] on input "Case Manager" at bounding box center [553, 361] width 762 height 23
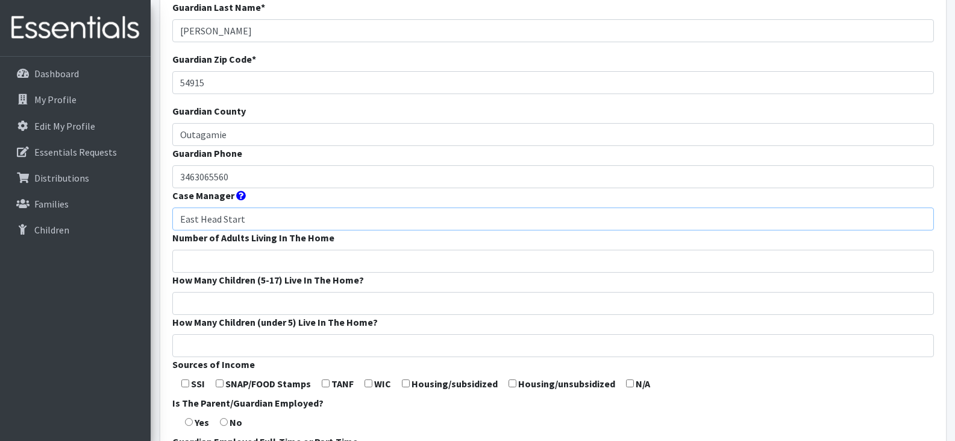
scroll to position [183, 0]
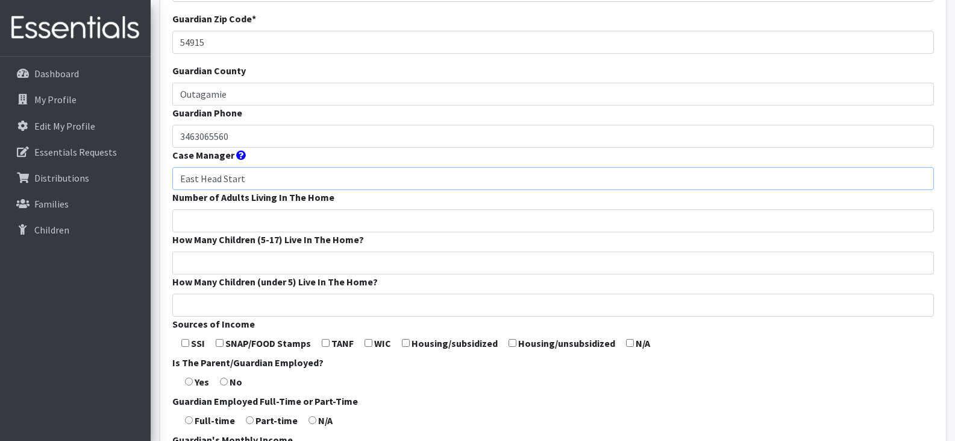
type input "East Head Start"
click at [271, 221] on input "Number of Adults Living In The Home" at bounding box center [553, 220] width 762 height 23
type input "2"
click at [265, 257] on input "How Many Children (5-17) Live In The Home?" at bounding box center [553, 262] width 762 height 23
click at [269, 312] on input "How Many Children (under 5) Live In The Home?" at bounding box center [553, 304] width 762 height 23
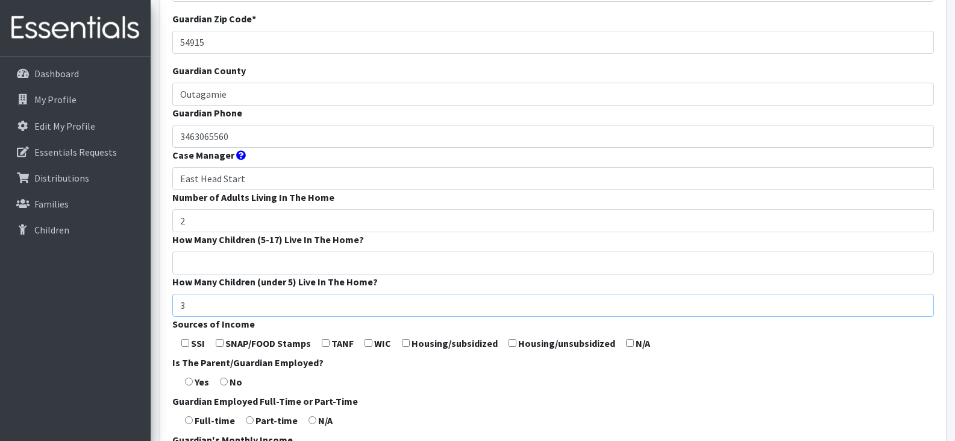
type input "3"
click at [268, 268] on input "How Many Children (5-17) Live In The Home?" at bounding box center [553, 262] width 762 height 23
click at [268, 268] on input "0" at bounding box center [553, 262] width 762 height 23
type input "0"
click at [221, 341] on input "checkbox" at bounding box center [220, 343] width 8 height 8
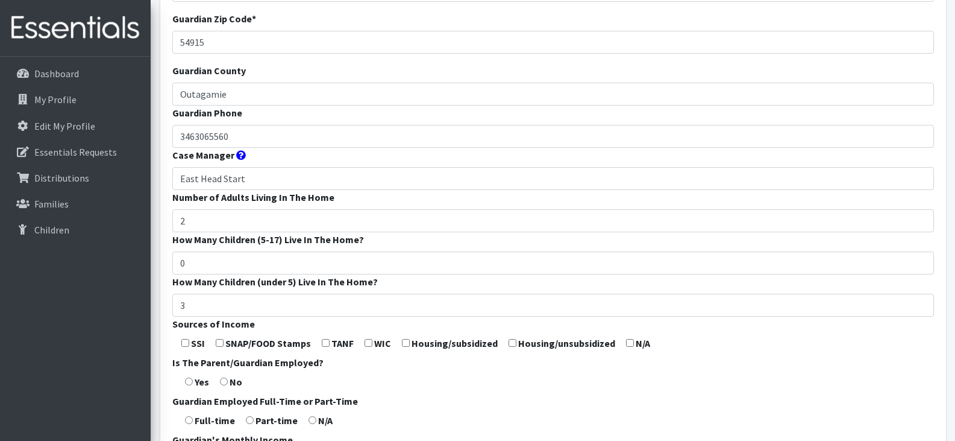
checkbox input "true"
click at [190, 381] on input "radio" at bounding box center [189, 381] width 8 height 8
radio input "true"
click at [187, 416] on input "radio" at bounding box center [189, 420] width 8 height 8
radio input "true"
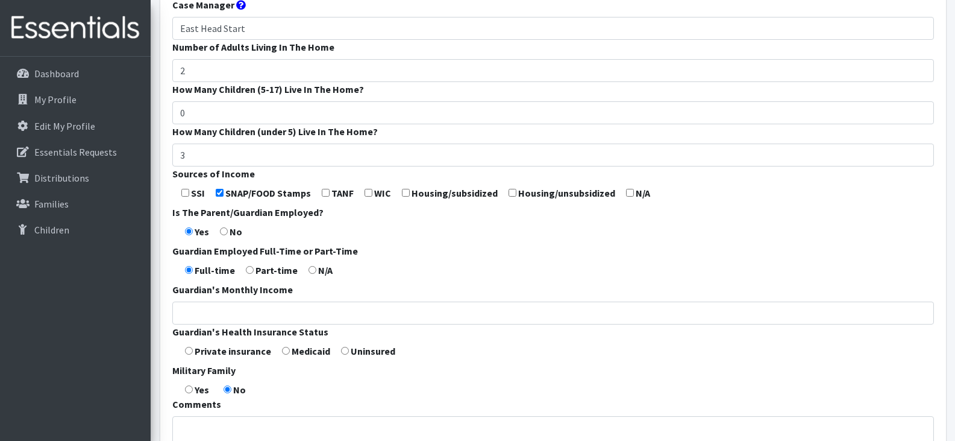
scroll to position [469, 0]
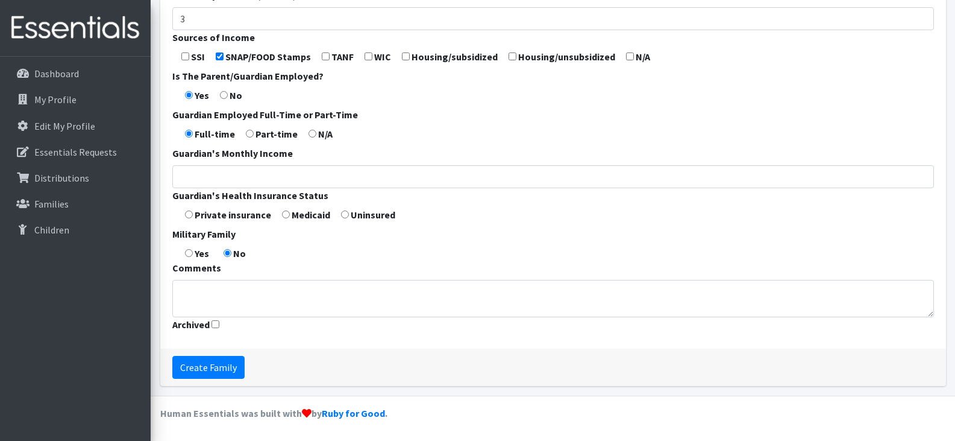
click at [292, 215] on label "Medicaid" at bounding box center [311, 214] width 39 height 14
click at [284, 214] on input "radio" at bounding box center [286, 214] width 8 height 8
radio input "true"
click at [190, 369] on input "Create Family" at bounding box center [208, 367] width 72 height 23
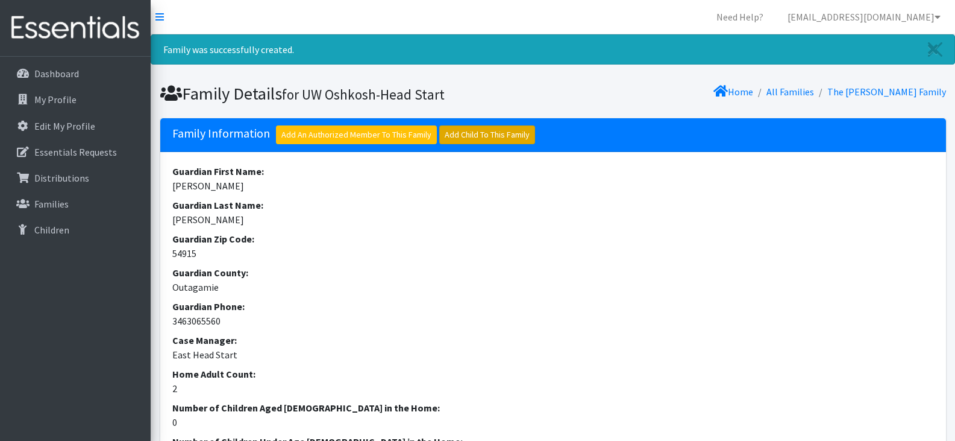
click at [480, 133] on link "Add Child To This Family" at bounding box center [487, 134] width 96 height 19
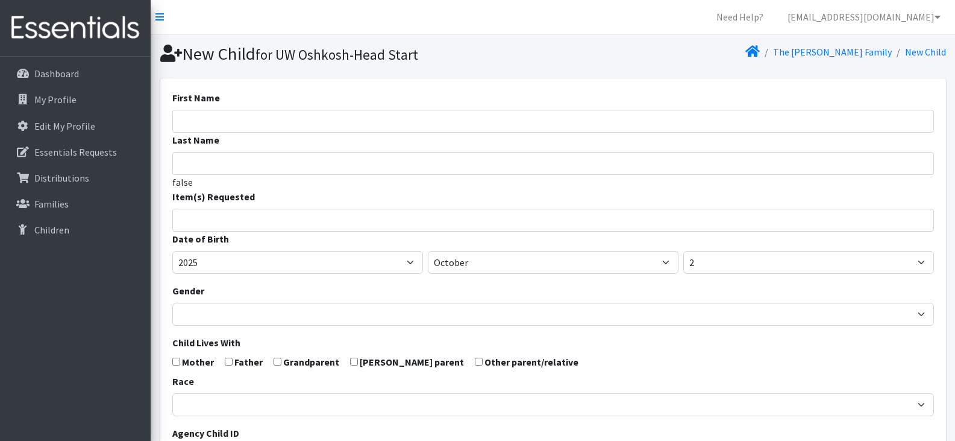
select select
click at [325, 122] on input "First Name" at bounding box center [553, 121] width 762 height 23
paste input "Kylo Blanton"
drag, startPoint x: 235, startPoint y: 120, endPoint x: 201, endPoint y: 125, distance: 34.7
click at [201, 125] on input "Kylo Blanton" at bounding box center [553, 121] width 762 height 23
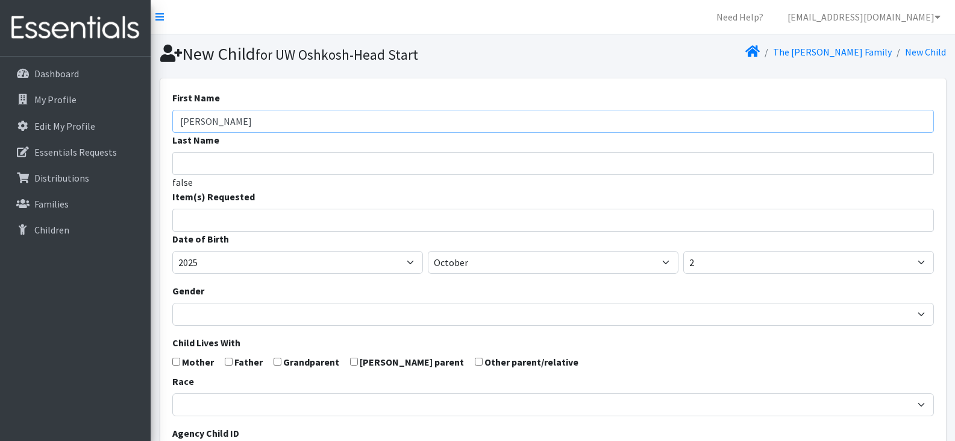
type input "Kylo"
type input "Blanton"
click at [237, 226] on span at bounding box center [553, 220] width 762 height 23
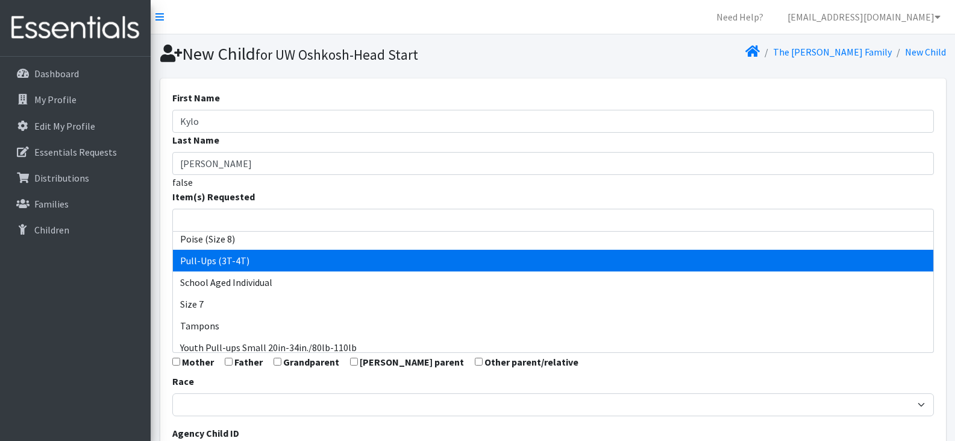
scroll to position [367, 0]
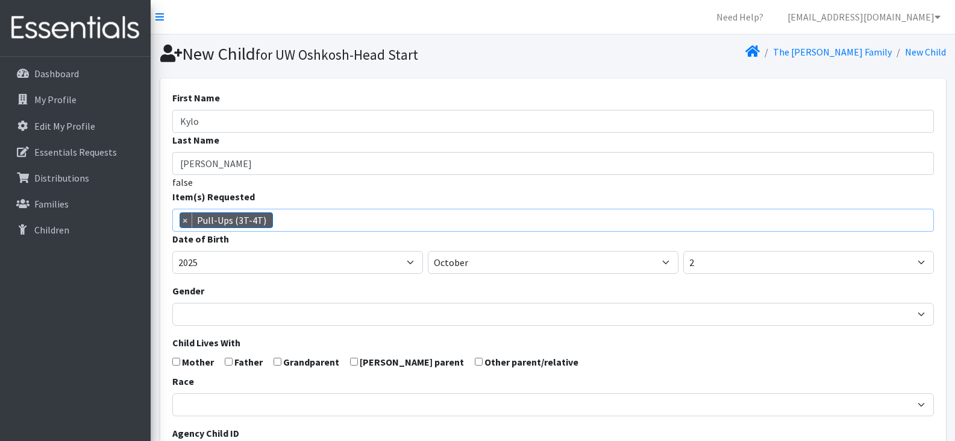
click at [305, 220] on span "× Pull-Ups (3T-4T)" at bounding box center [553, 220] width 762 height 23
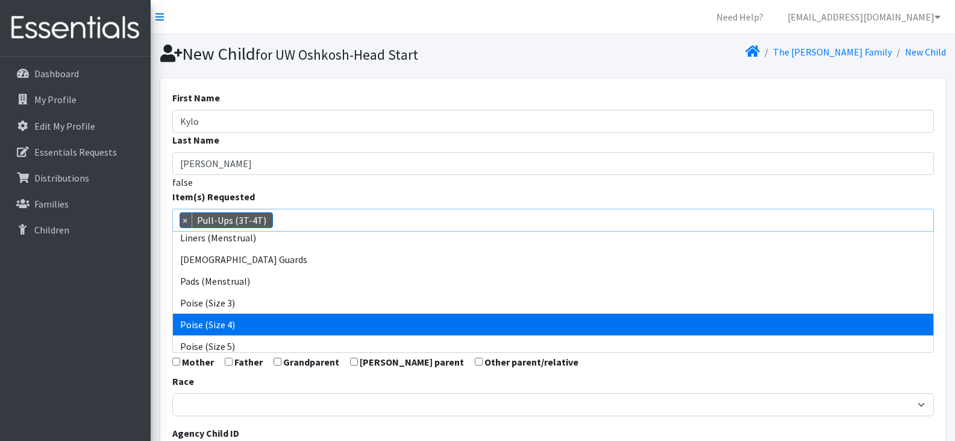
scroll to position [460, 0]
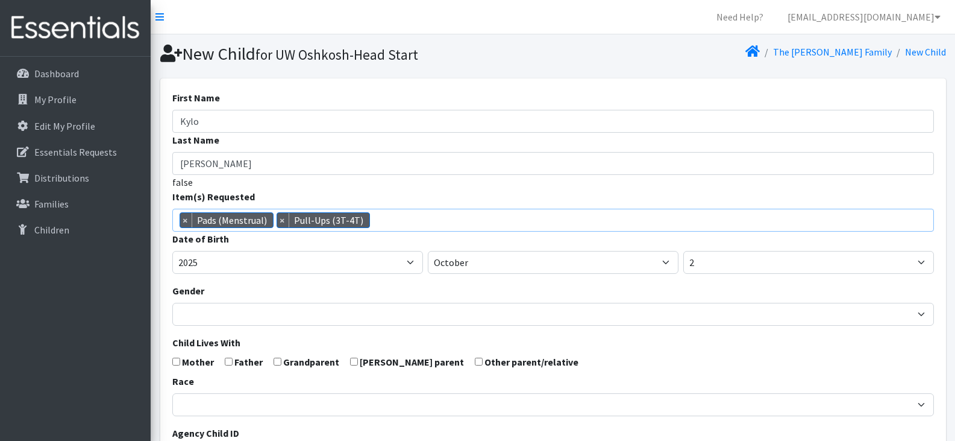
click at [397, 222] on span "× Pads (Menstrual) × Pull-Ups (3T-4T)" at bounding box center [553, 220] width 762 height 23
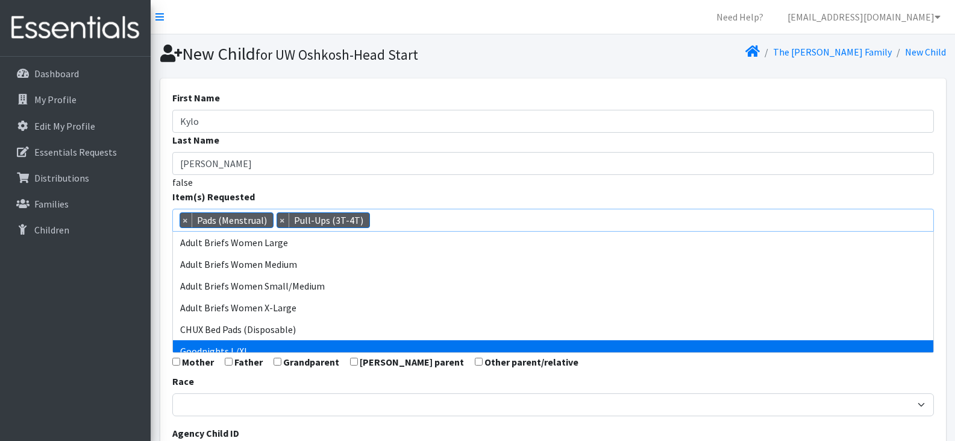
scroll to position [259, 0]
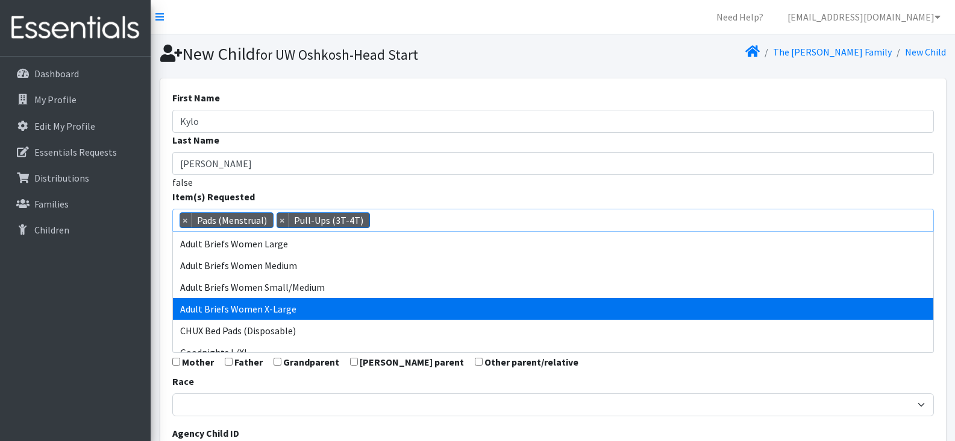
select select "14775"
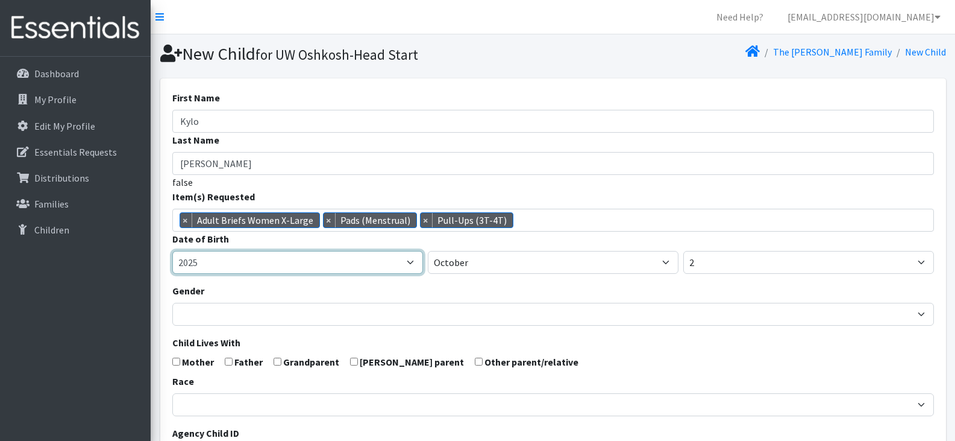
click at [310, 259] on select "2005 2006 2007 2008 2009 2010 2011 2012 2013 2014 2015 2016 2017 2018 2019 2020…" at bounding box center [297, 262] width 251 height 23
select select "2022"
click at [172, 251] on select "2005 2006 2007 2008 2009 2010 2011 2012 2013 2014 2015 2016 2017 2018 2019 2020…" at bounding box center [297, 262] width 251 height 23
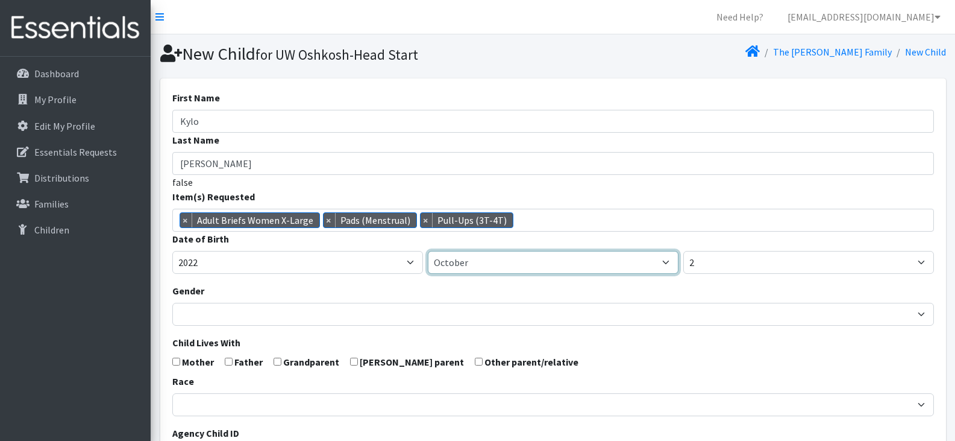
click at [480, 263] on select "January February March April May June July August September October November De…" at bounding box center [553, 262] width 251 height 23
select select "7"
click at [428, 251] on select "January February March April May June July August September October November De…" at bounding box center [553, 262] width 251 height 23
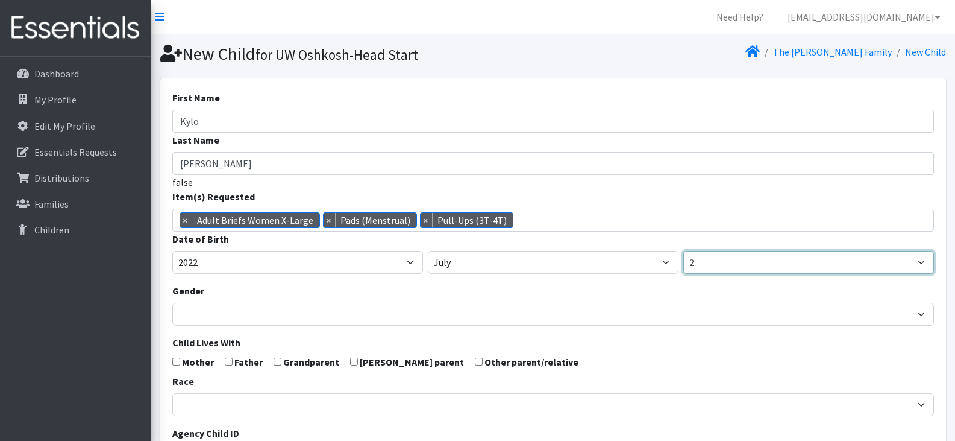
click at [755, 264] on select "1 2 3 4 5 6 7 8 9 10 11 12 13 14 15 16 17 18 19 20 21 22 23 24 25 26 27 28 29 3…" at bounding box center [808, 262] width 251 height 23
select select "31"
click at [683, 251] on select "1 2 3 4 5 6 7 8 9 10 11 12 13 14 15 16 17 18 19 20 21 22 23 24 25 26 27 28 29 3…" at bounding box center [808, 262] width 251 height 23
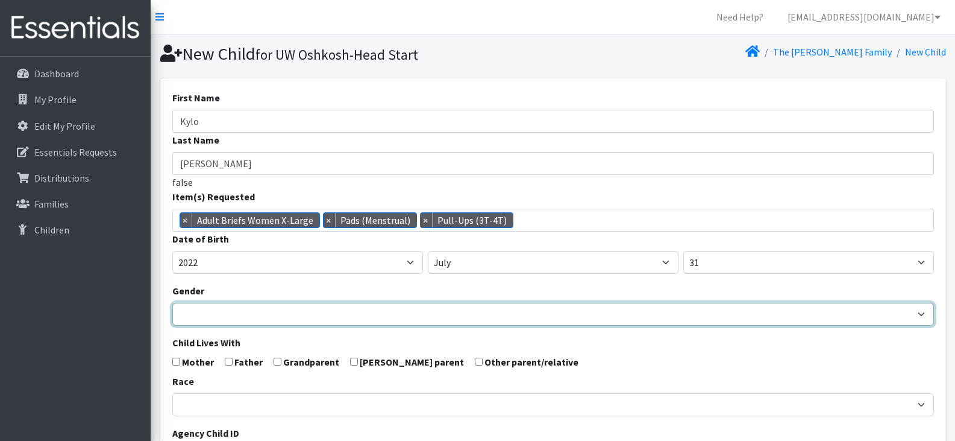
click at [601, 316] on select "Male Female" at bounding box center [553, 314] width 762 height 23
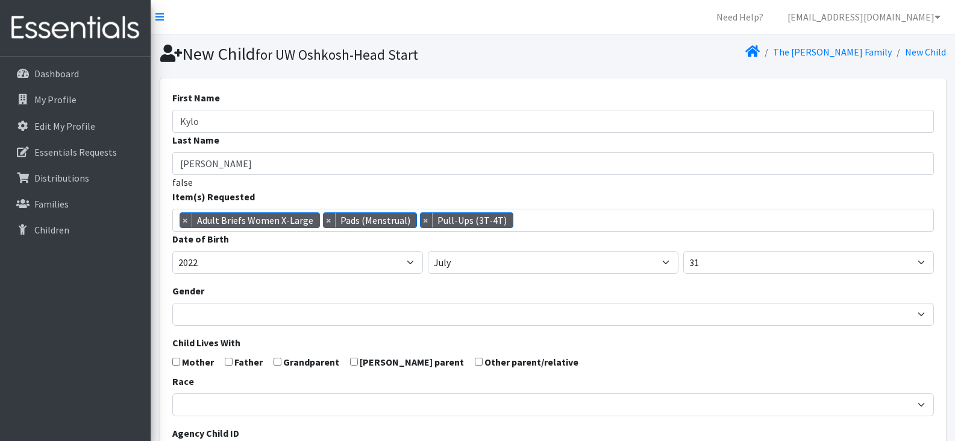
click at [554, 377] on div "Race African American Caucasian Hispanic Asian American Indian Pacific Islander…" at bounding box center [553, 395] width 762 height 42
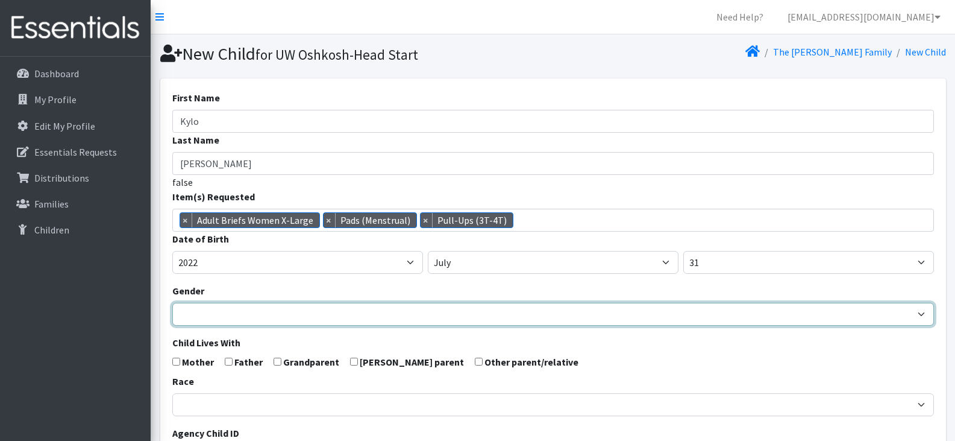
click at [553, 323] on select "Male Female" at bounding box center [553, 314] width 762 height 23
select select "Female"
click at [172, 303] on select "Male Female" at bounding box center [553, 314] width 762 height 23
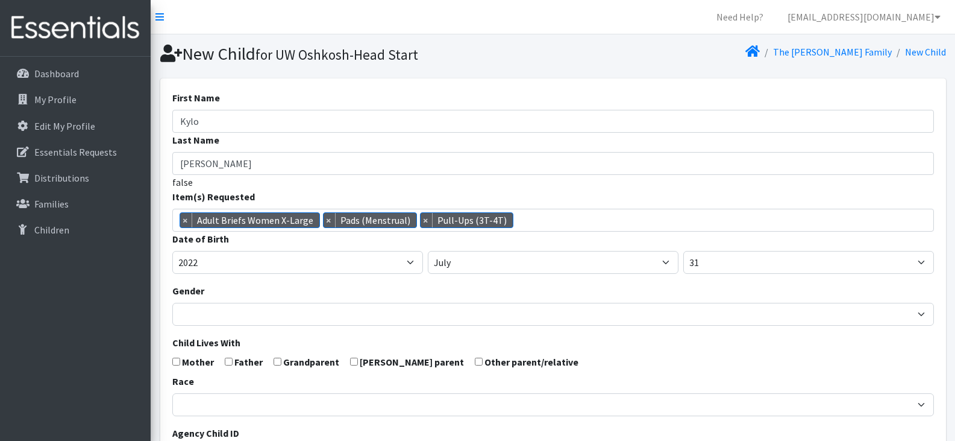
click at [176, 362] on input "checkbox" at bounding box center [176, 361] width 8 height 8
checkbox input "true"
click at [394, 330] on form "First Name Kylo Last Name Blanton false Item(s) Requested (Newborn) (Preemie) (…" at bounding box center [553, 394] width 762 height 609
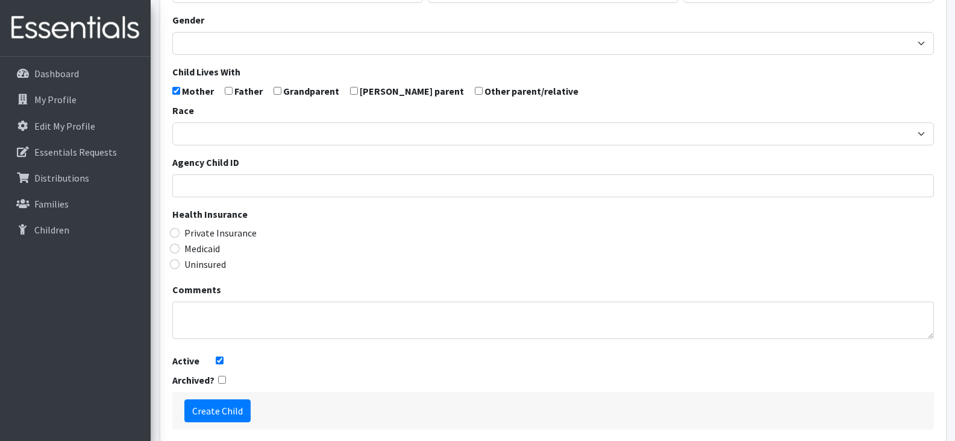
scroll to position [272, 0]
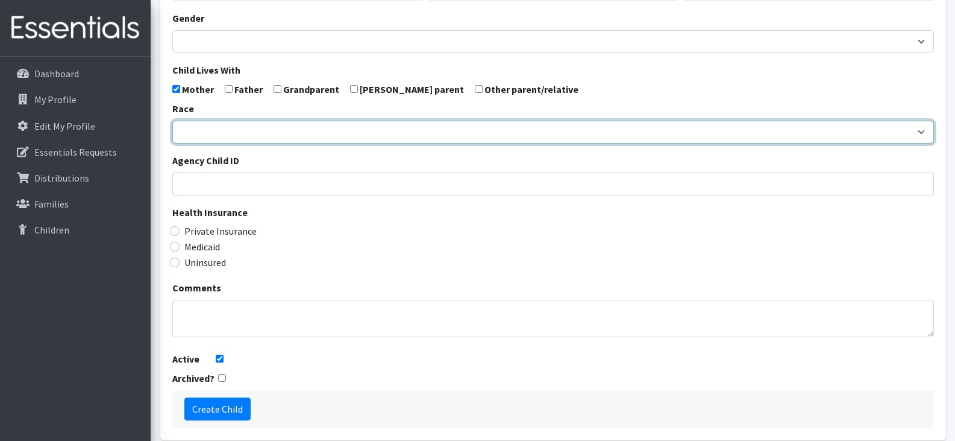
click at [251, 131] on select "African American Caucasian Hispanic Asian American Indian Pacific Islander Mult…" at bounding box center [553, 132] width 762 height 23
click at [477, 128] on select "African American Caucasian Hispanic Asian American Indian Pacific Islander Mult…" at bounding box center [553, 132] width 762 height 23
select select "African American"
click at [172, 121] on select "African American Caucasian Hispanic Asian American Indian Pacific Islander Mult…" at bounding box center [553, 132] width 762 height 23
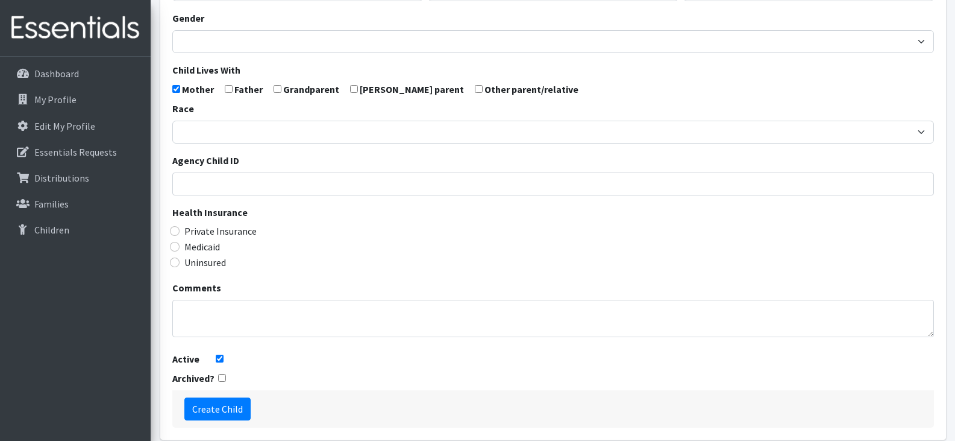
click at [196, 248] on label "Medicaid" at bounding box center [202, 246] width 36 height 14
click at [180, 248] on input "Medicaid" at bounding box center [175, 247] width 10 height 10
radio input "true"
click at [227, 407] on input "Create Child" at bounding box center [217, 408] width 66 height 23
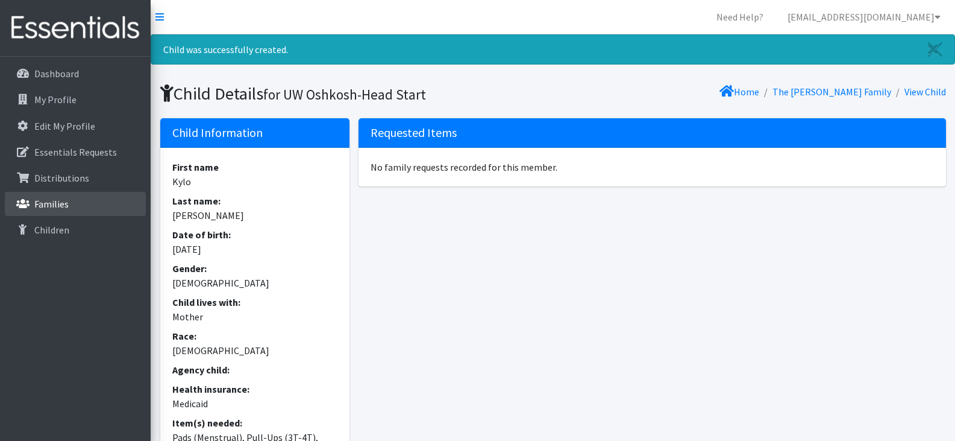
click at [65, 210] on link "Families" at bounding box center [75, 204] width 141 height 24
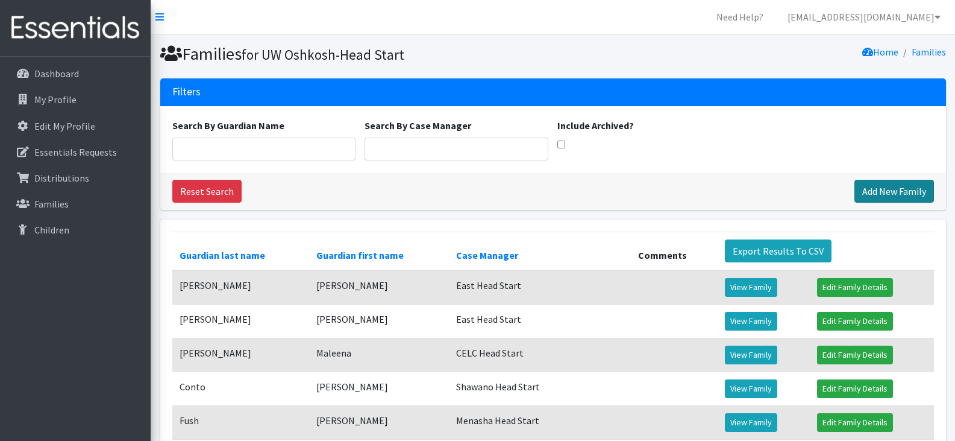
click at [874, 198] on link "Add New Family" at bounding box center [895, 191] width 80 height 23
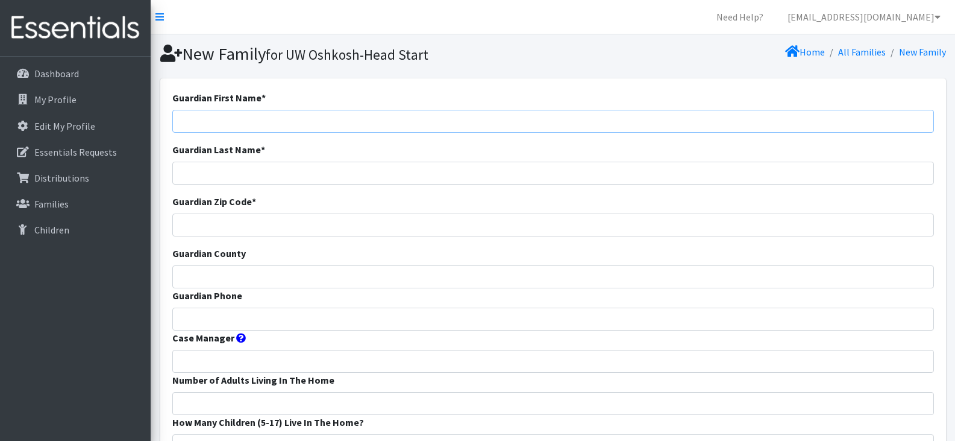
click at [231, 116] on input "Guardian First Name *" at bounding box center [553, 121] width 762 height 23
paste input "Autum Cross"
drag, startPoint x: 236, startPoint y: 119, endPoint x: 210, endPoint y: 124, distance: 25.7
click at [210, 124] on input "Autum Cross" at bounding box center [553, 121] width 762 height 23
type input "Autum"
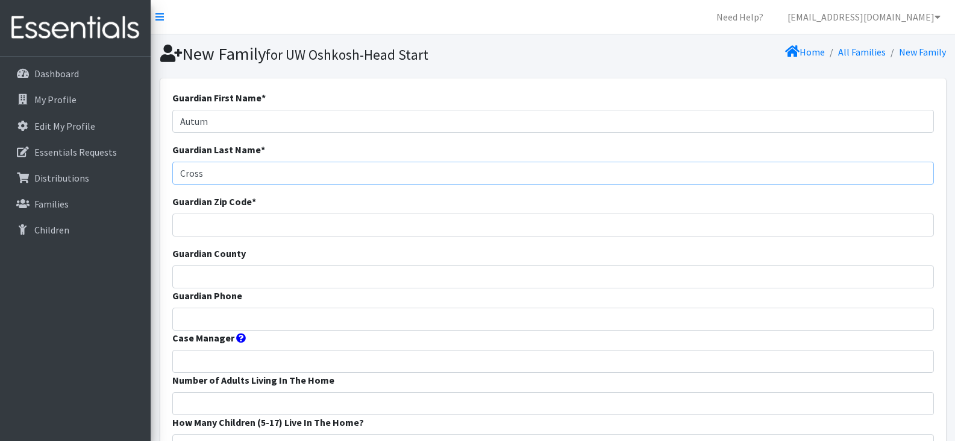
type input "Cross"
click at [260, 319] on input "Guardian Phone" at bounding box center [553, 318] width 762 height 23
paste input "9202772194"
type input "9202772194"
click at [211, 228] on input "Guardian Zip Code *" at bounding box center [553, 224] width 762 height 23
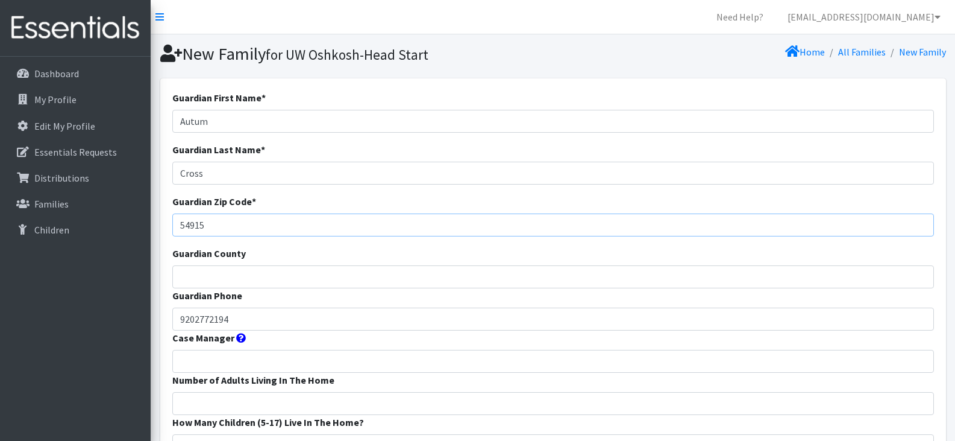
type input "54915"
click at [216, 277] on input "Guardian County" at bounding box center [553, 276] width 762 height 23
type input "Outagamie"
click at [225, 360] on input "Case Manager" at bounding box center [553, 361] width 762 height 23
type input "East Head Start"
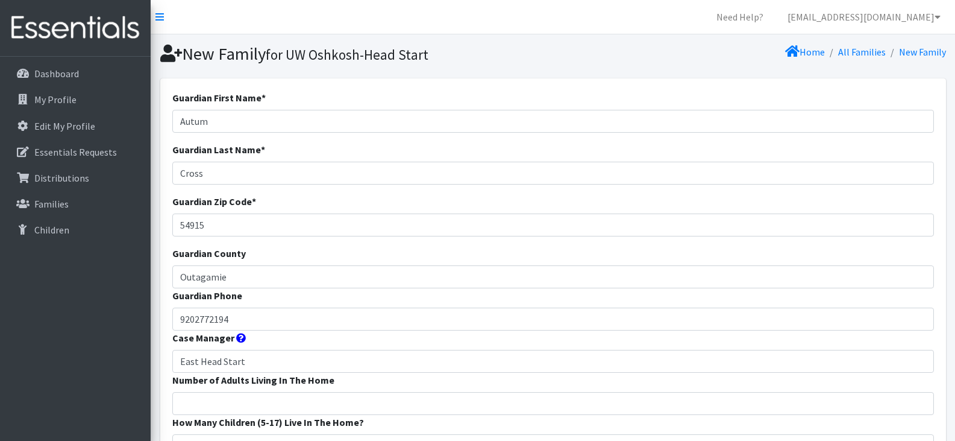
click at [334, 342] on form "Guardian First Name * Autum Guardian Last Name * Cross Guardian Zip Code * 5491…" at bounding box center [553, 447] width 762 height 715
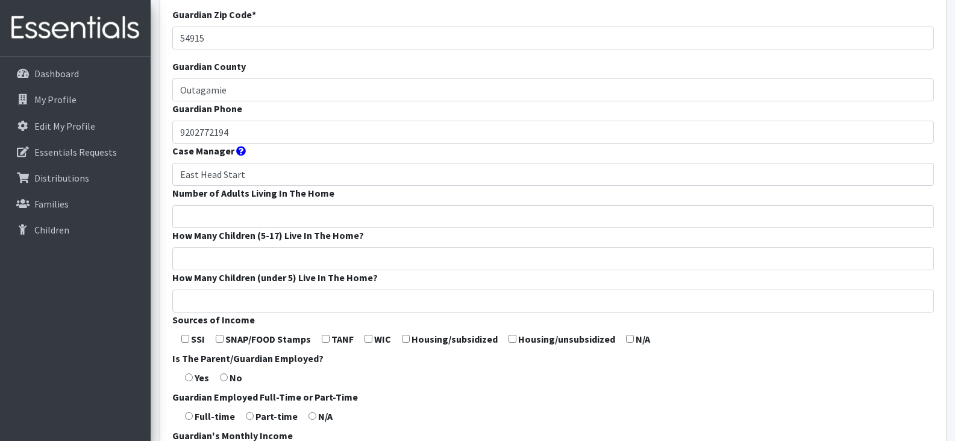
scroll to position [187, 0]
click at [272, 216] on input "Number of Adults Living In The Home" at bounding box center [553, 215] width 762 height 23
type input "2"
click at [270, 257] on input "How Many Children (5-17) Live In The Home?" at bounding box center [553, 257] width 762 height 23
type input "0"
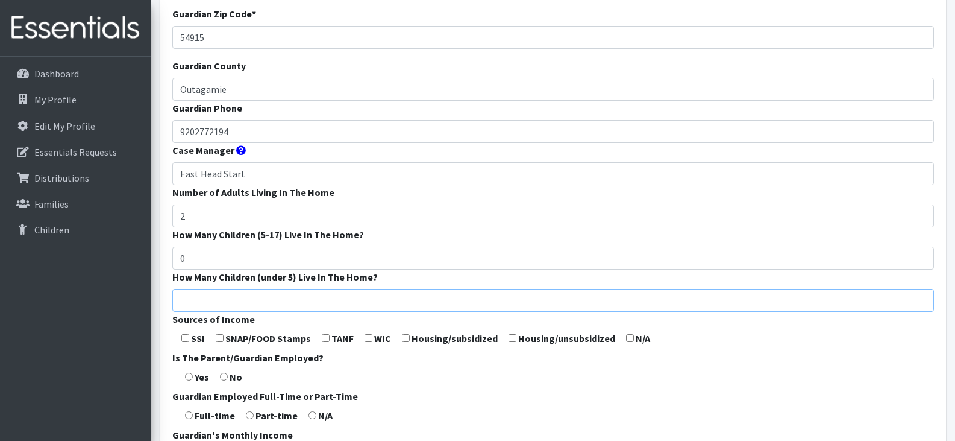
click at [274, 298] on input "How Many Children (under 5) Live In The Home?" at bounding box center [553, 300] width 762 height 23
type input "2"
click at [548, 380] on form "Guardian First Name * Autum Guardian Last Name * Cross Guardian Zip Code * 5491…" at bounding box center [553, 260] width 762 height 715
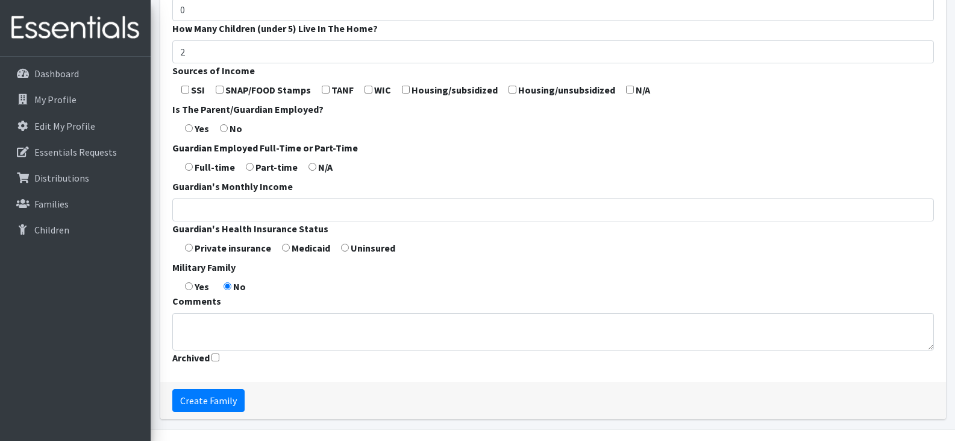
scroll to position [436, 0]
click at [219, 90] on input "checkbox" at bounding box center [220, 89] width 8 height 8
checkbox input "true"
click at [188, 130] on input "radio" at bounding box center [189, 128] width 8 height 8
radio input "true"
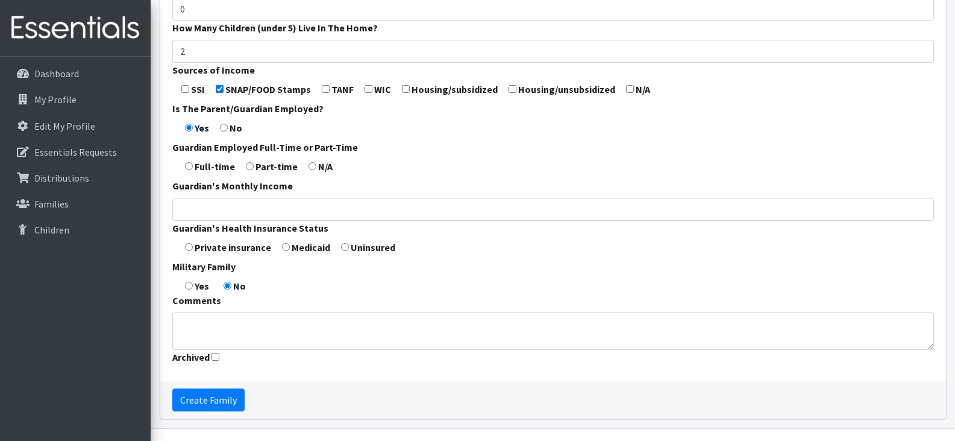
click at [188, 166] on input "radio" at bounding box center [189, 166] width 8 height 8
radio input "true"
click at [286, 247] on input "radio" at bounding box center [286, 247] width 8 height 8
radio input "true"
click at [226, 400] on input "Create Family" at bounding box center [208, 399] width 72 height 23
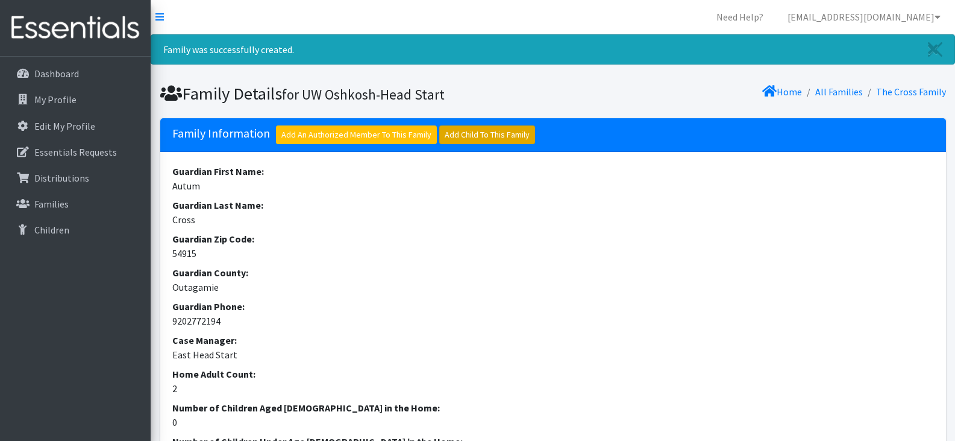
click at [493, 130] on link "Add Child To This Family" at bounding box center [487, 134] width 96 height 19
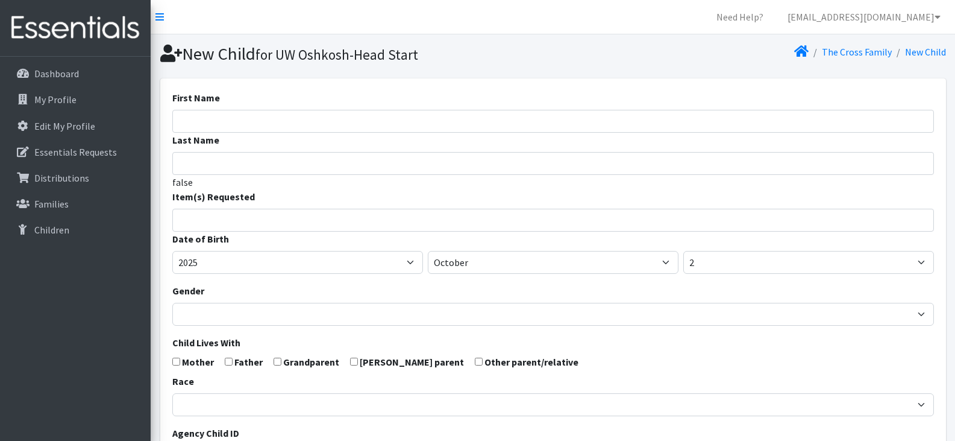
select select
click at [201, 122] on input "First Name" at bounding box center [553, 121] width 762 height 23
paste input "9202772194"
type input "9"
type input "[PERSON_NAME]"
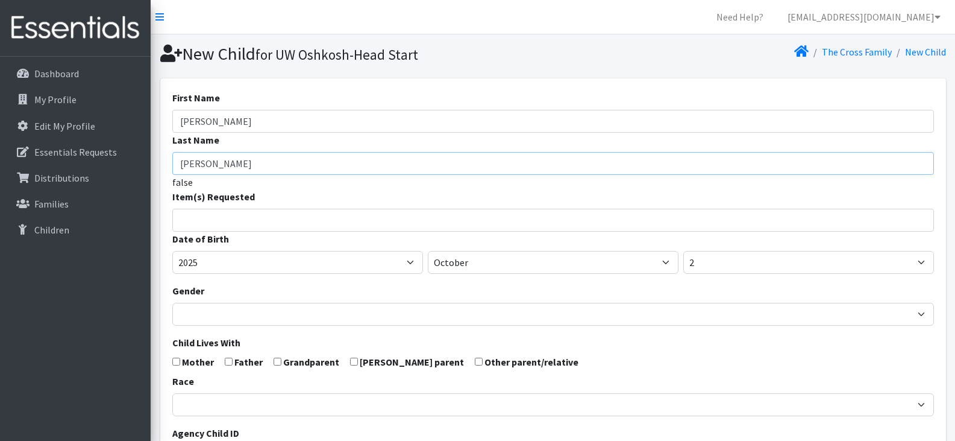
type input "[PERSON_NAME]"
click at [255, 221] on input "search" at bounding box center [562, 218] width 758 height 11
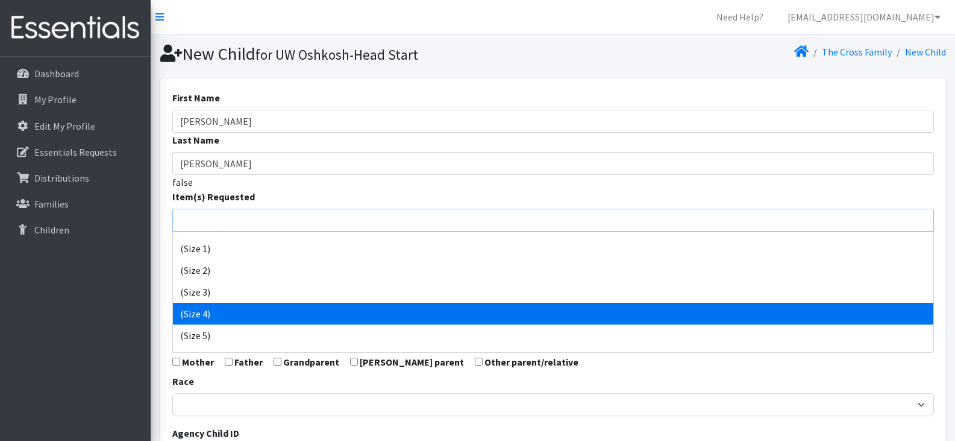
scroll to position [43, 0]
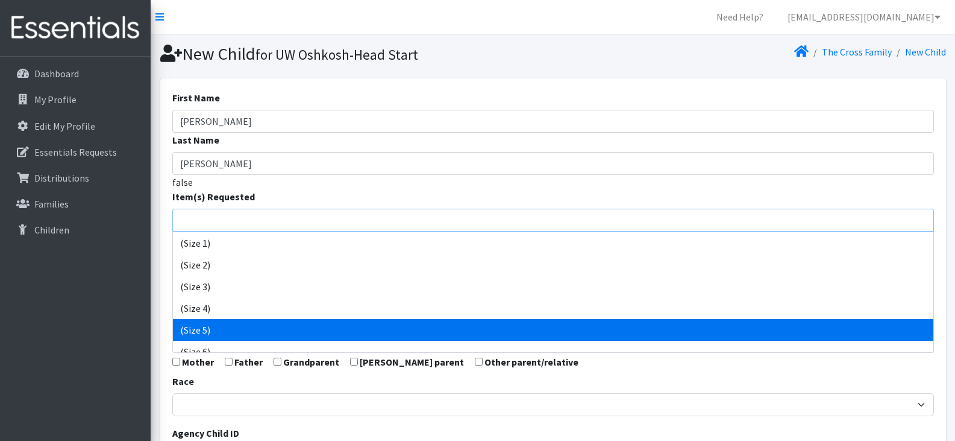
select select "14488"
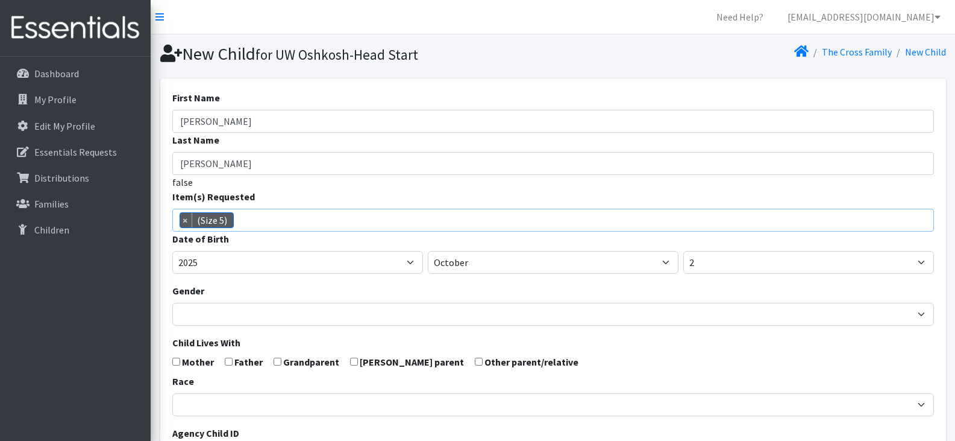
scroll to position [76, 0]
click at [337, 220] on span "× (Size 5)" at bounding box center [553, 220] width 762 height 23
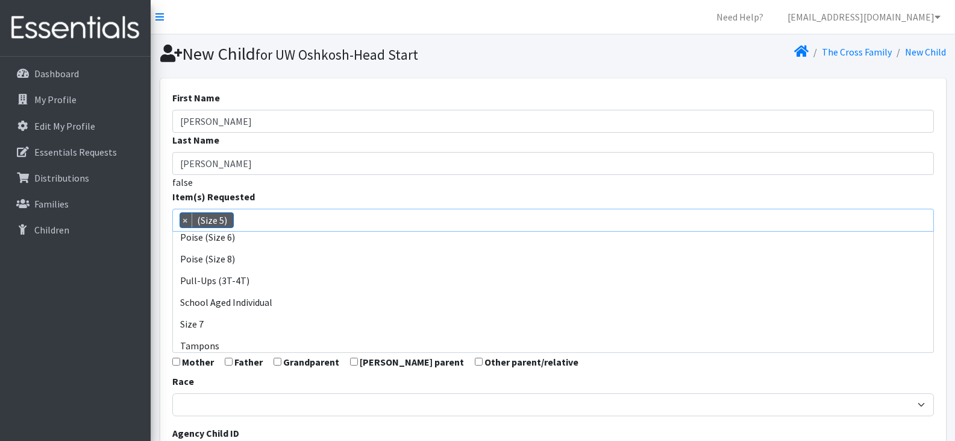
scroll to position [617, 0]
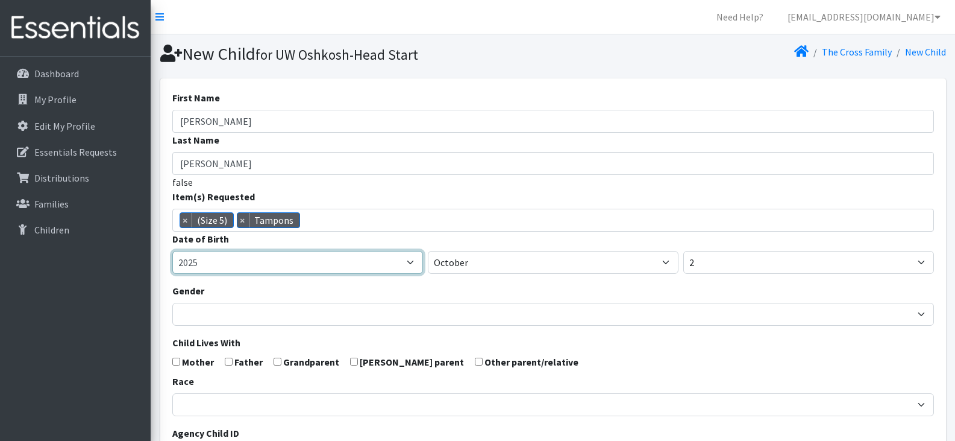
click at [289, 264] on select "2005 2006 2007 2008 2009 2010 2011 2012 2013 2014 2015 2016 2017 2018 2019 2020…" at bounding box center [297, 262] width 251 height 23
select select "2022"
click at [172, 251] on select "2005 2006 2007 2008 2009 2010 2011 2012 2013 2014 2015 2016 2017 2018 2019 2020…" at bounding box center [297, 262] width 251 height 23
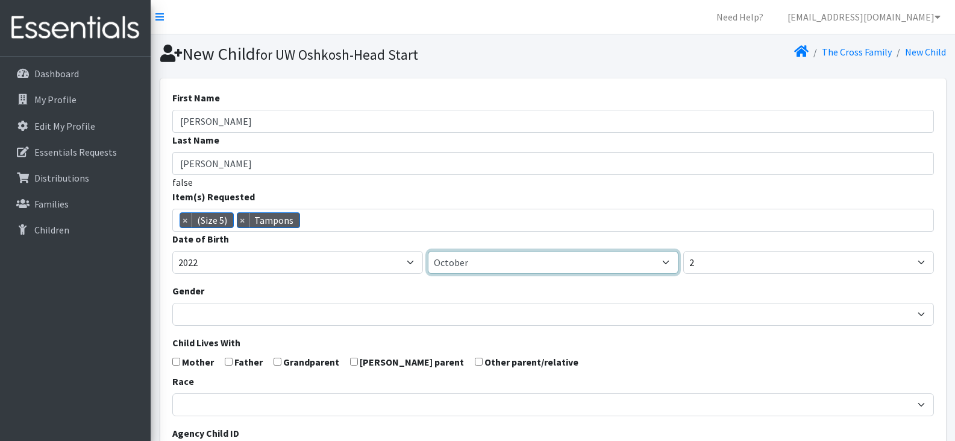
click at [485, 263] on select "January February March April May June July August September October November De…" at bounding box center [553, 262] width 251 height 23
select select "11"
click at [428, 251] on select "January February March April May June July August September October November De…" at bounding box center [553, 262] width 251 height 23
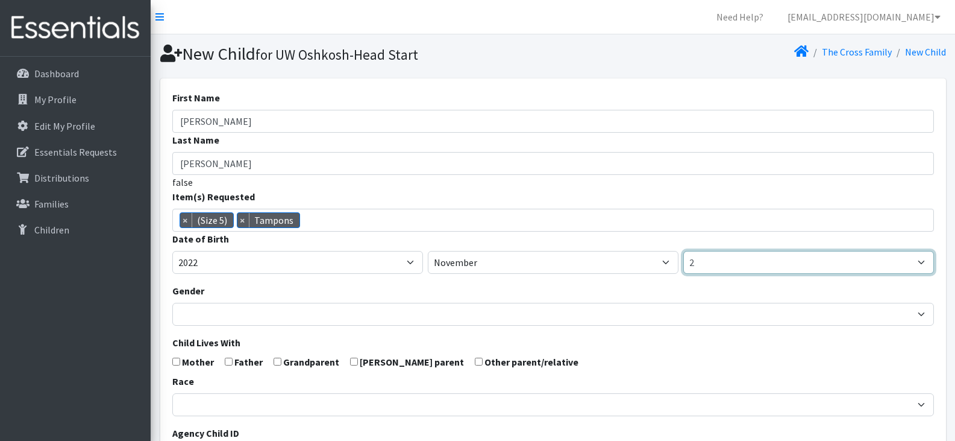
click at [711, 260] on select "1 2 3 4 5 6 7 8 9 10 11 12 13 14 15 16 17 18 19 20 21 22 23 24 25 26 27 28 29 3…" at bounding box center [808, 262] width 251 height 23
select select "4"
click at [683, 251] on select "1 2 3 4 5 6 7 8 9 10 11 12 13 14 15 16 17 18 19 20 21 22 23 24 25 26 27 28 29 3…" at bounding box center [808, 262] width 251 height 23
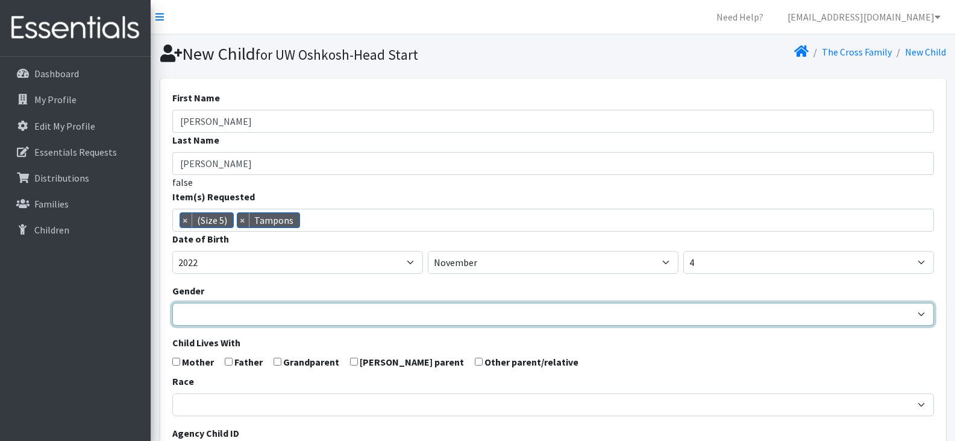
click at [259, 315] on select "Male Female" at bounding box center [553, 314] width 762 height 23
click at [274, 312] on select "Male Female" at bounding box center [553, 314] width 762 height 23
select select "[DEMOGRAPHIC_DATA]"
click at [172, 303] on select "Male Female" at bounding box center [553, 314] width 762 height 23
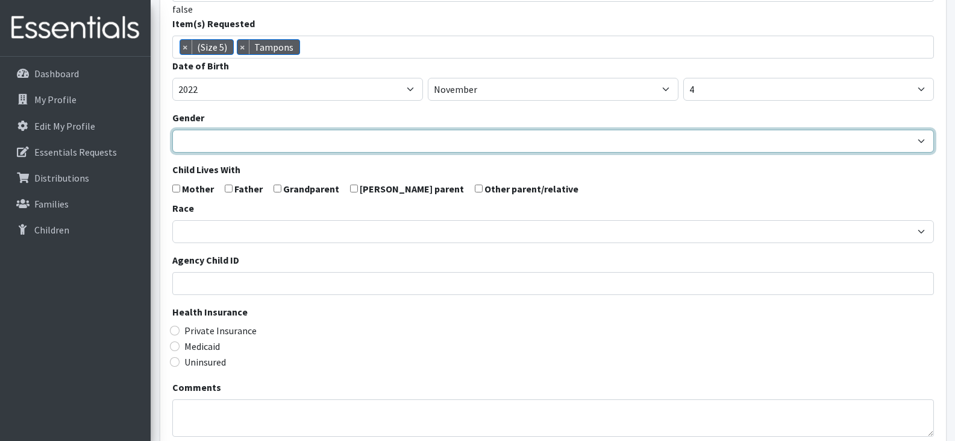
scroll to position [174, 0]
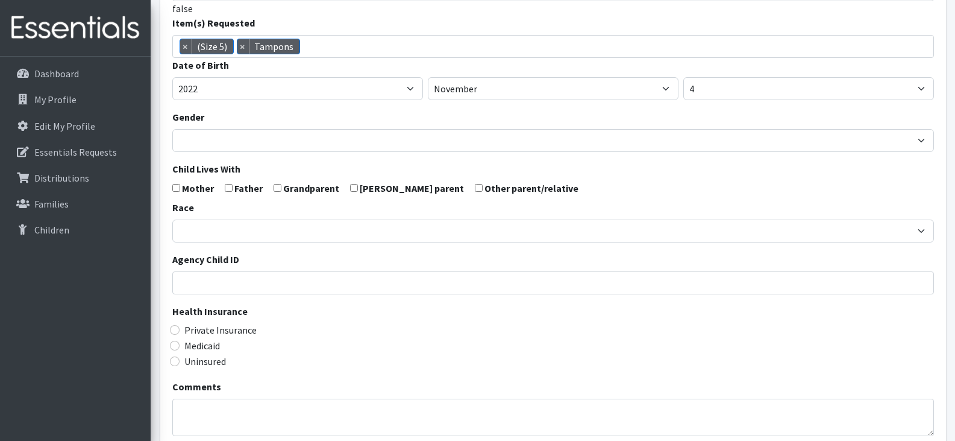
click at [176, 187] on input "checkbox" at bounding box center [176, 188] width 8 height 8
checkbox input "true"
click at [228, 190] on input "checkbox" at bounding box center [229, 188] width 8 height 8
checkbox input "true"
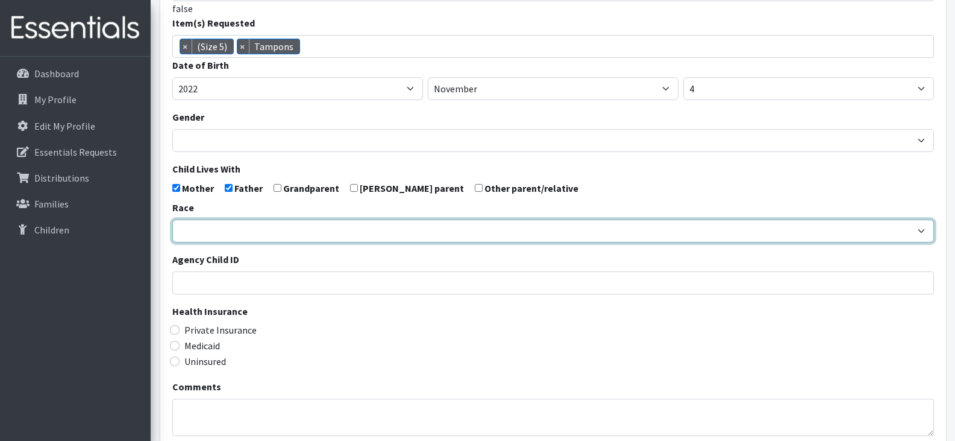
click at [281, 228] on select "African American Caucasian Hispanic Asian American Indian Pacific Islander Mult…" at bounding box center [553, 230] width 762 height 23
click at [280, 227] on select "African American Caucasian Hispanic Asian American Indian Pacific Islander Mult…" at bounding box center [553, 230] width 762 height 23
select select "Caucasian"
click at [172, 219] on select "African American Caucasian Hispanic Asian American Indian Pacific Islander Mult…" at bounding box center [553, 230] width 762 height 23
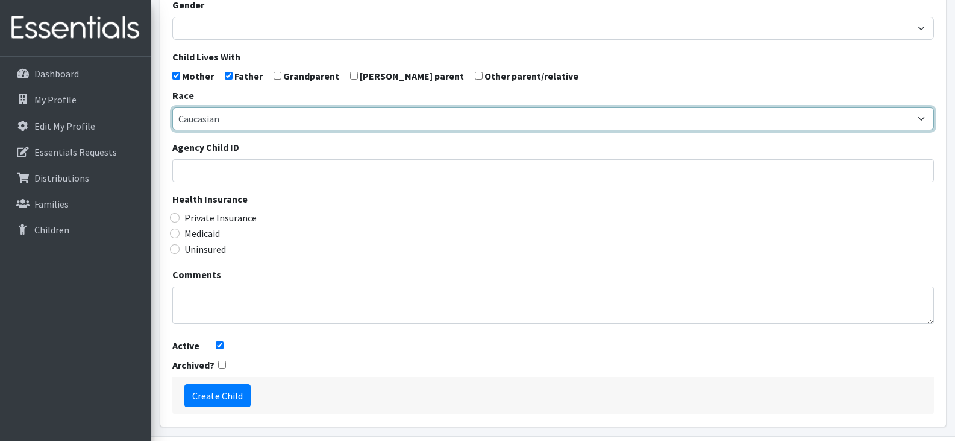
scroll to position [290, 0]
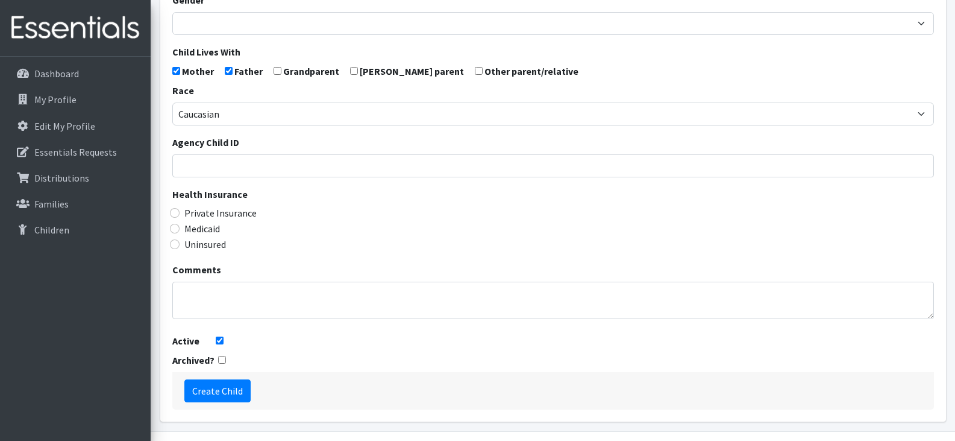
click at [199, 231] on label "Medicaid" at bounding box center [202, 228] width 36 height 14
click at [180, 231] on input "Medicaid" at bounding box center [175, 229] width 10 height 10
radio input "true"
click at [218, 394] on input "Create Child" at bounding box center [217, 390] width 66 height 23
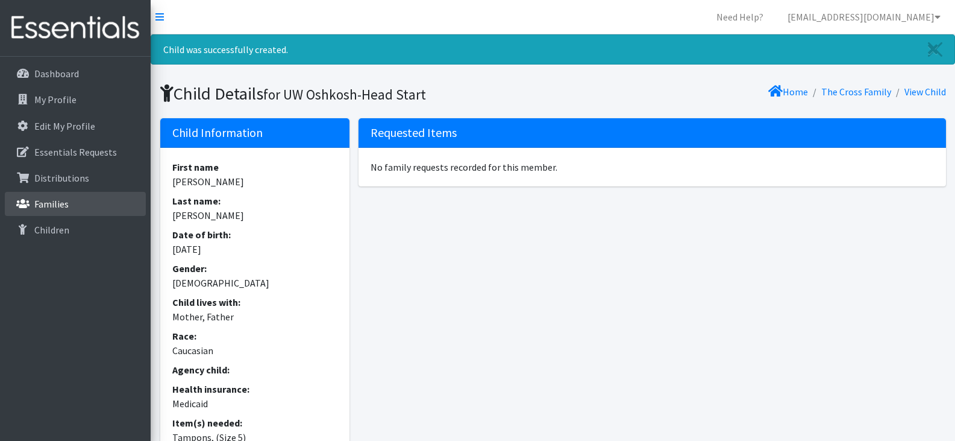
click at [106, 199] on link "Families" at bounding box center [75, 204] width 141 height 24
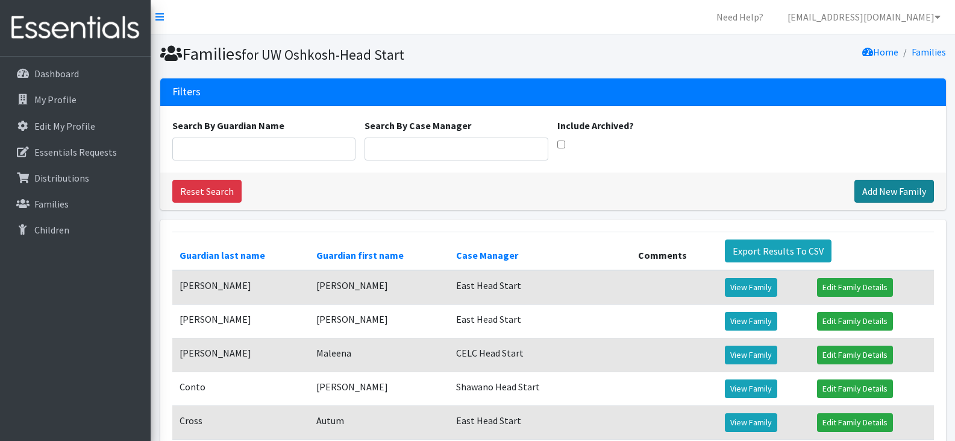
click at [890, 188] on link "Add New Family" at bounding box center [895, 191] width 80 height 23
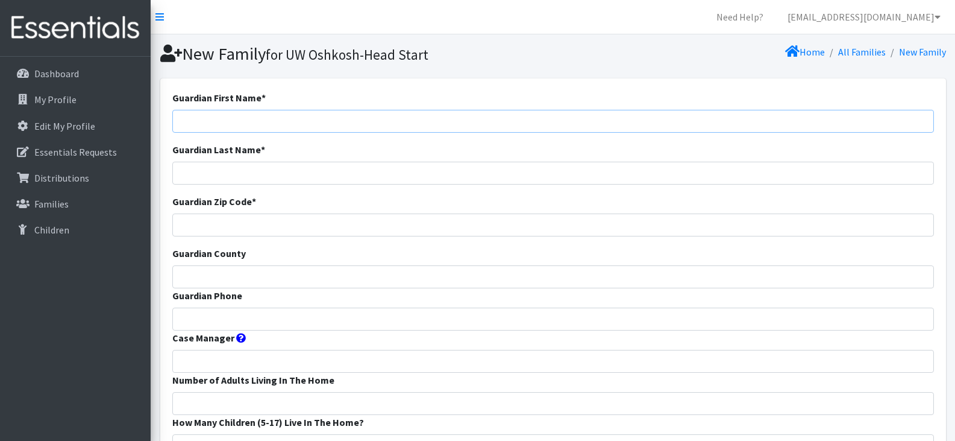
click at [211, 118] on input "Guardian First Name *" at bounding box center [553, 121] width 762 height 23
paste input "[PERSON_NAME]"
drag, startPoint x: 257, startPoint y: 124, endPoint x: 223, endPoint y: 121, distance: 34.5
click at [223, 121] on input "Samantha Williams" at bounding box center [553, 121] width 762 height 23
type input "[PERSON_NAME]"
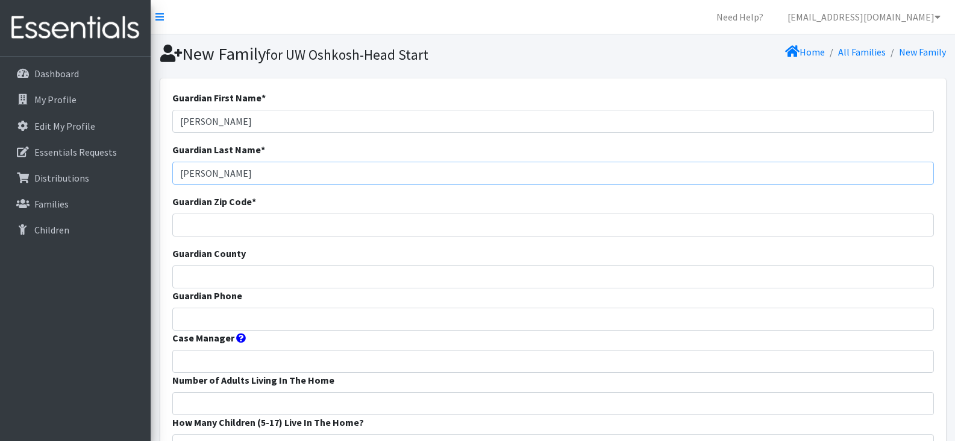
type input "[PERSON_NAME]"
click at [215, 231] on input "Guardian Zip Code *" at bounding box center [553, 224] width 762 height 23
type input "54901"
click at [209, 271] on input "Guardian County" at bounding box center [553, 276] width 762 height 23
type input "Winnebago"
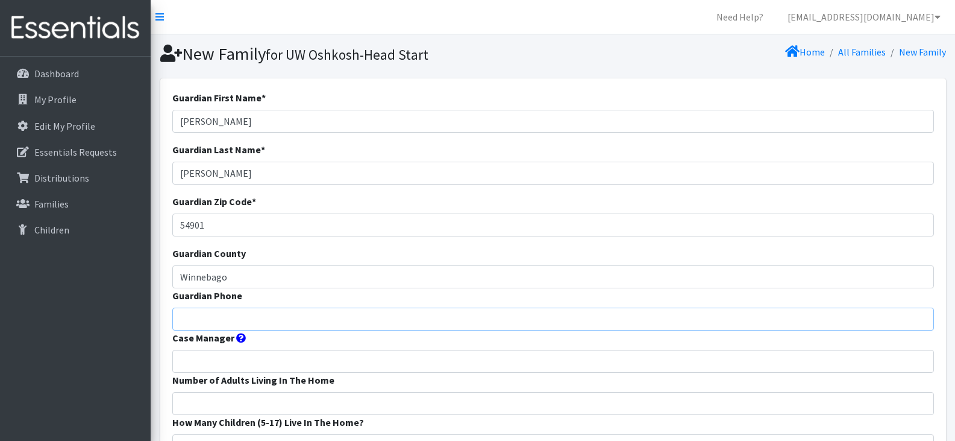
click at [233, 317] on input "Guardian Phone" at bounding box center [553, 318] width 762 height 23
paste input "9204109268"
type input "9204109268"
click at [250, 359] on input "Case Manager" at bounding box center [553, 361] width 762 height 23
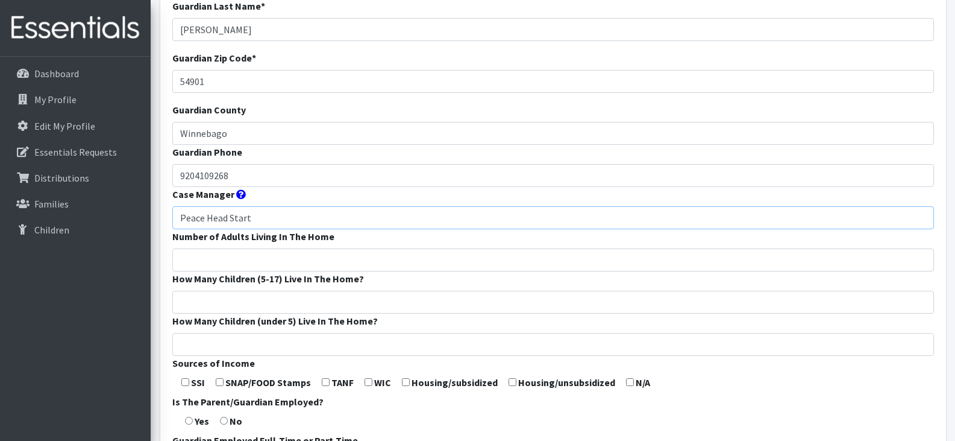
scroll to position [146, 0]
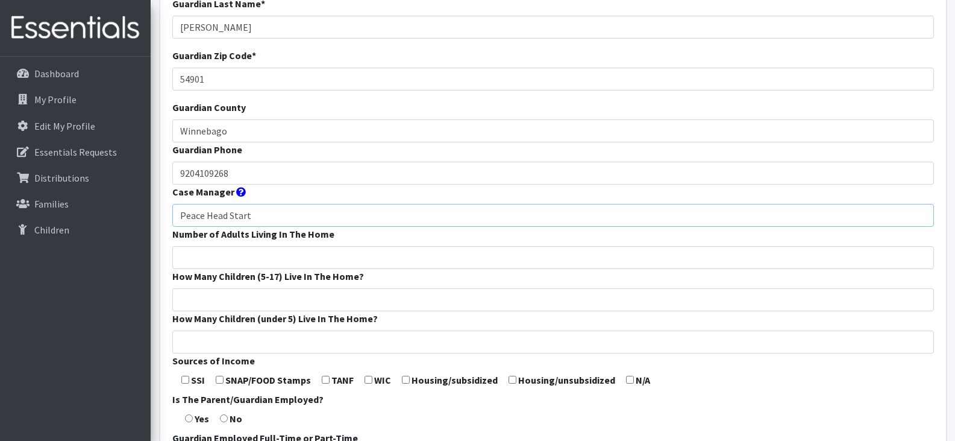
type input "Peace Head Start"
click at [243, 254] on input "Number of Adults Living In The Home" at bounding box center [553, 257] width 762 height 23
type input "2"
click at [246, 296] on input "How Many Children (5-17) Live In The Home?" at bounding box center [553, 299] width 762 height 23
type input "4"
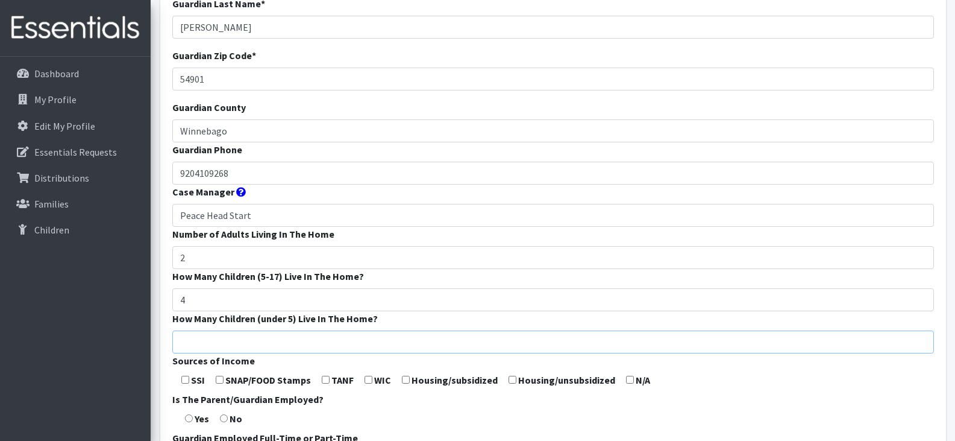
click at [241, 337] on input "How Many Children (under 5) Live In The Home?" at bounding box center [553, 341] width 762 height 23
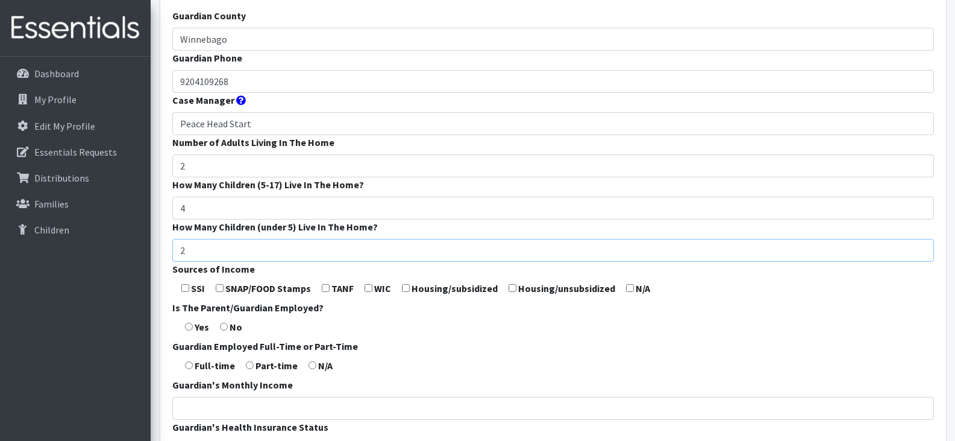
scroll to position [238, 0]
type input "2"
click at [221, 288] on input "checkbox" at bounding box center [220, 287] width 8 height 8
checkbox input "true"
click at [186, 325] on input "radio" at bounding box center [189, 326] width 8 height 8
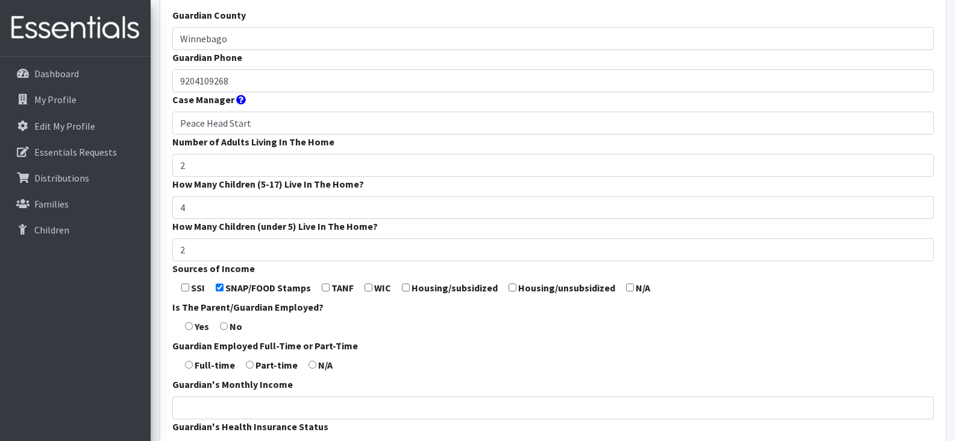
radio input "true"
click at [187, 367] on input "radio" at bounding box center [189, 364] width 8 height 8
radio input "true"
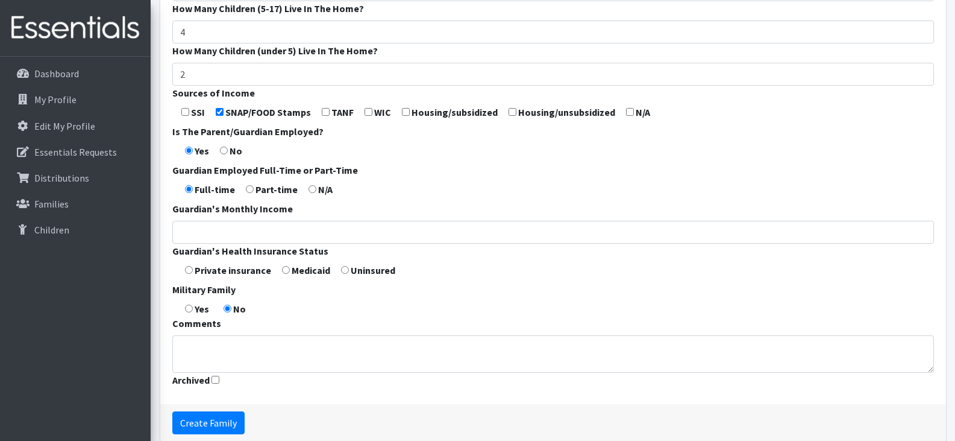
scroll to position [416, 0]
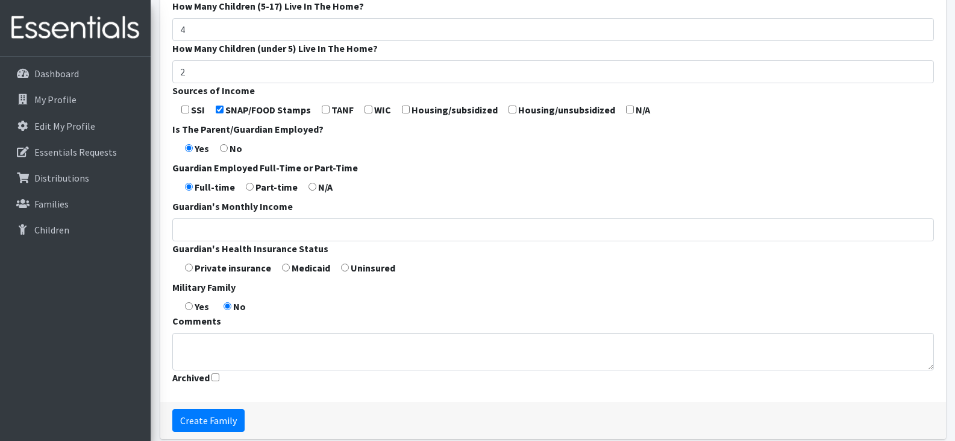
click at [284, 266] on input "radio" at bounding box center [286, 267] width 8 height 8
radio input "true"
click at [204, 424] on input "Create Family" at bounding box center [208, 420] width 72 height 23
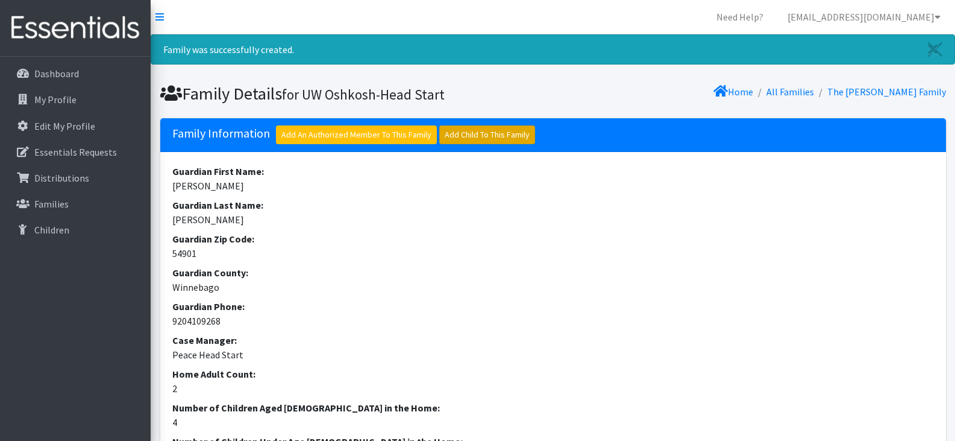
click at [460, 141] on link "Add Child To This Family" at bounding box center [487, 134] width 96 height 19
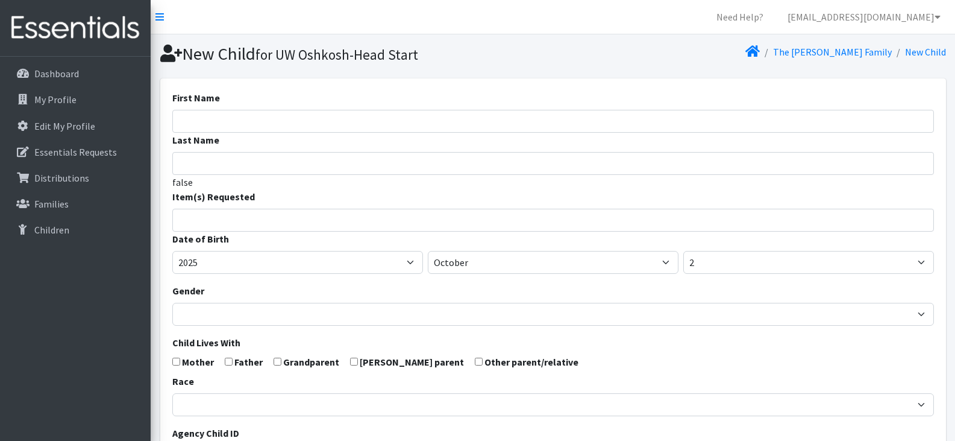
select select
click at [296, 122] on input "First Name" at bounding box center [553, 121] width 762 height 23
paste input "[PERSON_NAME]"
drag, startPoint x: 296, startPoint y: 122, endPoint x: 210, endPoint y: 123, distance: 86.2
click at [210, 123] on input "[PERSON_NAME]" at bounding box center [553, 121] width 762 height 23
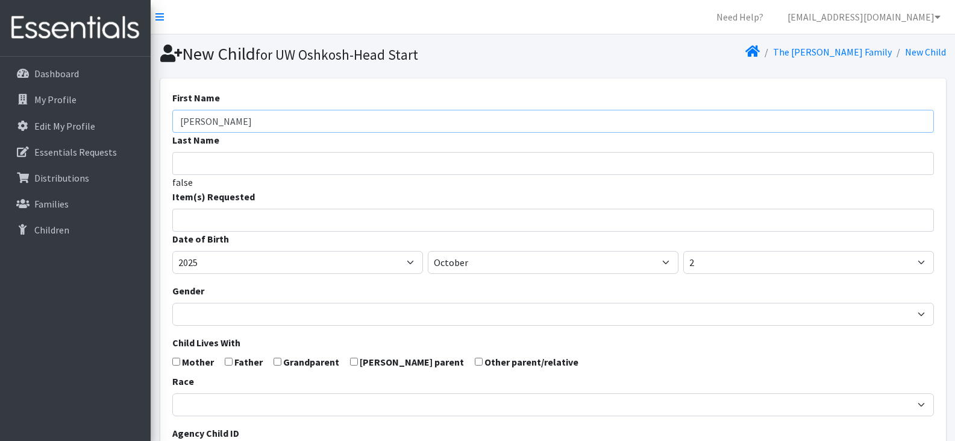
type input "Ellaina"
type input "[PERSON_NAME]"
click at [217, 222] on input "search" at bounding box center [562, 218] width 758 height 11
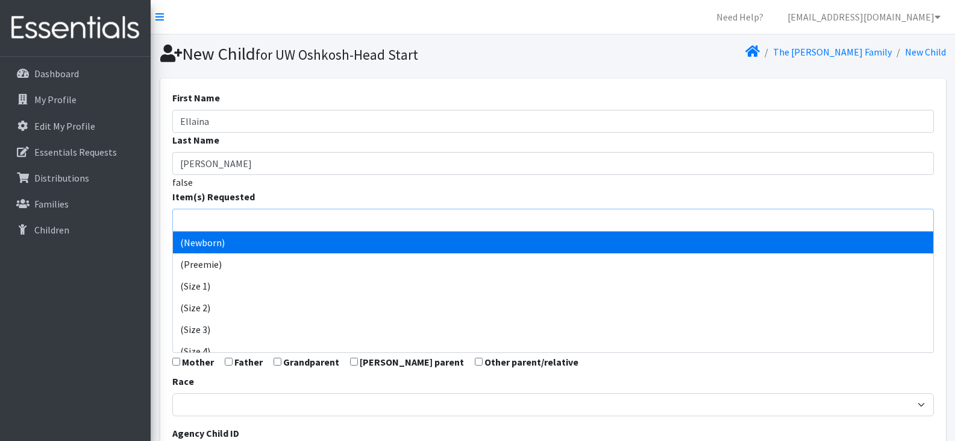
scroll to position [48, 0]
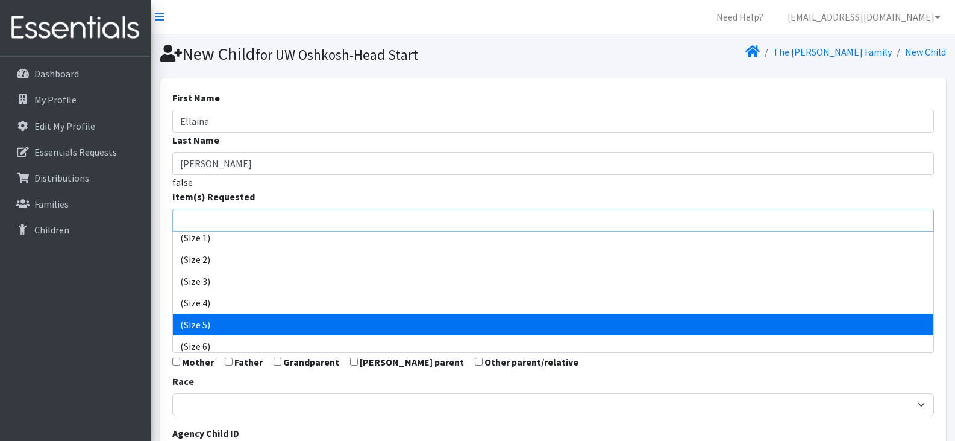
select select "14488"
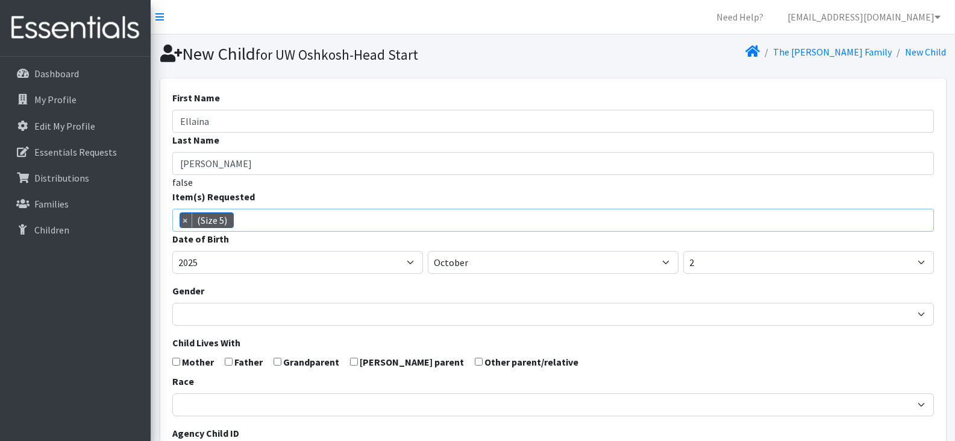
scroll to position [76, 0]
click at [287, 221] on span "× (Size 5)" at bounding box center [553, 220] width 762 height 23
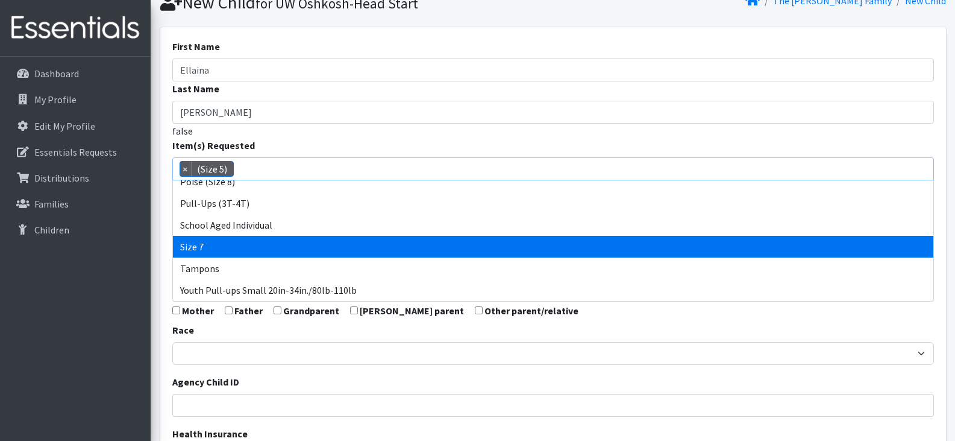
scroll to position [52, 0]
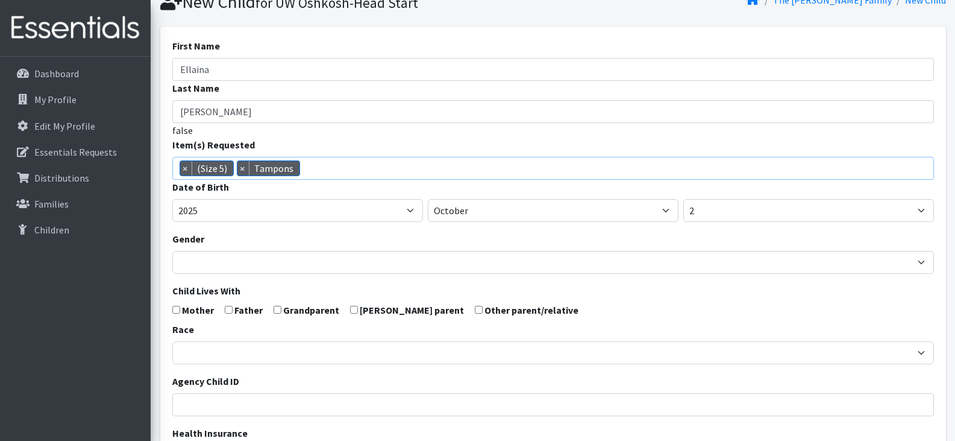
click at [350, 166] on span "× (Size 5) × Tampons" at bounding box center [553, 168] width 762 height 23
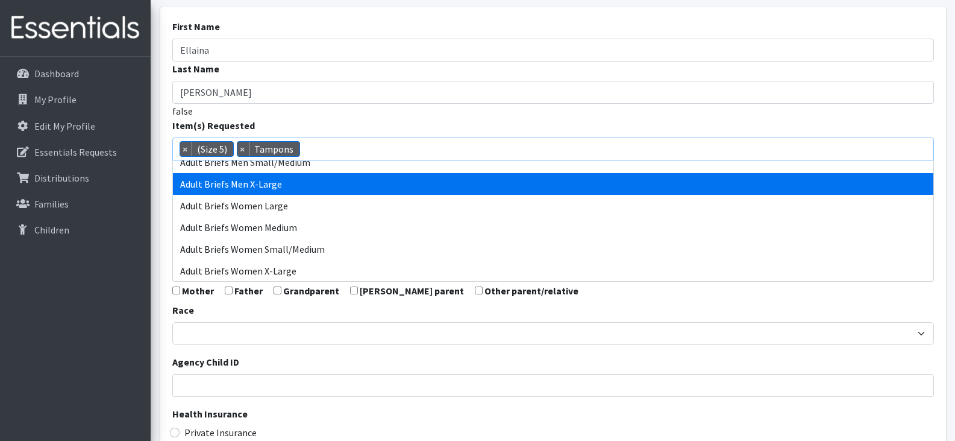
scroll to position [227, 0]
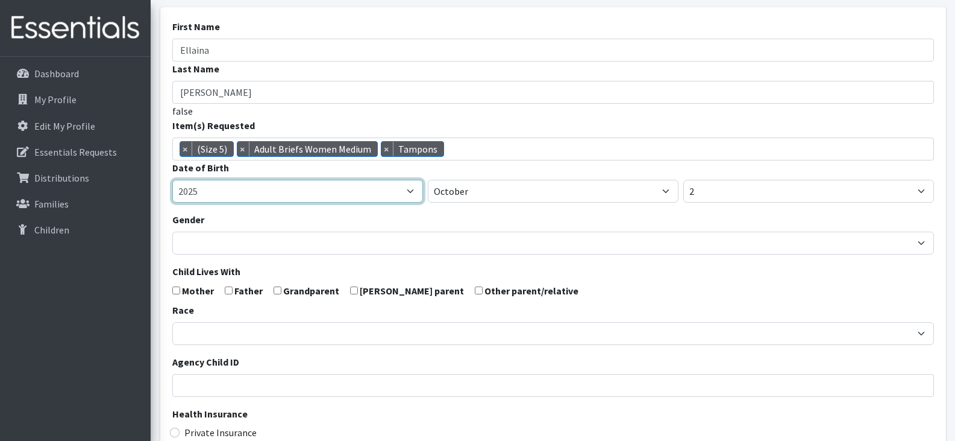
drag, startPoint x: 353, startPoint y: 221, endPoint x: 292, endPoint y: 193, distance: 66.9
click at [292, 193] on select "2005 2006 2007 2008 2009 2010 2011 2012 2013 2014 2015 2016 2017 2018 2019 2020…" at bounding box center [297, 191] width 251 height 23
select select "2023"
click at [172, 180] on select "2005 2006 2007 2008 2009 2010 2011 2012 2013 2014 2015 2016 2017 2018 2019 2020…" at bounding box center [297, 191] width 251 height 23
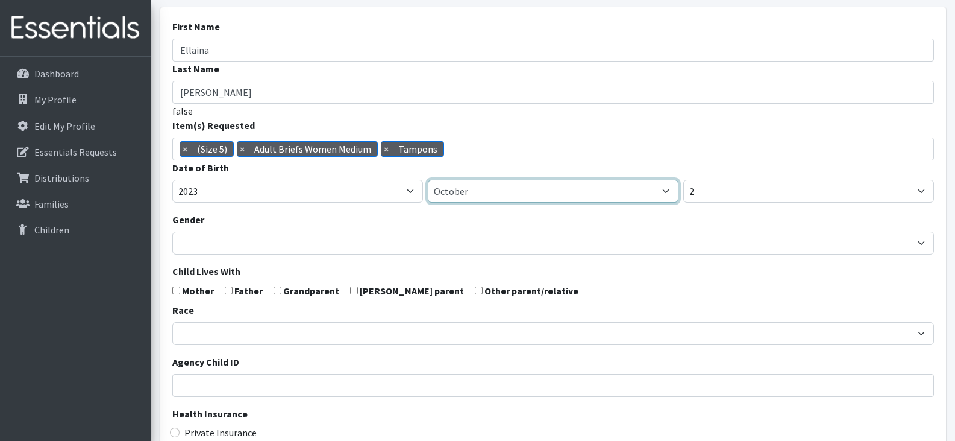
click at [469, 195] on select "January February March April May June July August September October November De…" at bounding box center [553, 191] width 251 height 23
select select "8"
click at [428, 180] on select "January February March April May June July August September October November De…" at bounding box center [553, 191] width 251 height 23
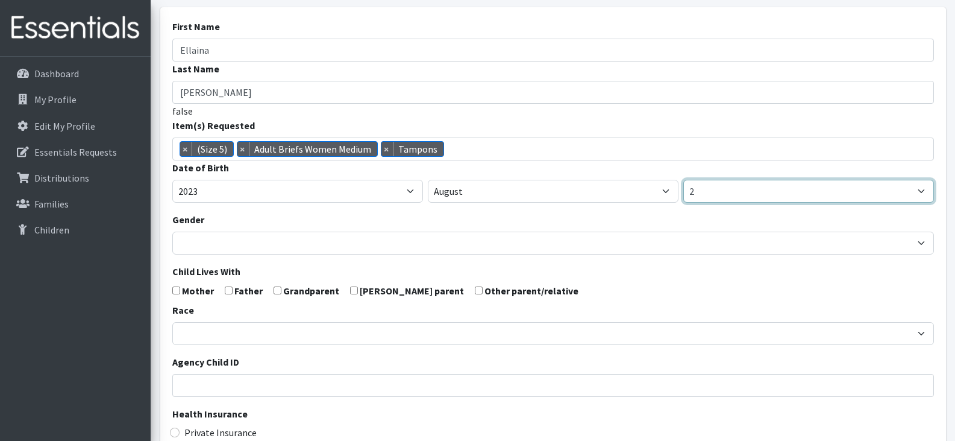
click at [732, 187] on select "1 2 3 4 5 6 7 8 9 10 11 12 13 14 15 16 17 18 19 20 21 22 23 24 25 26 27 28 29 3…" at bounding box center [808, 191] width 251 height 23
select select "1"
click at [683, 180] on select "1 2 3 4 5 6 7 8 9 10 11 12 13 14 15 16 17 18 19 20 21 22 23 24 25 26 27 28 29 3…" at bounding box center [808, 191] width 251 height 23
click at [178, 288] on input "checkbox" at bounding box center [176, 290] width 8 height 8
checkbox input "true"
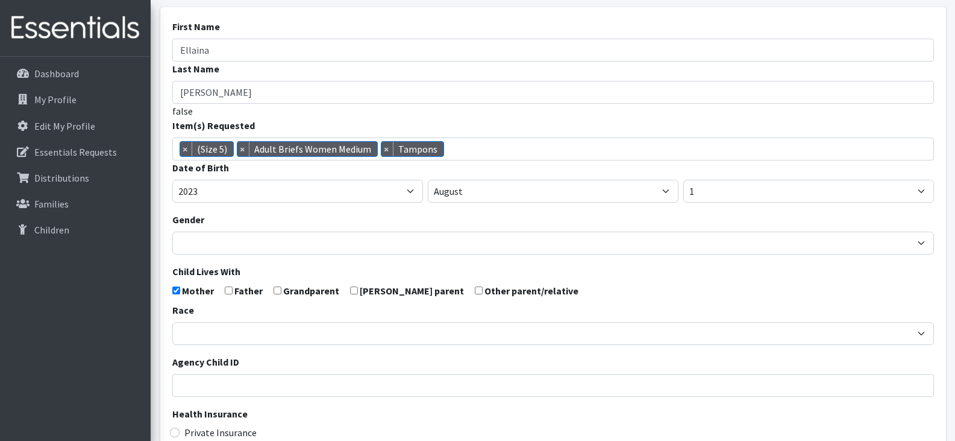
click at [225, 289] on input "checkbox" at bounding box center [229, 290] width 8 height 8
checkbox input "true"
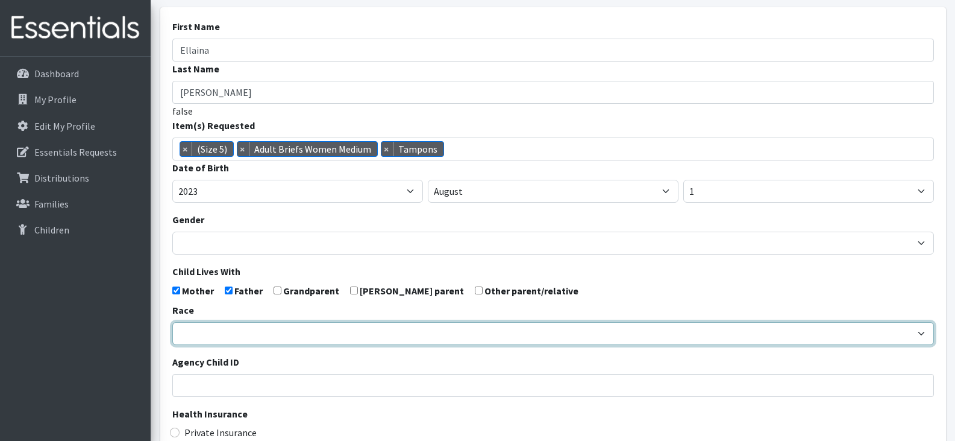
click at [240, 333] on select "African American Caucasian Hispanic Asian American Indian Pacific Islander Mult…" at bounding box center [553, 333] width 762 height 23
select select "Caucasian"
click at [172, 322] on select "African American Caucasian Hispanic Asian American Indian Pacific Islander Mult…" at bounding box center [553, 333] width 762 height 23
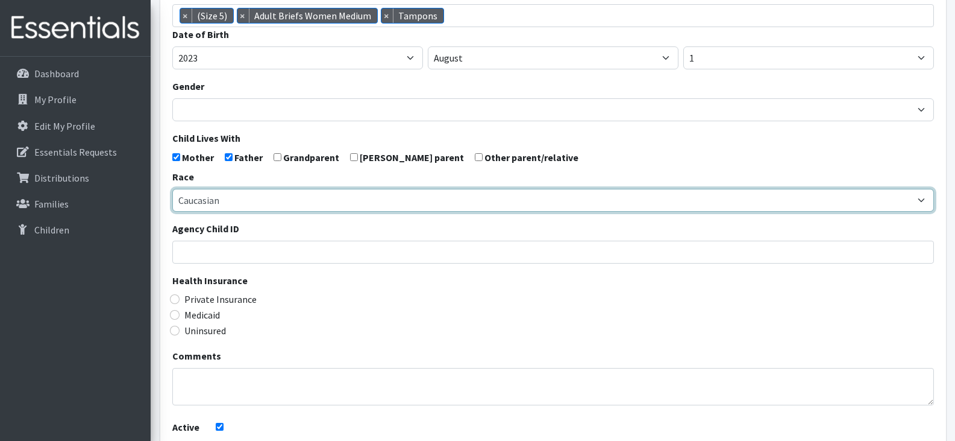
scroll to position [212, 0]
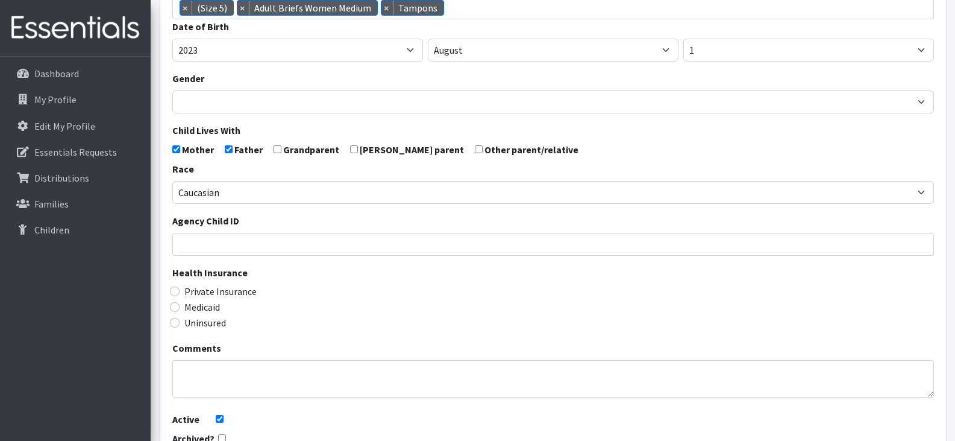
click at [190, 307] on label "Medicaid" at bounding box center [202, 307] width 36 height 14
click at [180, 307] on input "Medicaid" at bounding box center [175, 307] width 10 height 10
radio input "true"
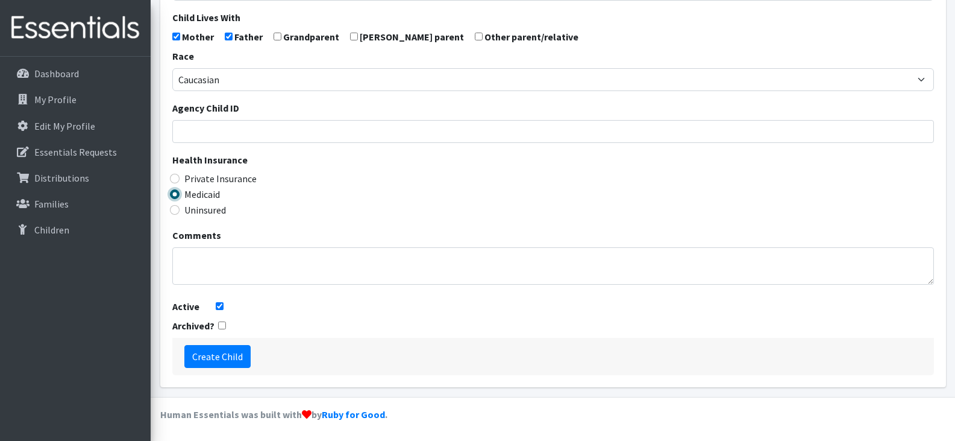
scroll to position [325, 0]
click at [231, 358] on input "Create Child" at bounding box center [217, 355] width 66 height 23
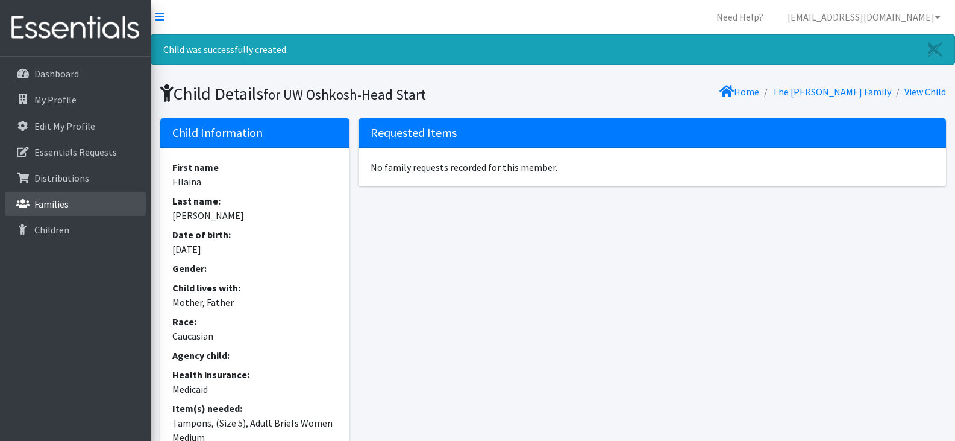
click at [62, 207] on p "Families" at bounding box center [51, 204] width 34 height 12
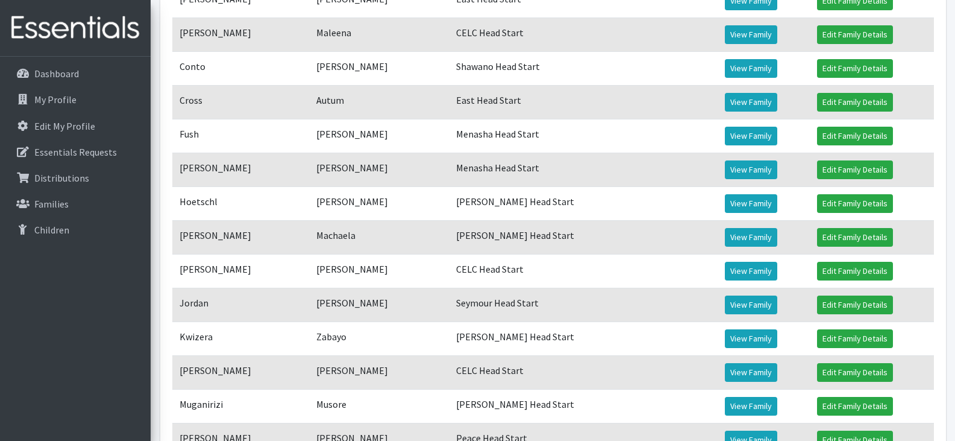
scroll to position [412, 0]
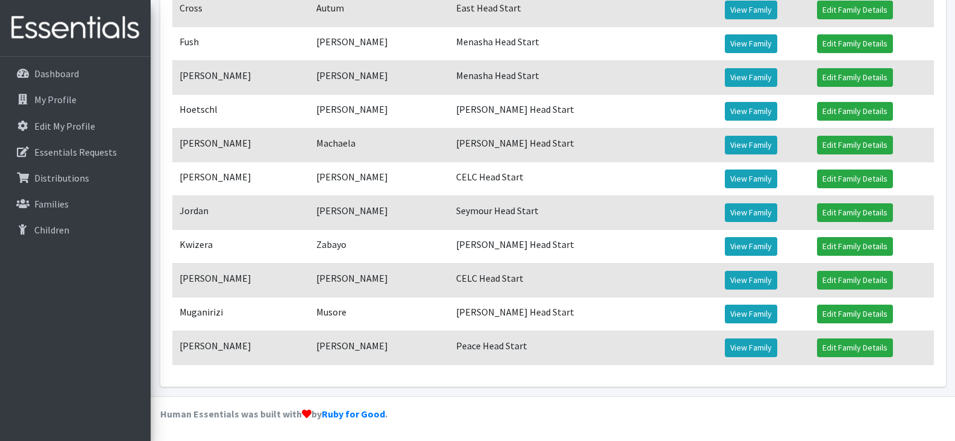
click at [435, 347] on td "Samantha" at bounding box center [379, 347] width 140 height 34
click at [846, 350] on link "Edit Family Details" at bounding box center [855, 347] width 76 height 19
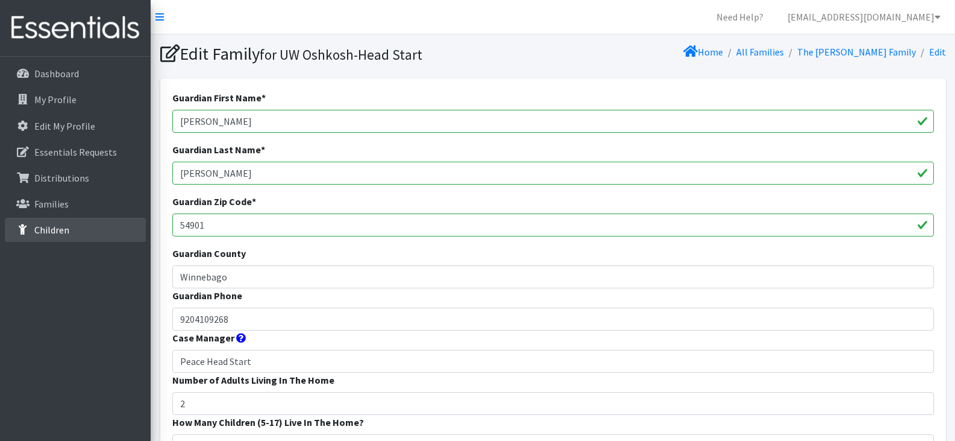
click at [30, 226] on icon at bounding box center [23, 229] width 16 height 11
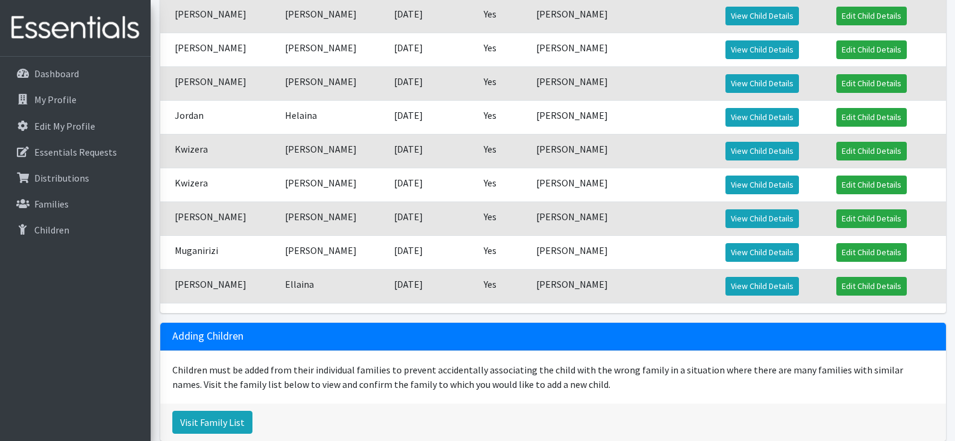
scroll to position [532, 0]
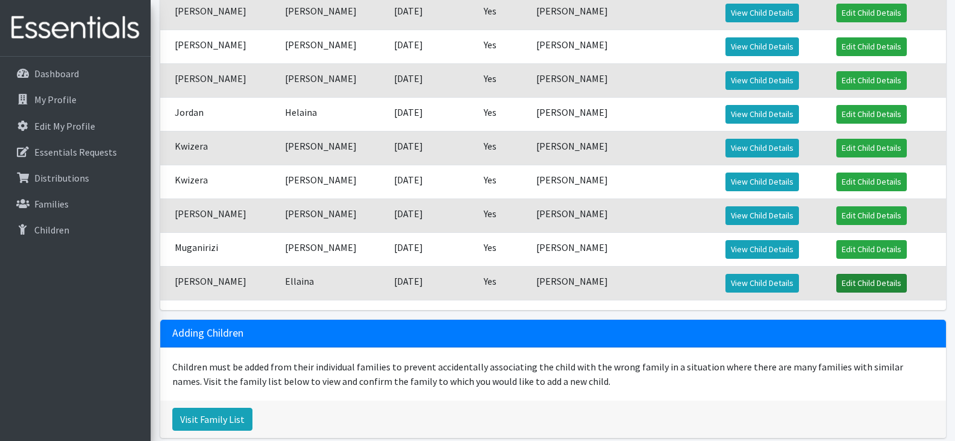
click at [893, 282] on link "Edit Child Details" at bounding box center [871, 283] width 71 height 19
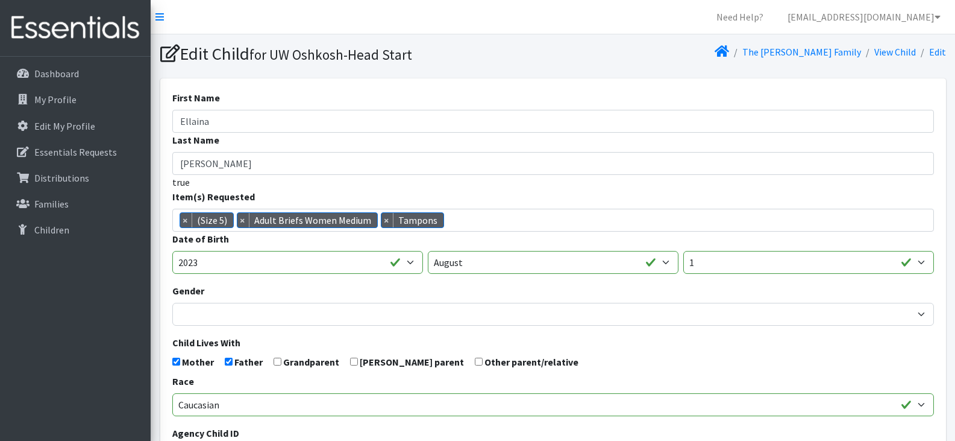
scroll to position [34, 0]
click at [506, 227] on span "× (Size 5) × Adult Briefs Women Medium × Tampons" at bounding box center [553, 220] width 762 height 23
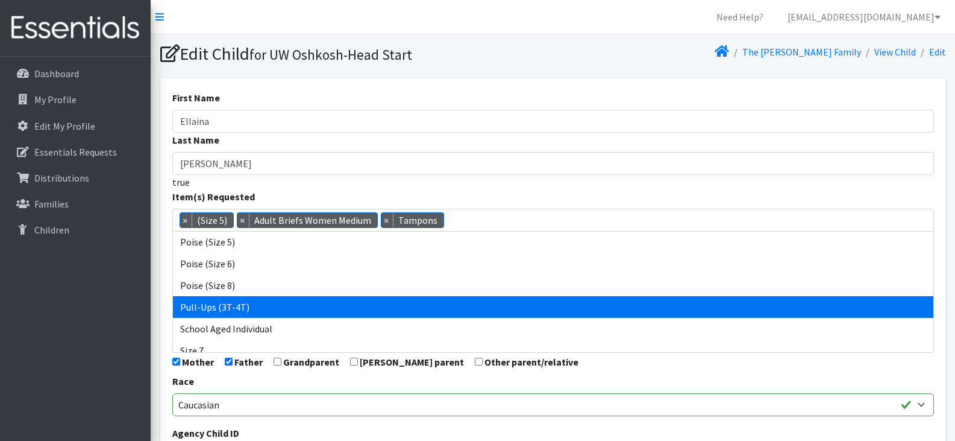
scroll to position [76, 0]
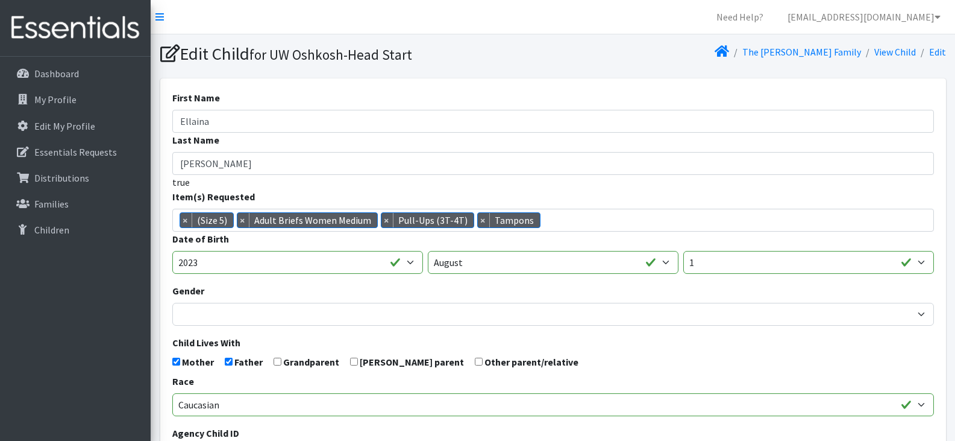
drag, startPoint x: 576, startPoint y: 296, endPoint x: 551, endPoint y: 195, distance: 104.4
click at [551, 195] on div "Item(s) Requested (Newborn) (Preemie) (Size 1) (Size 2) (Size 3) (Size 4) (Size…" at bounding box center [553, 210] width 762 height 42
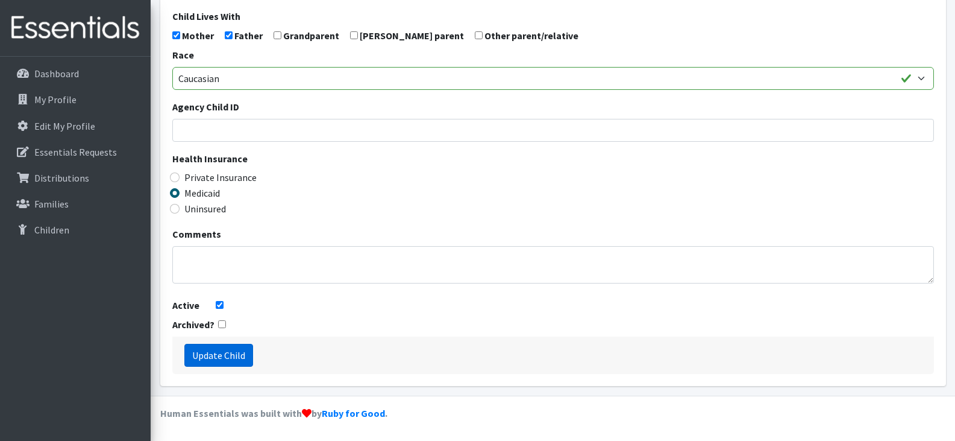
click at [219, 356] on input "Update Child" at bounding box center [218, 355] width 69 height 23
